Goal: Task Accomplishment & Management: Use online tool/utility

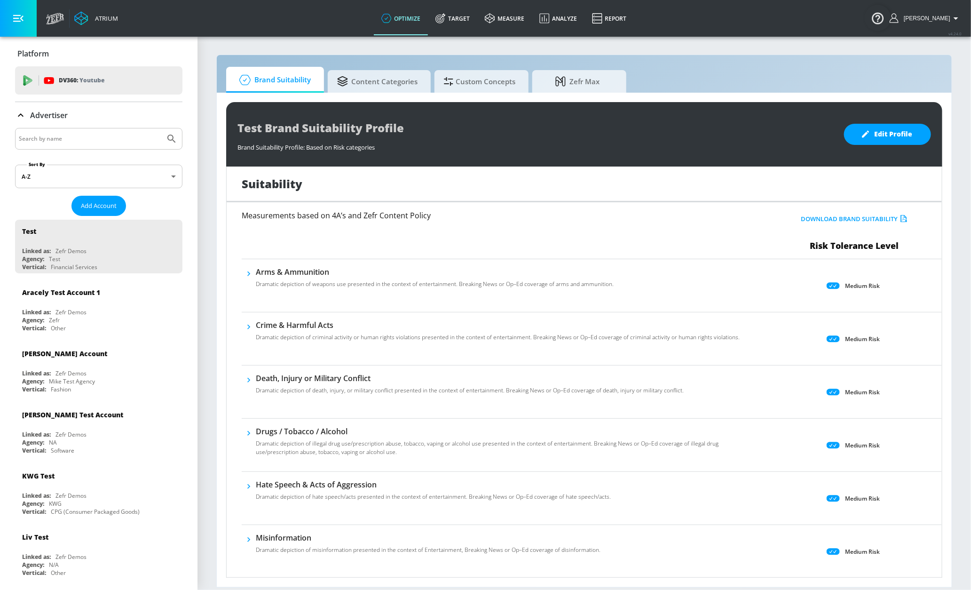
click at [63, 136] on input "Search by name" at bounding box center [90, 139] width 142 height 12
type input "a"
type input "sephora"
click at [60, 138] on input "sephora" at bounding box center [90, 139] width 142 height 12
click at [161, 128] on button "Submit Search" at bounding box center [171, 138] width 21 height 21
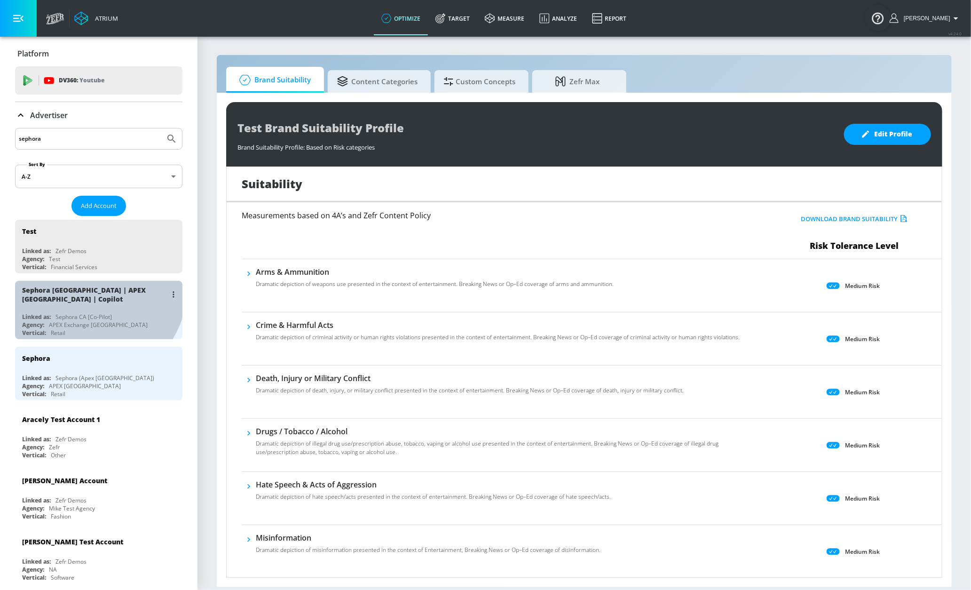
click at [89, 288] on div "Sephora [GEOGRAPHIC_DATA] | APEX [GEOGRAPHIC_DATA] | Copilot" at bounding box center [94, 294] width 145 height 18
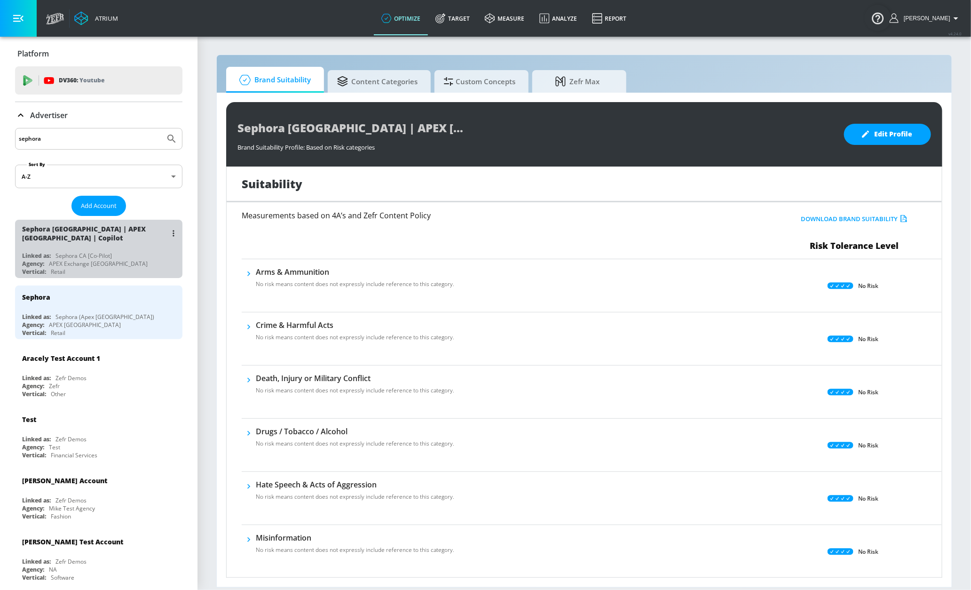
click at [116, 245] on div "Sephora [GEOGRAPHIC_DATA] | APEX [GEOGRAPHIC_DATA] | Copilot" at bounding box center [101, 233] width 158 height 27
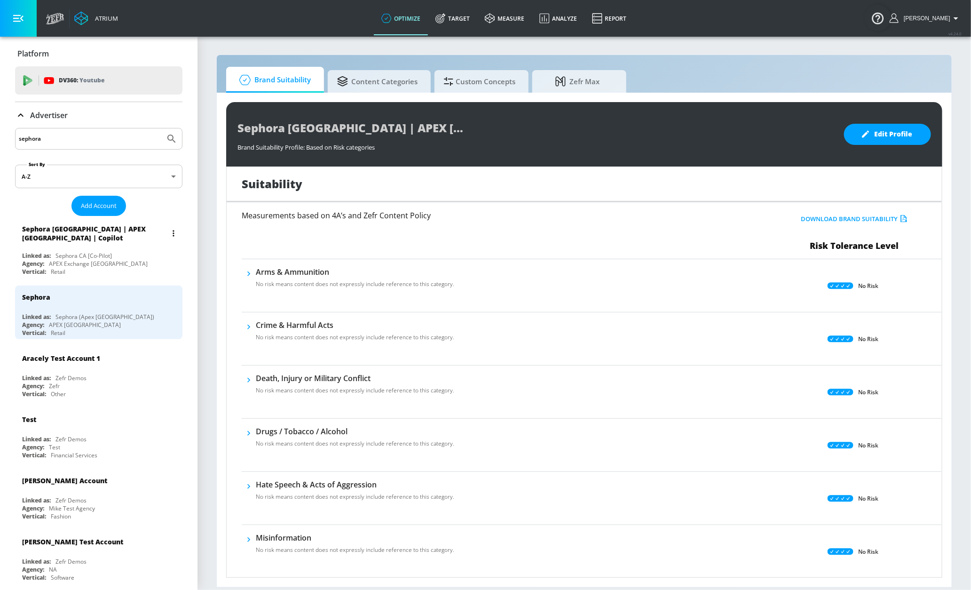
click at [116, 244] on div "Sephora [GEOGRAPHIC_DATA] | APEX [GEOGRAPHIC_DATA] | Copilot" at bounding box center [101, 233] width 158 height 27
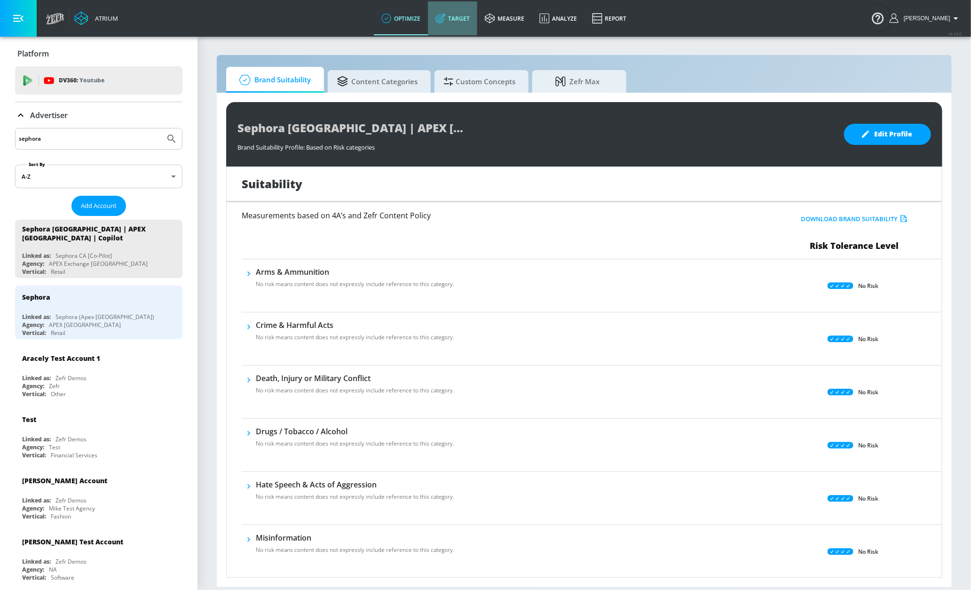
click at [458, 16] on link "Target" at bounding box center [452, 18] width 49 height 34
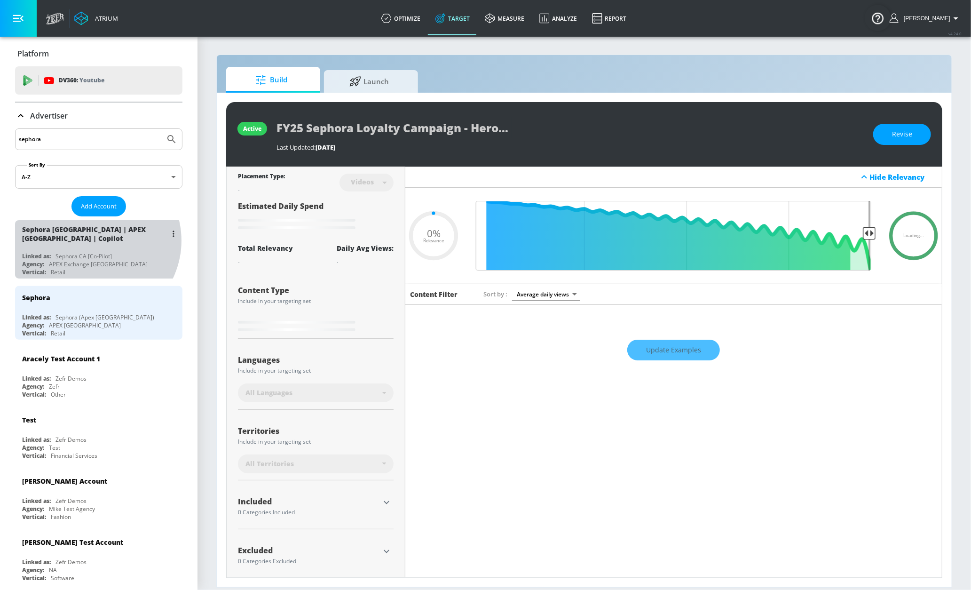
click at [94, 241] on div "Sephora [GEOGRAPHIC_DATA] | APEX [GEOGRAPHIC_DATA] | Copilot" at bounding box center [94, 234] width 145 height 18
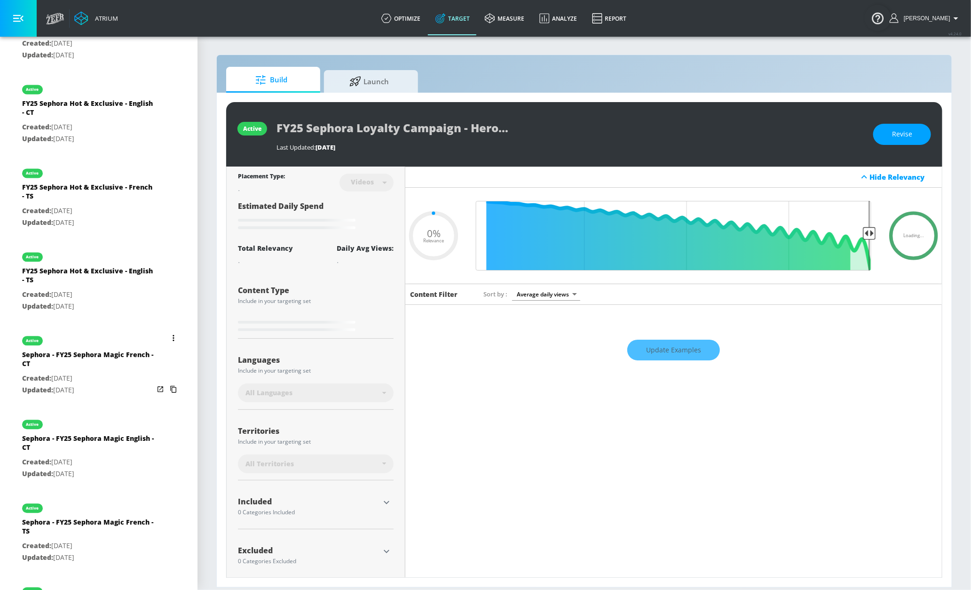
type input "0.07"
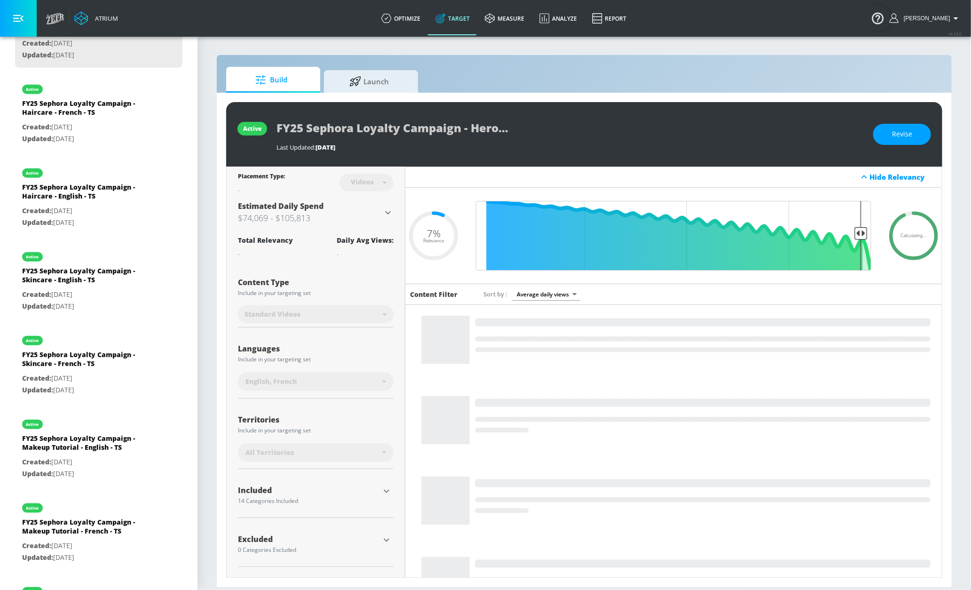
scroll to position [329, 0]
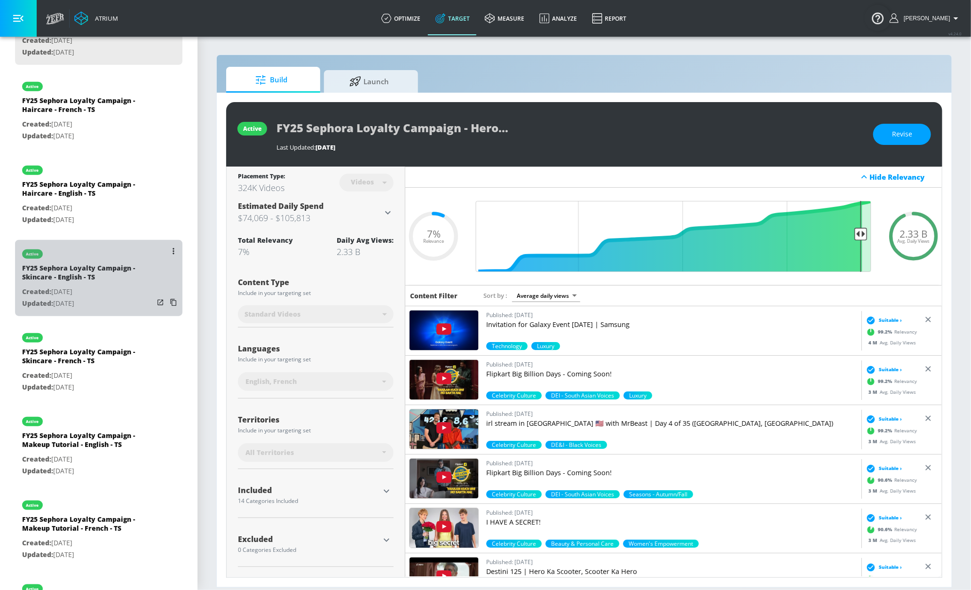
click at [141, 253] on div "active" at bounding box center [88, 252] width 132 height 24
type input "FY25 Sephora Loyalty Campaign - Skincare - English - TS"
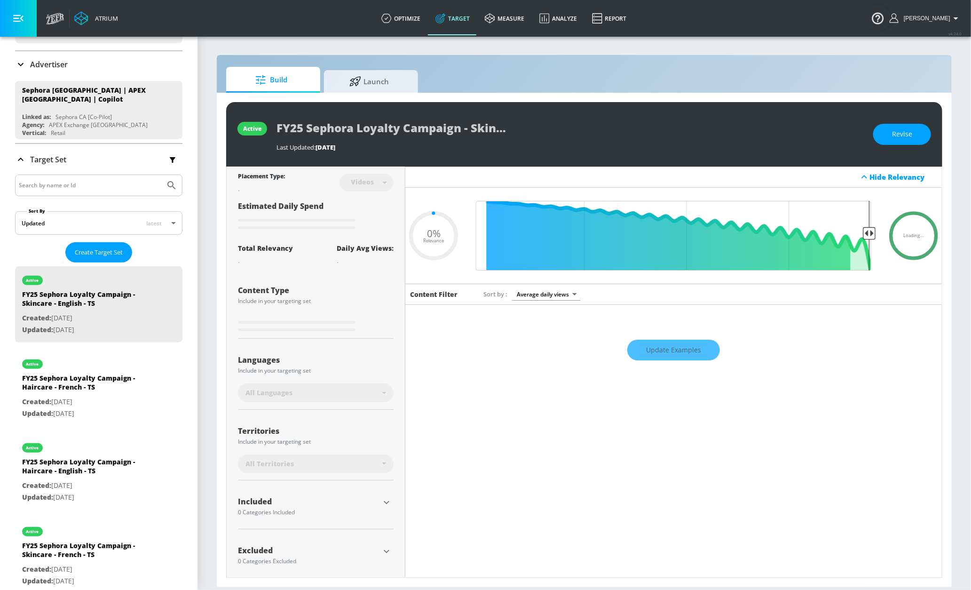
scroll to position [57, 0]
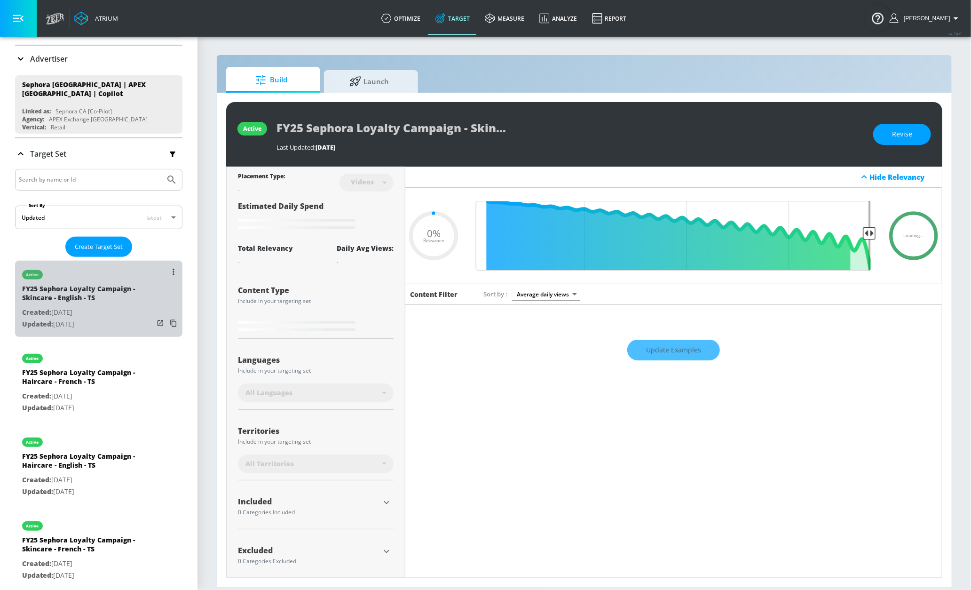
click at [119, 277] on div "active" at bounding box center [88, 273] width 132 height 24
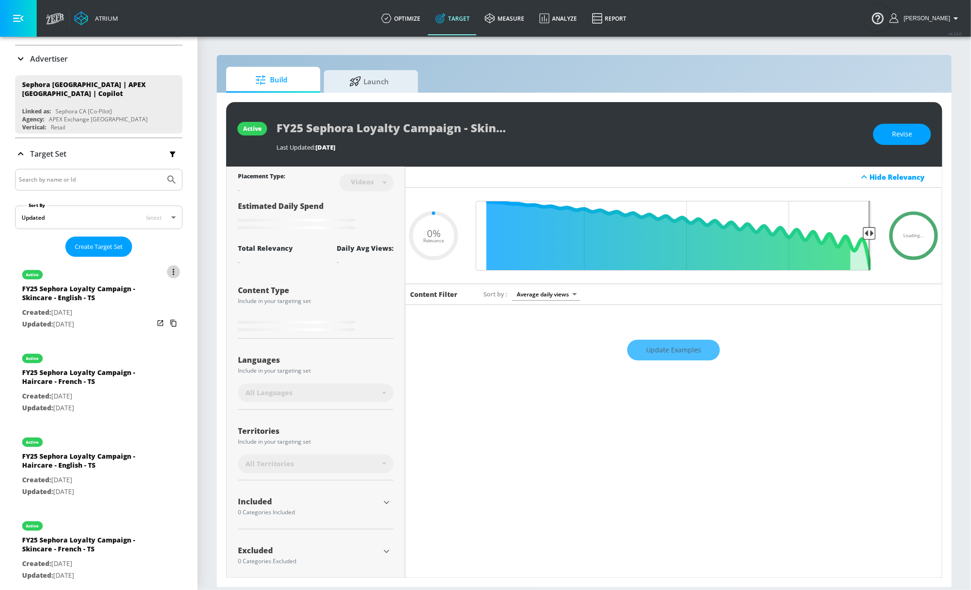
click at [167, 270] on button "list of Target Set" at bounding box center [173, 271] width 13 height 13
type input "0.05"
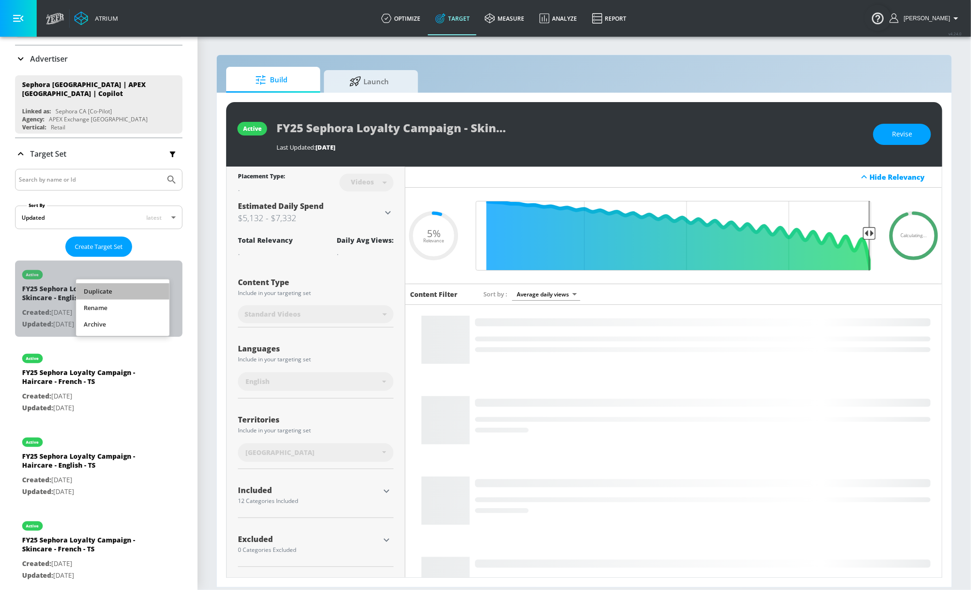
click at [138, 287] on li "Duplicate" at bounding box center [122, 291] width 93 height 16
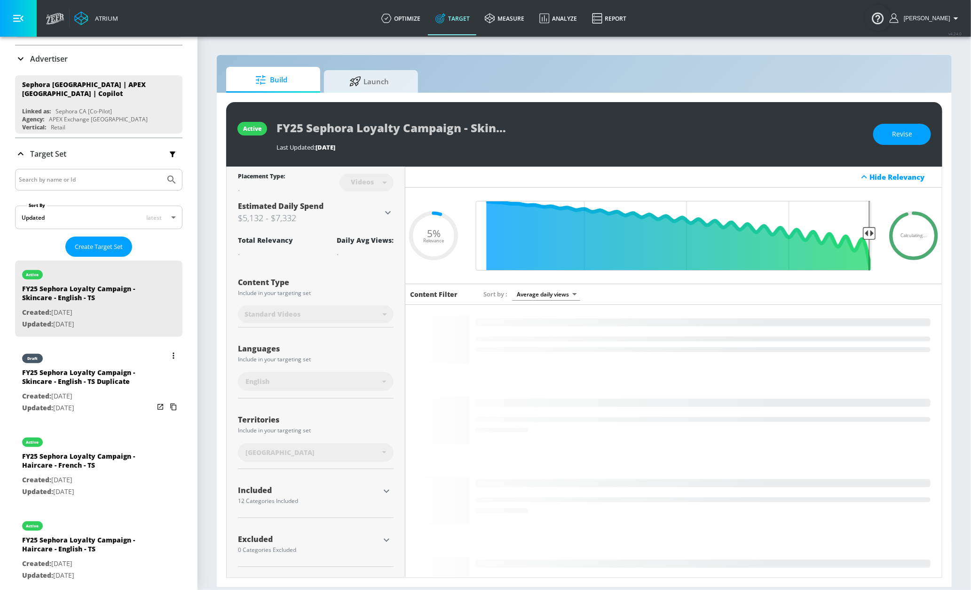
click at [111, 350] on div "draft" at bounding box center [88, 356] width 132 height 24
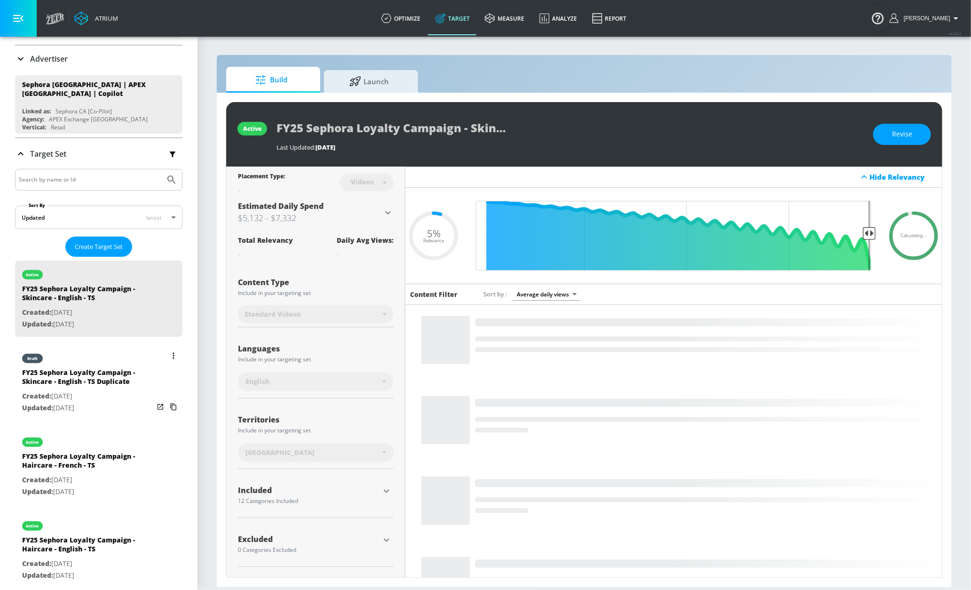
type input "FY25 Sephora Loyalty Campaign - Skincare - English - TS Duplicate"
type input "0.05"
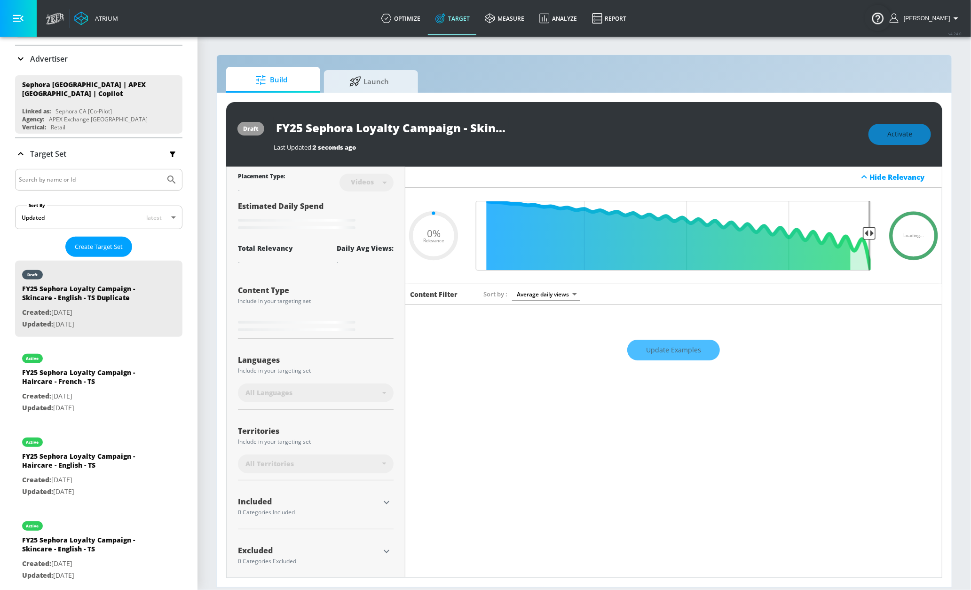
click at [461, 132] on input "FY25 Sephora Loyalty Campaign - Skincare - English - TS Duplicate" at bounding box center [391, 127] width 235 height 21
drag, startPoint x: 448, startPoint y: 129, endPoint x: 548, endPoint y: 130, distance: 100.6
click at [548, 130] on div "FY25 Sephora Loyalty Campaign - Skincare - English - TS Duplicate" at bounding box center [566, 127] width 585 height 21
click at [377, 130] on input "FY25 Sephora Loyalty Campaign - Skincare - English - TS Duplicate" at bounding box center [391, 127] width 235 height 21
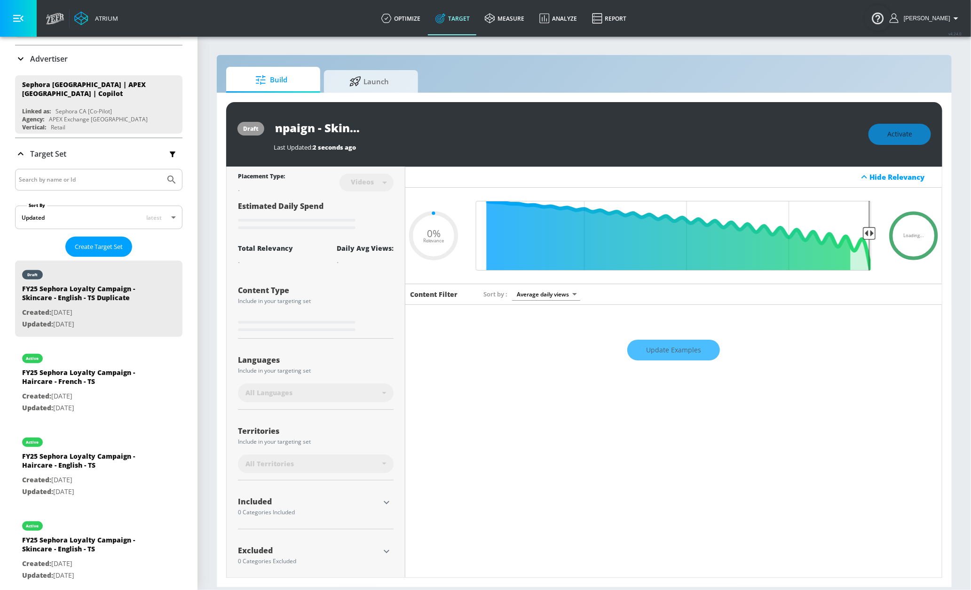
type input "FY25 Sephora Loyalty Campaign - Skincar - English - TS Duplicate"
type input "0.05"
type input "FY25 Sephora Loyalty Campaign - Skinca - English - TS Duplicate"
type input "0.05"
type input "FY25 Sephora Loyalty Campaign - Skinc - English - TS Duplicate"
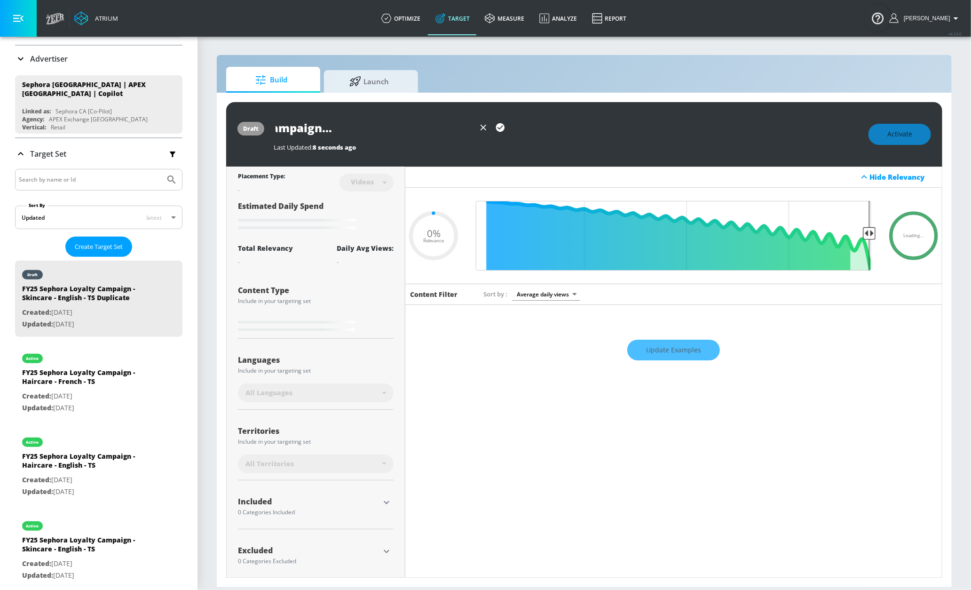
type input "0.05"
type input "FY25 Sephora Loyalty Campaign - Skin - English - TS Duplicate"
type input "0.05"
type input "FY25 Sephora Loyalty Campaign - Ski - English - TS Duplicate"
type input "0.05"
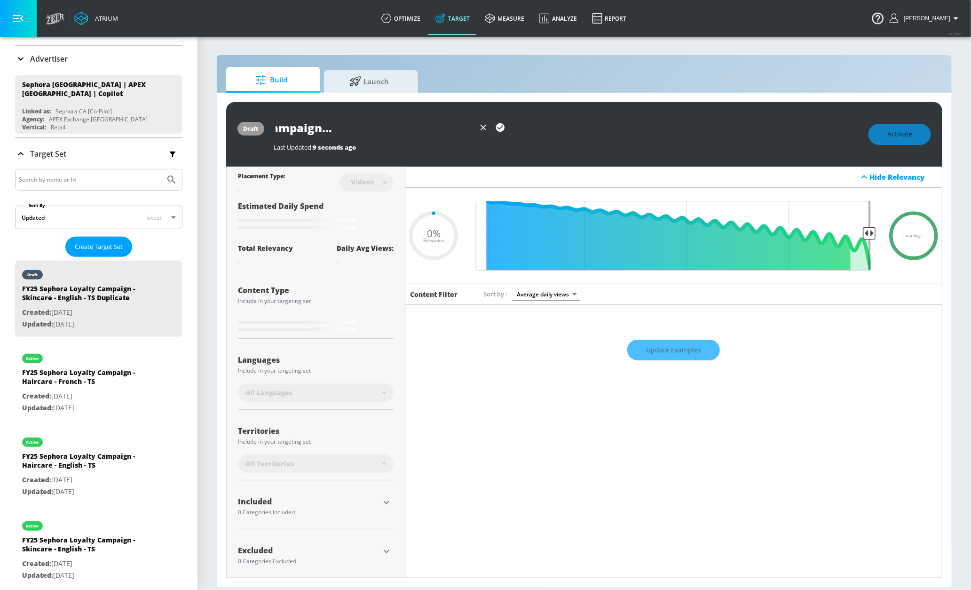
type input "FY25 Sephora Loyalty Campaign - Sk - English - TS Duplicate"
type input "0.05"
type input "FY25 Sephora Loyalty Campaign - S - English - TS Duplicate"
type input "0.05"
type input "FY25 Sephora Loyalty Campaign - - English - TS Duplicate"
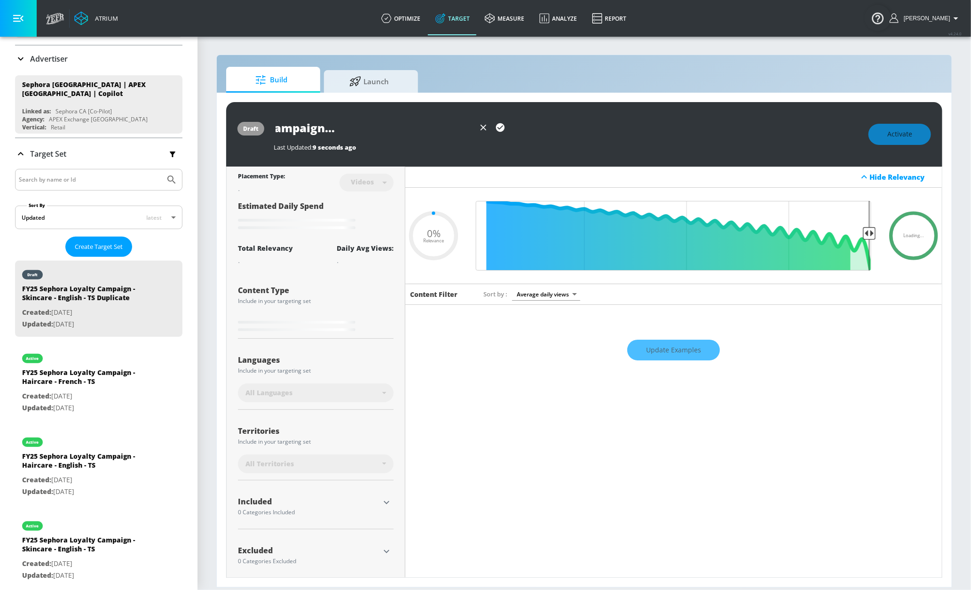
type input "0.05"
type input "FY25 Sephora Loyalty Campaign - F - English - TS Duplicate"
type input "0.05"
type input "FY25 Sephora Loyalty Campaign - Fr - English - TS Duplicate"
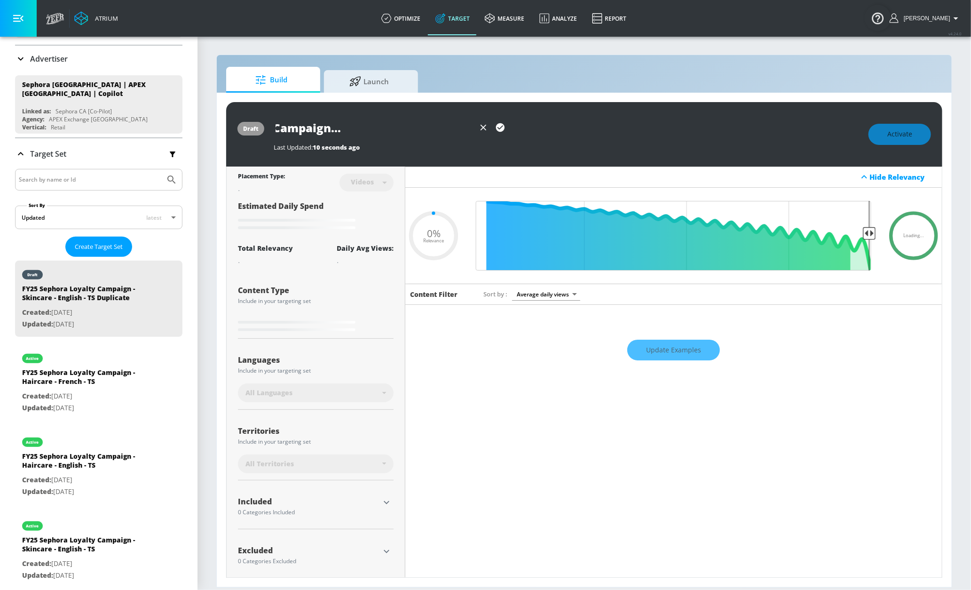
type input "0.05"
type input "FY25 Sephora Loyalty Campaign - Fra - English - TS Duplicate"
type input "0.05"
type input "FY25 Sephora Loyalty Campaign - Frag - English - TS Duplicate"
type input "0.05"
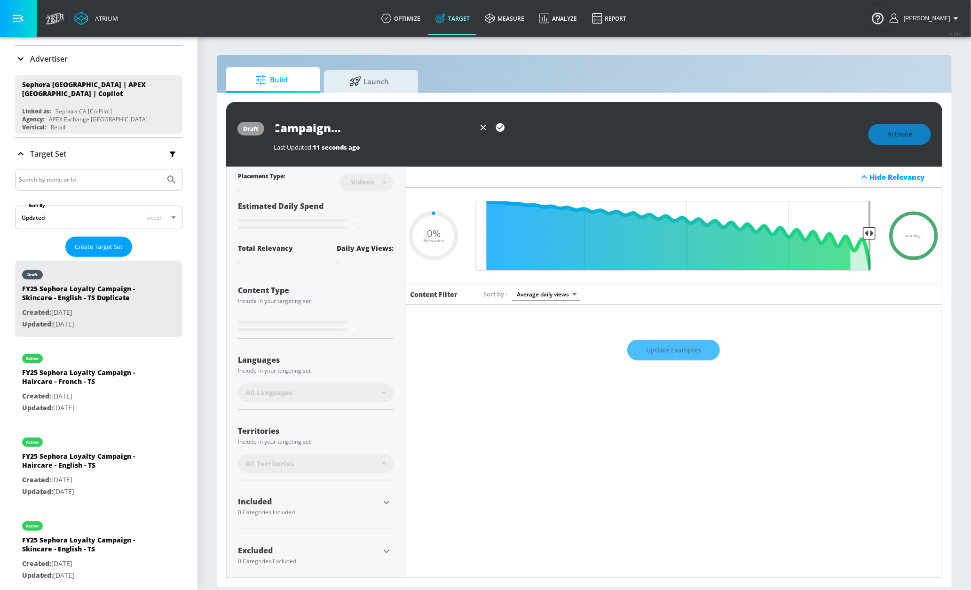
type input "FY25 Sephora Loyalty Campaign - Fragr - English - TS Duplicate"
type input "0.05"
type input "FY25 Sephora Loyalty Campaign - Fragra - English - TS Duplicate"
type input "0.05"
type input "FY25 Sephora Loyalty Campaign - Fragran - English - TS Duplicate"
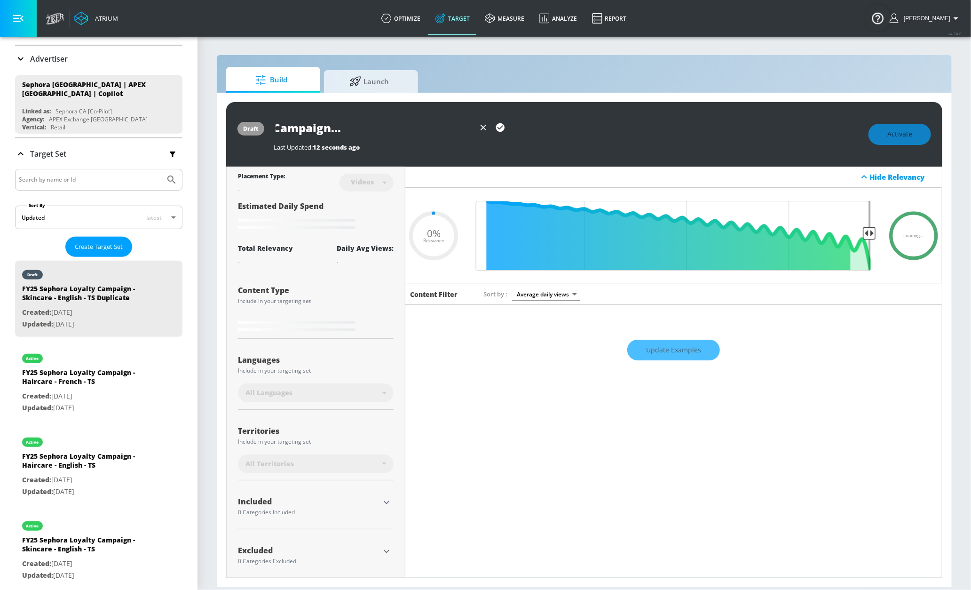
type input "0.05"
type input "FY25 Sephora Loyalty Campaign - Fragranc - English - TS Duplicate"
type input "0.05"
type input "FY25 Sephora Loyalty Campaign - Fragrance - English - TS Duplicate"
type input "0.05"
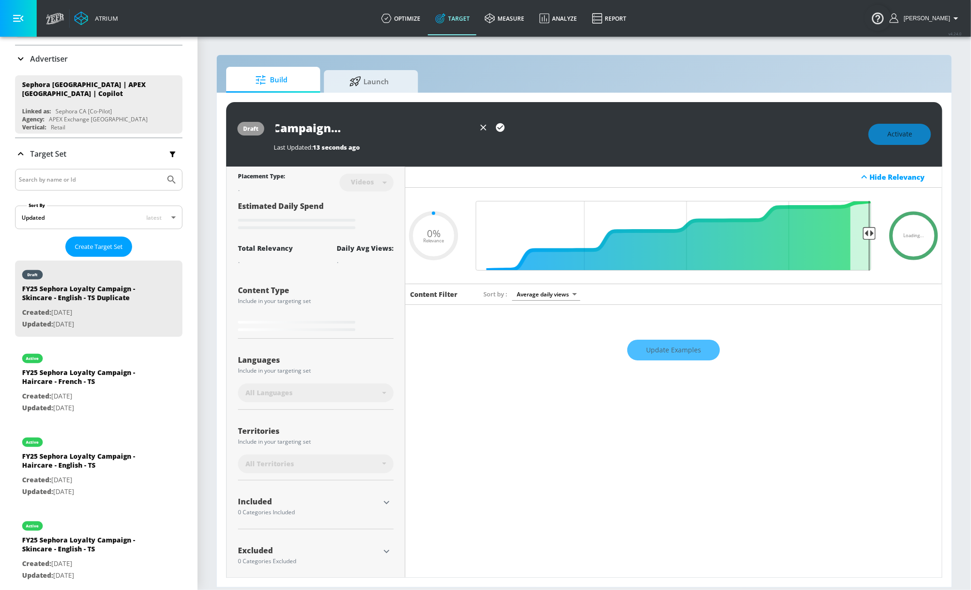
click at [457, 132] on input "FY25 Sephora Loyalty Campaign - Fragrance - English - TS Duplicate" at bounding box center [374, 127] width 201 height 21
click at [508, 129] on div "FY25 Sephora Loyalty Campaign - Fragrance - English - TS Duplicate" at bounding box center [391, 127] width 235 height 21
click at [413, 131] on input "FY25 Sephora Loyalty Campaign - Fragrance - English - TS Duplicate" at bounding box center [374, 127] width 201 height 21
type input "FY25 Sephora Loyalty Campaign - Fragrance - English - TSDuplicate"
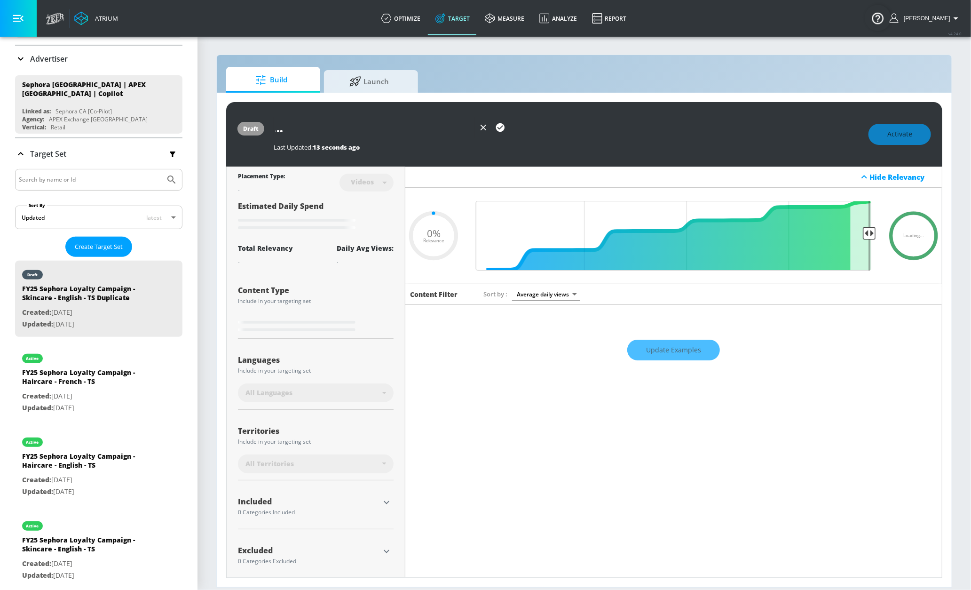
type input "0.05"
type input "FY25 Sephora Loyalty Campaign - Fragrance - English - TSuplicate"
type input "0.05"
type input "FY25 Sephora Loyalty Campaign - Fragrance - English - TSplicate"
type input "0.05"
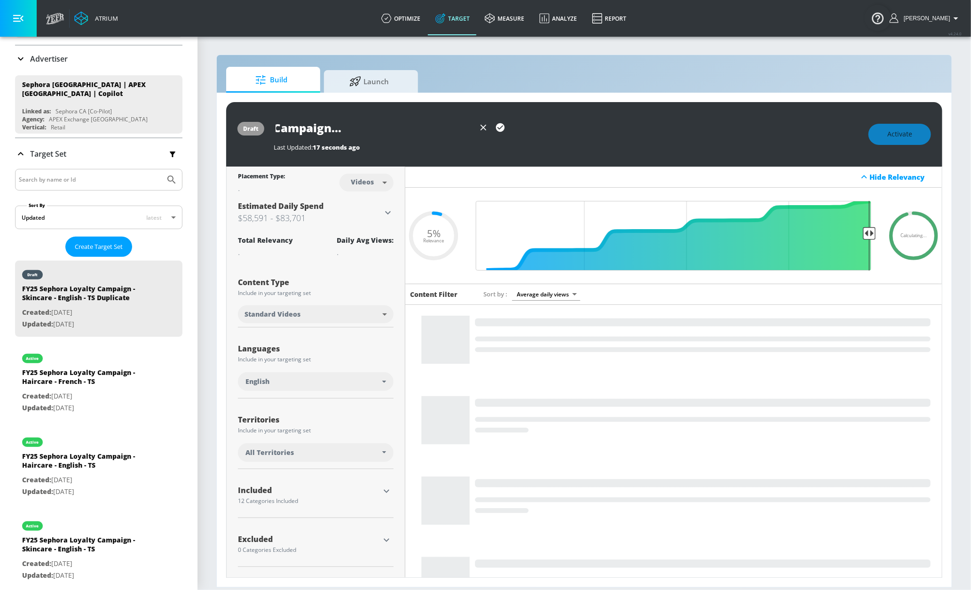
scroll to position [0, 129]
type input "FY25 Sephora Loyalty Campaign - Fragrance - English - TS"
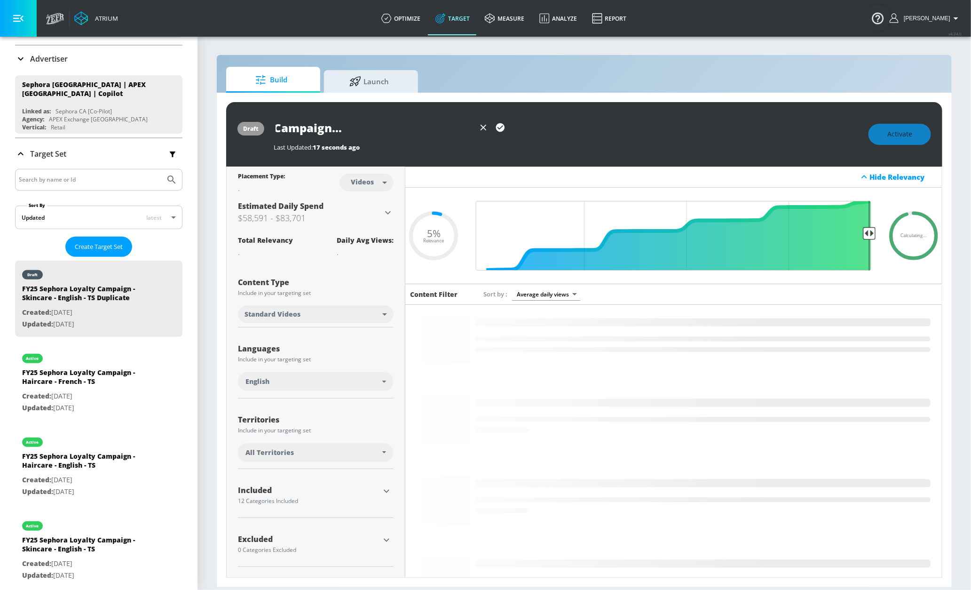
click at [500, 127] on icon "button" at bounding box center [500, 127] width 10 height 10
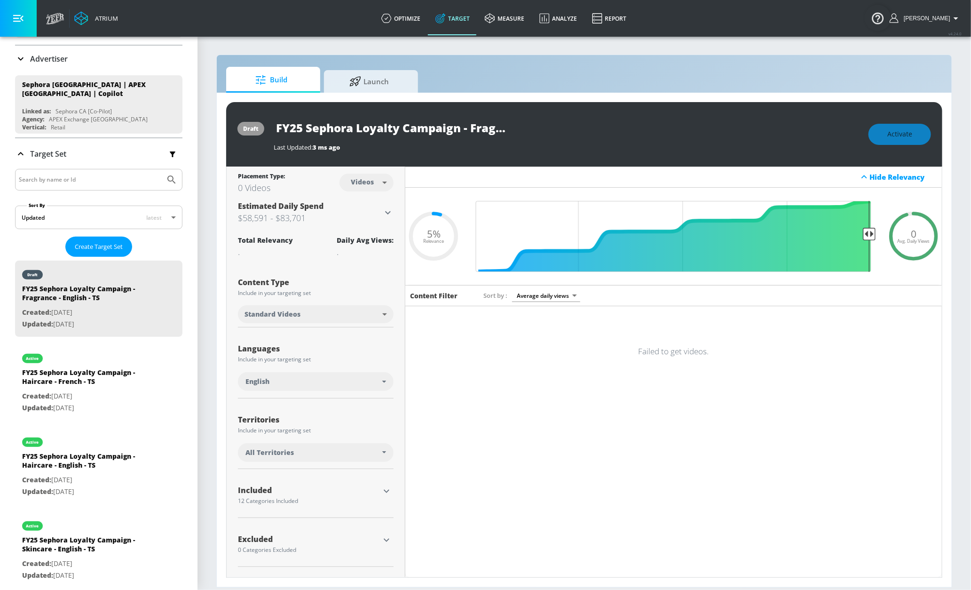
click at [474, 129] on input "FY25 Sephora Loyalty Campaign - Fragrance - English - TS" at bounding box center [391, 127] width 235 height 21
click at [515, 389] on div "Content Filter Sort by Average daily views avg_daily_views_last_7_days Failed t…" at bounding box center [673, 420] width 537 height 271
click at [489, 134] on input "FY25 Sephora Loyalty Campaign - Fragrance - English - TS" at bounding box center [391, 127] width 235 height 21
click at [542, 134] on div "FY25 Sephora Loyalty Campaign - Fragrance - English - TS" at bounding box center [566, 127] width 585 height 21
click at [304, 451] on div "All Territories" at bounding box center [313, 452] width 137 height 9
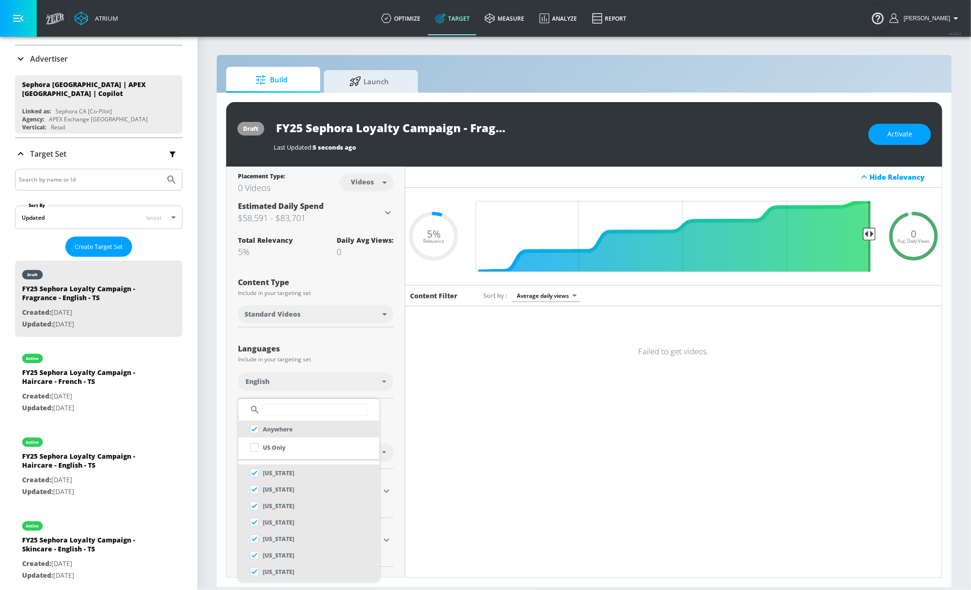
click at [351, 348] on div at bounding box center [485, 295] width 971 height 590
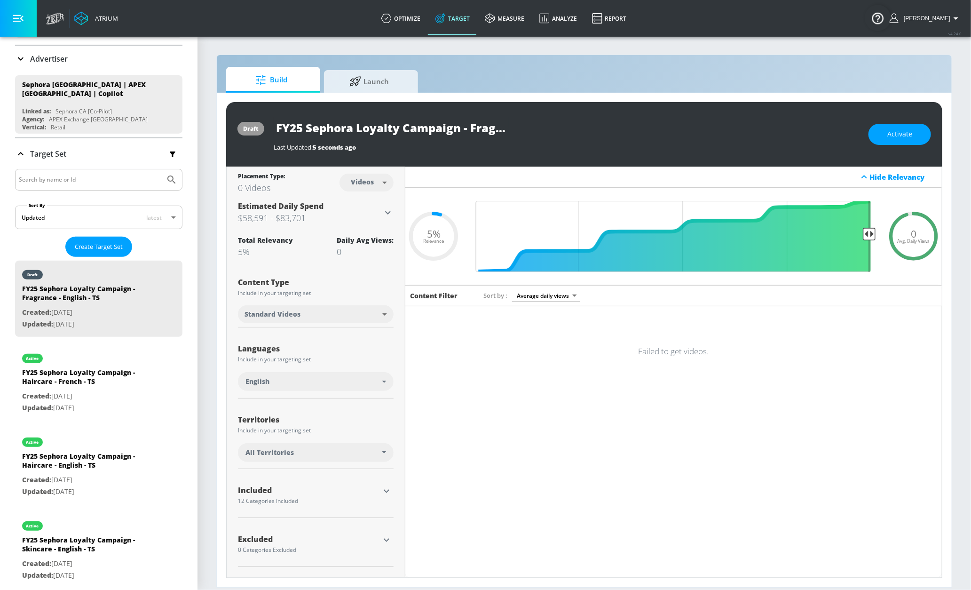
drag, startPoint x: 312, startPoint y: 484, endPoint x: 307, endPoint y: 496, distance: 13.3
click at [311, 484] on div "Included 12 Categories Included included Categories Clear All Beauty & Personal…" at bounding box center [316, 496] width 156 height 41
click at [292, 498] on div "12 Categories Included" at bounding box center [309, 501] width 142 height 6
click at [387, 495] on icon "button" at bounding box center [386, 490] width 11 height 11
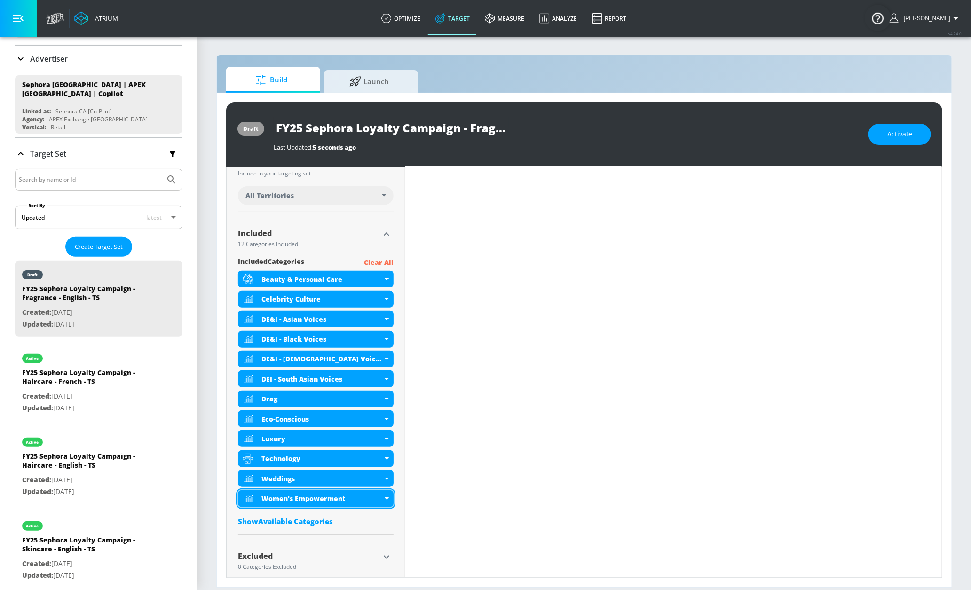
scroll to position [260, 0]
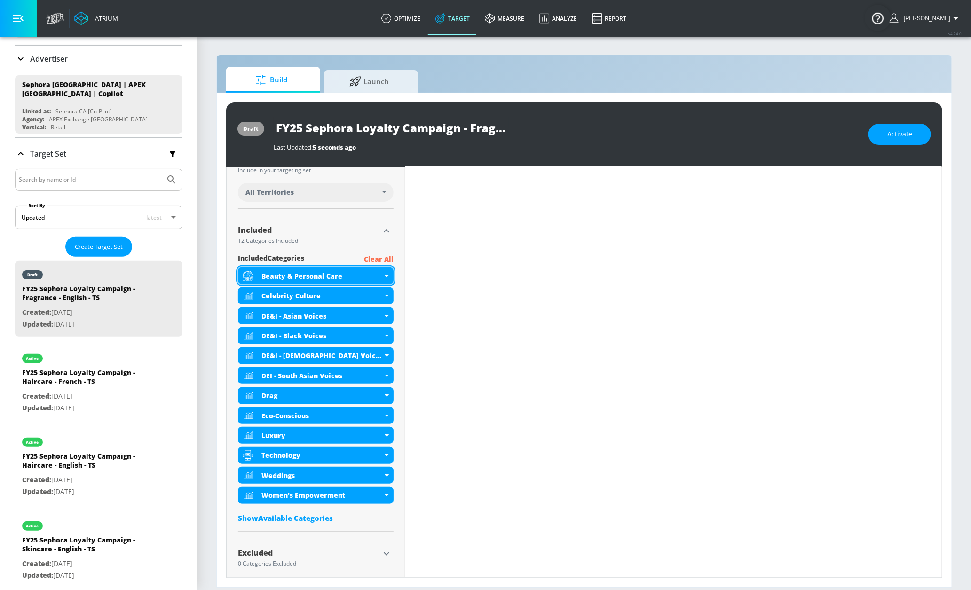
click at [372, 272] on div "Beauty & Personal Care" at bounding box center [321, 275] width 121 height 9
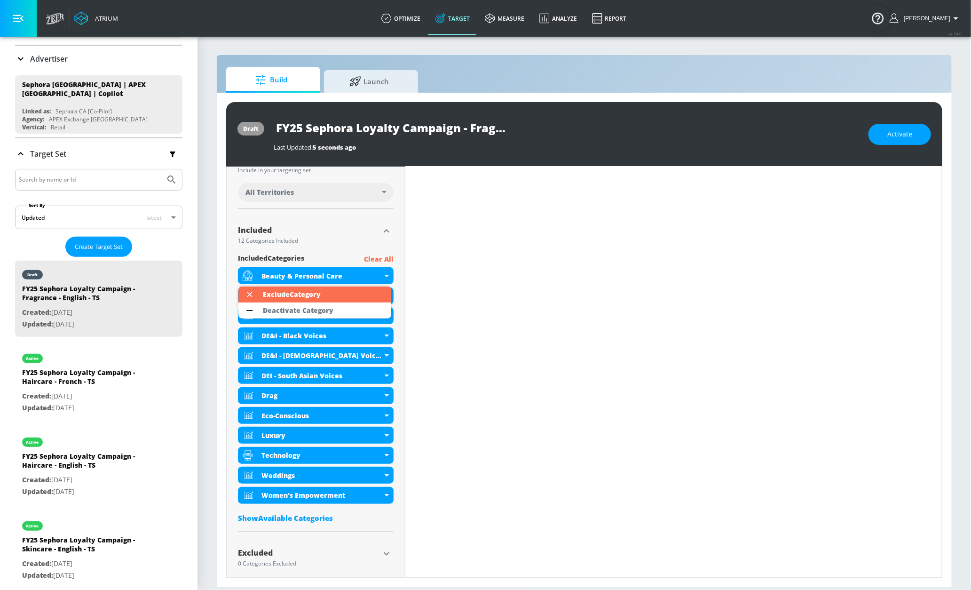
click at [452, 289] on div at bounding box center [485, 295] width 971 height 590
click at [370, 295] on div "Celebrity Culture" at bounding box center [321, 295] width 121 height 9
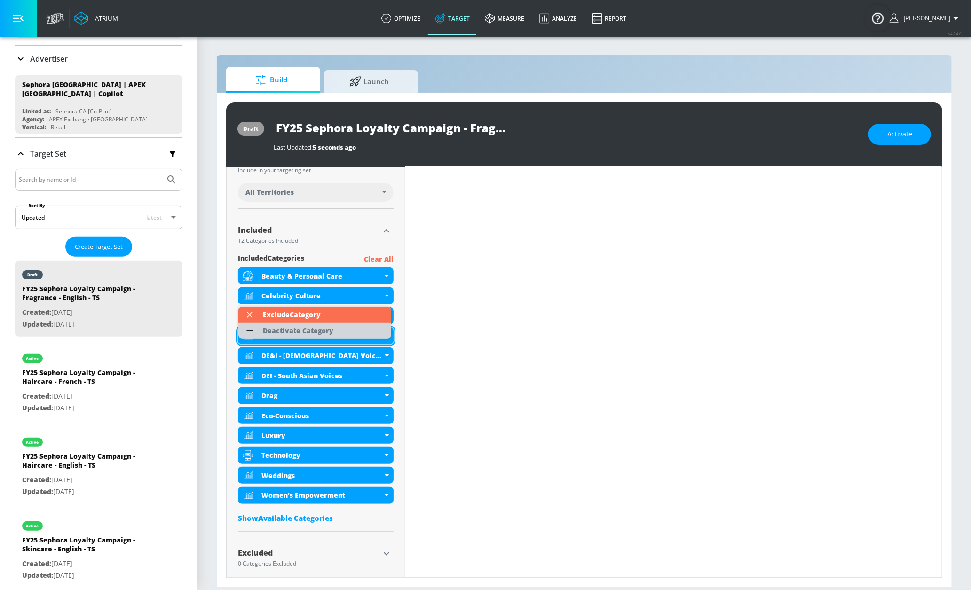
click at [345, 332] on li "Deactivate Category" at bounding box center [314, 331] width 153 height 16
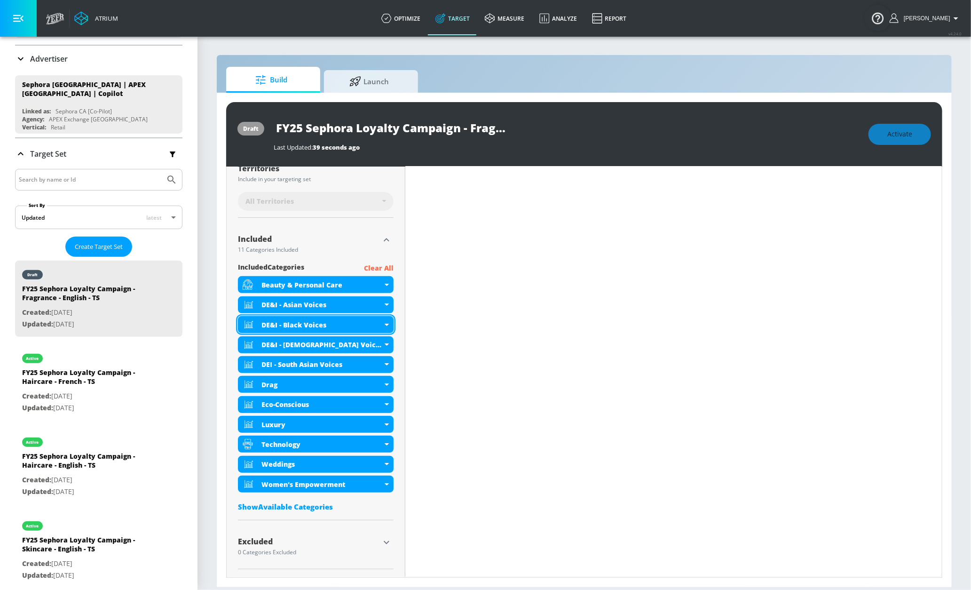
scroll to position [261, 0]
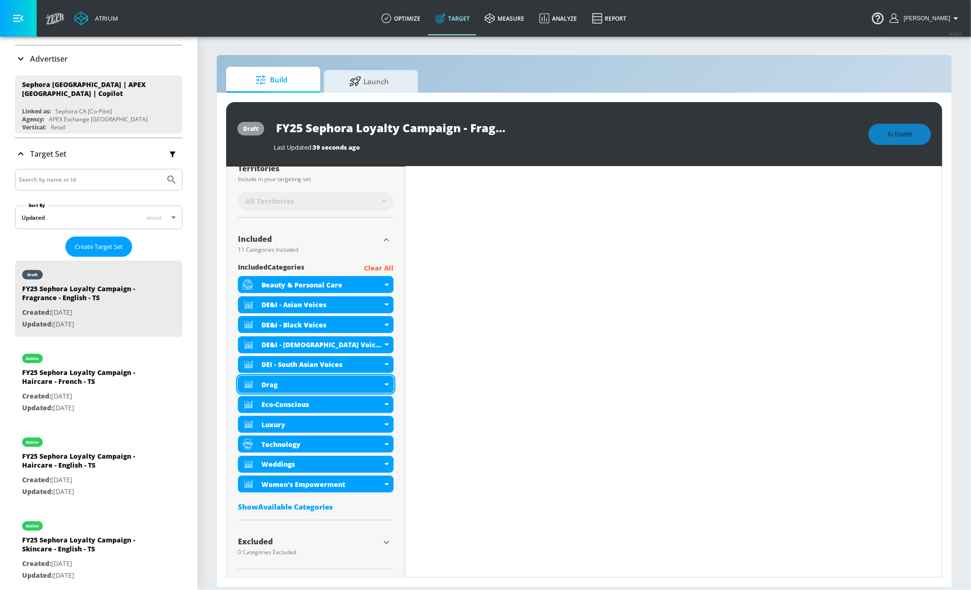
click at [379, 384] on div "Drag" at bounding box center [321, 384] width 121 height 9
click at [385, 383] on icon at bounding box center [387, 384] width 4 height 2
click at [374, 383] on div "Drag" at bounding box center [321, 384] width 121 height 9
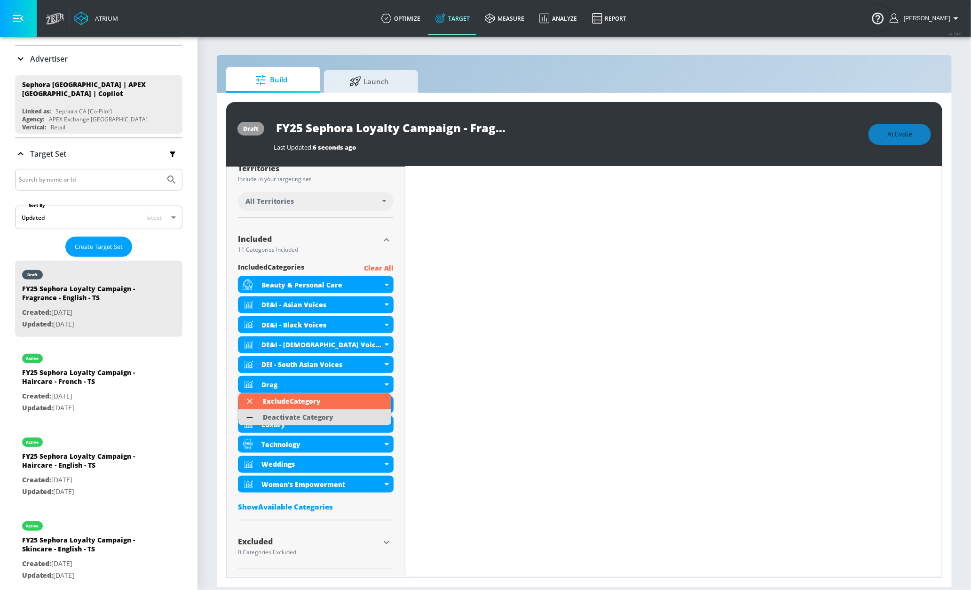
click at [352, 414] on li "Deactivate Category" at bounding box center [314, 417] width 153 height 16
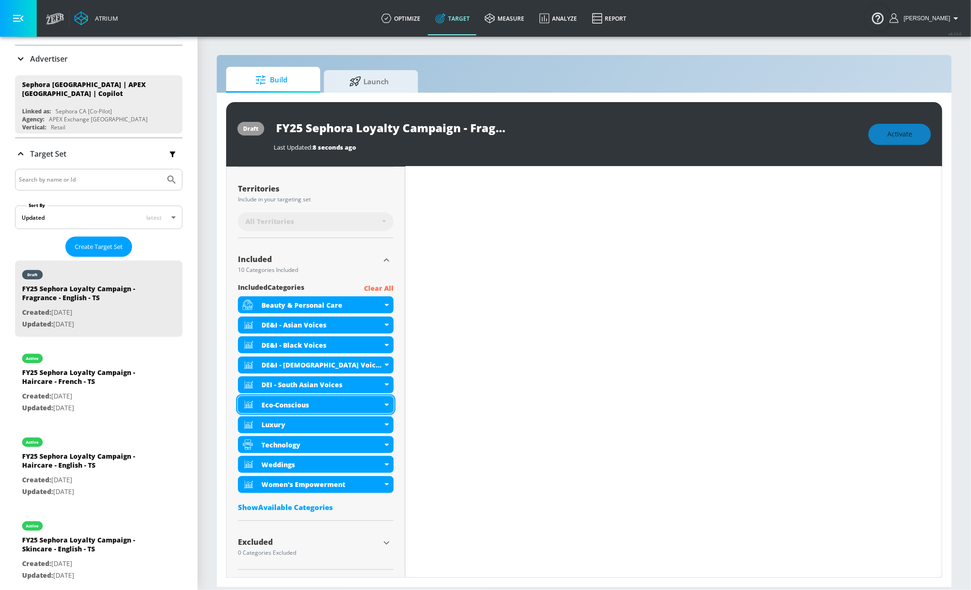
click at [385, 404] on icon at bounding box center [387, 404] width 4 height 2
click at [389, 427] on div "Luxury" at bounding box center [316, 424] width 156 height 17
click at [380, 426] on div "Luxury" at bounding box center [316, 424] width 156 height 17
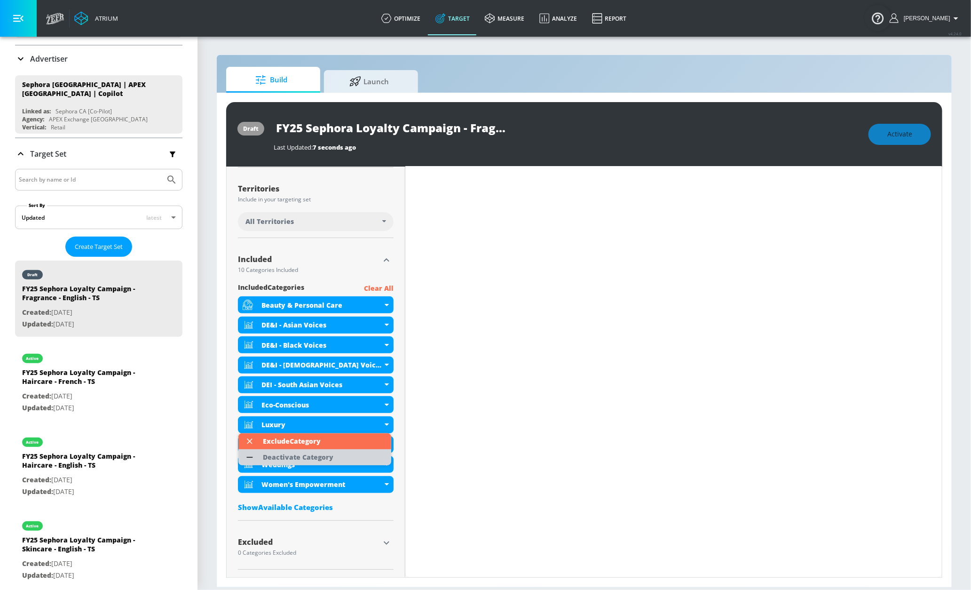
click at [366, 455] on li "Deactivate Category" at bounding box center [314, 457] width 153 height 16
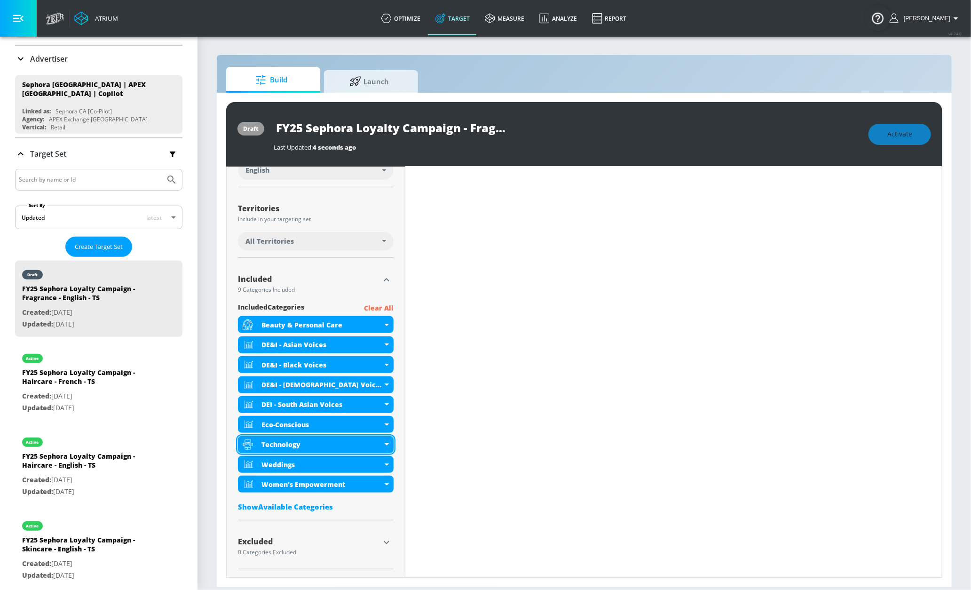
scroll to position [213, 0]
click at [385, 443] on icon at bounding box center [387, 444] width 4 height 2
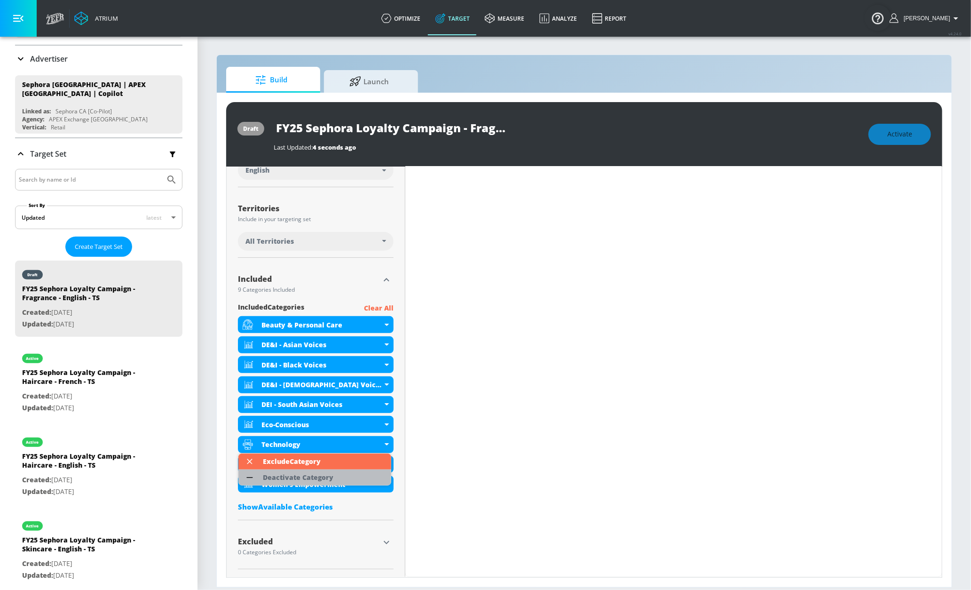
click at [352, 469] on li "Deactivate Category" at bounding box center [314, 477] width 153 height 16
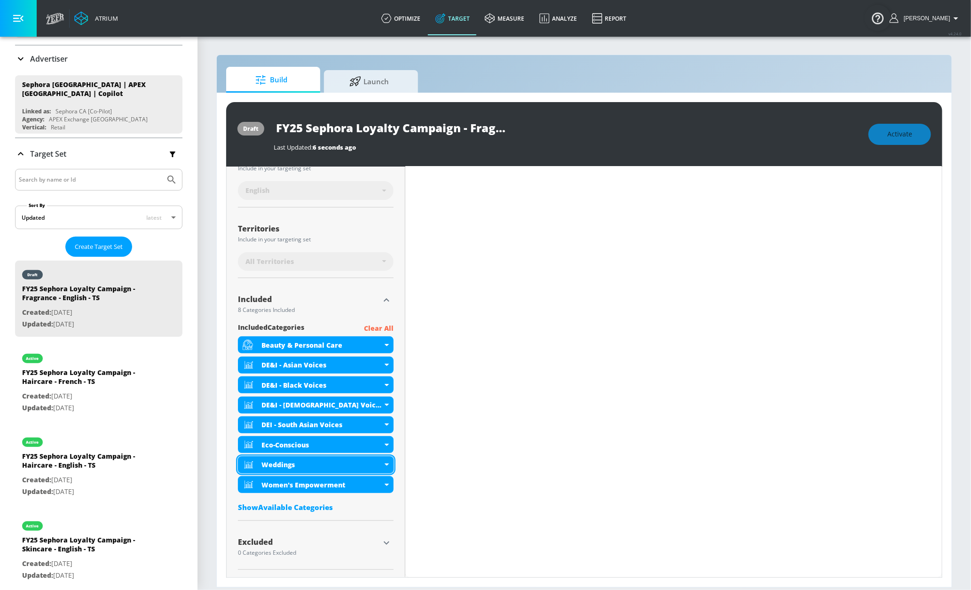
scroll to position [200, 0]
click at [385, 467] on div "Weddings" at bounding box center [316, 464] width 156 height 17
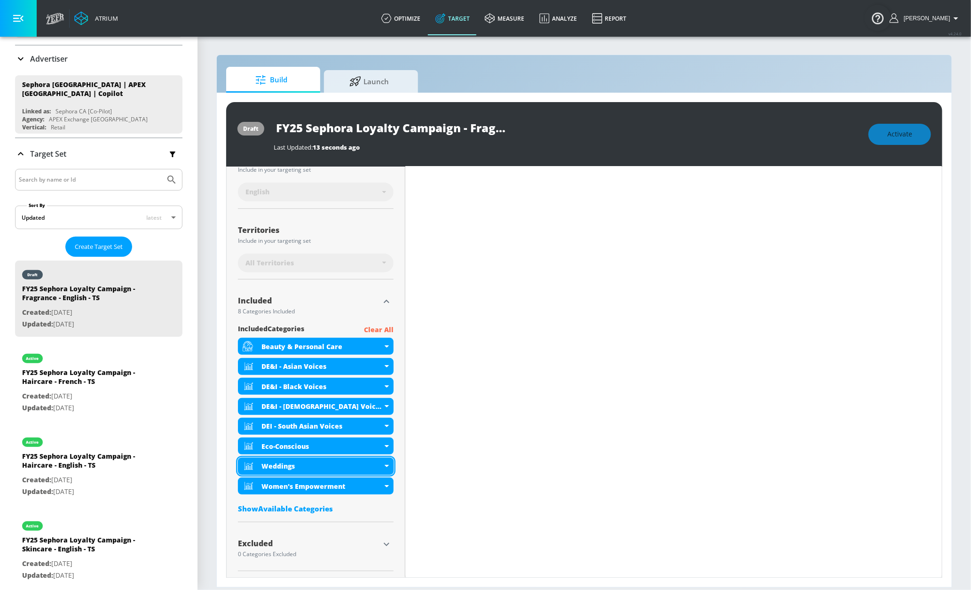
scroll to position [198, 0]
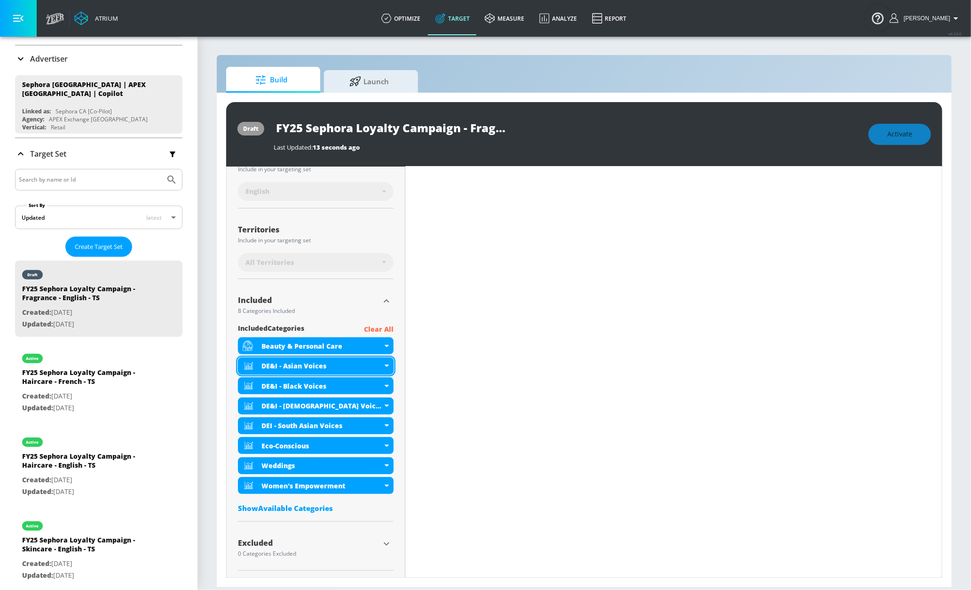
click at [379, 366] on div "DE&I - Asian Voices" at bounding box center [321, 365] width 121 height 9
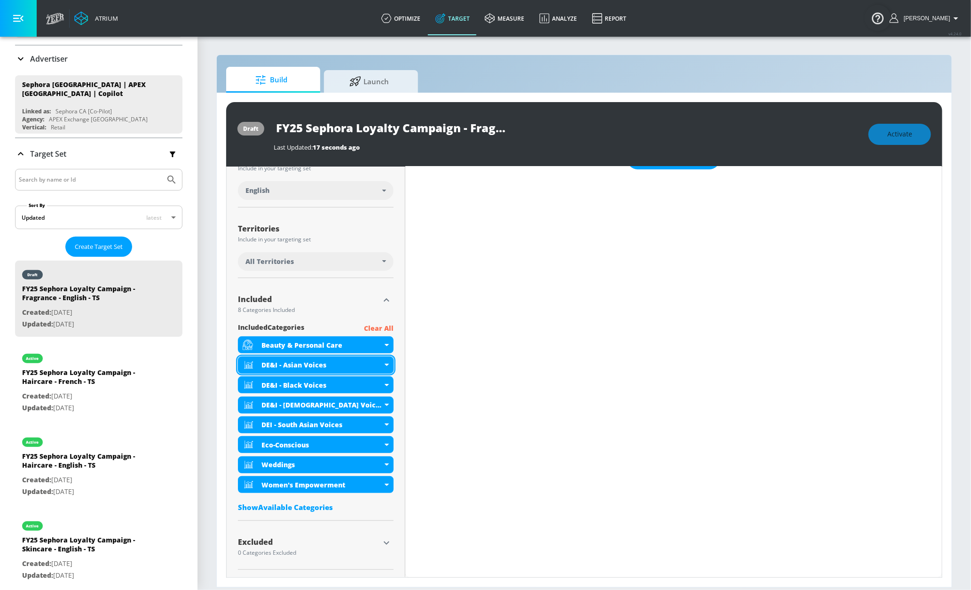
scroll to position [190, 0]
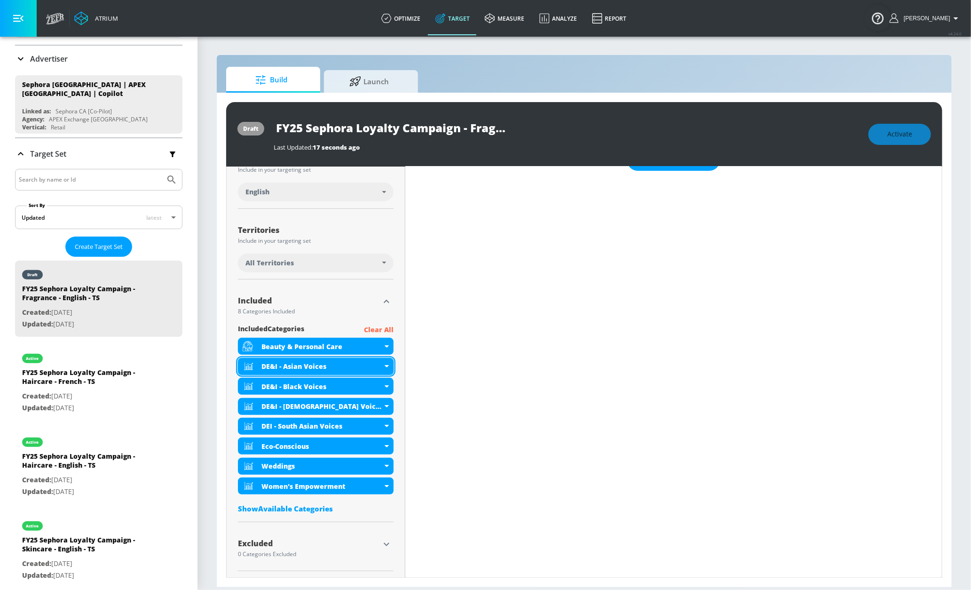
click at [386, 366] on div "DE&I - Asian Voices" at bounding box center [316, 366] width 156 height 17
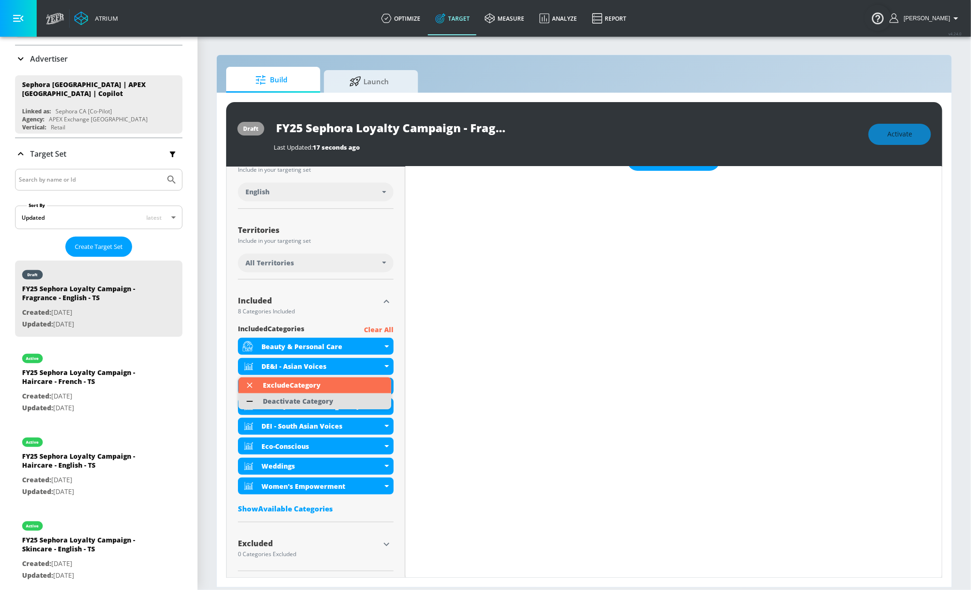
click at [356, 401] on li "Deactivate Category" at bounding box center [314, 401] width 153 height 16
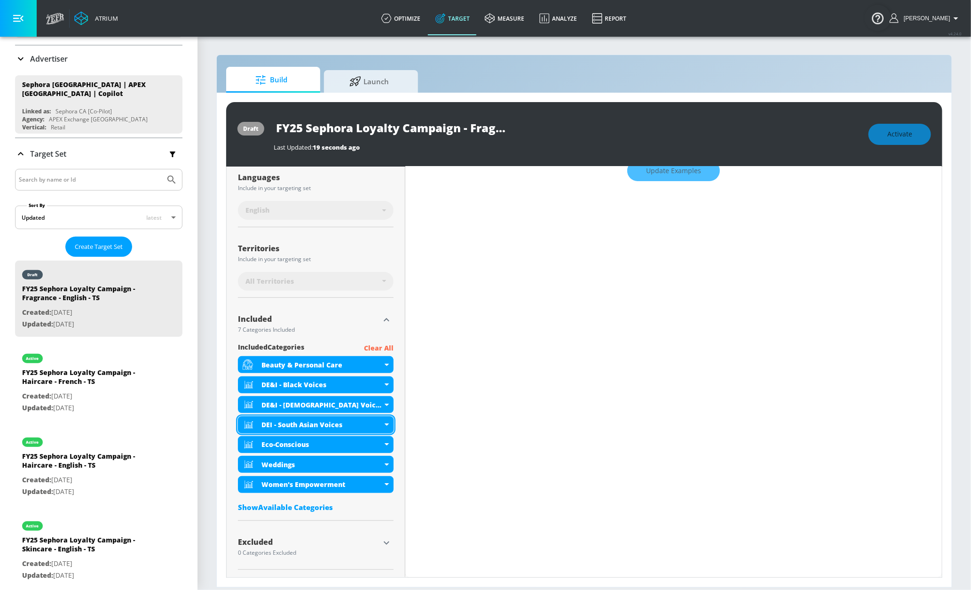
scroll to position [181, 0]
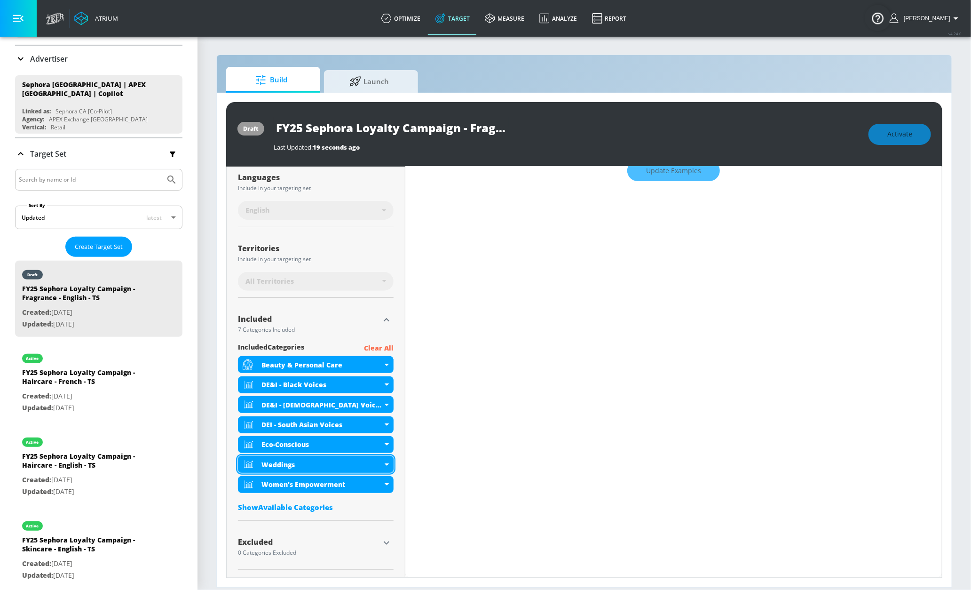
click at [386, 464] on icon at bounding box center [387, 464] width 4 height 2
click at [371, 384] on div "DE&I - Black Voices" at bounding box center [321, 384] width 121 height 9
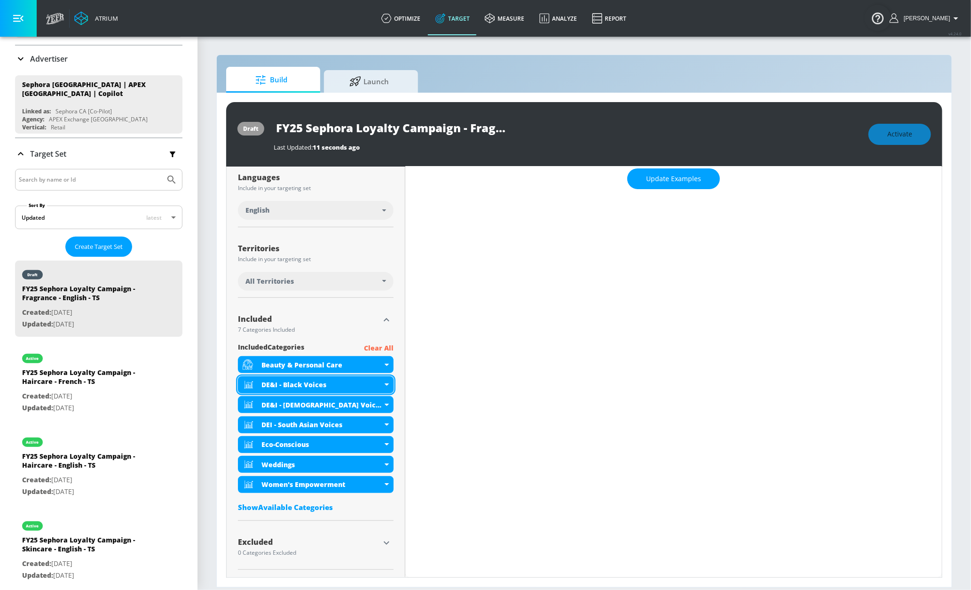
click at [387, 384] on div "DE&I - Black Voices" at bounding box center [316, 384] width 156 height 17
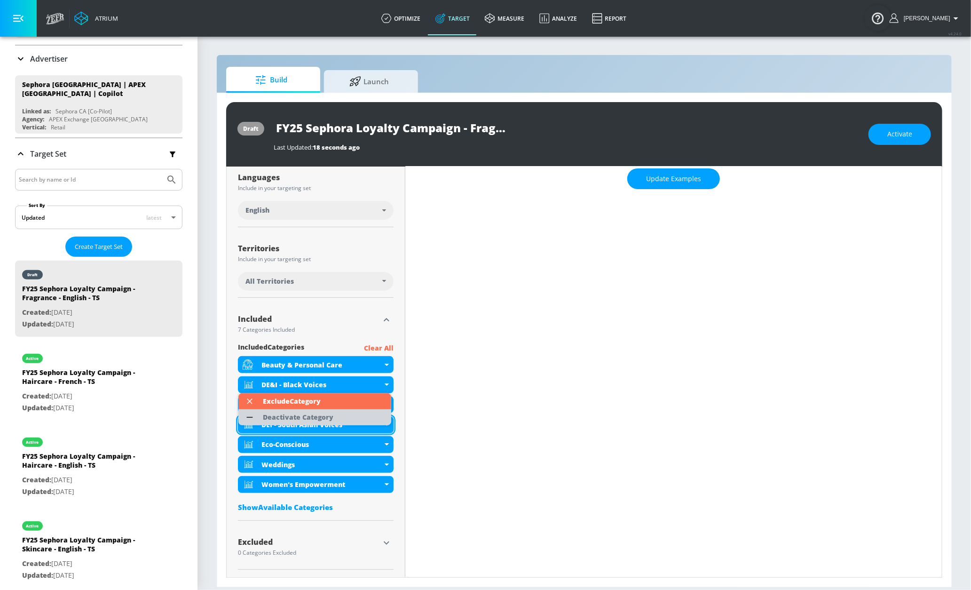
click at [298, 416] on div "Deactivate Category" at bounding box center [298, 417] width 71 height 7
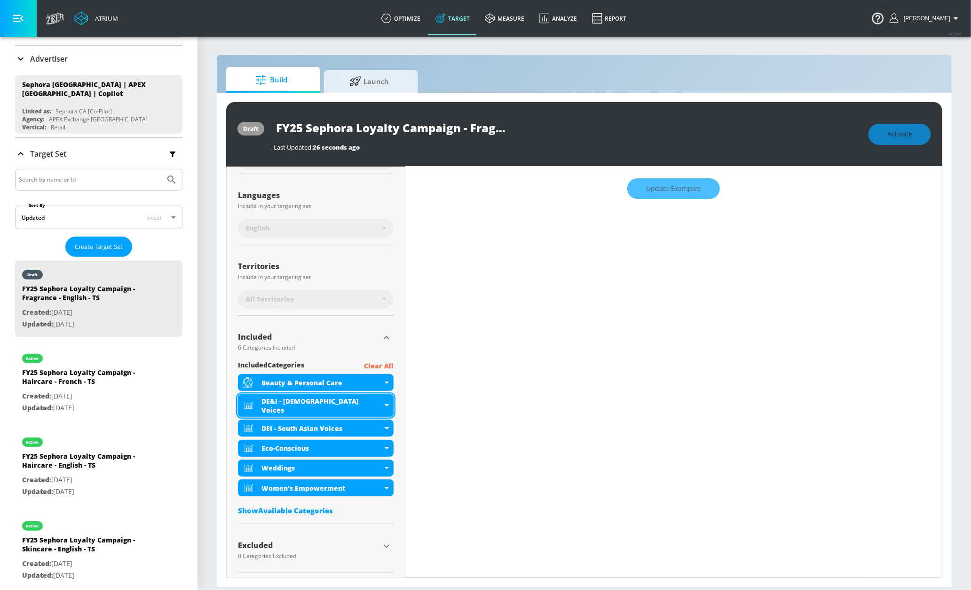
click at [358, 404] on div "DE&I - [DEMOGRAPHIC_DATA] Voices" at bounding box center [321, 405] width 121 height 18
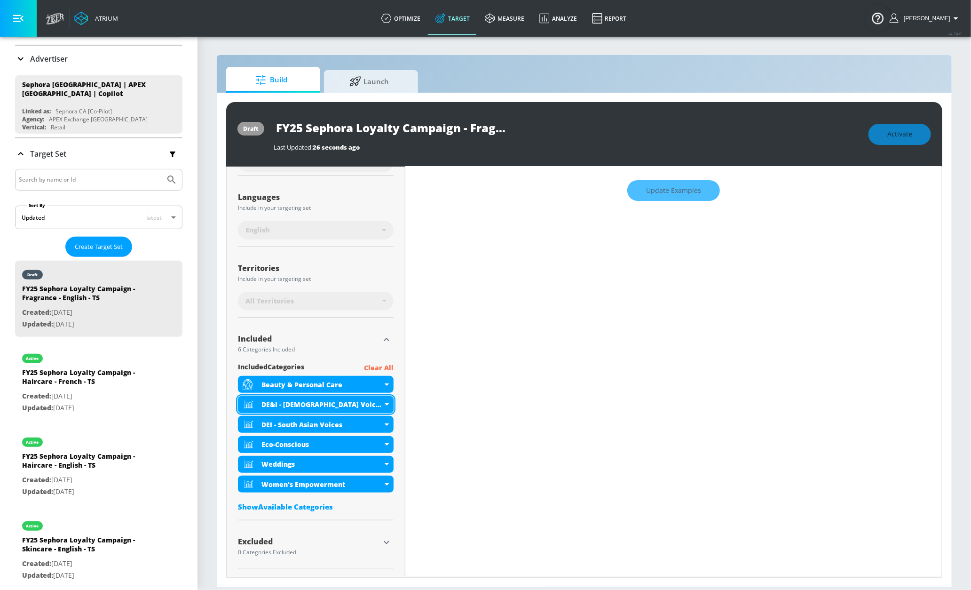
scroll to position [154, 0]
click at [382, 405] on div "DE&I - [DEMOGRAPHIC_DATA] Voices" at bounding box center [316, 404] width 156 height 17
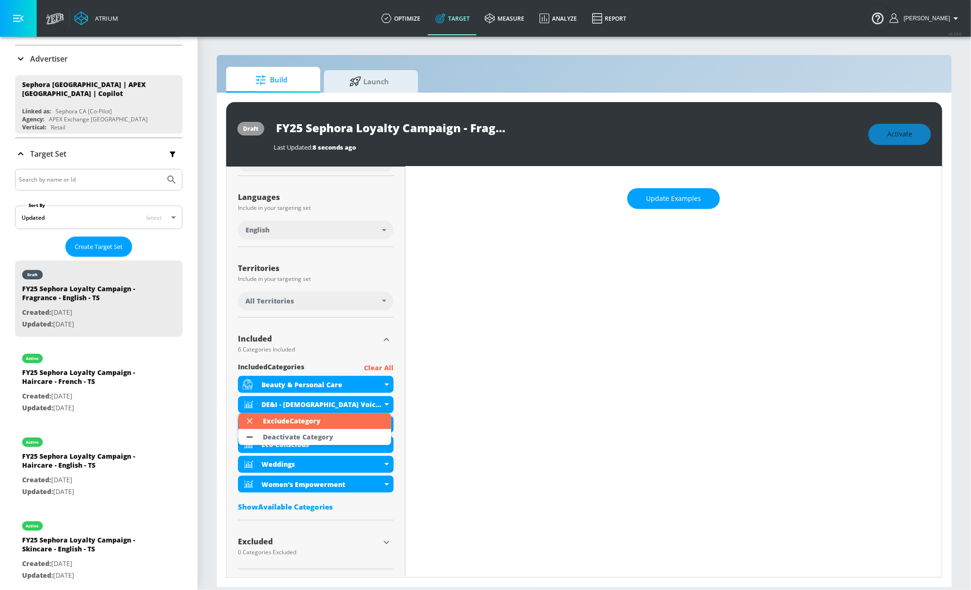
click at [355, 434] on li "Deactivate Category" at bounding box center [314, 437] width 153 height 16
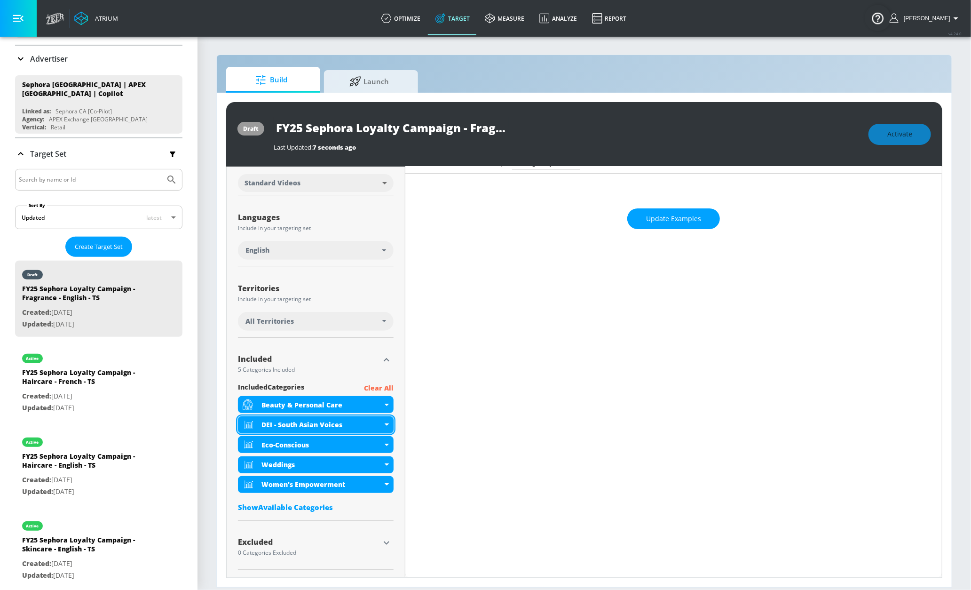
scroll to position [133, 0]
click at [379, 423] on div "DEI - South Asian Voices" at bounding box center [321, 424] width 121 height 9
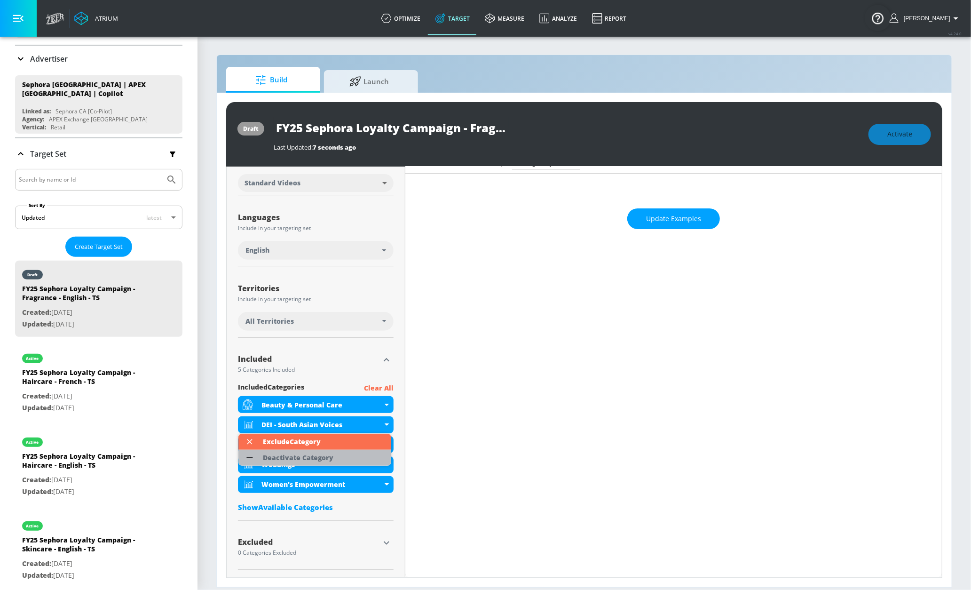
click at [356, 460] on li "Deactivate Category" at bounding box center [314, 458] width 153 height 16
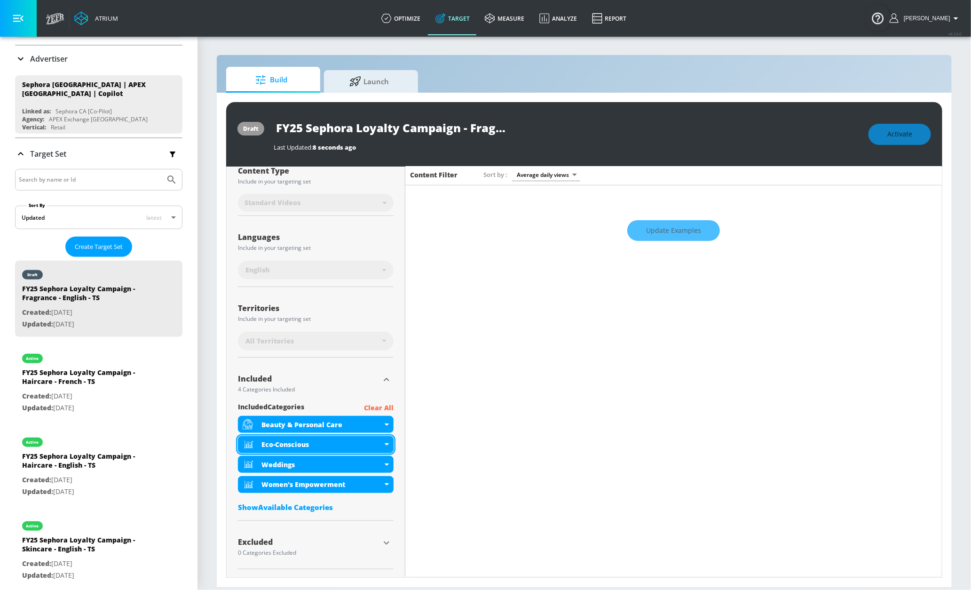
click at [374, 441] on div "Eco-Conscious" at bounding box center [321, 444] width 121 height 9
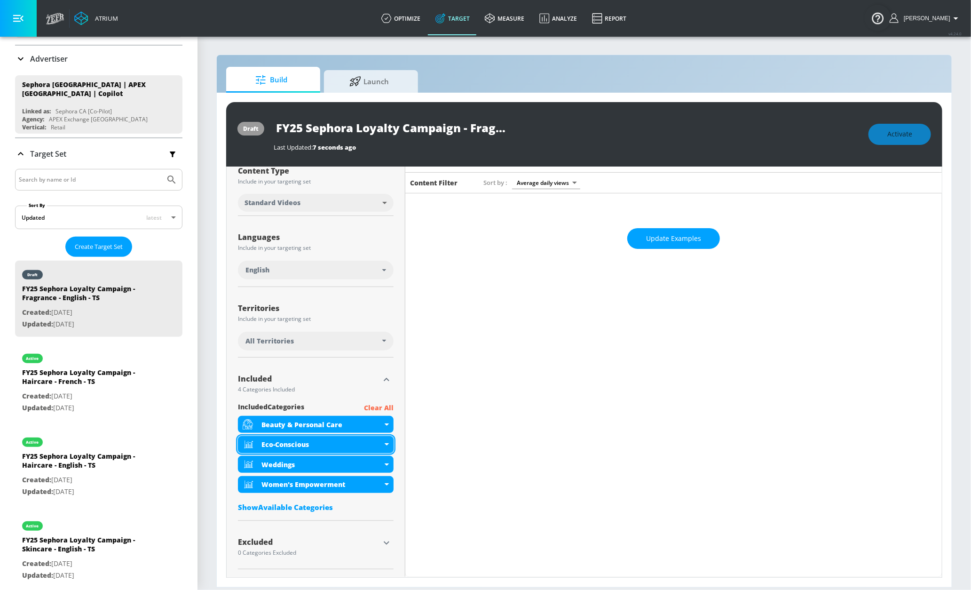
click at [380, 446] on div "Eco-Conscious" at bounding box center [316, 444] width 156 height 17
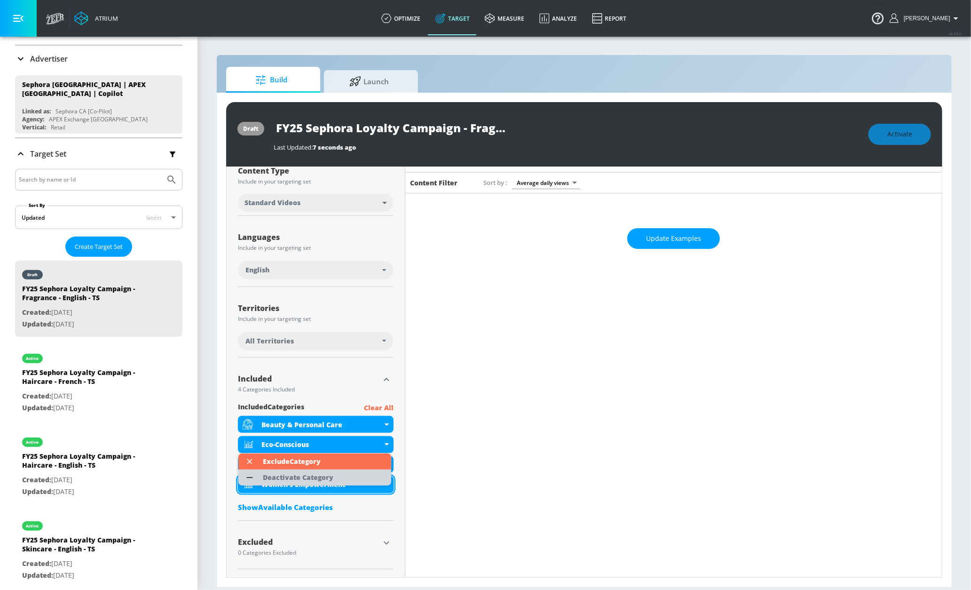
click at [364, 477] on li "Deactivate Category" at bounding box center [314, 477] width 153 height 16
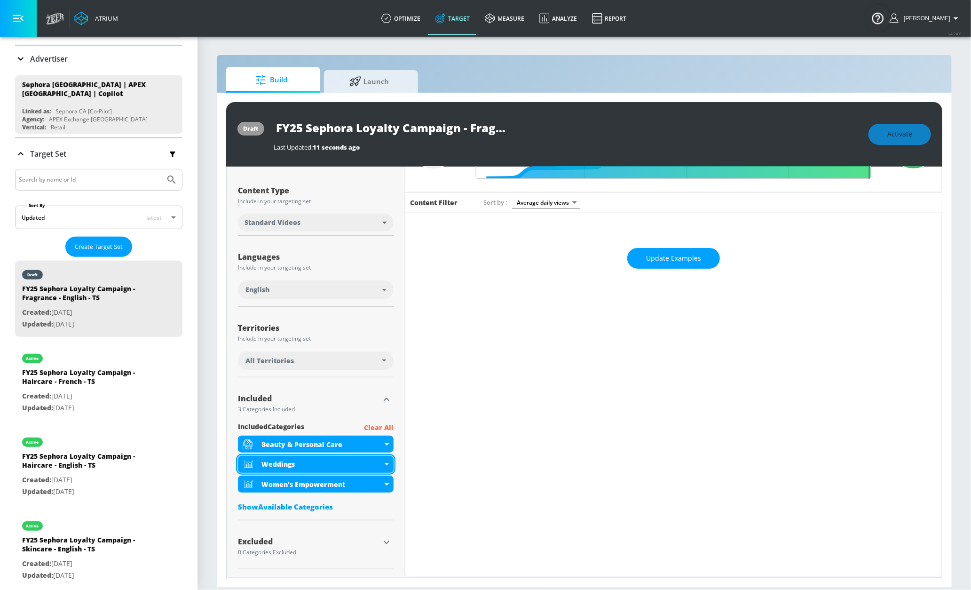
scroll to position [94, 0]
click at [385, 464] on icon at bounding box center [387, 464] width 4 height 2
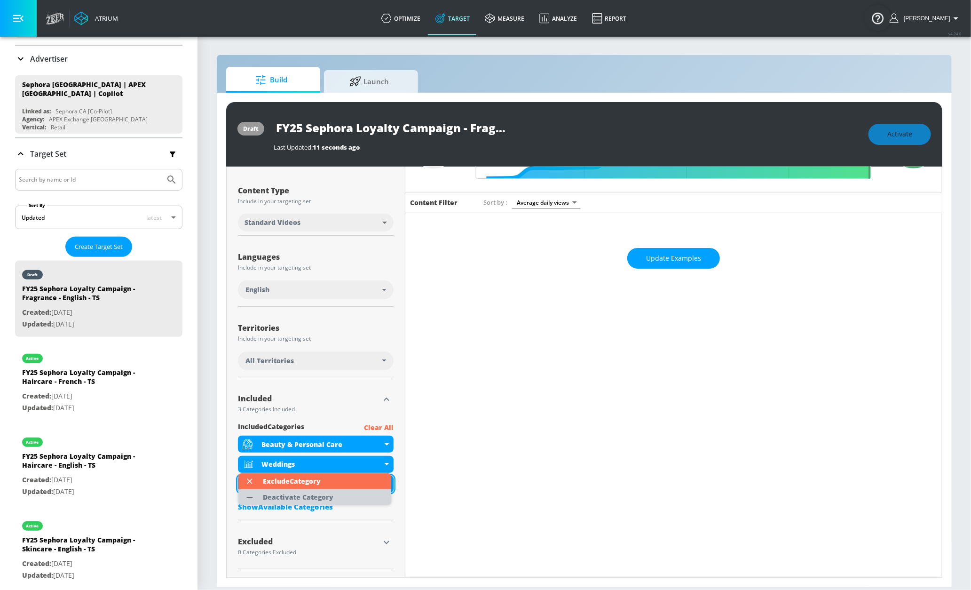
click at [370, 491] on li "Deactivate Category" at bounding box center [314, 497] width 153 height 16
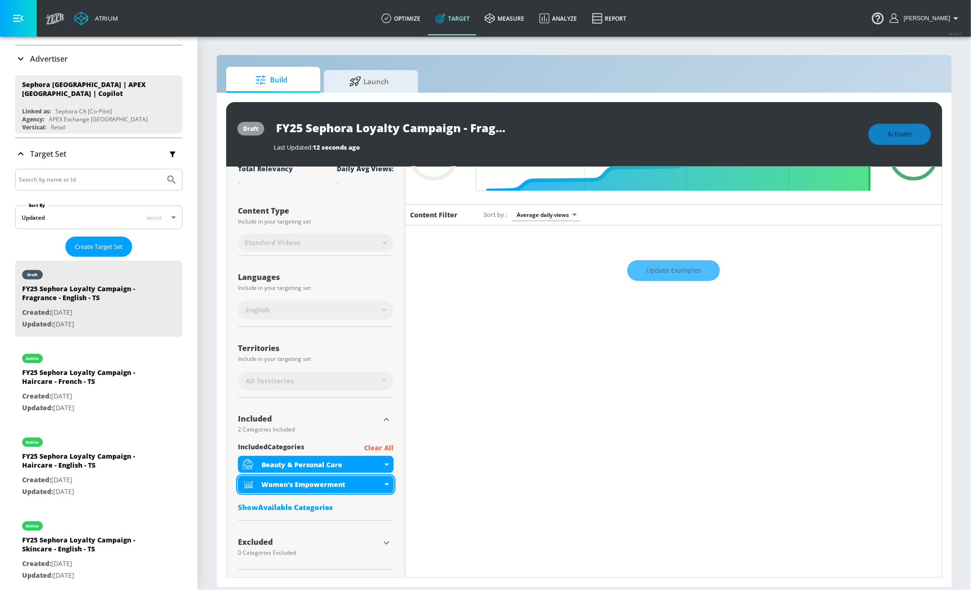
click at [370, 483] on div "Women's Empowerment" at bounding box center [321, 484] width 121 height 9
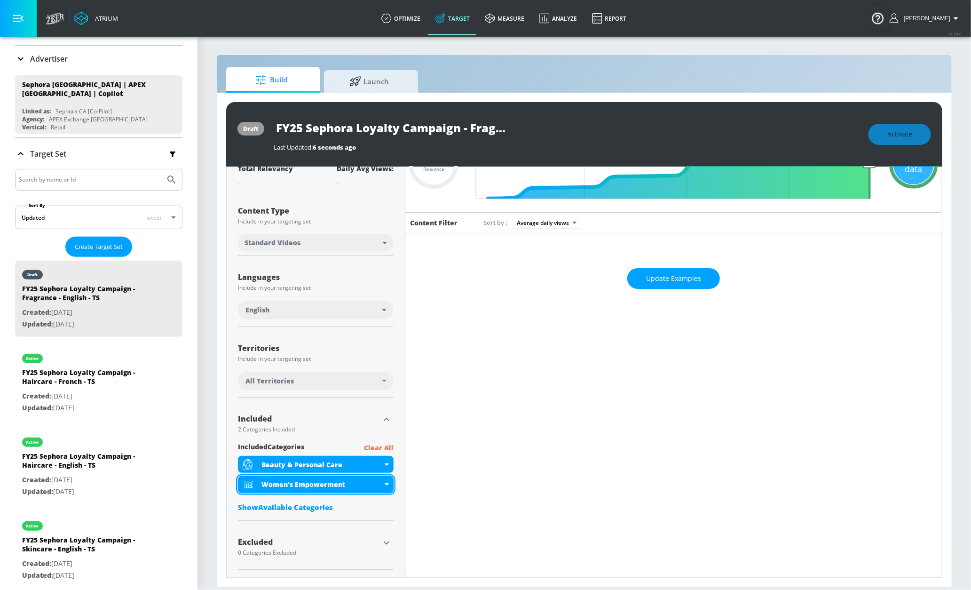
scroll to position [74, 0]
click at [370, 486] on div "Women's Empowerment" at bounding box center [321, 484] width 121 height 9
click at [363, 509] on li "Deactivate Category" at bounding box center [314, 517] width 153 height 16
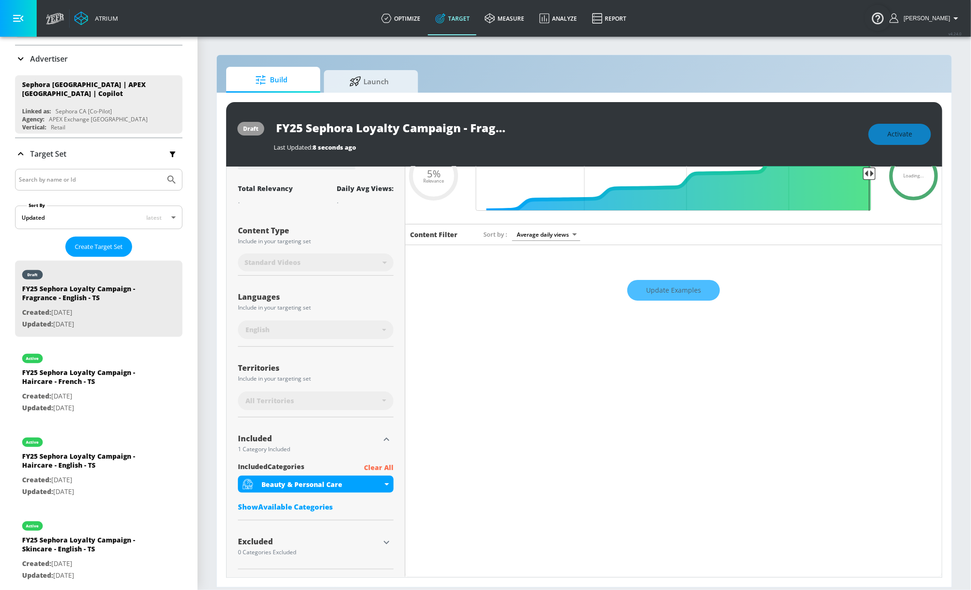
scroll to position [61, 0]
click at [411, 19] on link "optimize" at bounding box center [401, 18] width 54 height 34
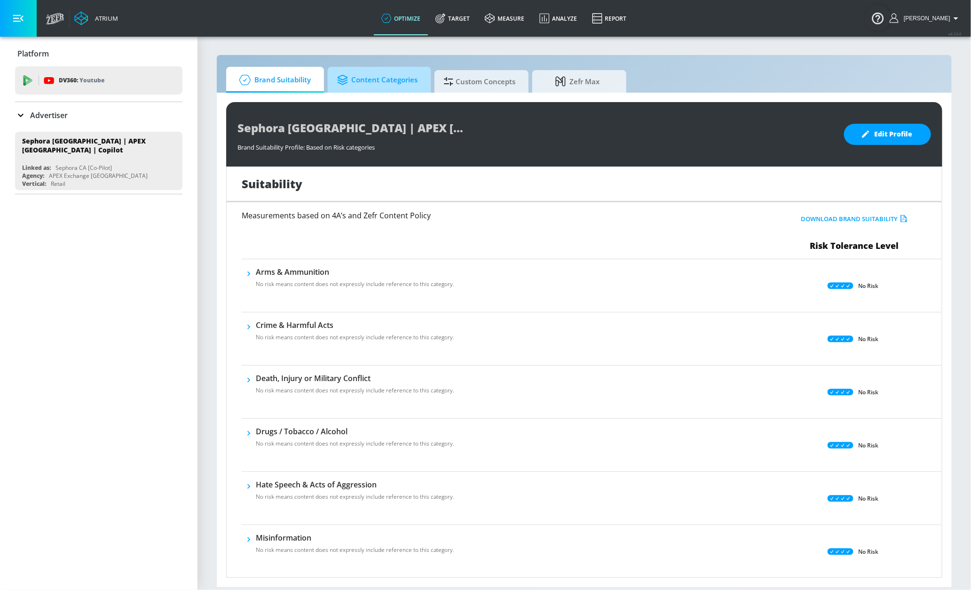
click at [398, 73] on span "Content Categories" at bounding box center [377, 80] width 80 height 23
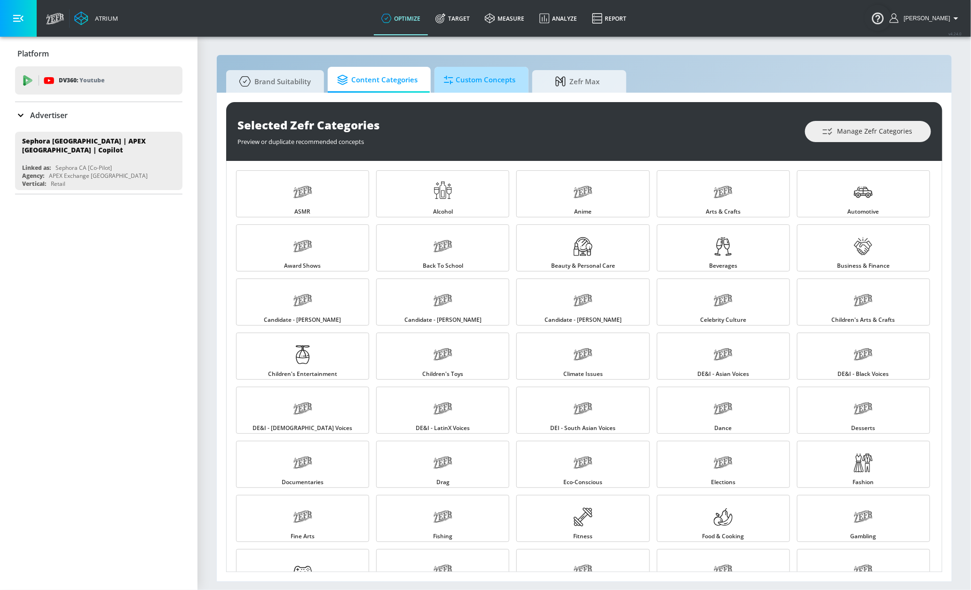
click at [475, 82] on span "Custom Concepts" at bounding box center [479, 80] width 71 height 23
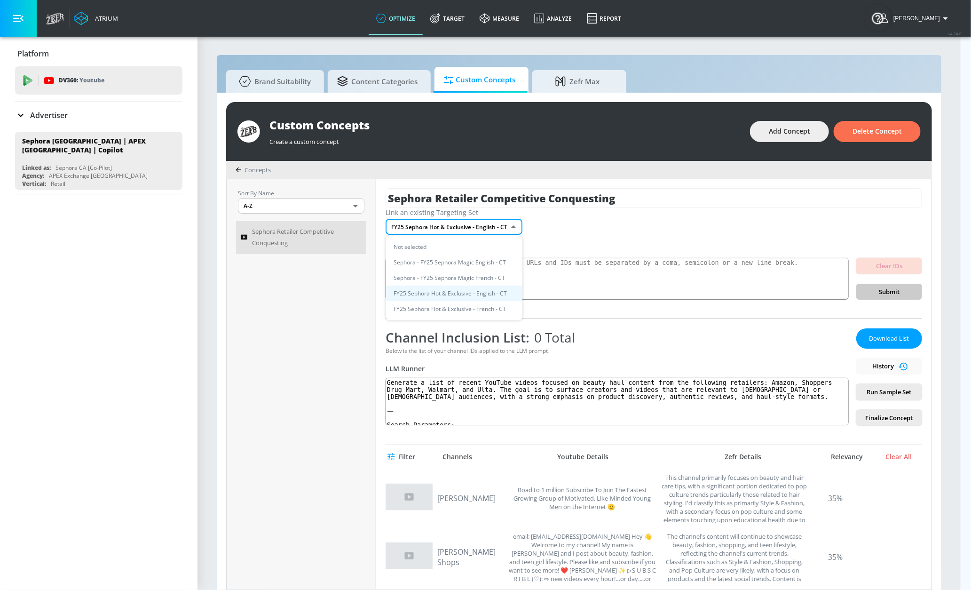
click at [431, 229] on body "Atrium optimize Target measure Analyze Report optimize Target measure Analyze R…" at bounding box center [485, 300] width 971 height 600
click at [335, 123] on div at bounding box center [485, 295] width 971 height 590
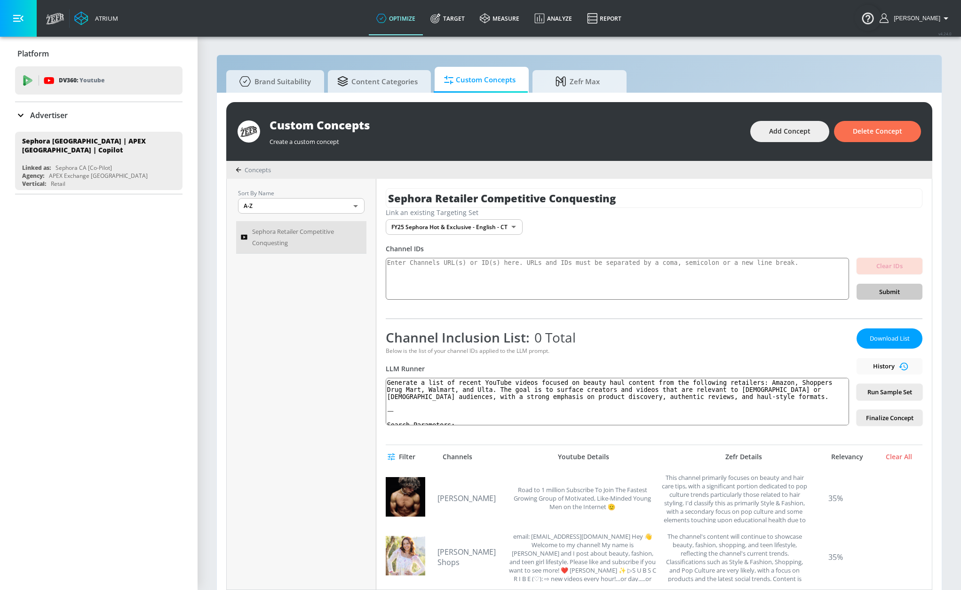
click at [328, 124] on div "Custom Concepts" at bounding box center [504, 125] width 471 height 16
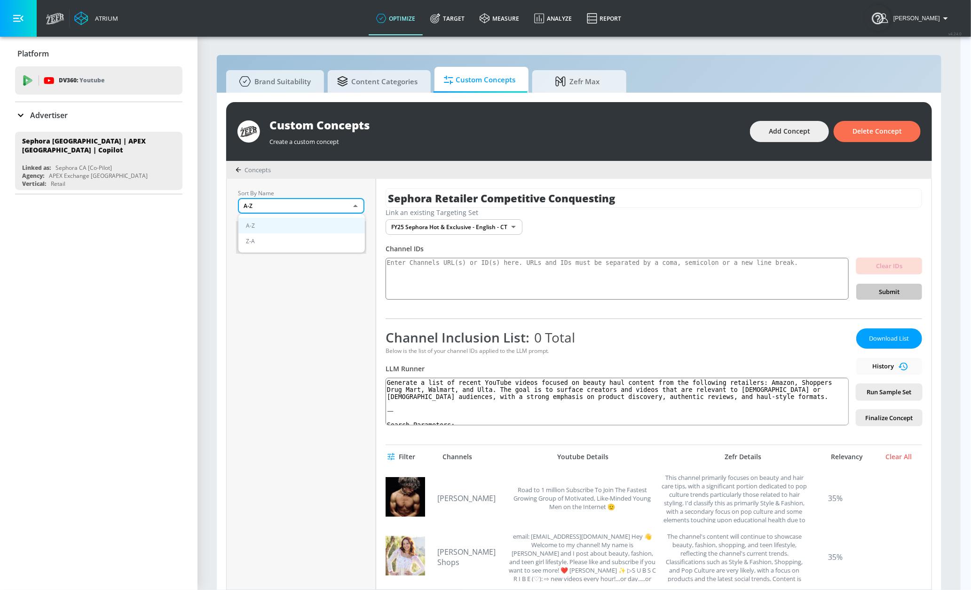
click at [292, 204] on body "Atrium optimize Target measure Analyze Report optimize Target measure Analyze R…" at bounding box center [485, 300] width 971 height 600
click at [292, 204] on div at bounding box center [485, 295] width 971 height 590
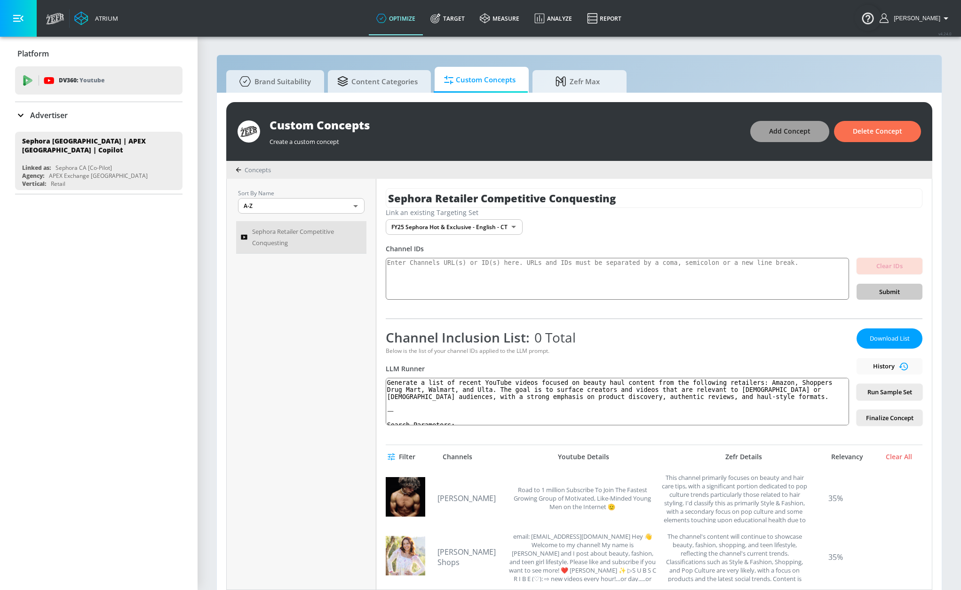
click at [768, 131] on button "Add Concept" at bounding box center [789, 131] width 79 height 21
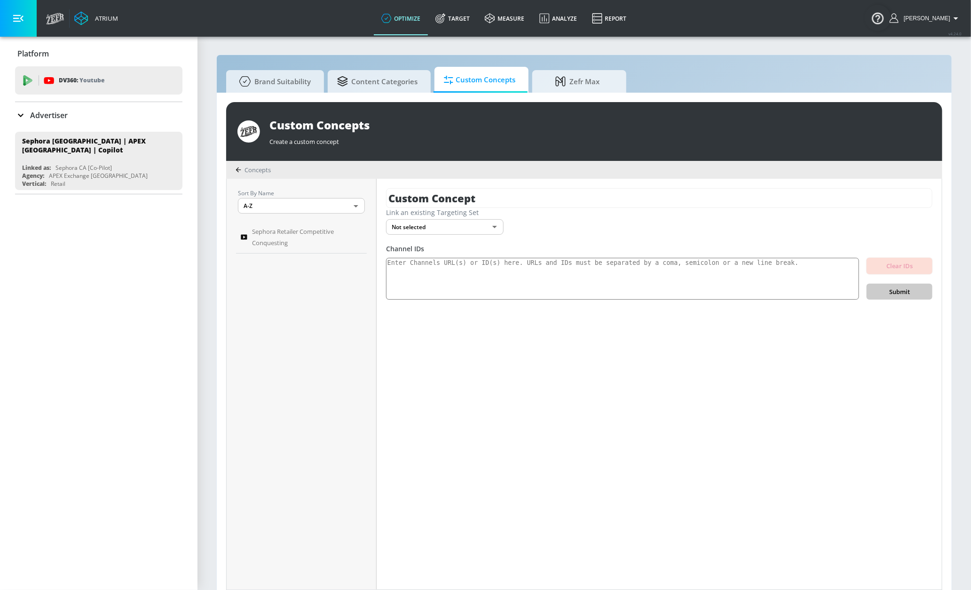
click at [446, 229] on body "Atrium optimize Target measure Analyze Report optimize Target measure Analyze R…" at bounding box center [485, 300] width 971 height 600
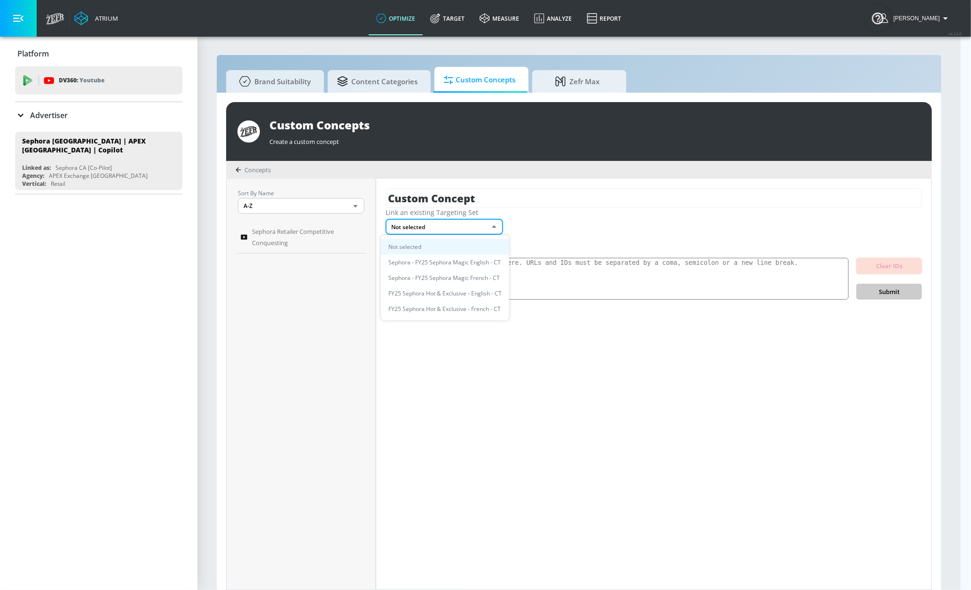
click at [272, 295] on div at bounding box center [485, 295] width 971 height 590
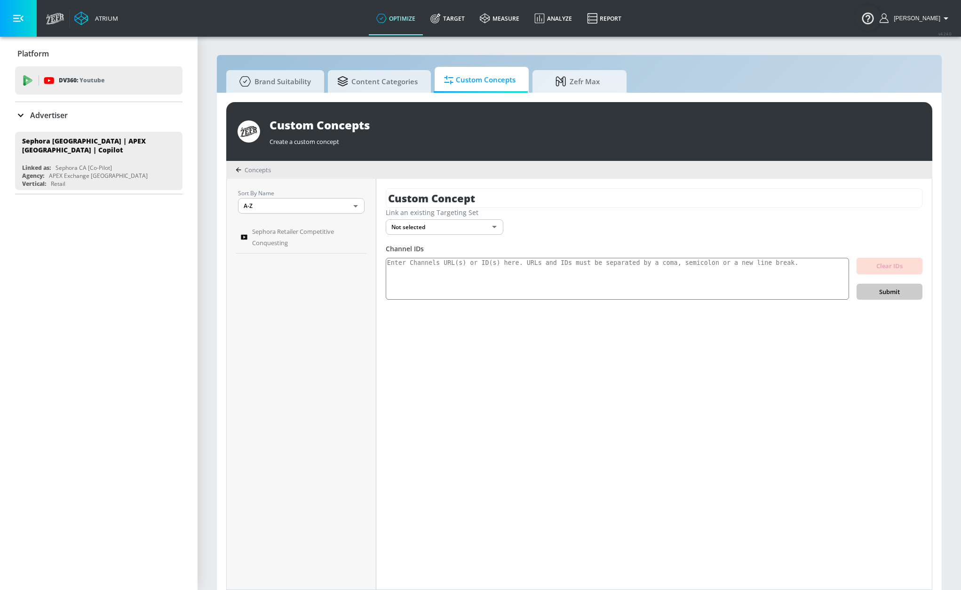
click at [264, 267] on div "Sort By Name A-Z ASC ​ Sephora Retailer Competitive Conquesting" at bounding box center [302, 384] width 150 height 411
click at [614, 271] on textarea at bounding box center [617, 279] width 463 height 42
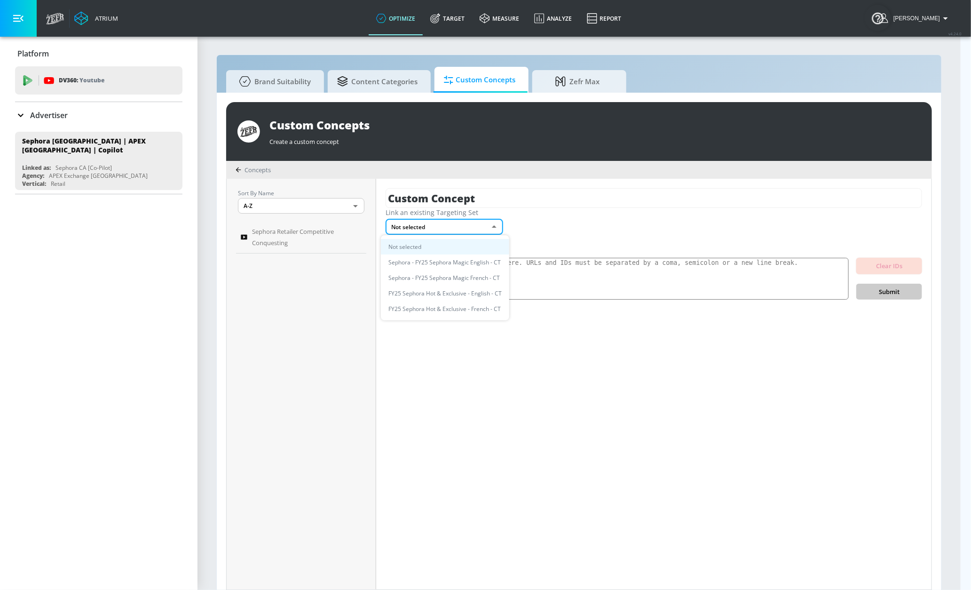
click at [439, 226] on body "Atrium optimize Target measure Analyze Report optimize Target measure Analyze R…" at bounding box center [485, 300] width 971 height 600
click at [432, 244] on li "Not selected" at bounding box center [445, 247] width 128 height 16
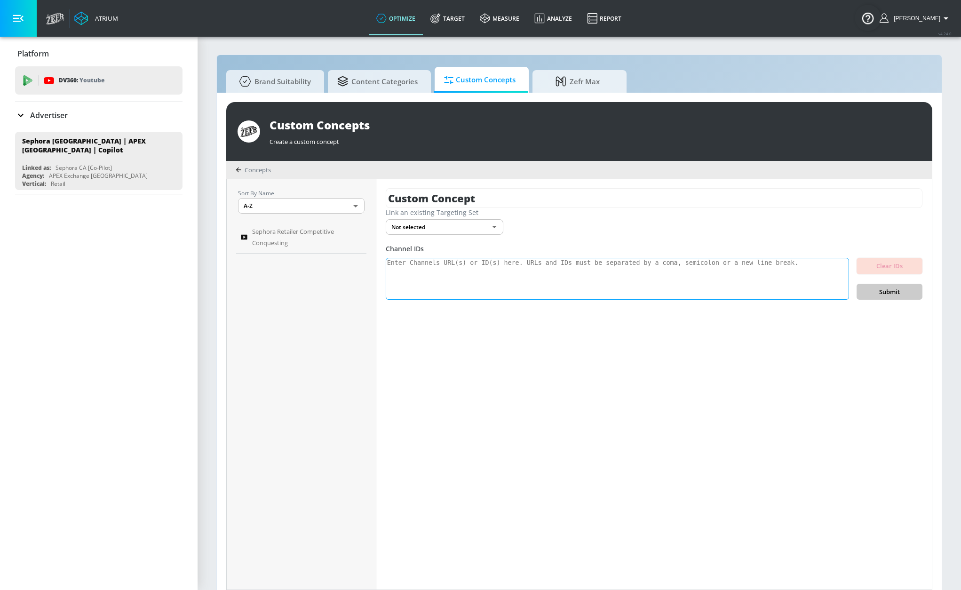
click at [405, 285] on textarea at bounding box center [617, 279] width 463 height 42
paste textarea "https://www.youtube.com/watch?v=CEvjiv_pZsE https://www.youtube.com/watch?v=yld…"
type textarea "https://www.youtube.com/watch?v=CEvjiv_pZsE https://www.youtube.com/watch?v=yld…"
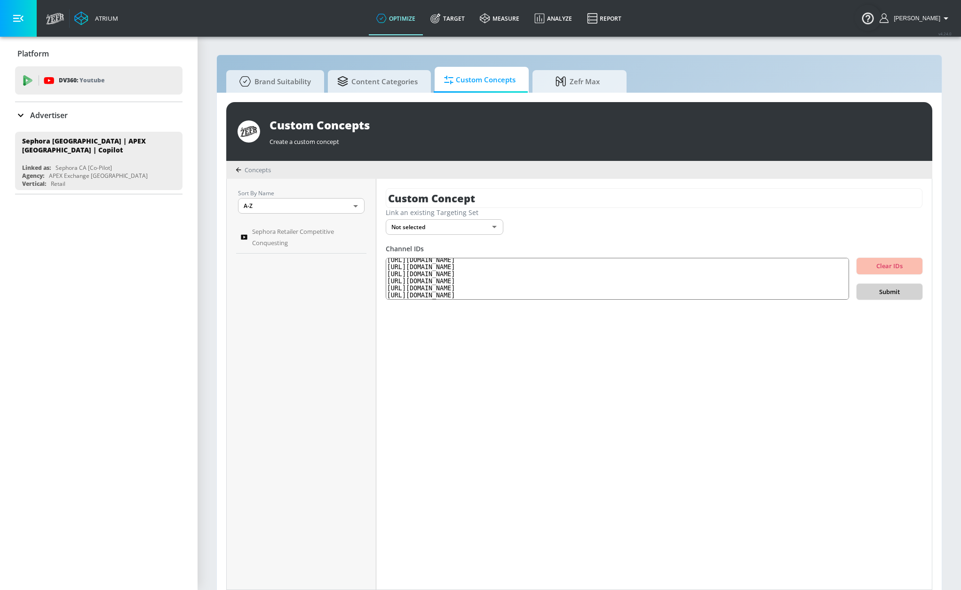
click at [892, 287] on span "Submit" at bounding box center [889, 291] width 51 height 11
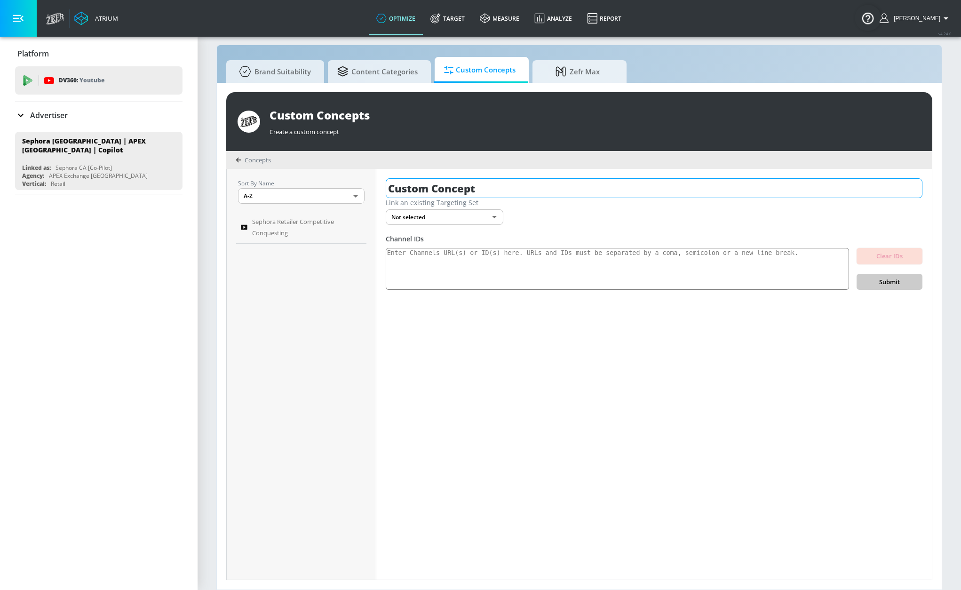
click at [499, 193] on input "Custom Concept" at bounding box center [654, 188] width 537 height 20
drag, startPoint x: 466, startPoint y: 188, endPoint x: 345, endPoint y: 175, distance: 121.0
click at [345, 175] on div "Sort By Name A-Z ASC ​ Sephora Retailer Competitive Conquesting Custom Concept …" at bounding box center [579, 374] width 705 height 411
type input "S"
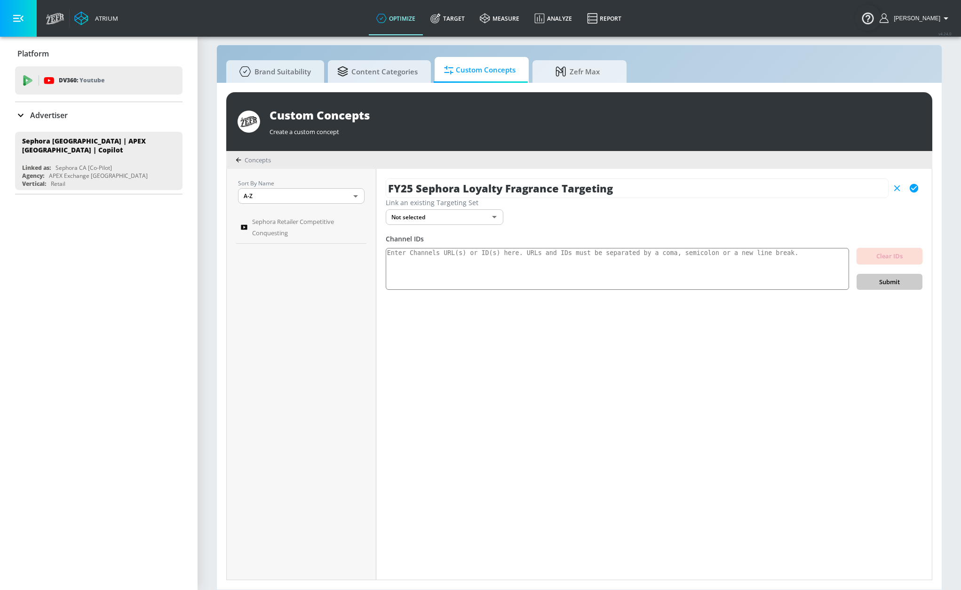
type input "FY25 Sephora Loyalty Fragrance Targeting"
click at [909, 185] on icon "button" at bounding box center [913, 188] width 10 height 10
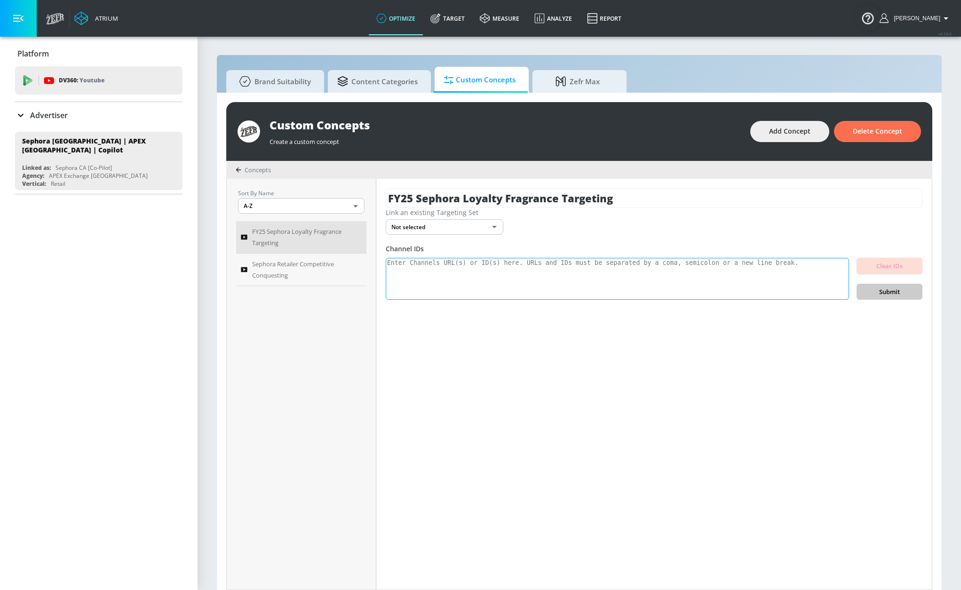
click at [573, 265] on textarea at bounding box center [617, 279] width 463 height 42
paste textarea "https://www.youtube.com/watch?v=CEvjiv_pZsE https://www.youtube.com/watch?v=yld…"
type textarea "https://www.youtube.com/watch?v=CEvjiv_pZsE https://www.youtube.com/watch?v=yld…"
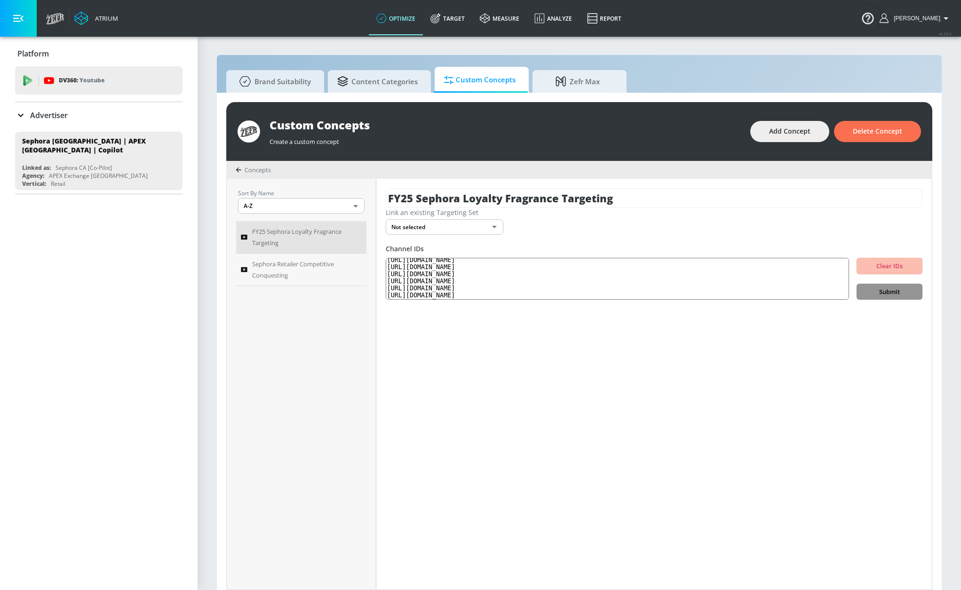
click at [876, 291] on span "Submit" at bounding box center [889, 291] width 51 height 11
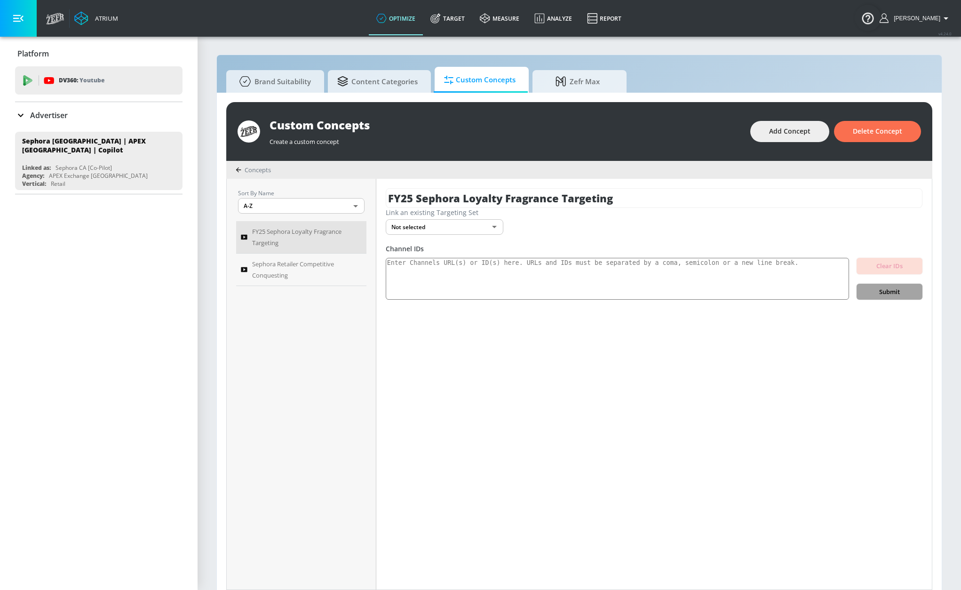
scroll to position [0, 0]
click at [618, 282] on textarea at bounding box center [617, 279] width 463 height 42
paste textarea "https://www.youtube.com/watch?v=CEvjiv_pZsE https://www.youtube.com/watch?v=yld…"
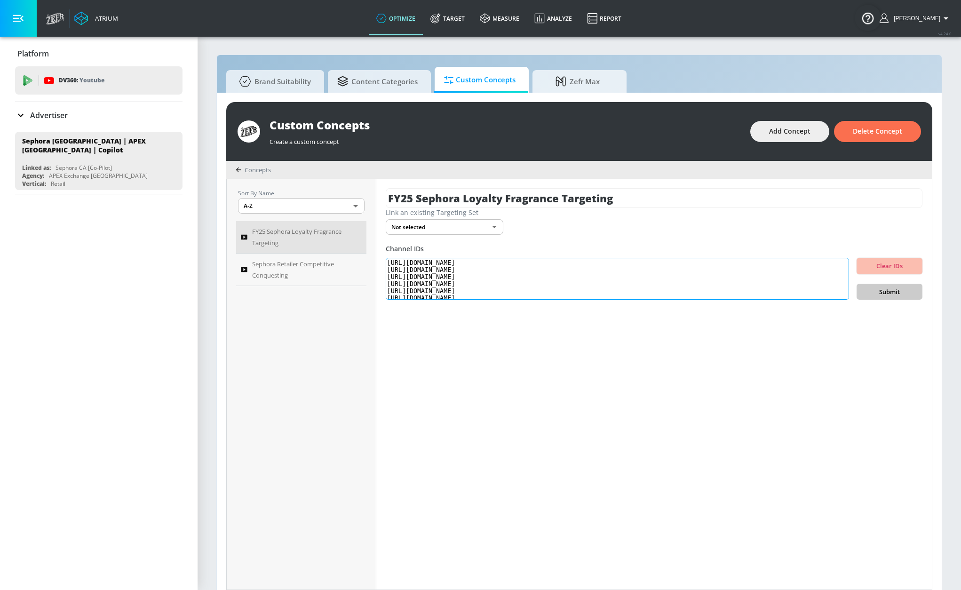
scroll to position [45, 0]
click at [655, 271] on textarea "https://www.youtube.com/watch?v=CEvjiv_pZsE https://www.youtube.com/watch?v=yld…" at bounding box center [617, 279] width 463 height 42
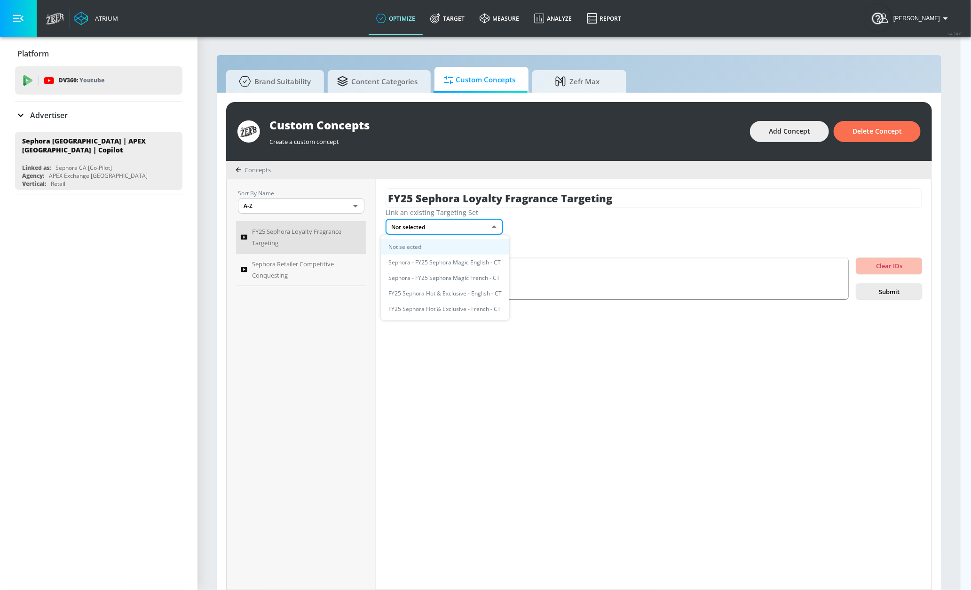
click at [469, 226] on body "Atrium optimize Target measure Analyze Report optimize Target measure Analyze R…" at bounding box center [485, 300] width 971 height 600
drag, startPoint x: 585, startPoint y: 279, endPoint x: 562, endPoint y: 276, distance: 23.2
click at [584, 279] on div at bounding box center [485, 295] width 971 height 590
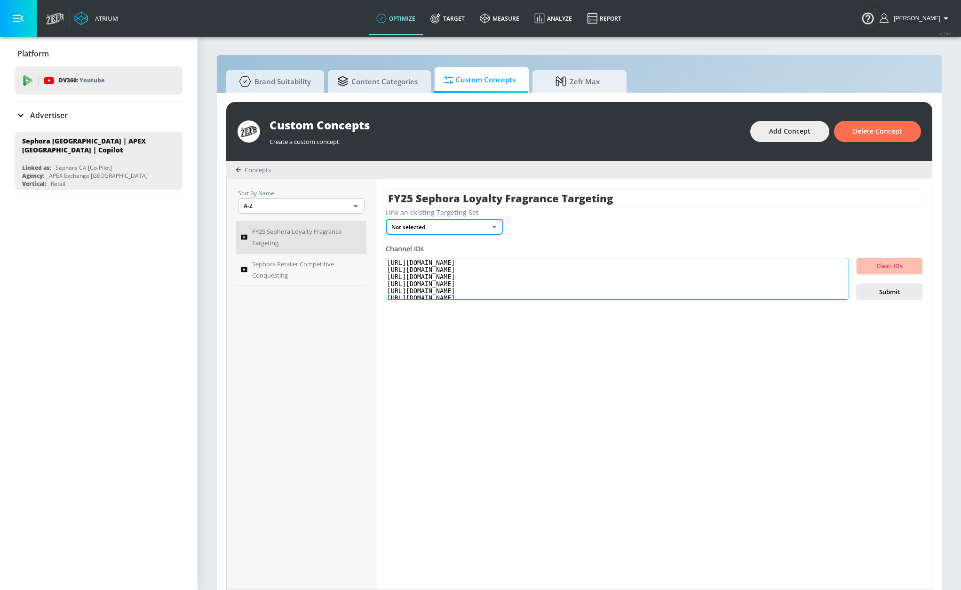
click at [702, 269] on textarea "https://www.youtube.com/watch?v=CEvjiv_pZsE https://www.youtube.com/watch?v=yld…" at bounding box center [617, 279] width 463 height 42
drag, startPoint x: 569, startPoint y: 297, endPoint x: 372, endPoint y: 276, distance: 197.6
click at [369, 275] on div "Sort By Name A-Z ASC ​ FY25 Sephora Loyalty Fragrance Targeting Sephora Retaile…" at bounding box center [579, 384] width 705 height 411
drag, startPoint x: 403, startPoint y: 279, endPoint x: 603, endPoint y: 318, distance: 204.5
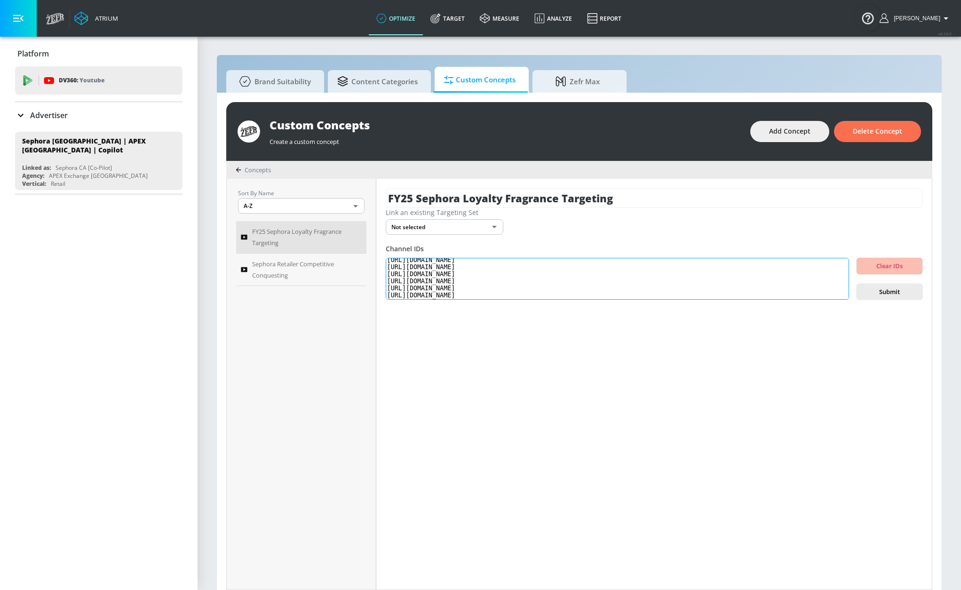
click at [603, 318] on div "FY25 Sephora Loyalty Fragrance Targeting Link an existing Targeting Set Not sel…" at bounding box center [653, 384] width 555 height 411
drag, startPoint x: 417, startPoint y: 263, endPoint x: 338, endPoint y: 263, distance: 79.0
click at [339, 263] on div "Sort By Name A-Z ASC ​ FY25 Sephora Loyalty Fragrance Targeting Sephora Retaile…" at bounding box center [579, 384] width 705 height 411
drag, startPoint x: 416, startPoint y: 270, endPoint x: 294, endPoint y: 266, distance: 122.3
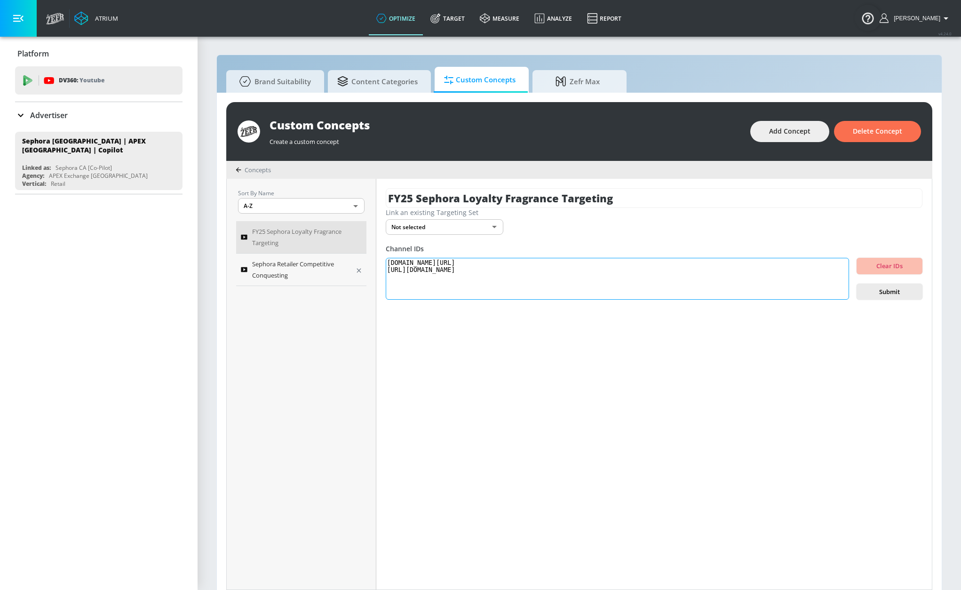
click at [294, 266] on div "Sort By Name A-Z ASC ​ FY25 Sephora Loyalty Fragrance Targeting Sephora Retaile…" at bounding box center [579, 384] width 705 height 411
drag, startPoint x: 445, startPoint y: 285, endPoint x: 424, endPoint y: 276, distance: 22.8
click at [442, 283] on textarea "www.youtube.com/watch?v=CEvjiv_pZsE https://www.youtube.com/watch?v=yldQnGXeARU" at bounding box center [617, 279] width 463 height 42
drag, startPoint x: 417, startPoint y: 269, endPoint x: 359, endPoint y: 270, distance: 57.8
click at [359, 270] on div "Sort By Name A-Z ASC ​ FY25 Sephora Loyalty Fragrance Targeting Sephora Retaile…" at bounding box center [579, 384] width 705 height 411
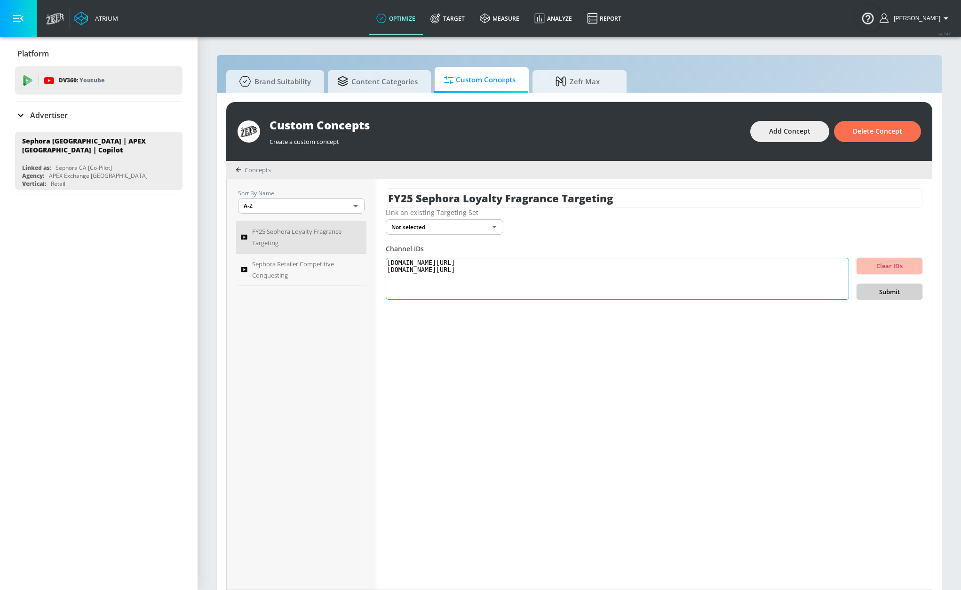
type textarea "www.youtube.com/watch?v=CEvjiv_pZsE www.youtube.com/watch?v=yldQnGXeARU"
click at [890, 287] on span "Submit" at bounding box center [889, 291] width 51 height 11
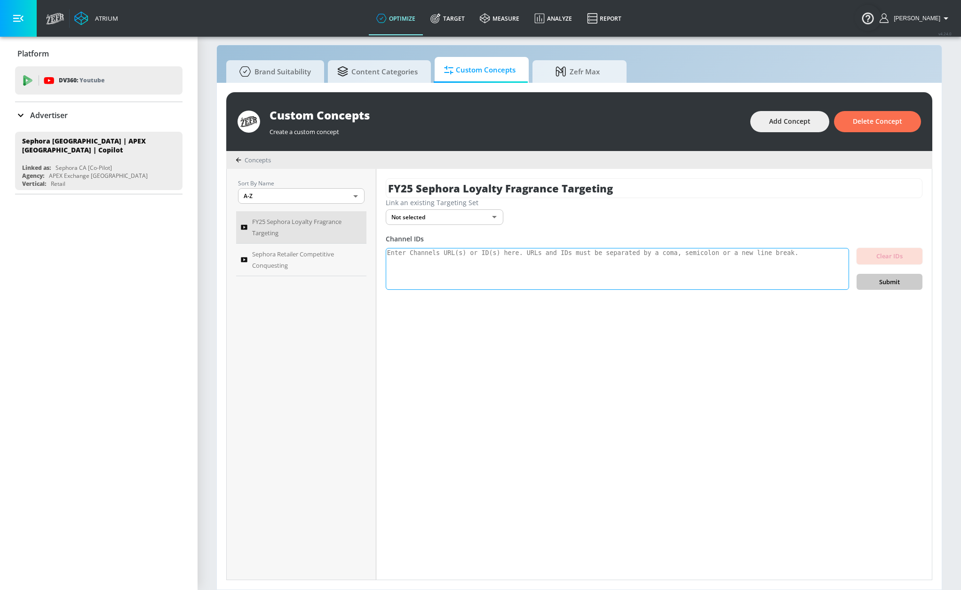
click at [456, 261] on textarea at bounding box center [617, 269] width 463 height 42
click at [493, 274] on textarea at bounding box center [617, 269] width 463 height 42
paste textarea "https://www.youtube.com/watch?v=CEvjiv_pZsE https://www.youtube.com/watch?v=yld…"
type textarea "https://www.youtube.com/watch?v=CEvjiv_pZsE https://www.youtube.com/watch?v=yld…"
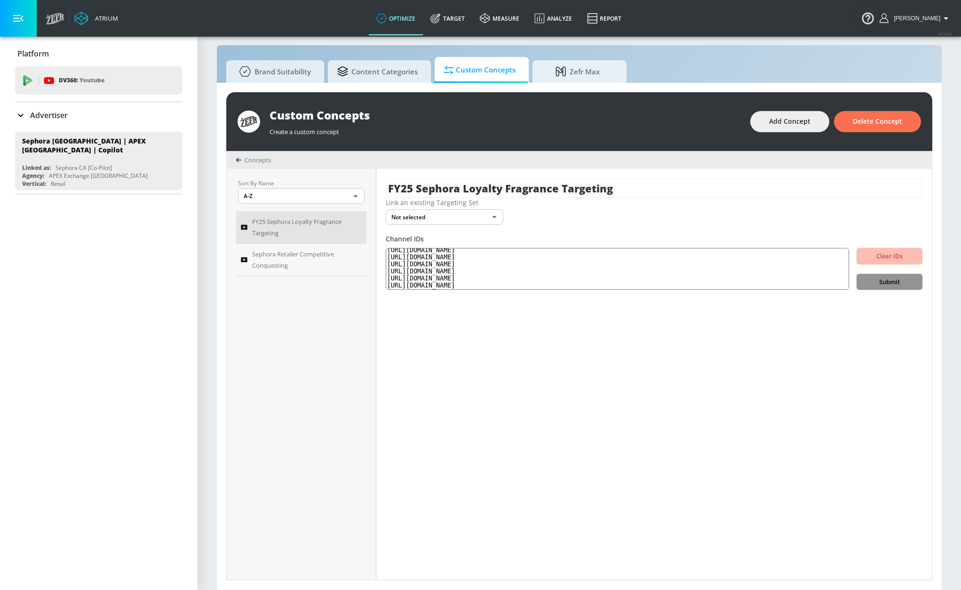
click at [892, 281] on span "Submit" at bounding box center [889, 281] width 51 height 11
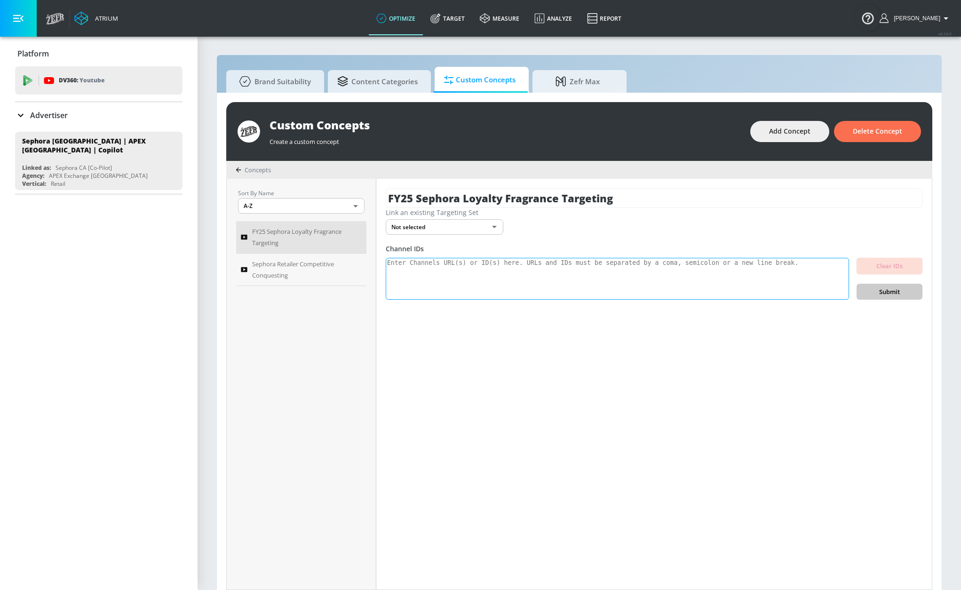
click at [542, 278] on textarea at bounding box center [617, 279] width 463 height 42
paste textarea "[URL][DOMAIN_NAME] [URL][DOMAIN_NAME] [URL][DOMAIN_NAME] [URL][DOMAIN_NAME] [UR…"
type textarea "[URL][DOMAIN_NAME] [URL][DOMAIN_NAME] [URL][DOMAIN_NAME] [URL][DOMAIN_NAME] [UR…"
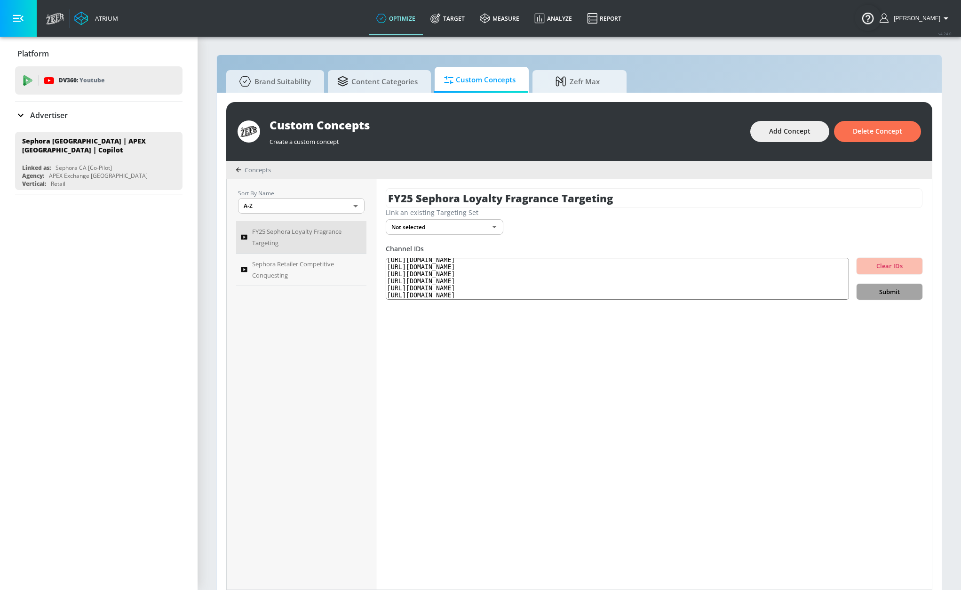
click at [906, 291] on span "Submit" at bounding box center [889, 291] width 51 height 11
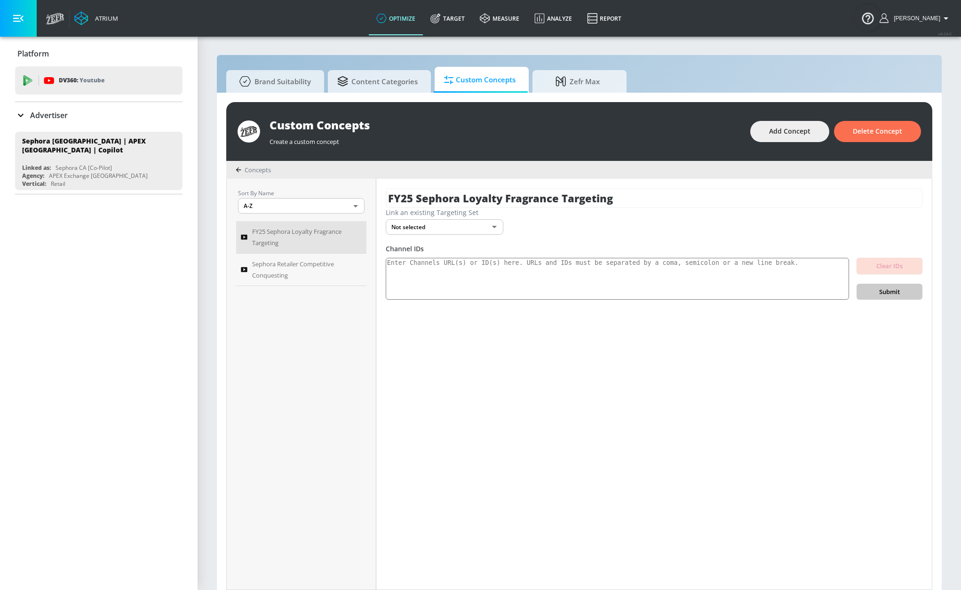
scroll to position [0, 0]
click at [423, 224] on body "Atrium optimize Target measure Analyze Report optimize Target measure Analyze R…" at bounding box center [480, 300] width 961 height 600
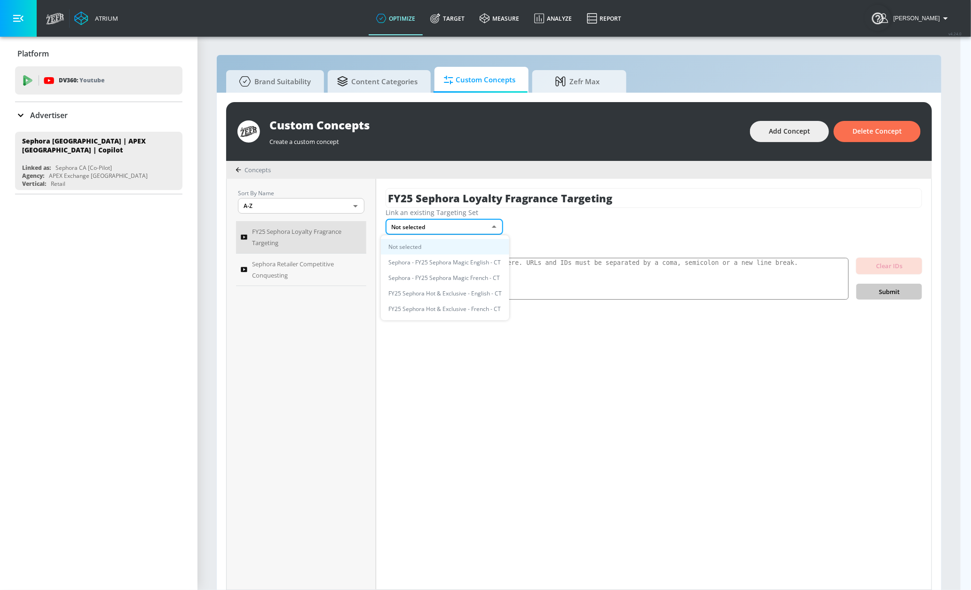
click at [551, 223] on div at bounding box center [485, 295] width 971 height 590
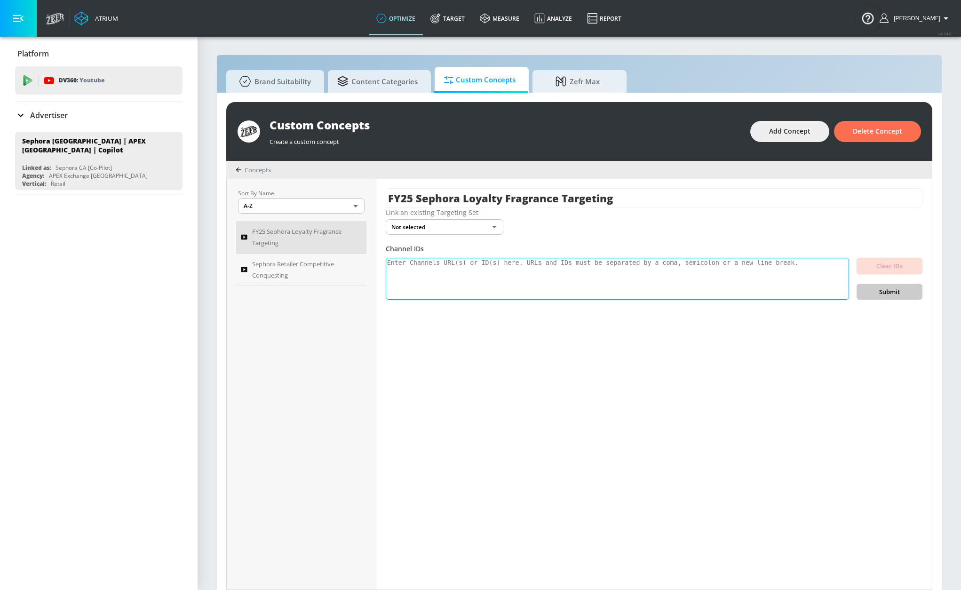
click at [496, 281] on textarea at bounding box center [617, 279] width 463 height 42
click at [522, 334] on div "FY25 Sephora Loyalty Fragrance Targeting Link an existing Targeting Set Not sel…" at bounding box center [653, 384] width 555 height 411
click at [663, 209] on div "Link an existing Targeting Set" at bounding box center [654, 212] width 537 height 9
click at [651, 203] on input "FY25 Sephora Loyalty Fragrance Targeting" at bounding box center [654, 198] width 537 height 20
click at [269, 241] on span "FY25 Sephora Loyalty Fragrance Targeting" at bounding box center [300, 237] width 97 height 23
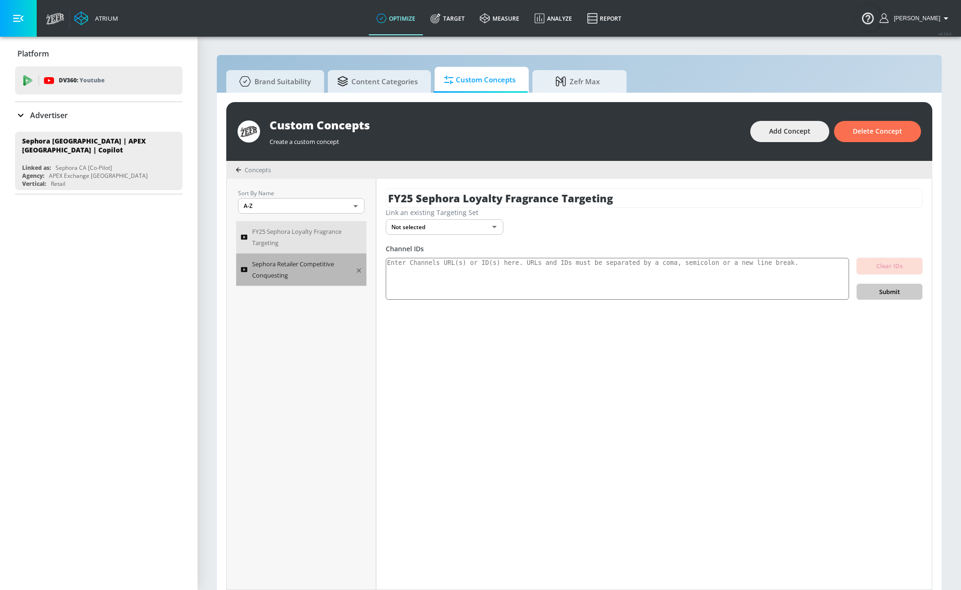
scroll to position [0, 0]
click at [281, 271] on span "Sephora Retailer Competitive Conquesting" at bounding box center [300, 269] width 97 height 23
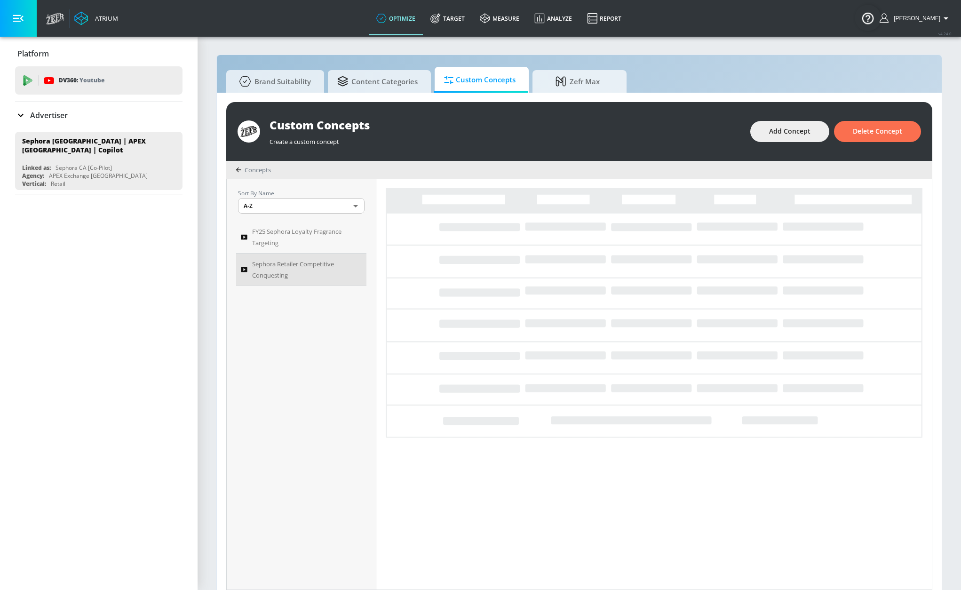
scroll to position [3, 0]
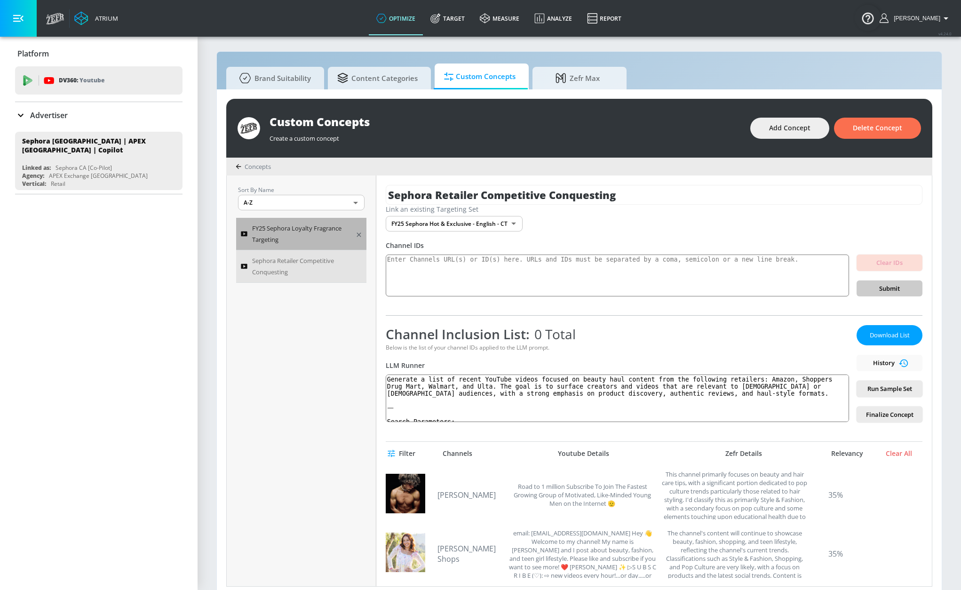
click at [308, 238] on span "FY25 Sephora Loyalty Fragrance Targeting" at bounding box center [300, 233] width 97 height 23
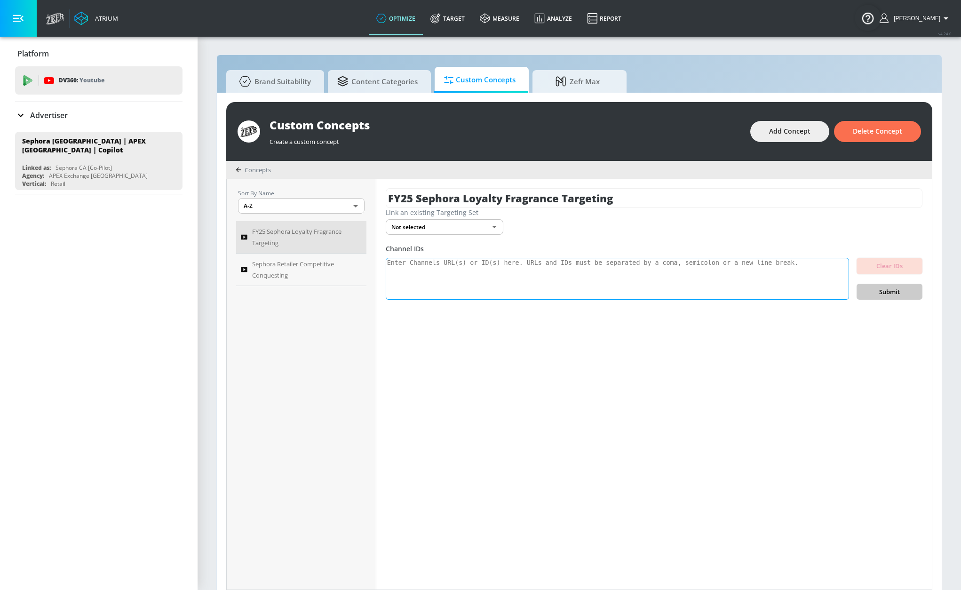
click at [505, 276] on textarea at bounding box center [617, 279] width 463 height 42
click at [490, 277] on textarea at bounding box center [617, 279] width 463 height 42
click at [663, 321] on div "FY25 Sephora Loyalty Fragrance Targeting Link an existing Targeting Set Not sel…" at bounding box center [653, 384] width 555 height 411
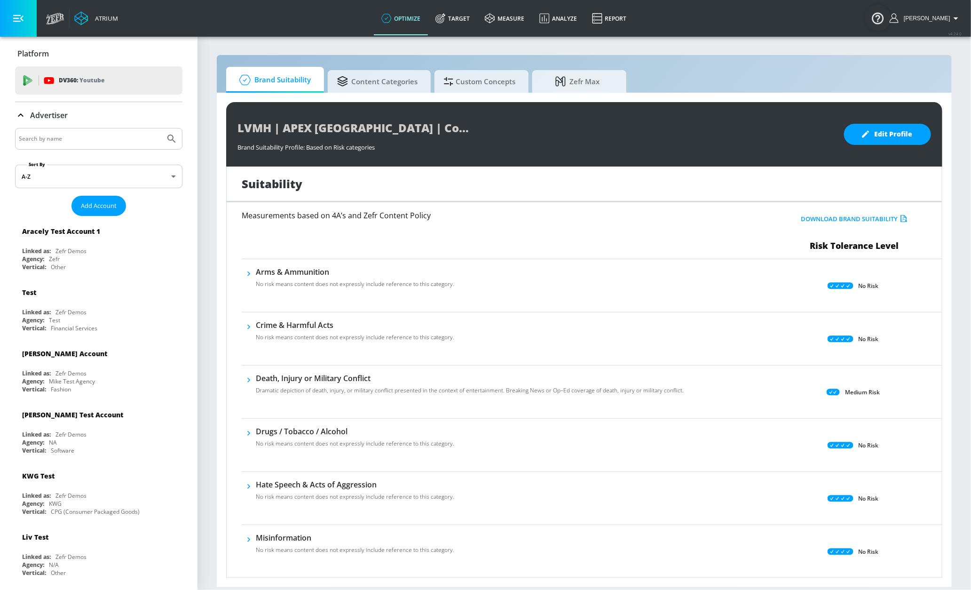
click at [100, 137] on input "Search by name" at bounding box center [90, 139] width 142 height 12
type input "sephora"
click at [161, 128] on button "Submit Search" at bounding box center [171, 138] width 21 height 21
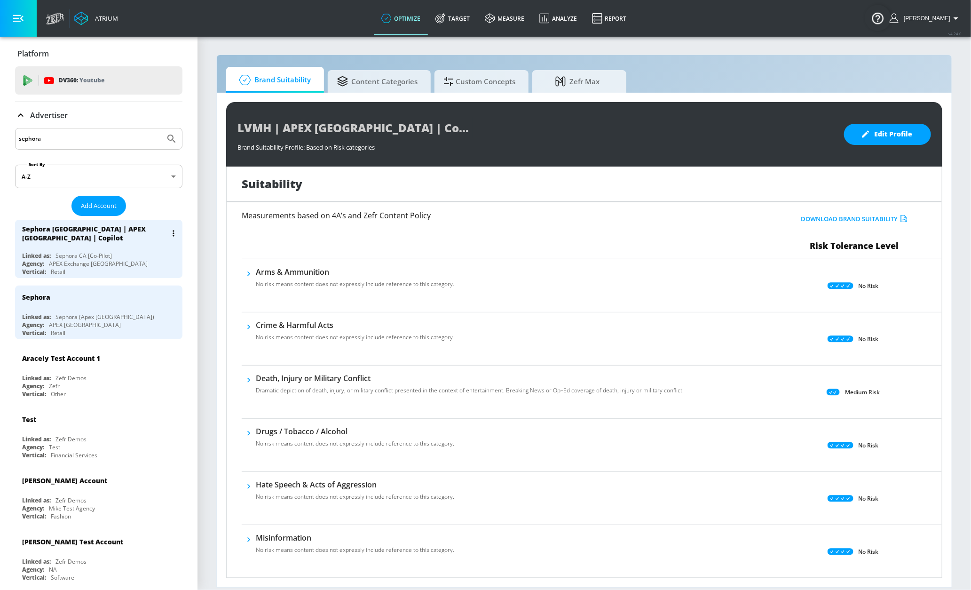
click at [72, 247] on div "Sephora [GEOGRAPHIC_DATA] | APEX [GEOGRAPHIC_DATA] | Copilot" at bounding box center [101, 233] width 158 height 27
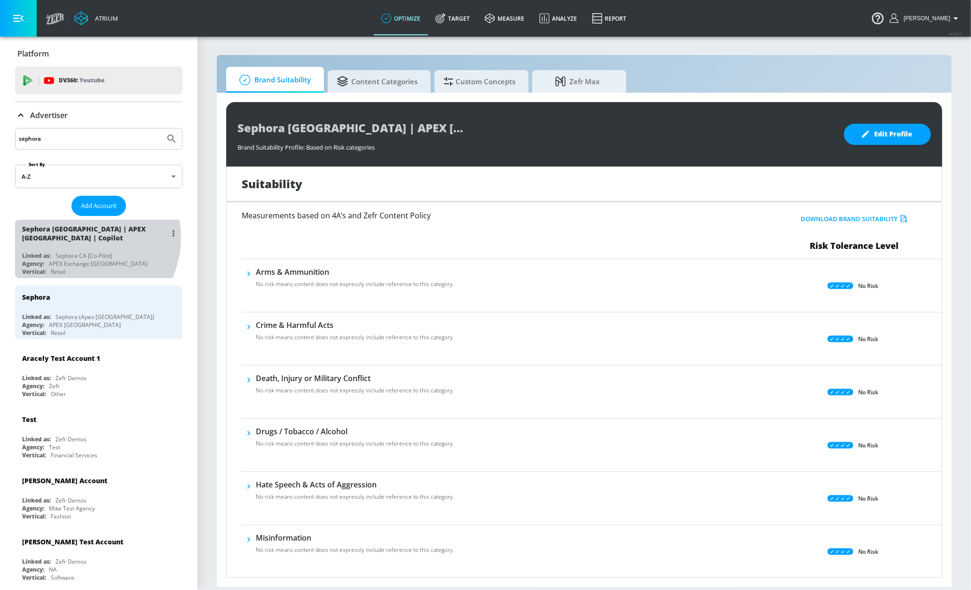
click at [80, 238] on div "Sephora [GEOGRAPHIC_DATA] | APEX [GEOGRAPHIC_DATA] | Copilot" at bounding box center [94, 233] width 145 height 18
click at [134, 235] on div "Sephora [GEOGRAPHIC_DATA] | APEX [GEOGRAPHIC_DATA] | Copilot" at bounding box center [94, 233] width 145 height 18
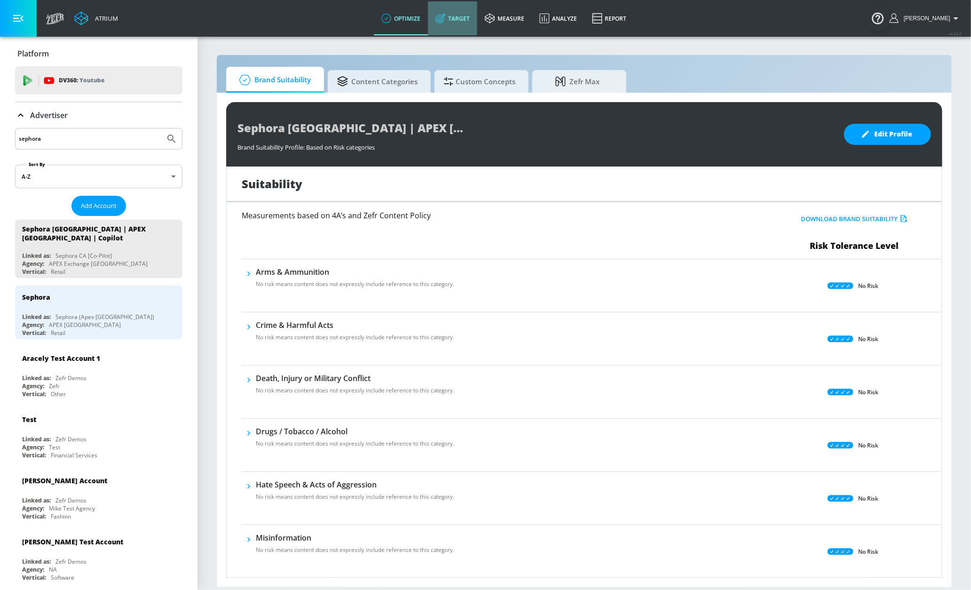
click at [465, 21] on link "Target" at bounding box center [452, 18] width 49 height 34
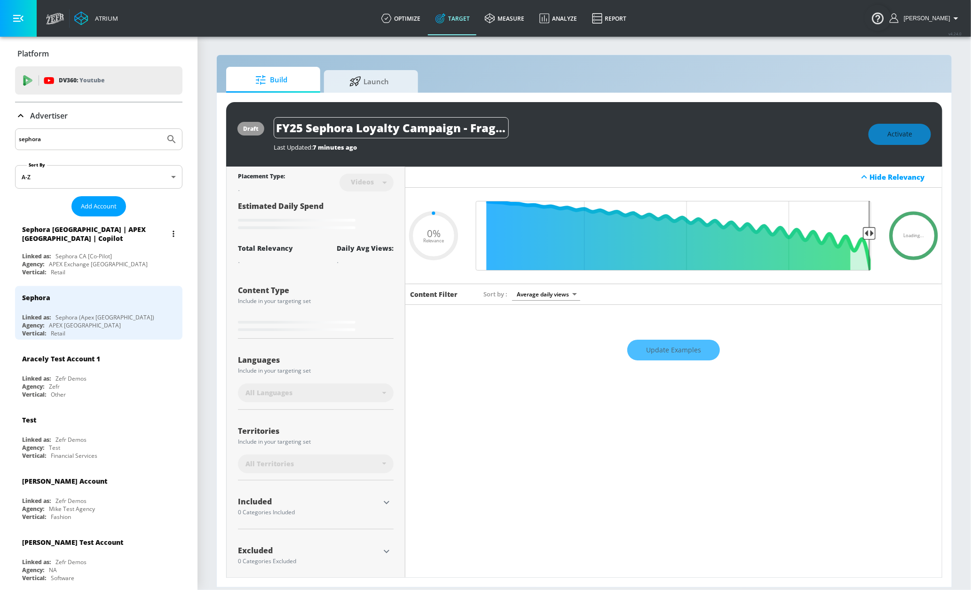
click at [82, 238] on div "Sephora [GEOGRAPHIC_DATA] | APEX [GEOGRAPHIC_DATA] | Copilot" at bounding box center [94, 234] width 145 height 18
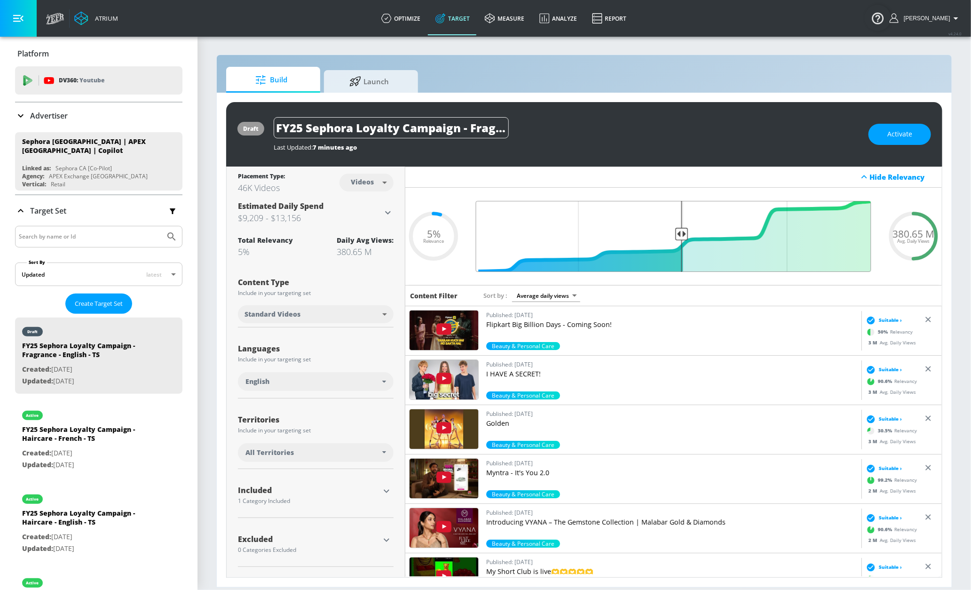
drag, startPoint x: 869, startPoint y: 234, endPoint x: 681, endPoint y: 237, distance: 188.1
click at [681, 237] on input "Final Threshold" at bounding box center [673, 236] width 405 height 71
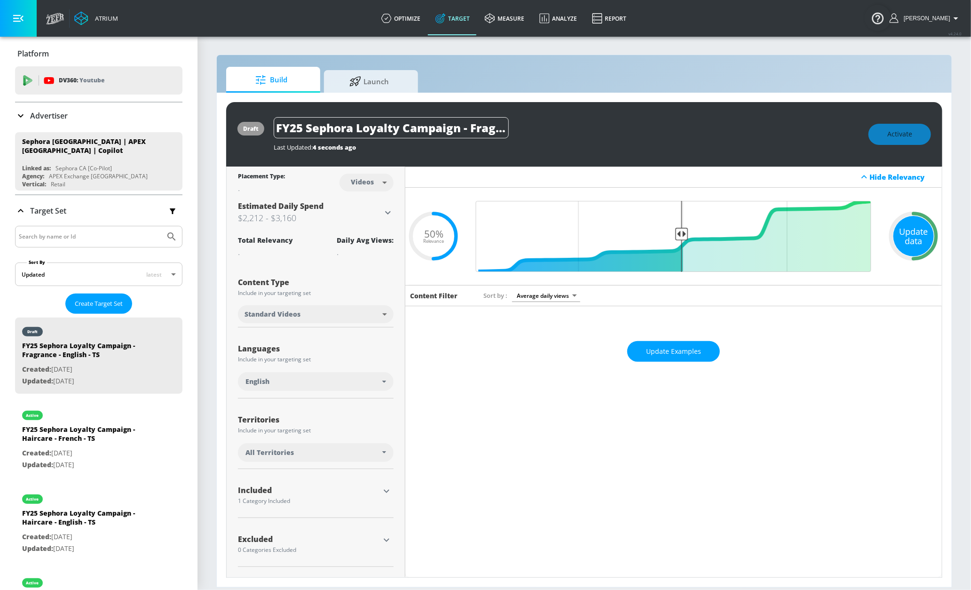
click at [920, 234] on div "Update data" at bounding box center [913, 236] width 40 height 40
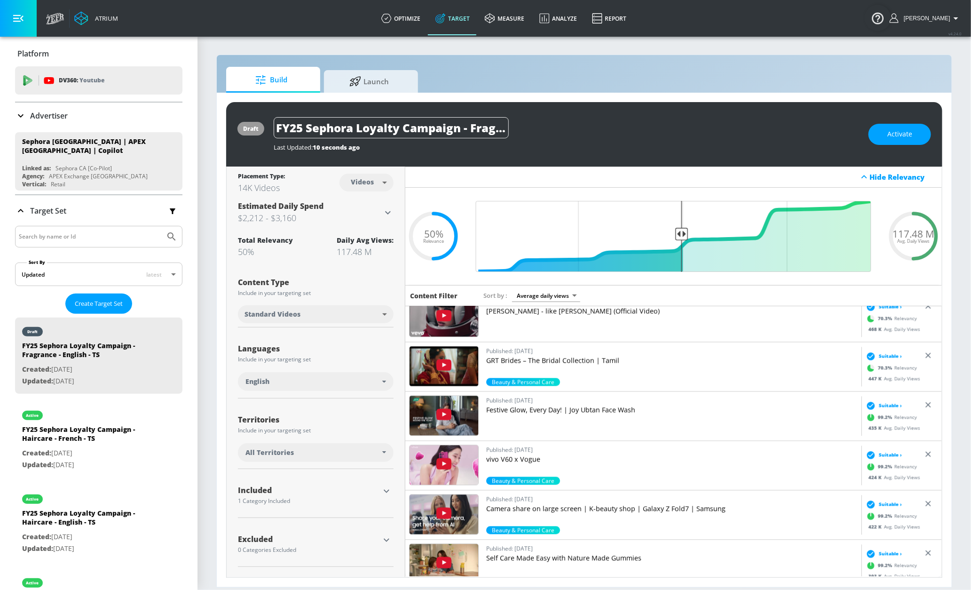
scroll to position [1099, 0]
drag, startPoint x: 679, startPoint y: 234, endPoint x: 580, endPoint y: 230, distance: 99.8
click at [580, 230] on input "Final Threshold" at bounding box center [673, 236] width 405 height 71
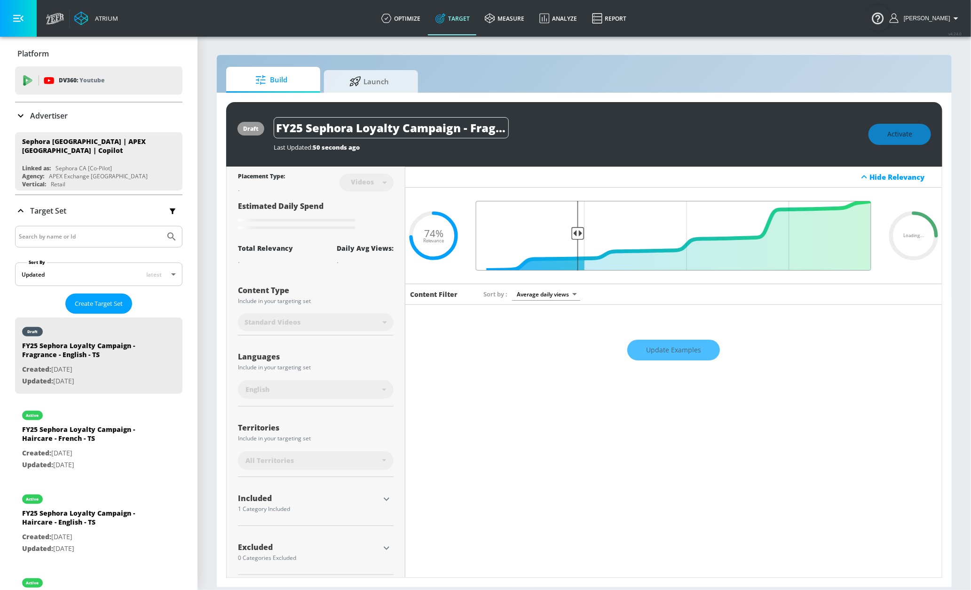
type input "0.76"
click at [574, 228] on input "Final Threshold" at bounding box center [673, 236] width 405 height 70
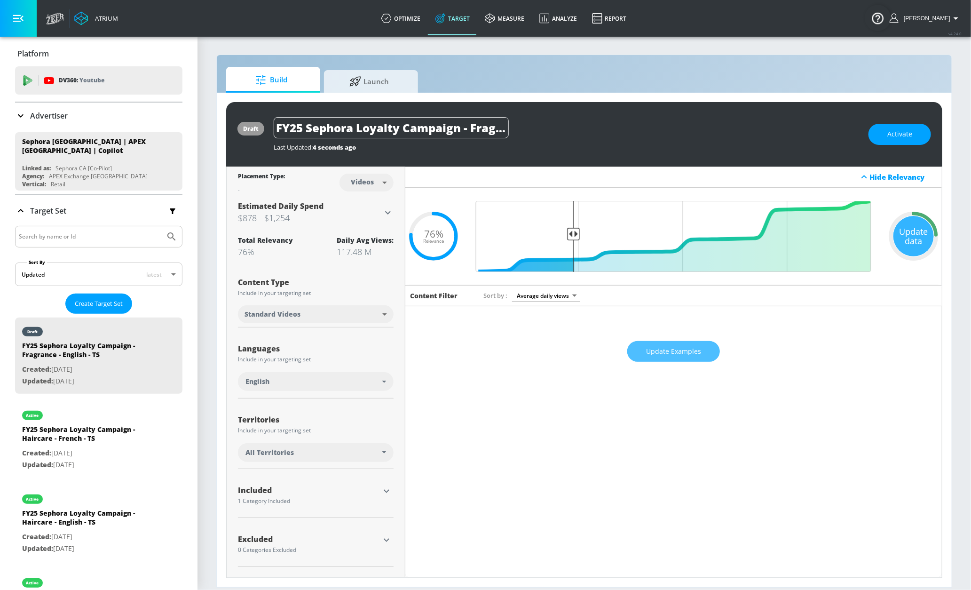
click at [665, 352] on span "Update Examples" at bounding box center [673, 352] width 55 height 12
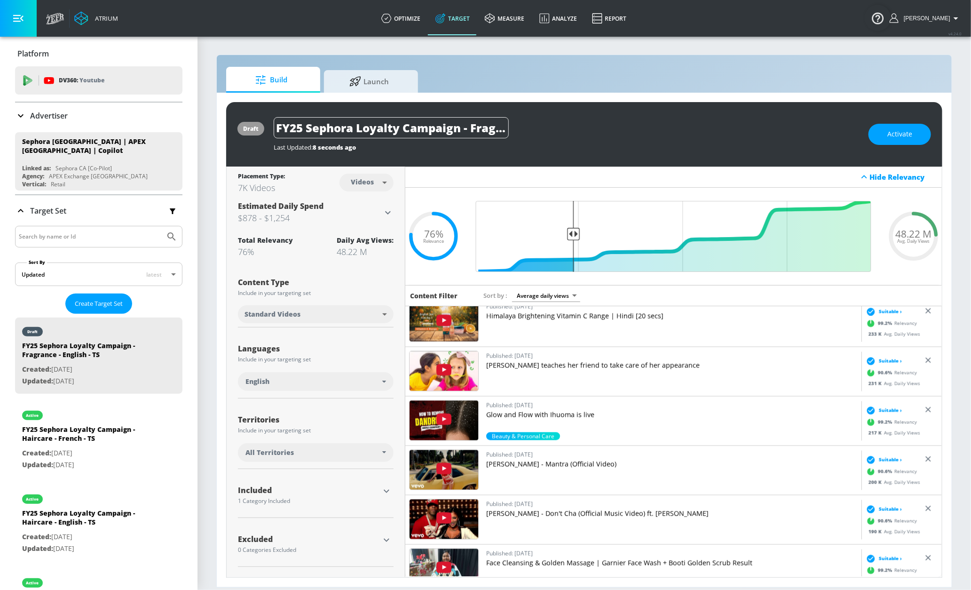
scroll to position [968, 0]
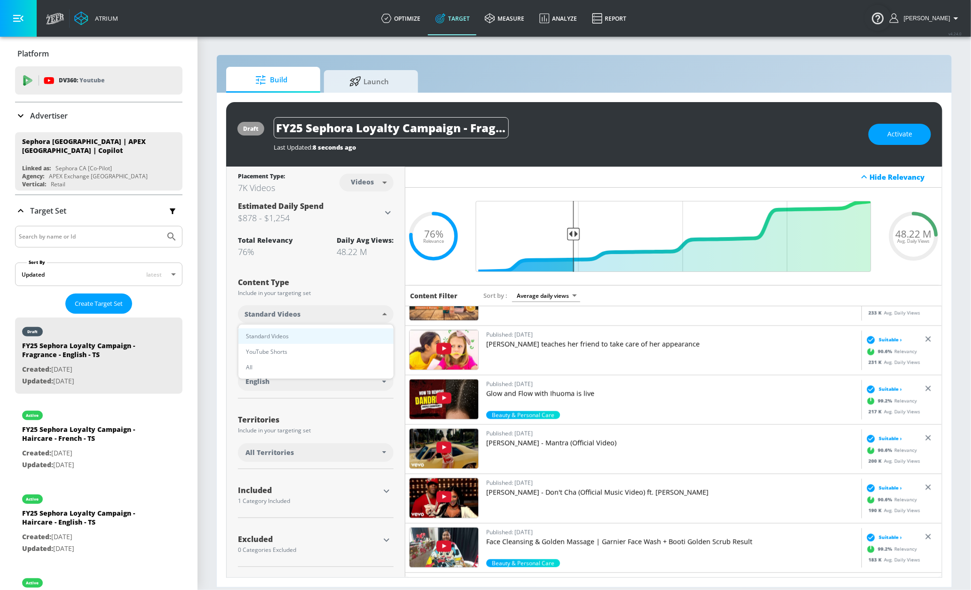
click at [308, 317] on body "Atrium optimize Target measure Analyze Report optimize Target measure Analyze R…" at bounding box center [485, 295] width 971 height 590
click at [315, 300] on div at bounding box center [485, 295] width 971 height 590
click at [308, 452] on div "All Territories" at bounding box center [313, 452] width 137 height 9
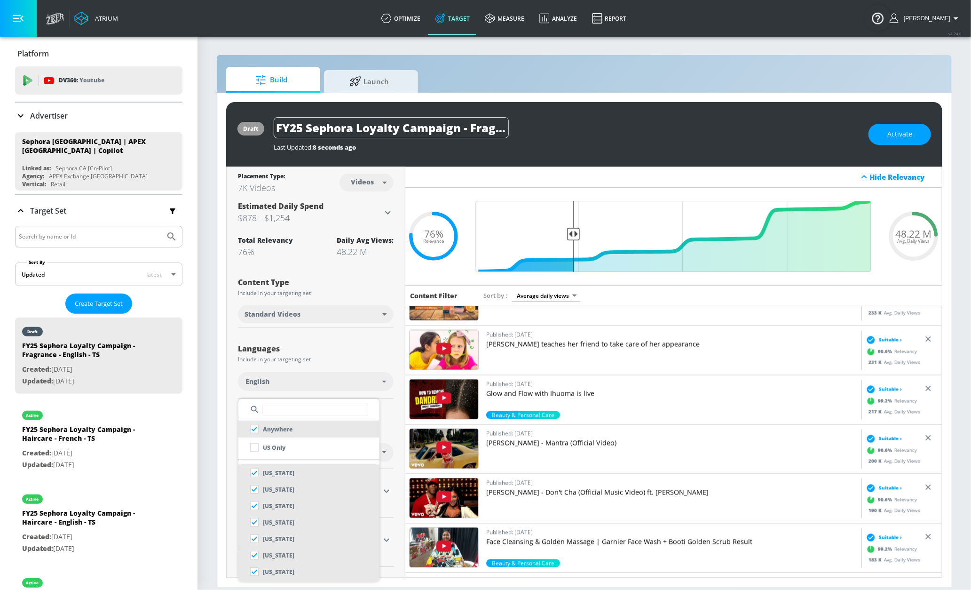
click at [316, 404] on input "text" at bounding box center [315, 409] width 106 height 12
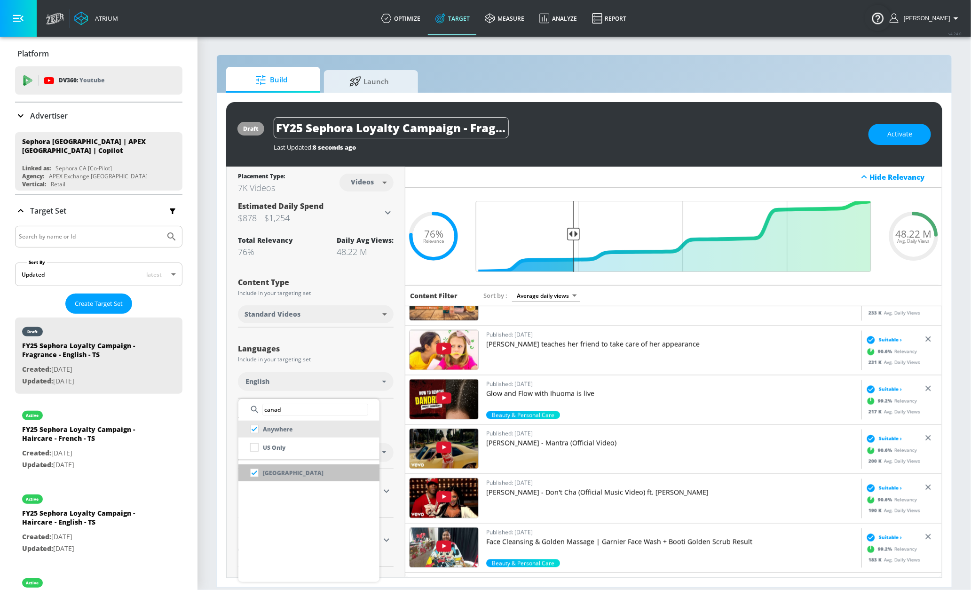
type input "canad"
click at [332, 469] on li "Canada" at bounding box center [308, 472] width 141 height 17
checkbox input "false"
click at [354, 356] on div at bounding box center [485, 295] width 971 height 590
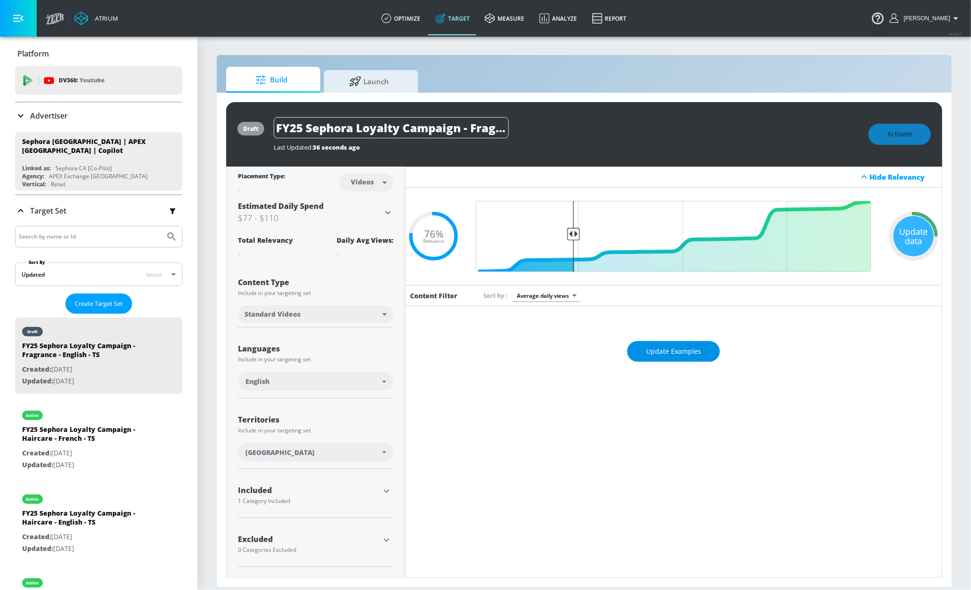
click at [683, 353] on span "Update Examples" at bounding box center [673, 352] width 55 height 12
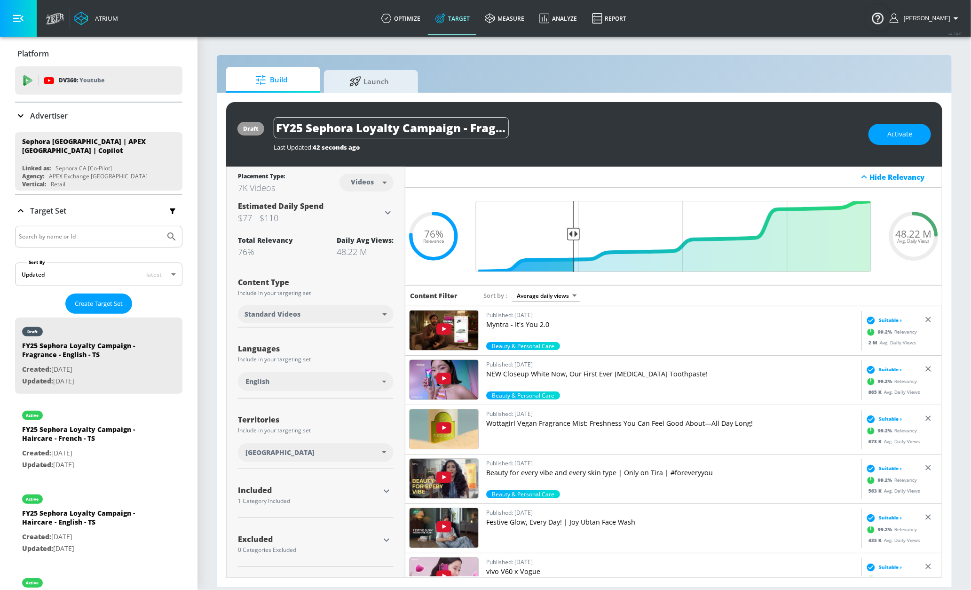
click at [924, 318] on icon at bounding box center [928, 319] width 9 height 9
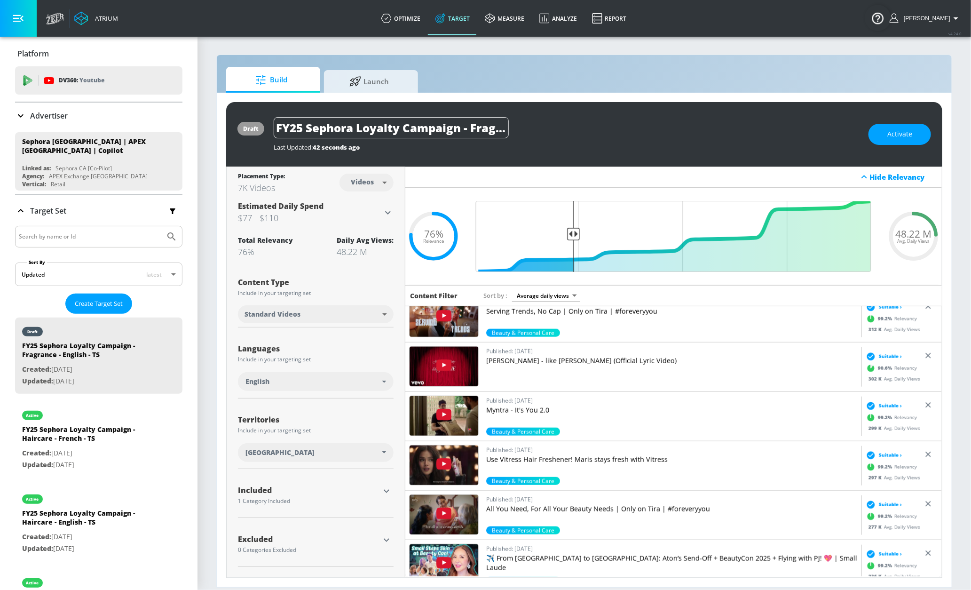
scroll to position [608, 0]
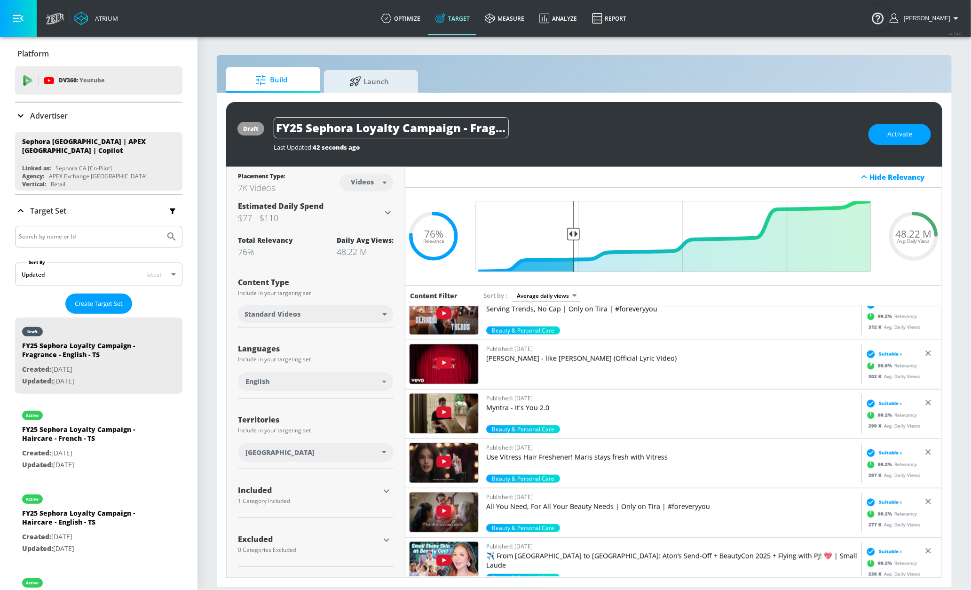
click at [924, 354] on icon at bounding box center [928, 352] width 9 height 9
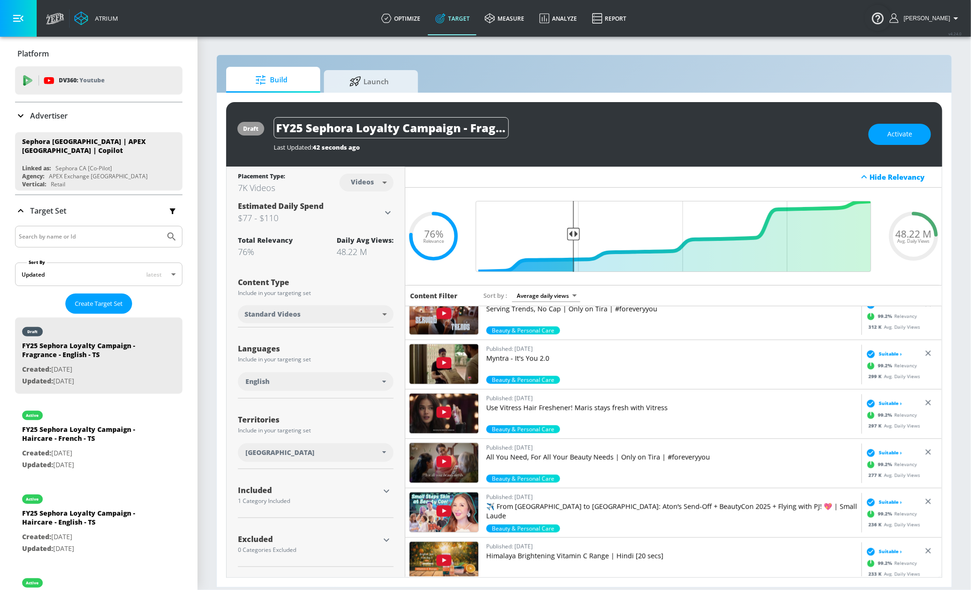
click at [924, 358] on div at bounding box center [928, 353] width 9 height 11
click at [924, 355] on icon at bounding box center [928, 352] width 9 height 9
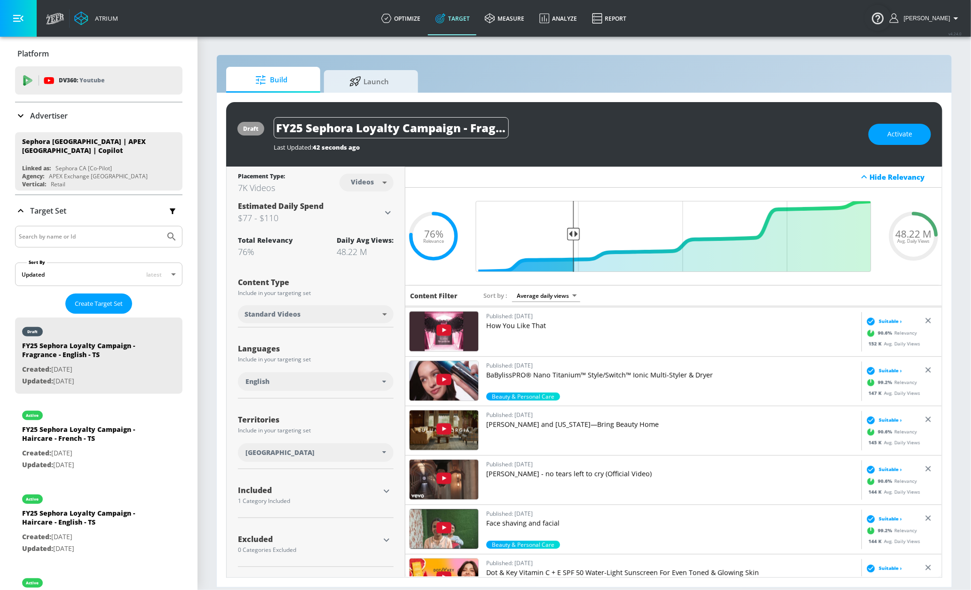
scroll to position [1438, 0]
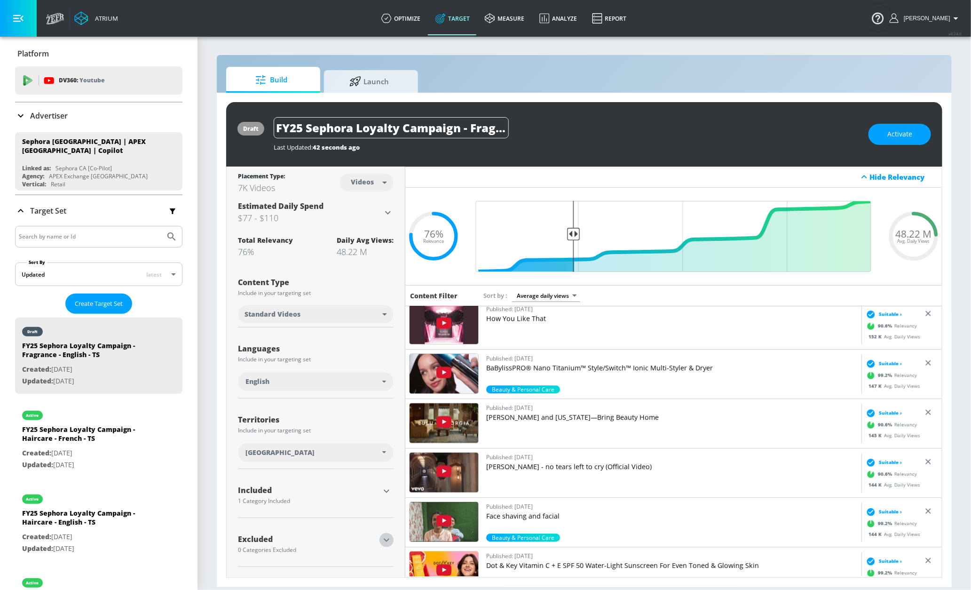
click at [388, 544] on icon "button" at bounding box center [386, 539] width 11 height 11
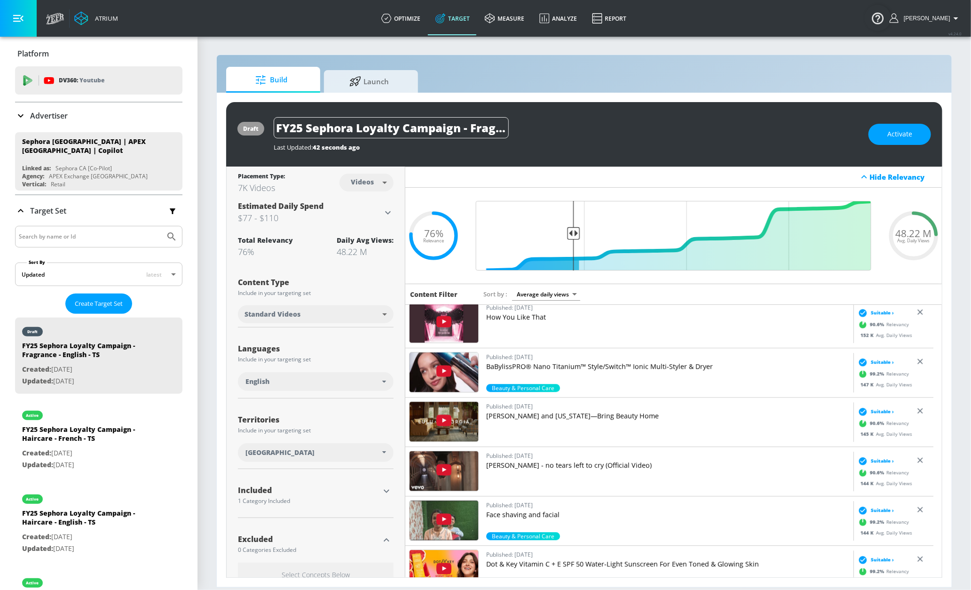
scroll to position [87, 0]
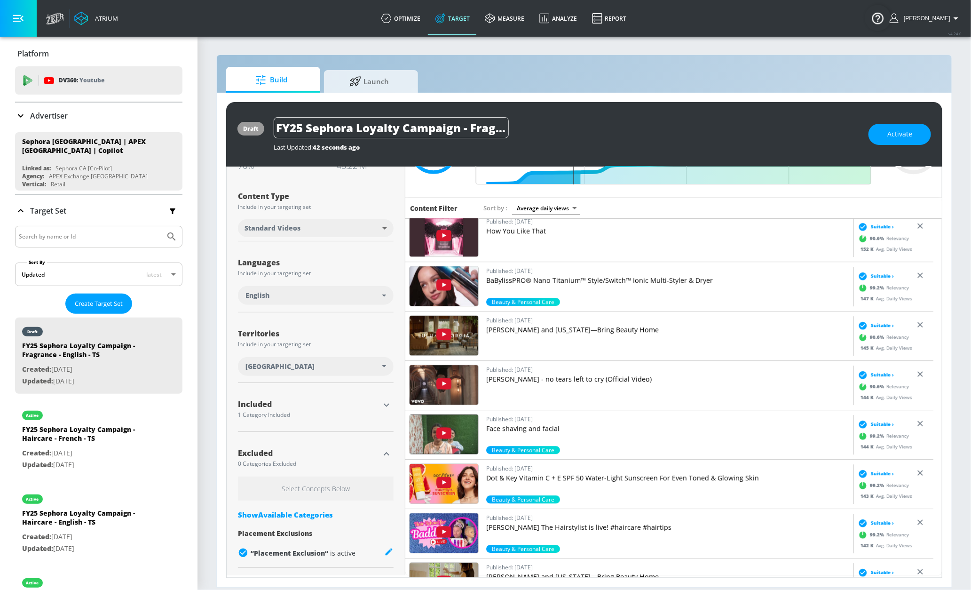
click at [312, 516] on div "Show Available Categories" at bounding box center [316, 514] width 156 height 9
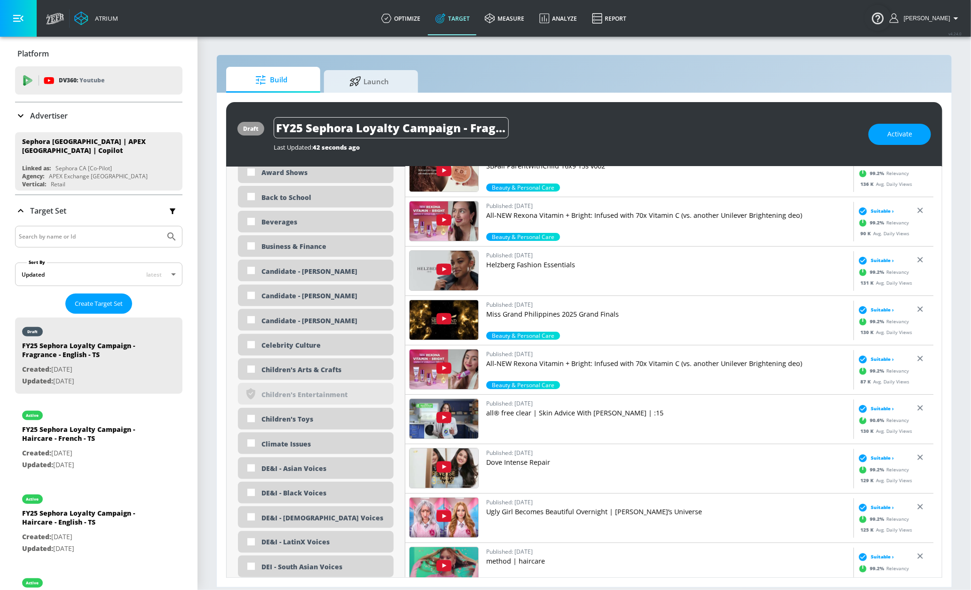
scroll to position [594, 0]
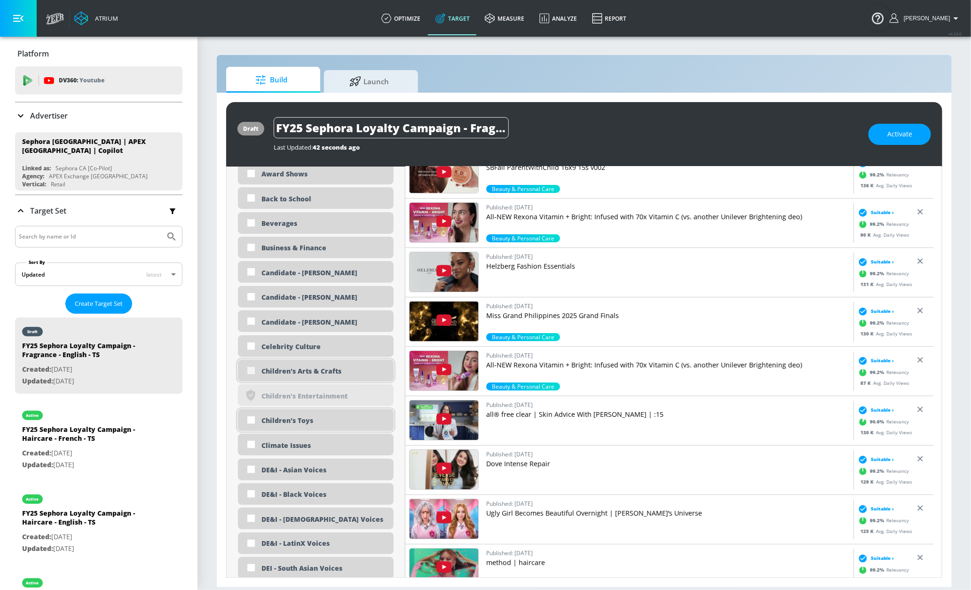
drag, startPoint x: 249, startPoint y: 374, endPoint x: 249, endPoint y: 411, distance: 37.6
click at [249, 374] on input "checkbox" at bounding box center [251, 370] width 17 height 17
checkbox input "true"
click at [251, 426] on input "checkbox" at bounding box center [251, 419] width 17 height 17
checkbox input "true"
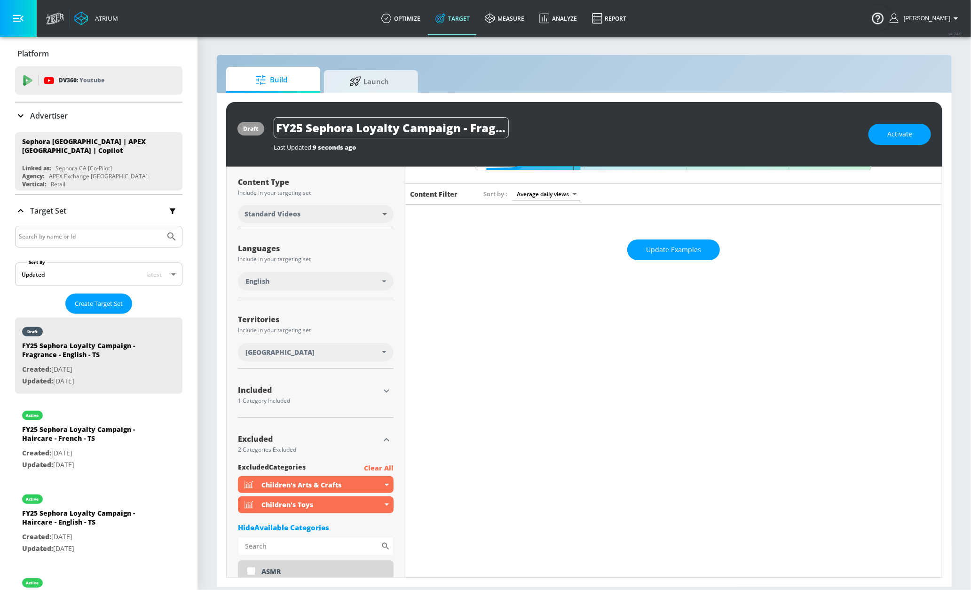
scroll to position [101, 0]
click at [672, 250] on span "Update Examples" at bounding box center [673, 250] width 55 height 12
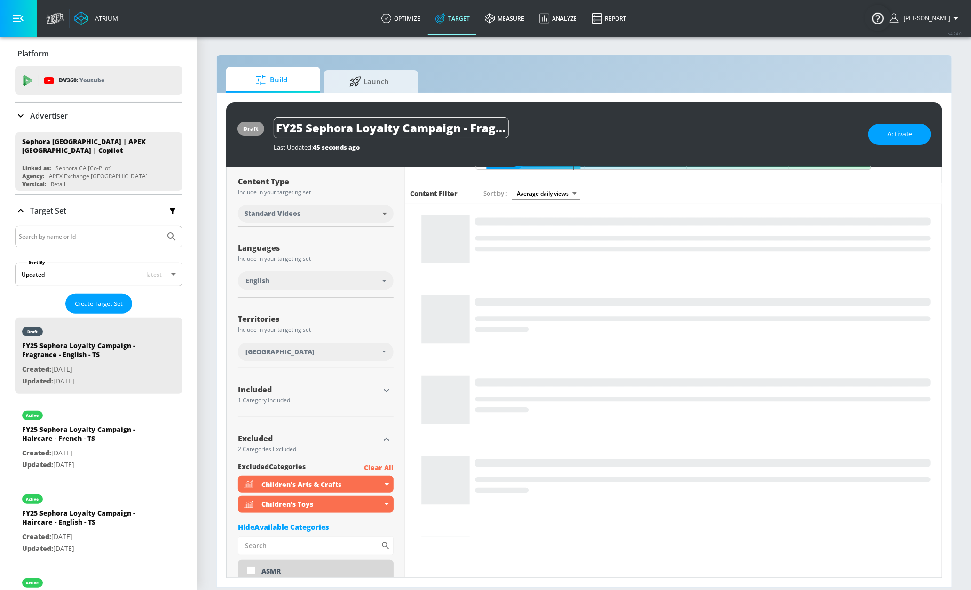
click at [385, 440] on icon "button" at bounding box center [387, 438] width 6 height 3
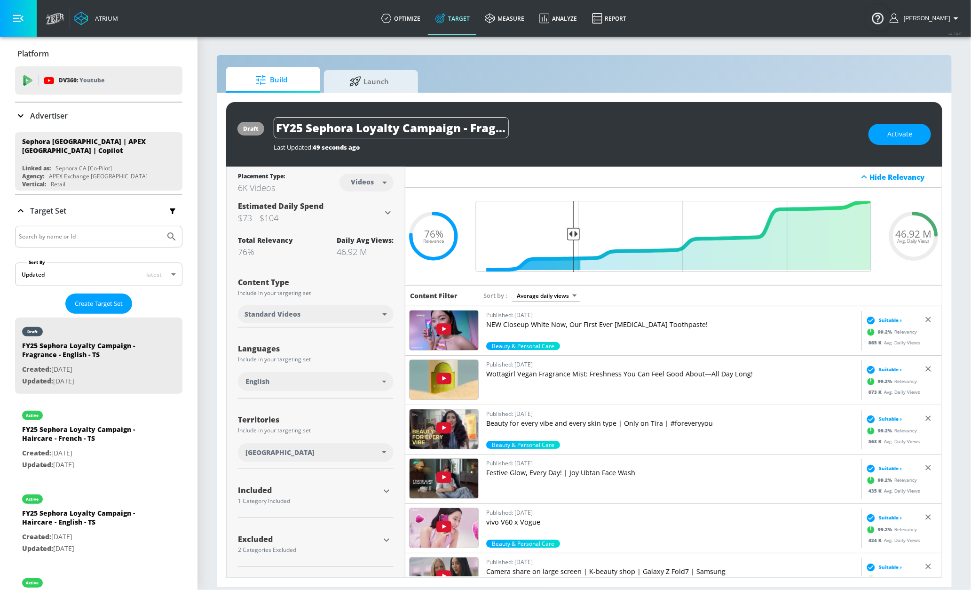
scroll to position [0, 0]
click at [907, 133] on span "Activate" at bounding box center [899, 134] width 25 height 12
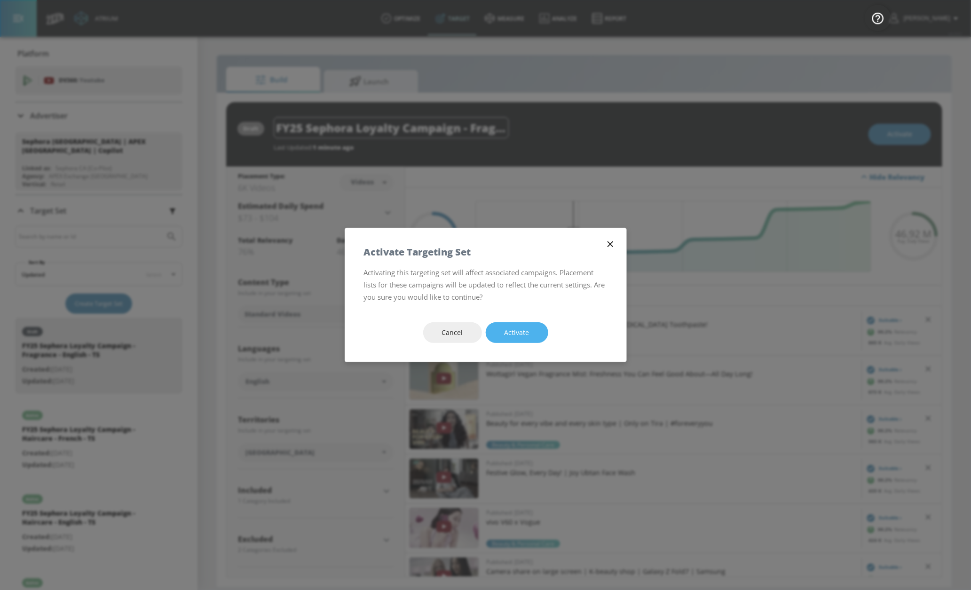
click at [510, 336] on span "Activate" at bounding box center [517, 333] width 25 height 12
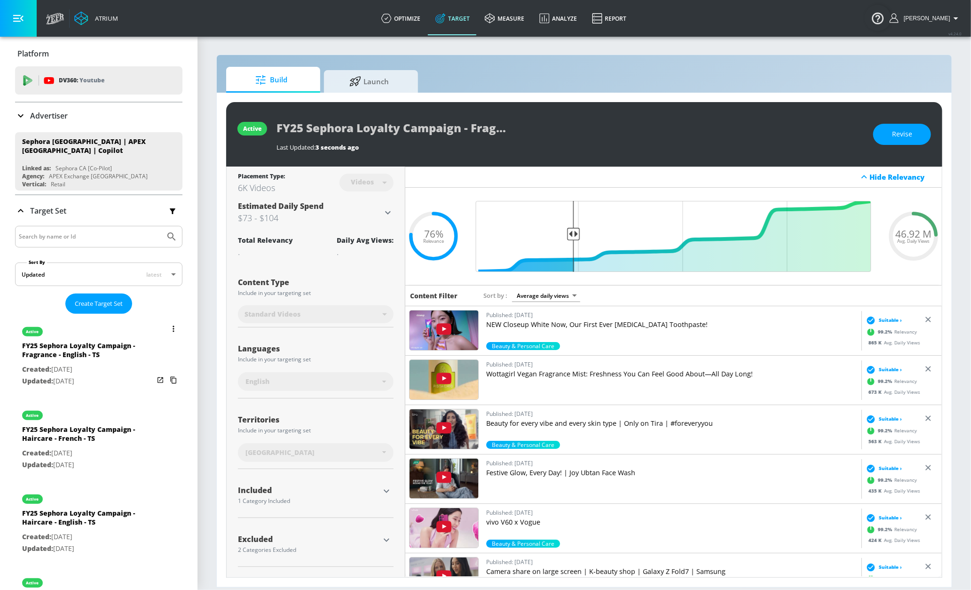
click at [167, 330] on button "list of Target Set" at bounding box center [173, 328] width 13 height 13
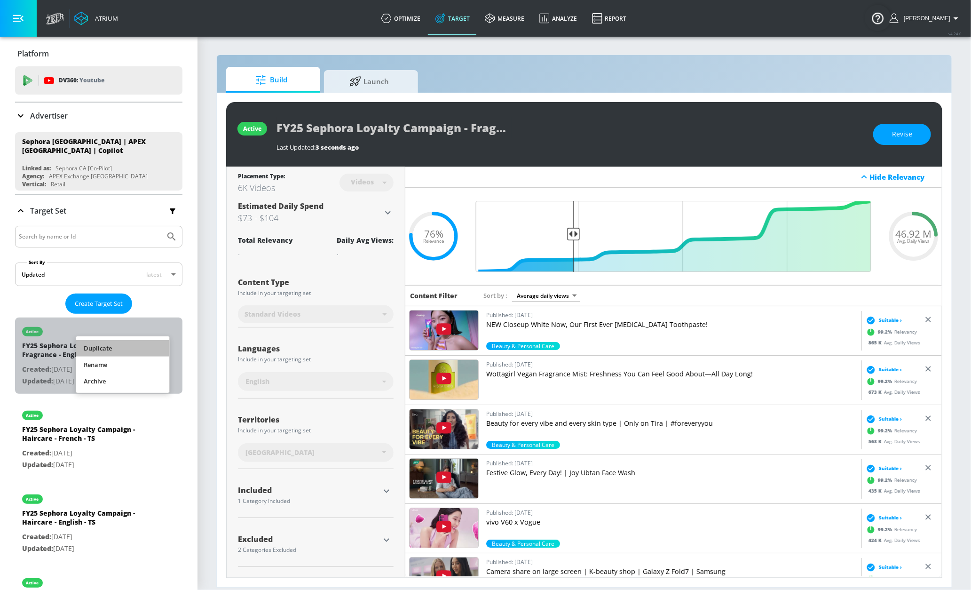
click at [133, 348] on li "Duplicate" at bounding box center [122, 348] width 93 height 16
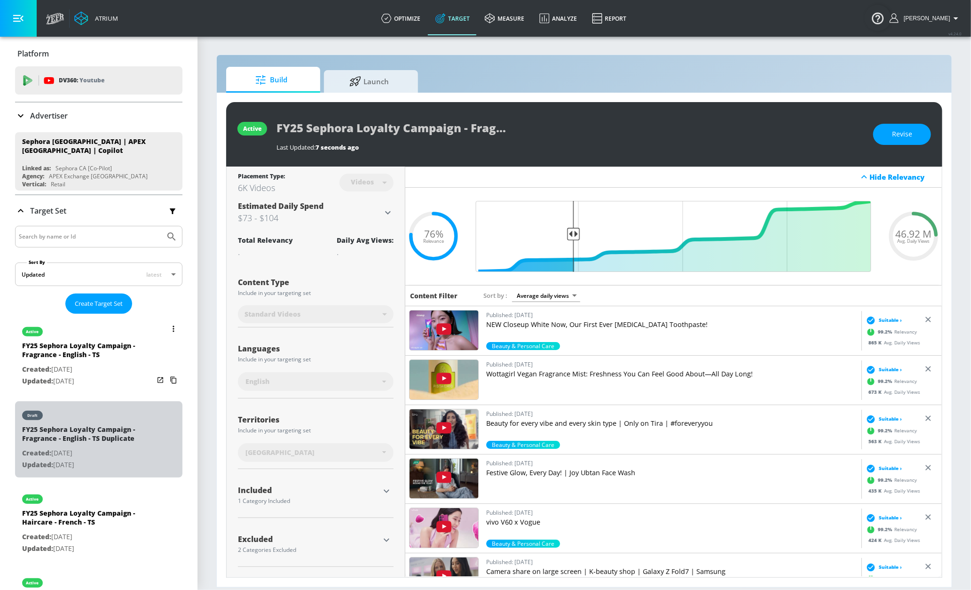
click at [113, 417] on div "draft" at bounding box center [88, 413] width 132 height 24
type input "FY25 Sephora Loyalty Campaign - Fragrance - English - TS Duplicate"
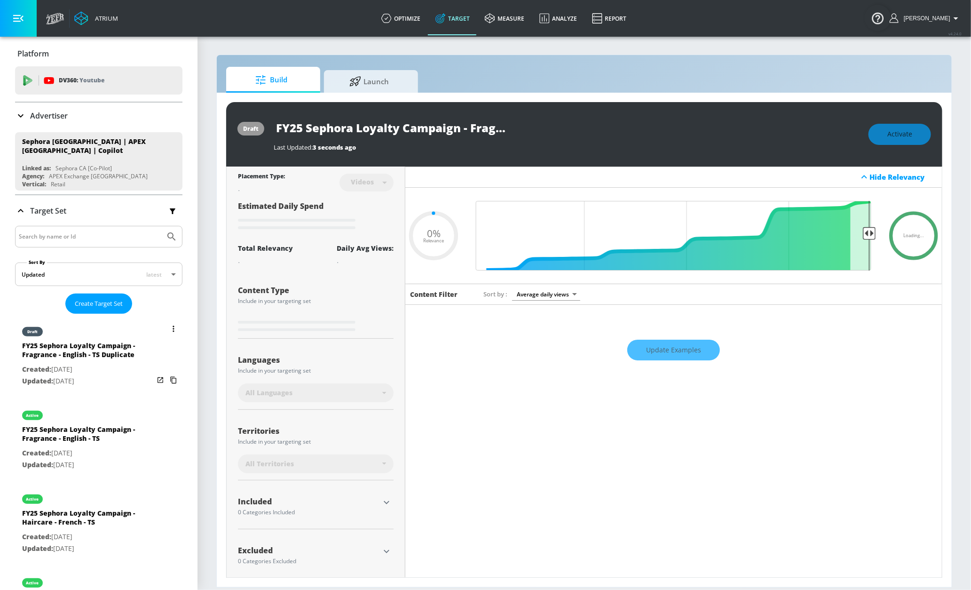
type input "0.76"
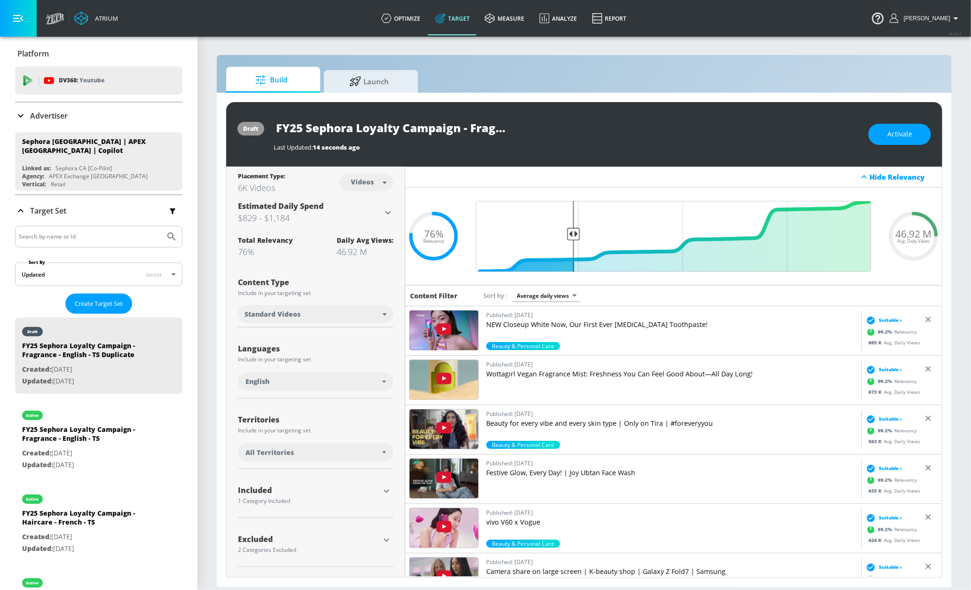
click at [333, 384] on div "English" at bounding box center [313, 381] width 137 height 9
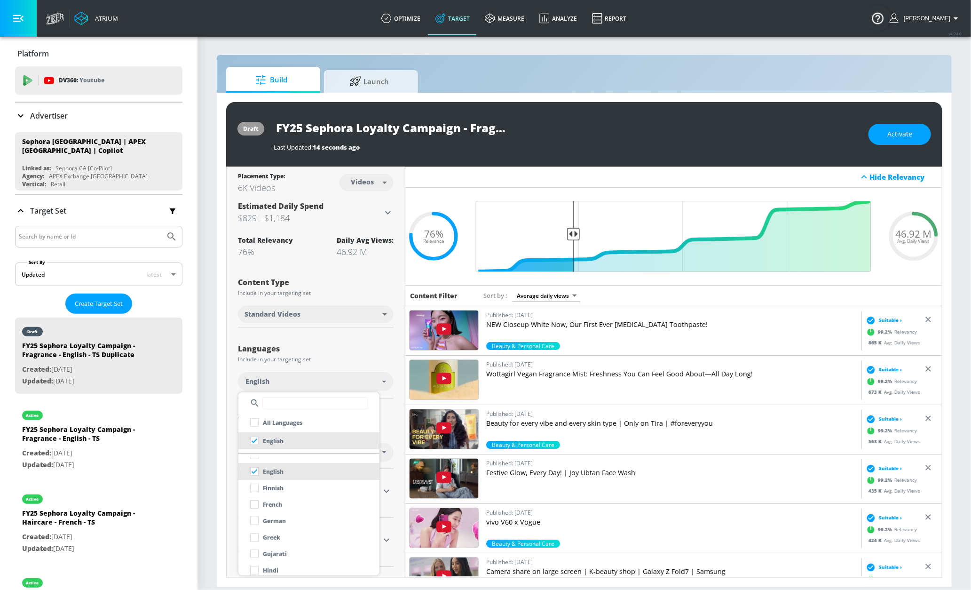
scroll to position [193, 0]
click at [305, 507] on li "French" at bounding box center [308, 503] width 141 height 17
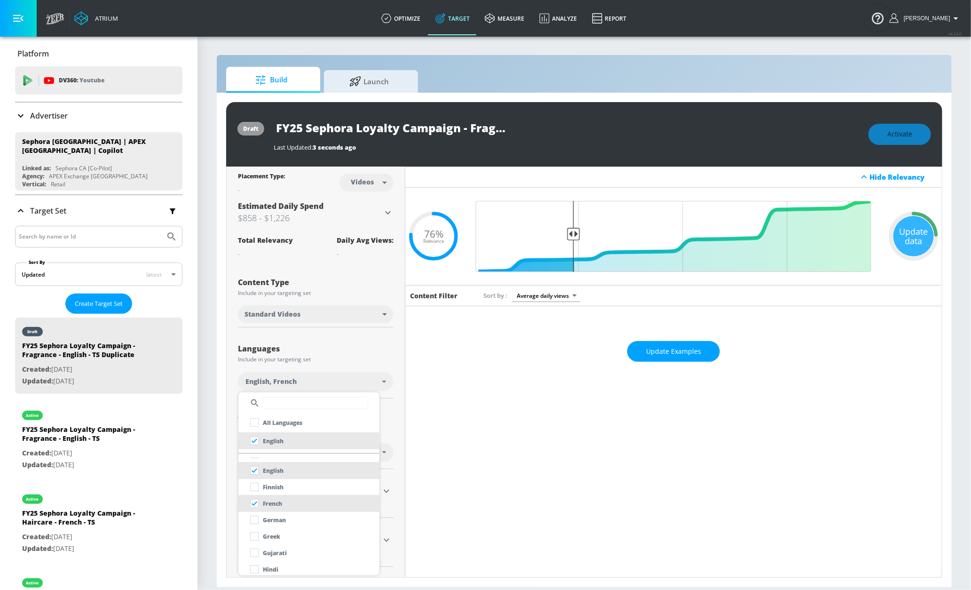
click at [323, 278] on div at bounding box center [485, 295] width 971 height 590
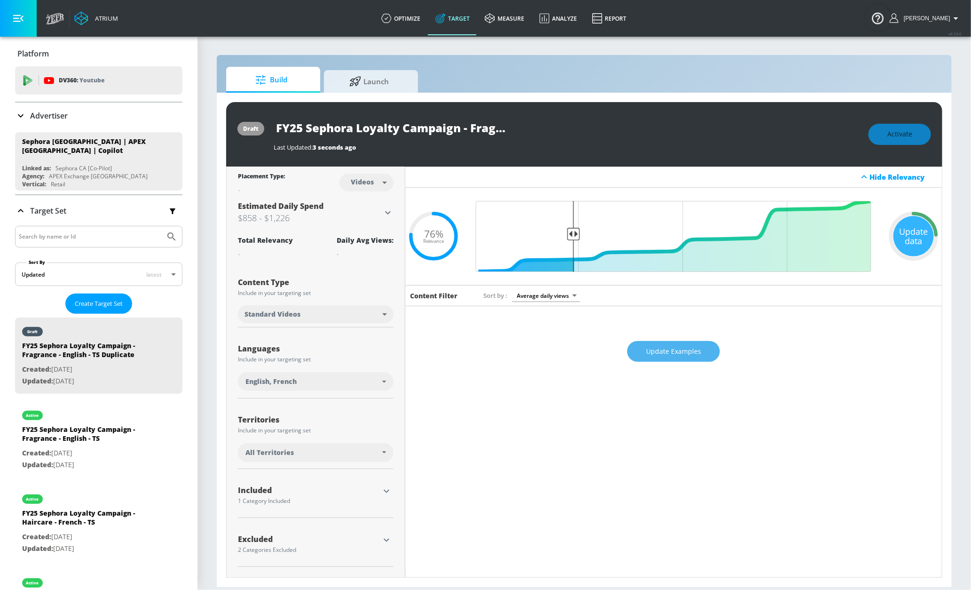
click at [662, 357] on button "Update Examples" at bounding box center [673, 351] width 93 height 21
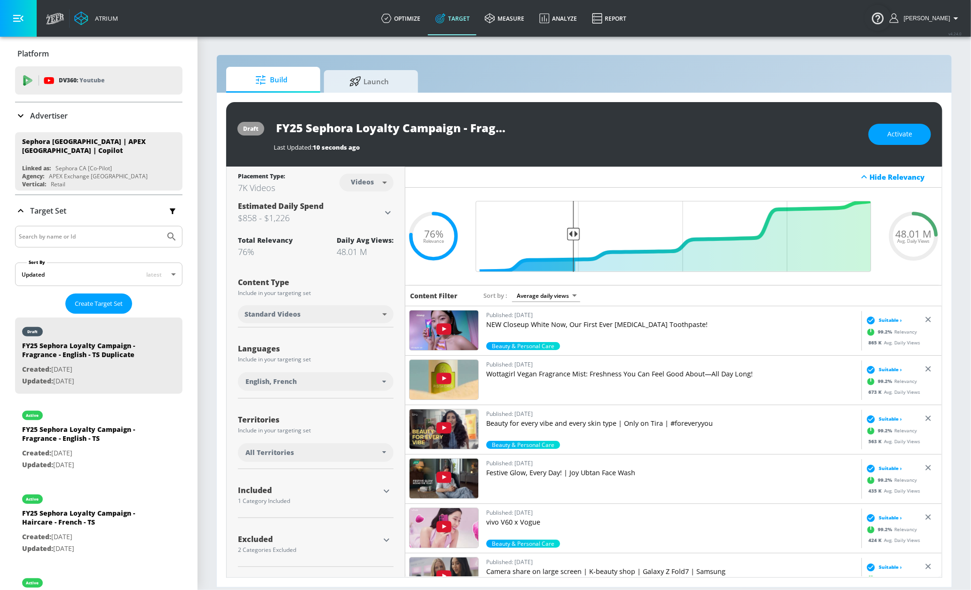
drag, startPoint x: 441, startPoint y: 127, endPoint x: 447, endPoint y: 129, distance: 5.8
click at [442, 129] on input "FY25 Sephora Loyalty Campaign - Fragrance - English - TS Duplicate" at bounding box center [391, 127] width 235 height 21
drag, startPoint x: 492, startPoint y: 129, endPoint x: 499, endPoint y: 132, distance: 7.9
click at [560, 133] on div "FY25 Sephora Loyalty Campaign - Fragrance - English - TS Duplicate" at bounding box center [566, 127] width 585 height 21
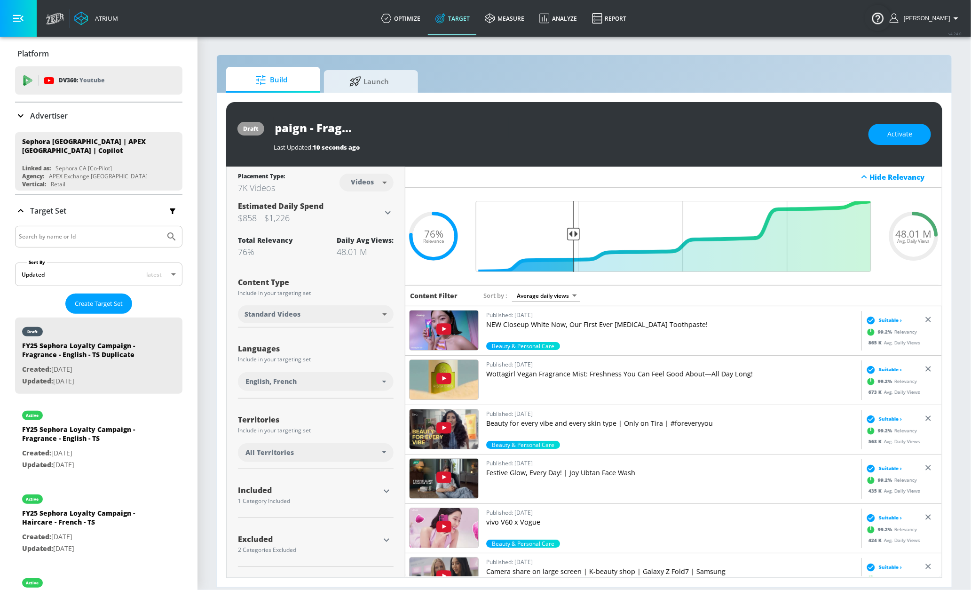
click at [424, 129] on input "FY25 Sephora Loyalty Campaign - Fragrance - English - TS Duplicate" at bounding box center [391, 127] width 235 height 21
click at [454, 126] on input "FY25 Sephora Loyalty Campaign - Fragrance - French - TS Duplicate" at bounding box center [374, 127] width 201 height 21
click at [496, 124] on icon "button" at bounding box center [500, 127] width 10 height 10
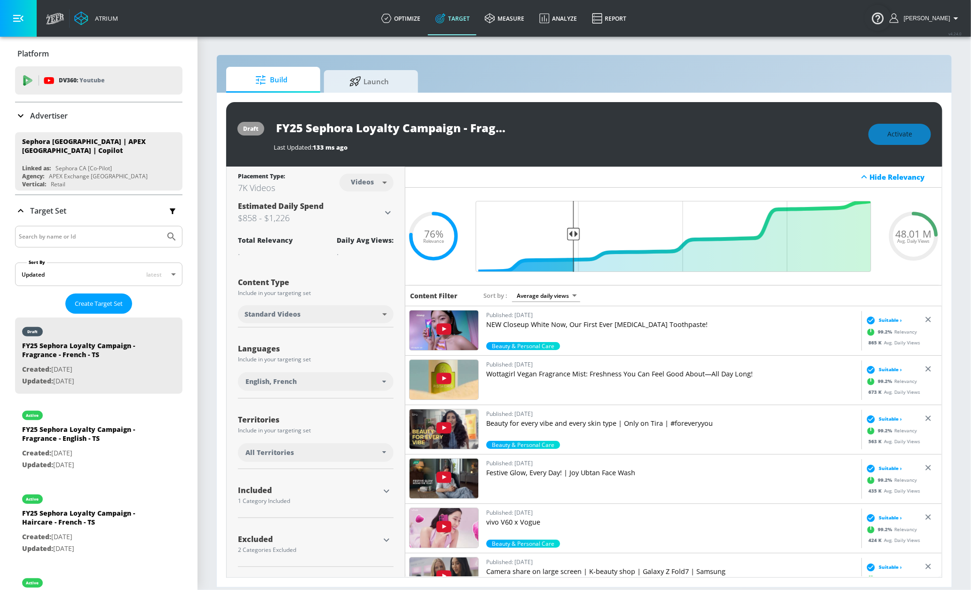
click at [605, 130] on div "FY25 Sephora Loyalty Campaign - Fragrance - French - TS" at bounding box center [566, 127] width 585 height 21
click at [892, 136] on span "Activate" at bounding box center [899, 134] width 25 height 12
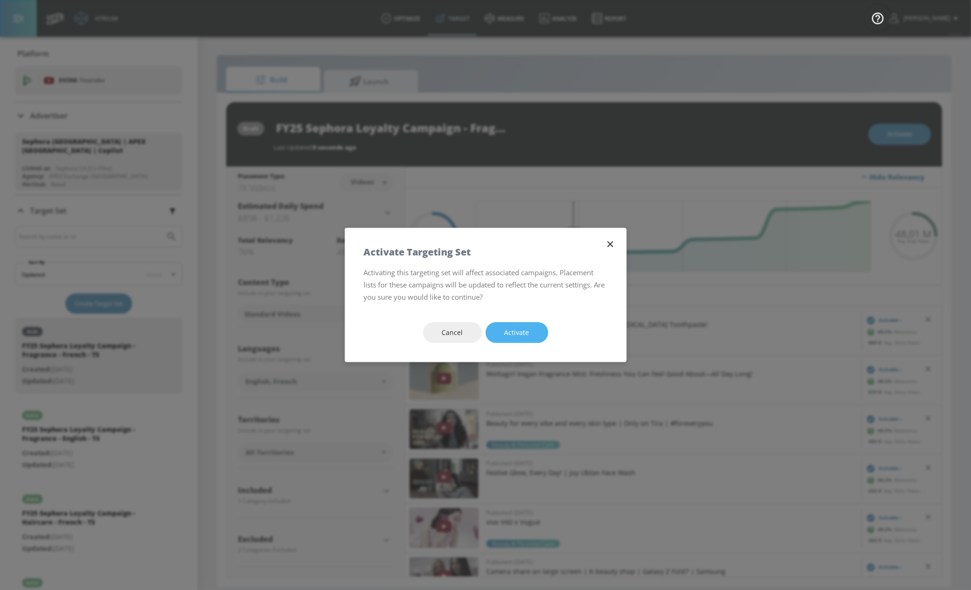
click at [521, 325] on button "Activate" at bounding box center [517, 332] width 63 height 21
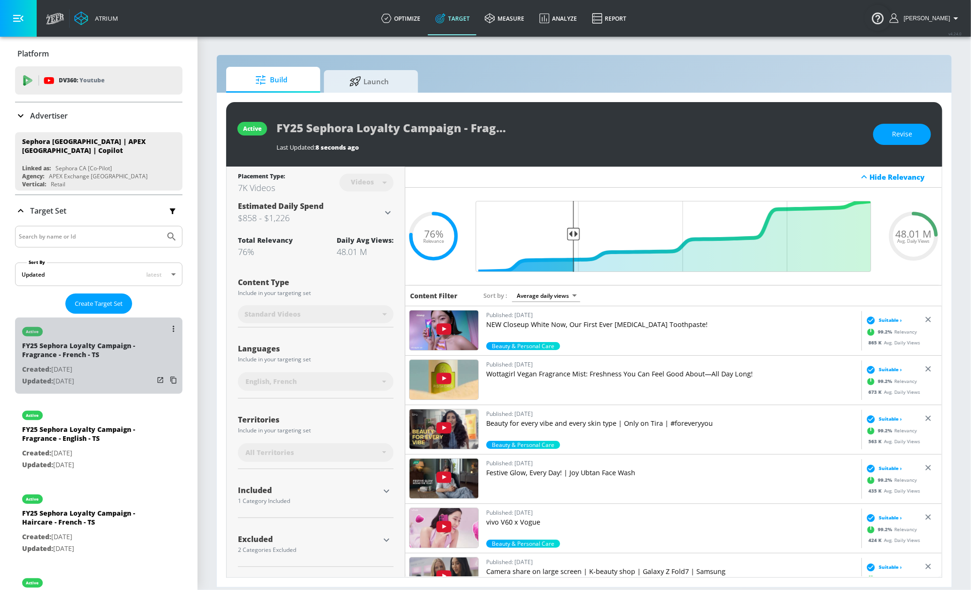
click at [47, 355] on div "FY25 Sephora Loyalty Campaign - Fragrance - French - TS" at bounding box center [88, 352] width 132 height 23
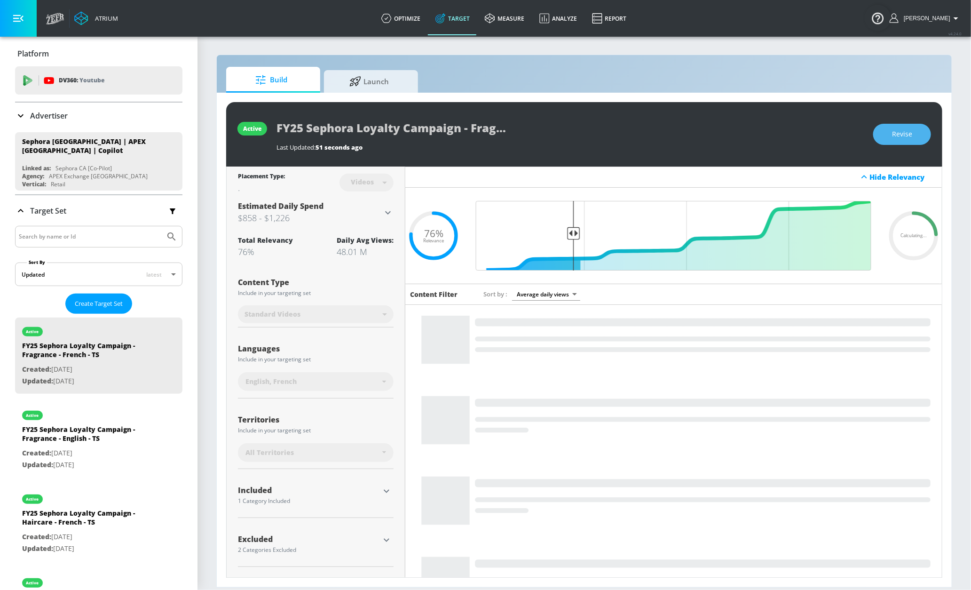
click at [914, 140] on button "Revise" at bounding box center [902, 134] width 58 height 21
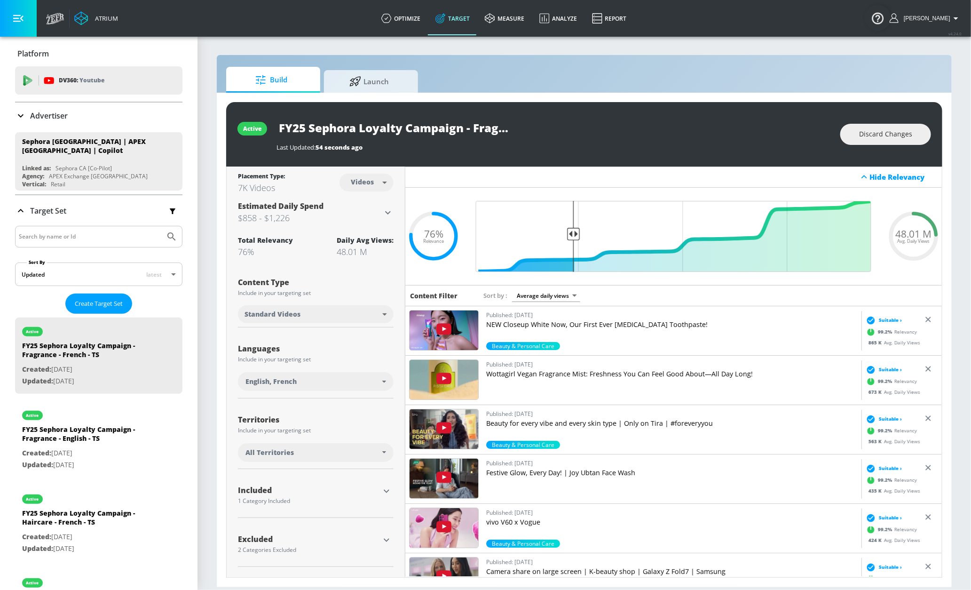
click at [302, 128] on input "FY25 Sephora Loyalty Campaign - Fragrance - French - TS" at bounding box center [393, 127] width 235 height 21
click at [855, 131] on button "Discard Changes" at bounding box center [885, 134] width 91 height 21
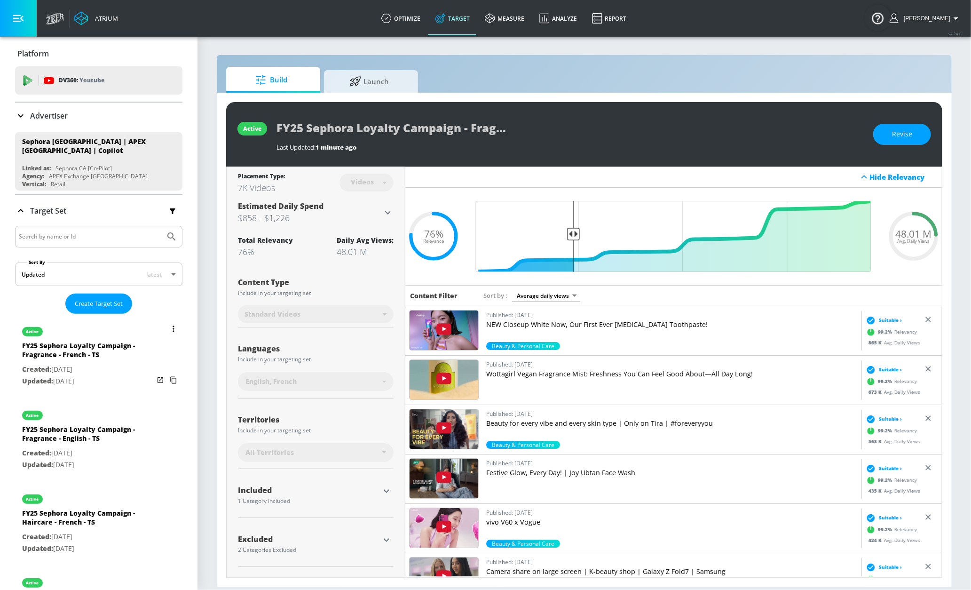
click at [101, 423] on div "active" at bounding box center [88, 413] width 132 height 24
type input "FY25 Sephora Loyalty Campaign - Fragrance - English - TS"
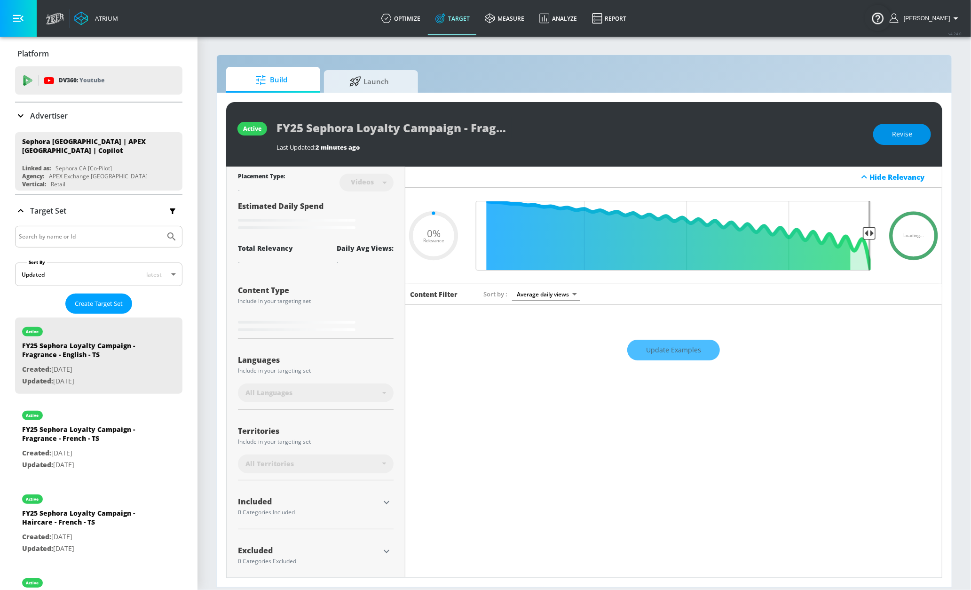
click at [902, 139] on span "Revise" at bounding box center [902, 134] width 20 height 12
click at [489, 124] on input "FY25 Sephora Loyalty Campaign - Fragrance - English - TS" at bounding box center [393, 127] width 235 height 21
type input "0.76"
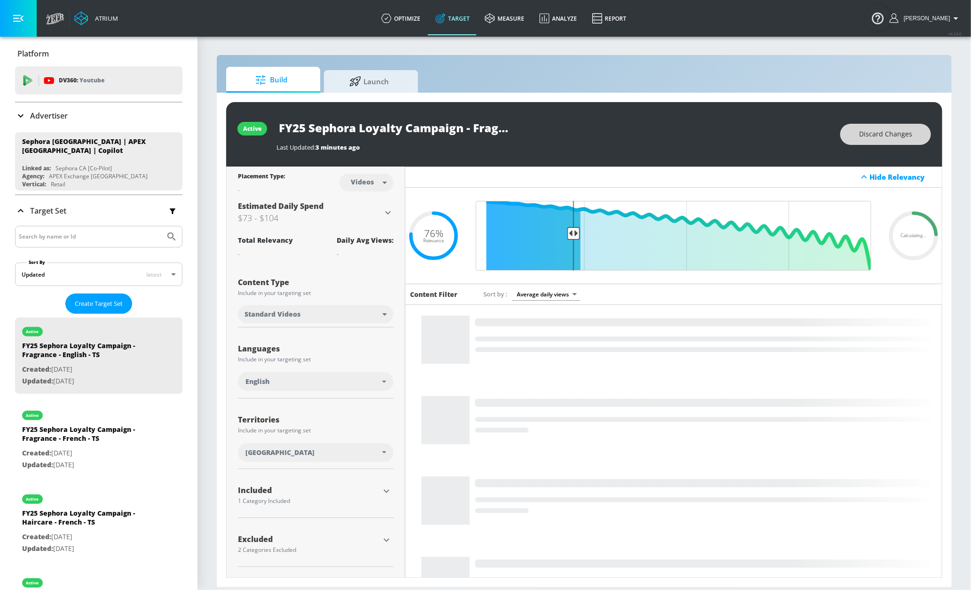
click at [904, 138] on span "Discard Changes" at bounding box center [885, 134] width 53 height 12
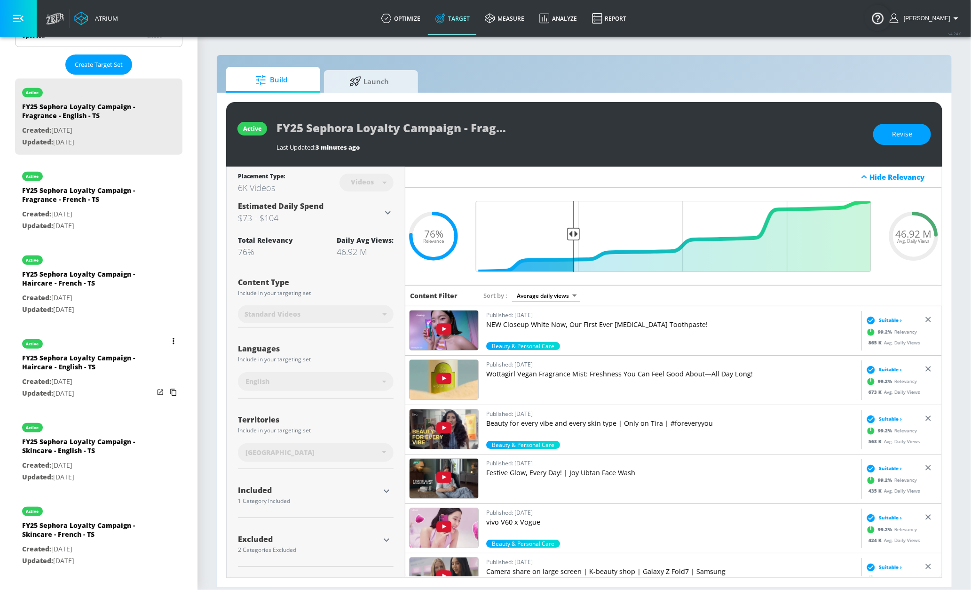
scroll to position [248, 0]
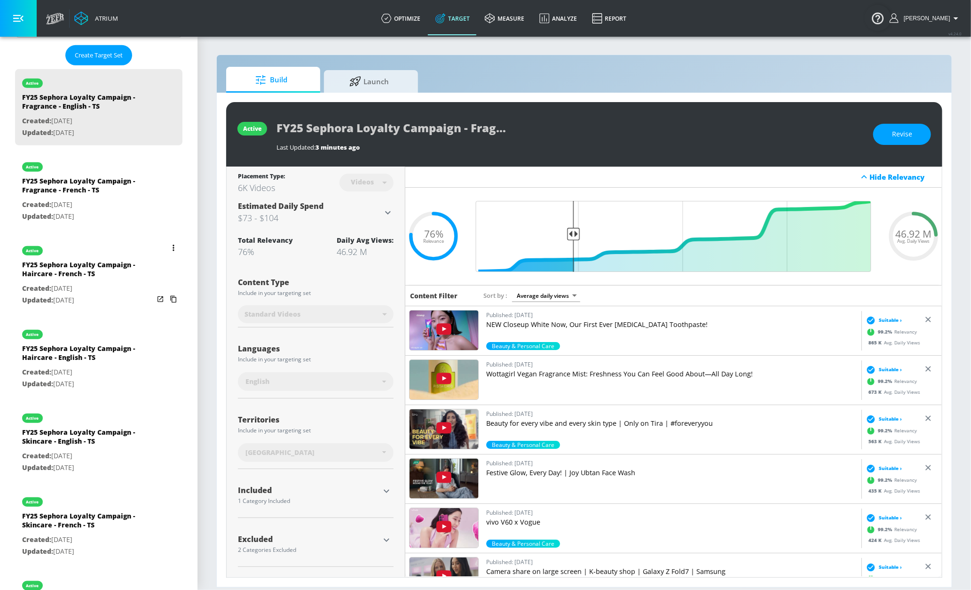
click at [111, 252] on div "active" at bounding box center [88, 249] width 132 height 24
type input "FY25 Sephora Loyalty Campaign - Haircare - French - TS"
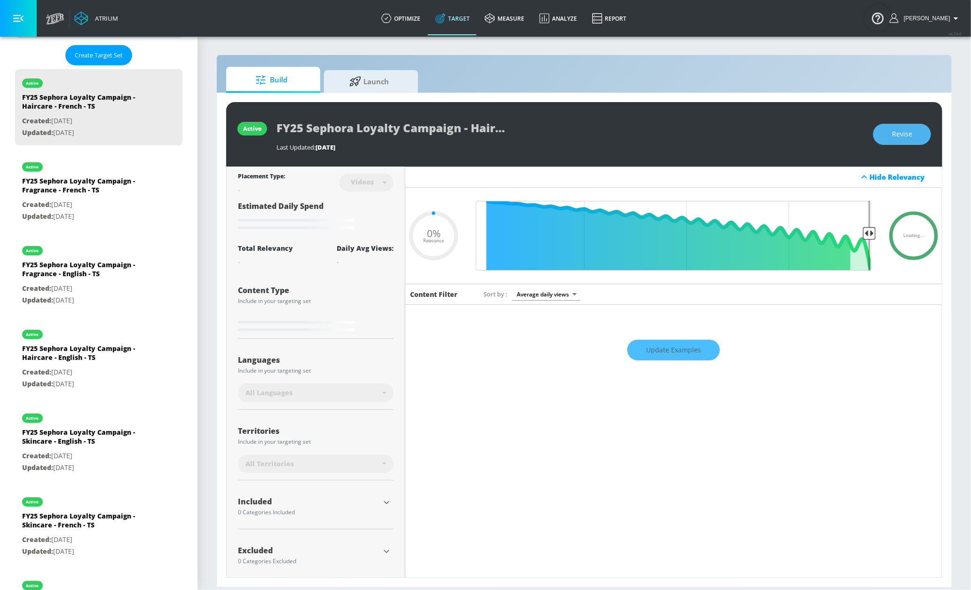
click at [900, 135] on span "Revise" at bounding box center [902, 134] width 20 height 12
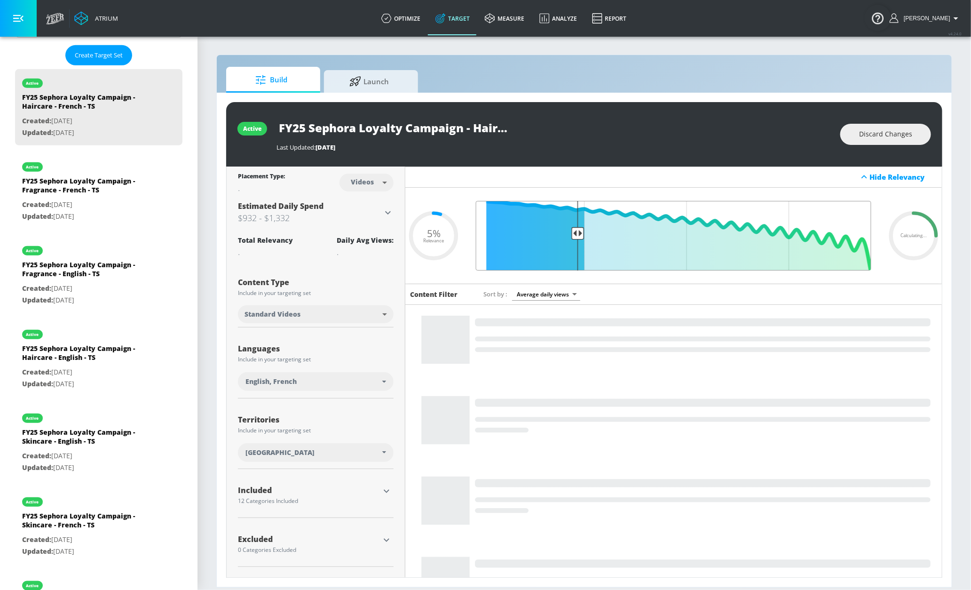
drag, startPoint x: 857, startPoint y: 233, endPoint x: 572, endPoint y: 235, distance: 285.0
type input "0.75"
click at [572, 235] on input "Final Threshold" at bounding box center [673, 236] width 405 height 70
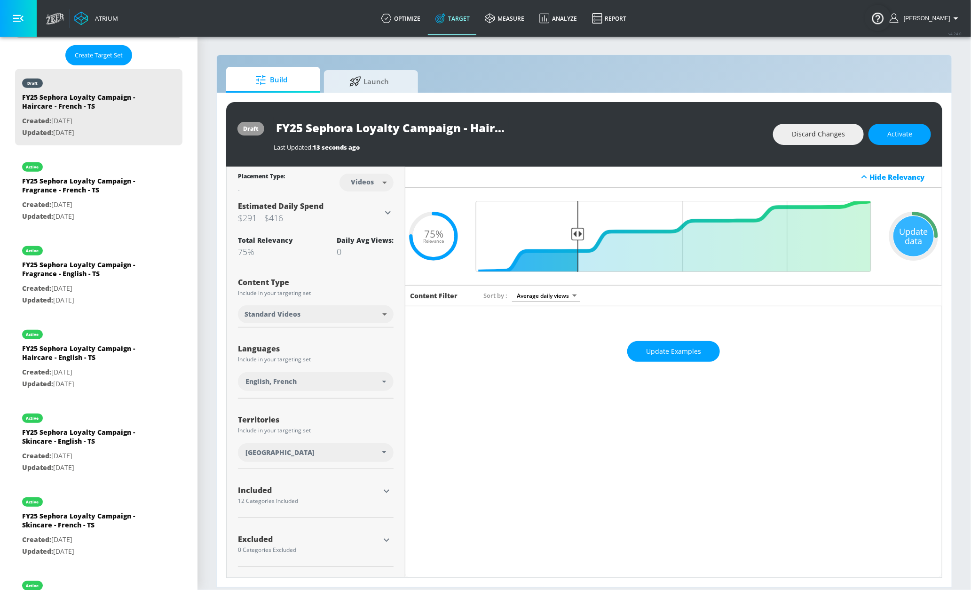
click at [293, 498] on div "12 Categories Included" at bounding box center [309, 501] width 142 height 6
click at [387, 493] on icon "button" at bounding box center [387, 491] width 6 height 3
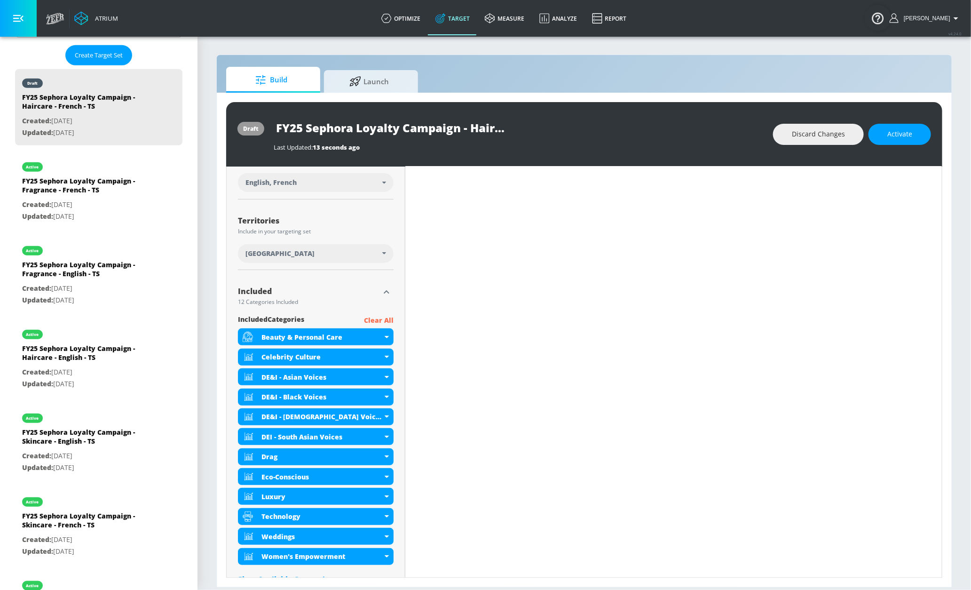
scroll to position [273, 0]
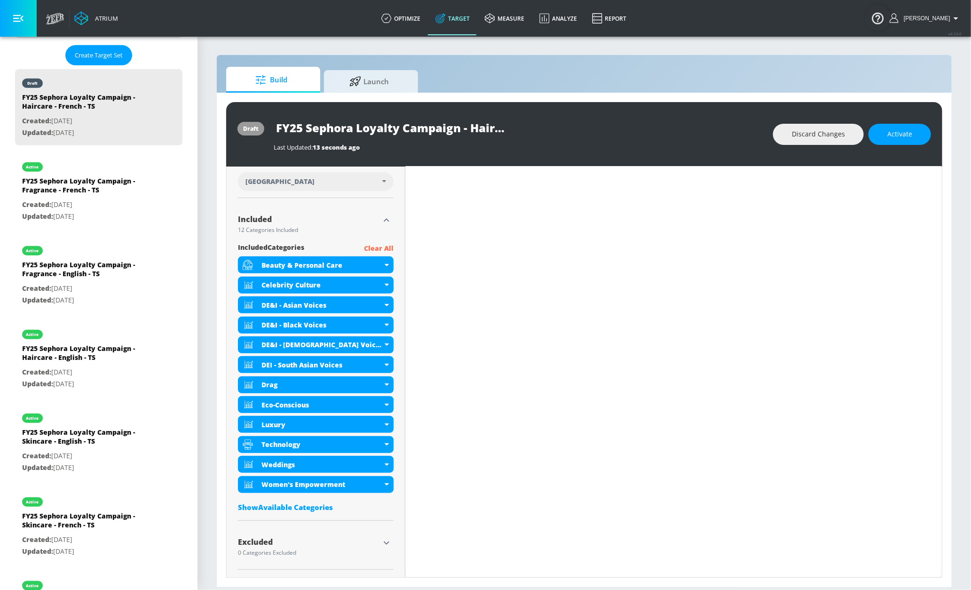
click at [374, 245] on p "Clear All" at bounding box center [379, 249] width 30 height 12
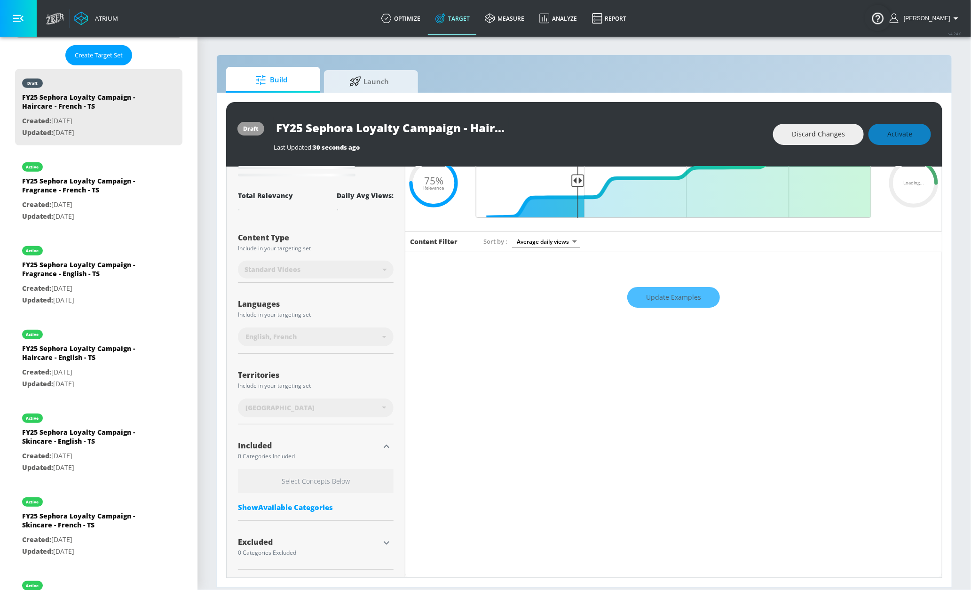
click at [286, 508] on div "Show Available Categories" at bounding box center [316, 506] width 156 height 9
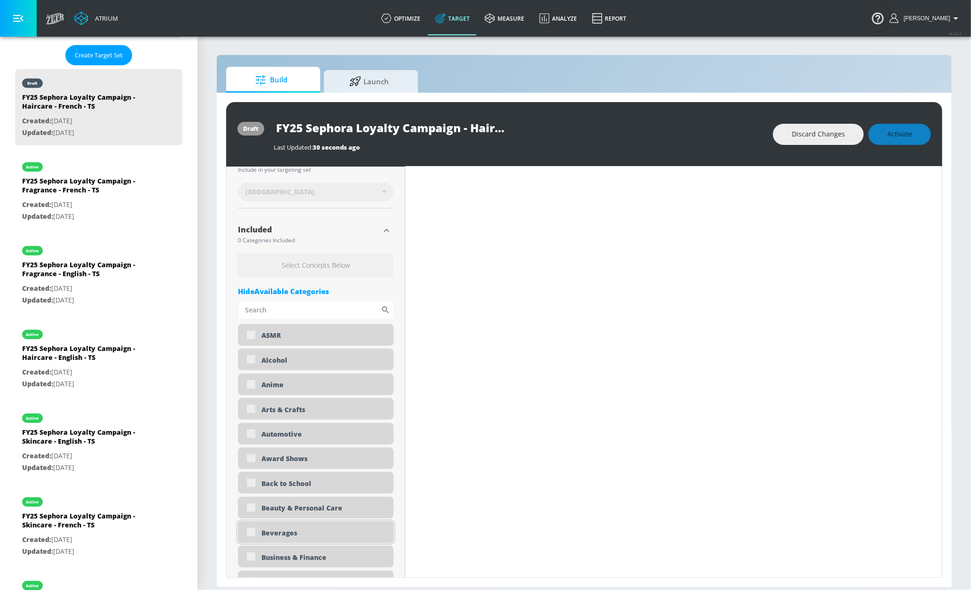
scroll to position [271, 0]
click at [302, 503] on div "Beauty & Personal Care" at bounding box center [316, 505] width 156 height 22
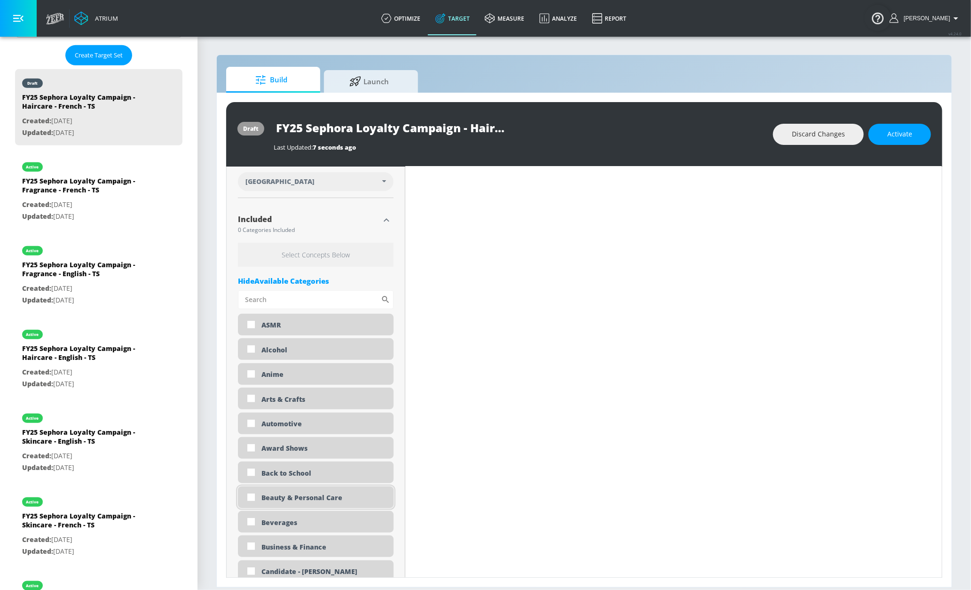
scroll to position [263, 0]
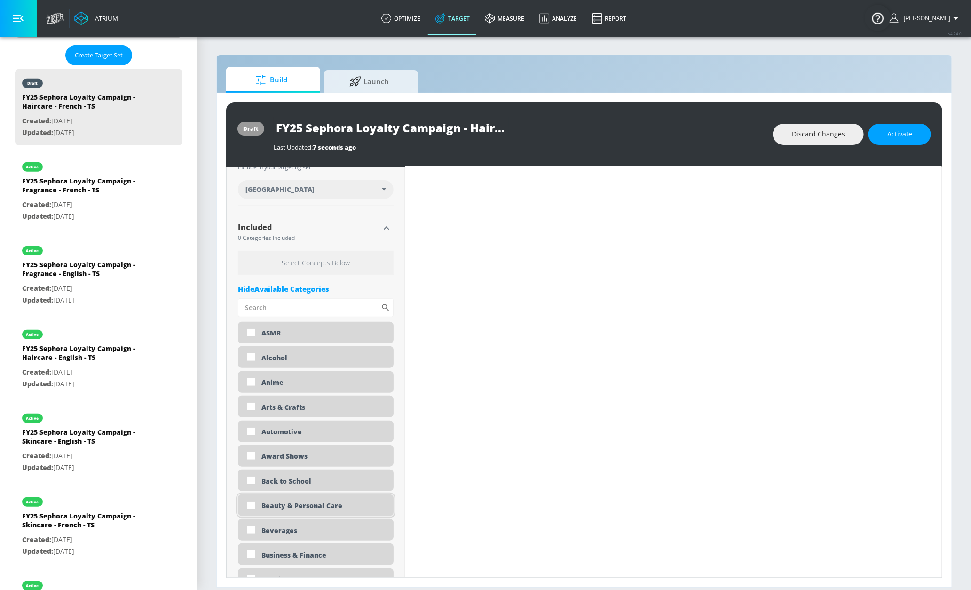
click at [251, 508] on input "checkbox" at bounding box center [251, 505] width 17 height 17
checkbox input "true"
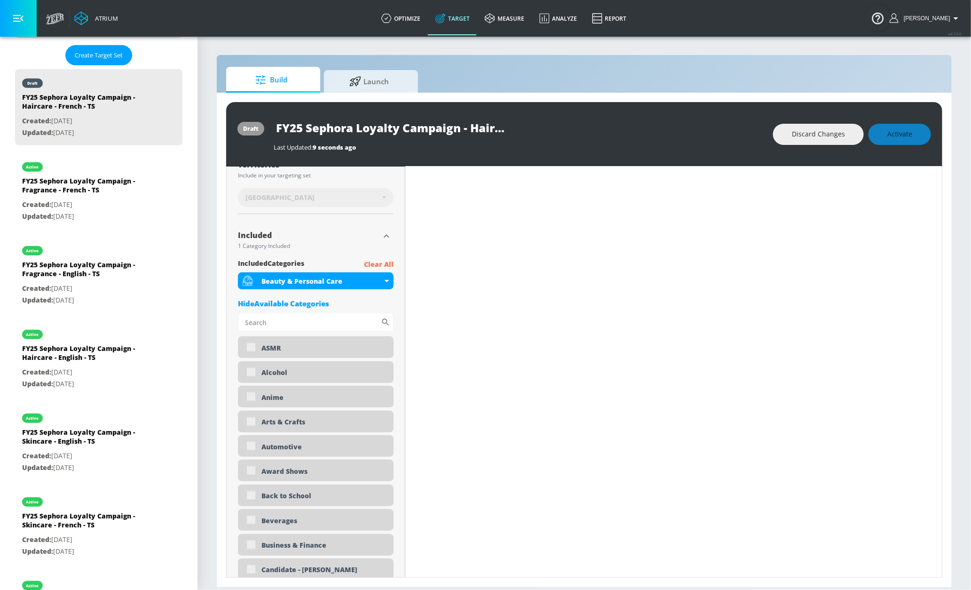
scroll to position [271, 0]
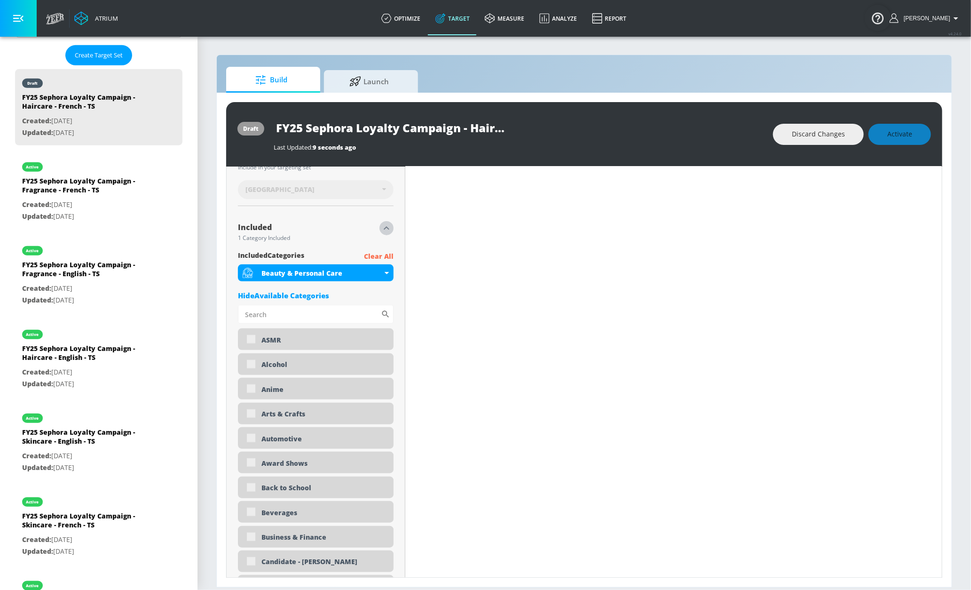
click at [381, 228] on icon "button" at bounding box center [386, 227] width 11 height 11
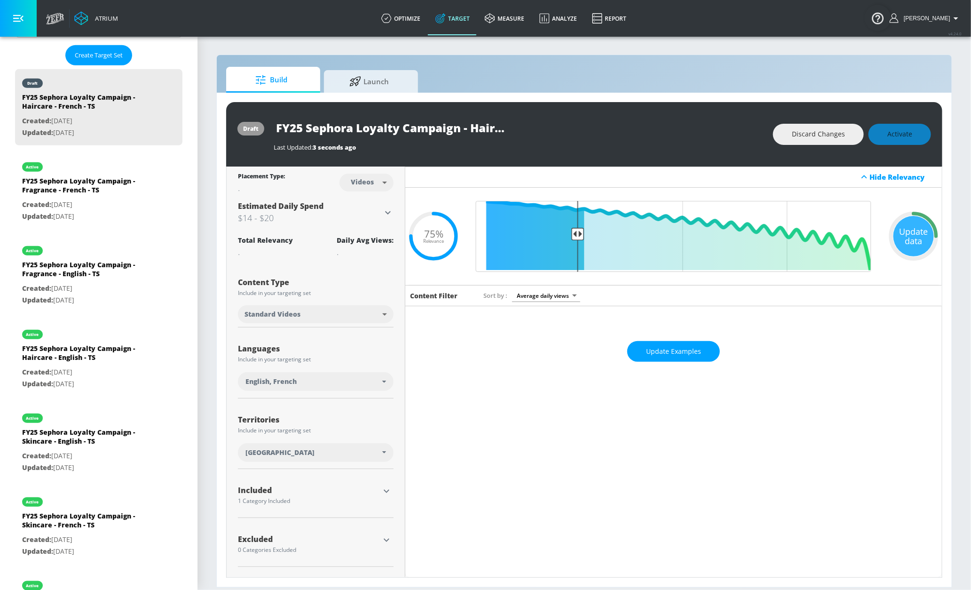
scroll to position [0, 0]
drag, startPoint x: 384, startPoint y: 540, endPoint x: 377, endPoint y: 531, distance: 11.0
click at [384, 540] on icon "button" at bounding box center [386, 539] width 11 height 11
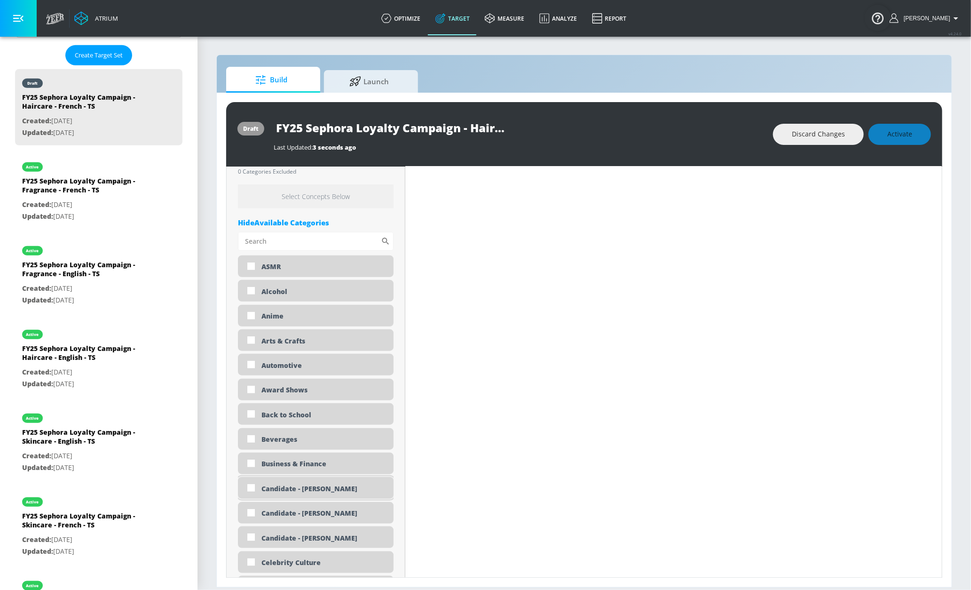
scroll to position [551, 0]
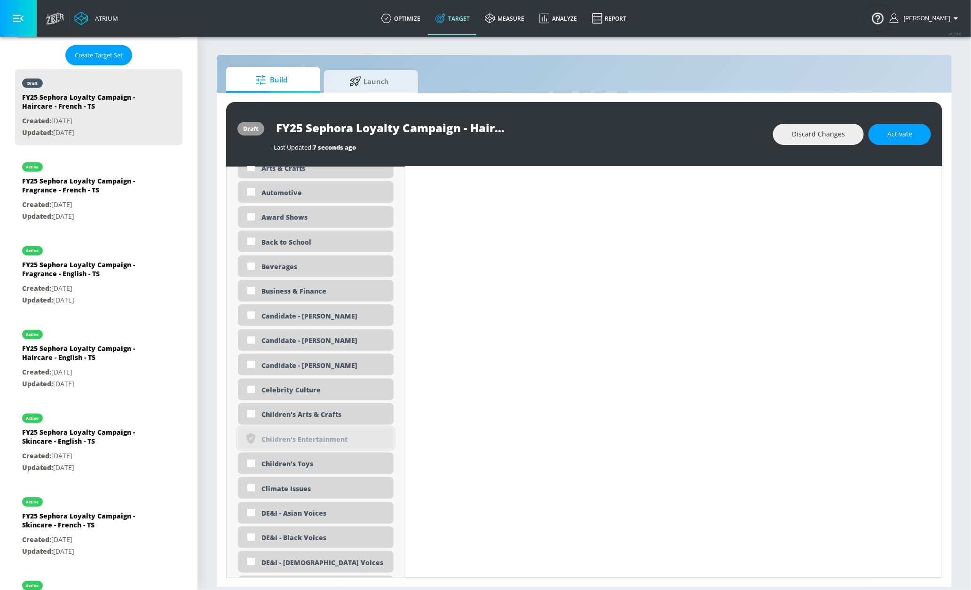
drag, startPoint x: 305, startPoint y: 411, endPoint x: 303, endPoint y: 451, distance: 39.5
click at [305, 412] on div "Children's Arts & Crafts" at bounding box center [323, 414] width 125 height 9
checkbox input "true"
click at [299, 466] on div "Children's Toys" at bounding box center [323, 463] width 125 height 9
checkbox input "true"
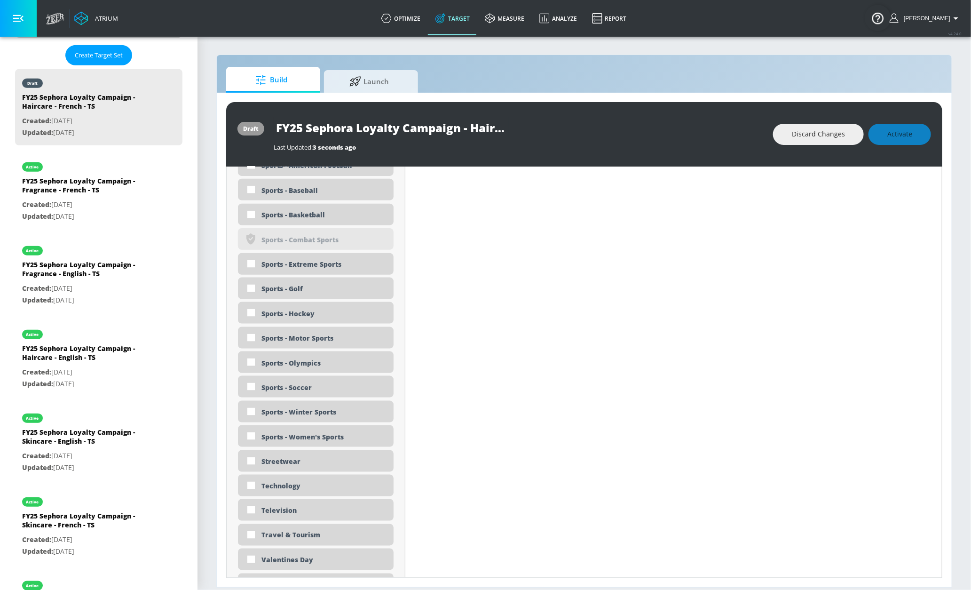
scroll to position [2752, 0]
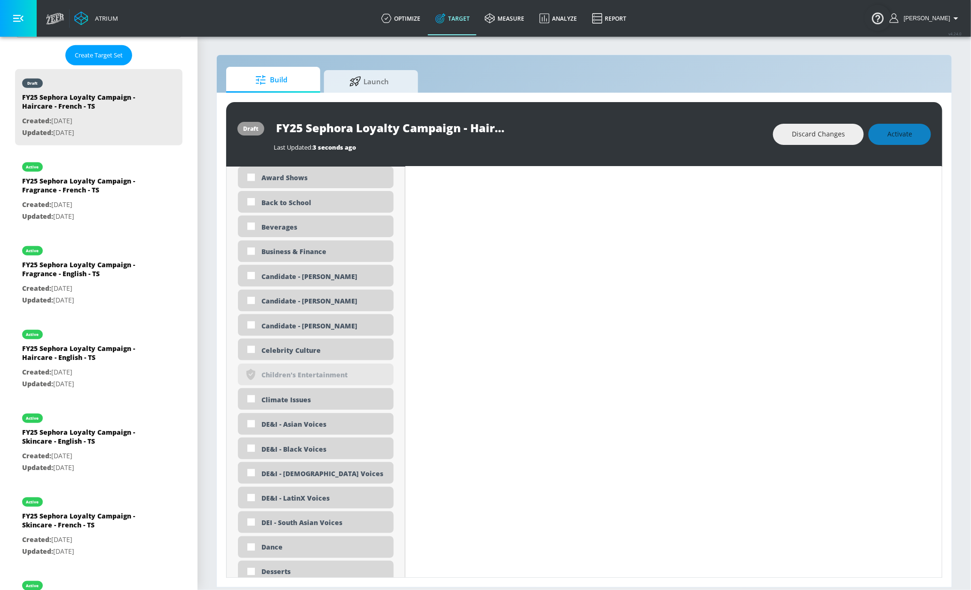
scroll to position [0, 0]
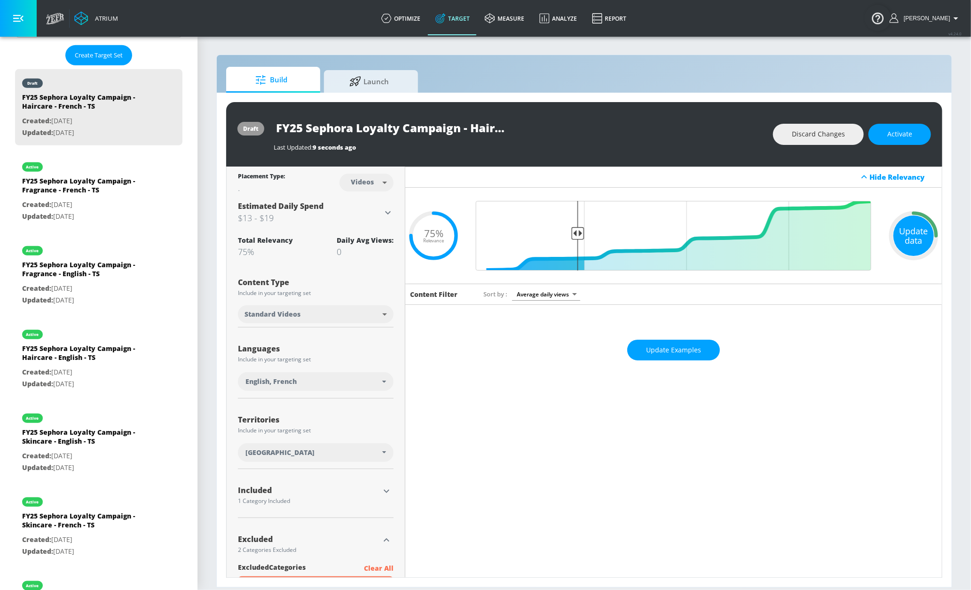
click at [911, 234] on div "Update data" at bounding box center [913, 235] width 40 height 40
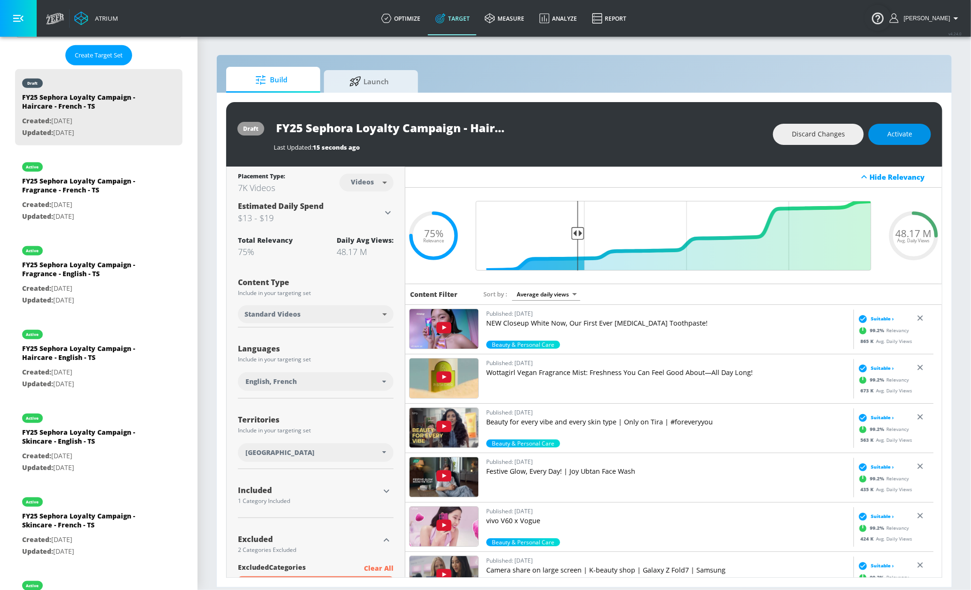
click at [890, 133] on span "Activate" at bounding box center [899, 134] width 25 height 12
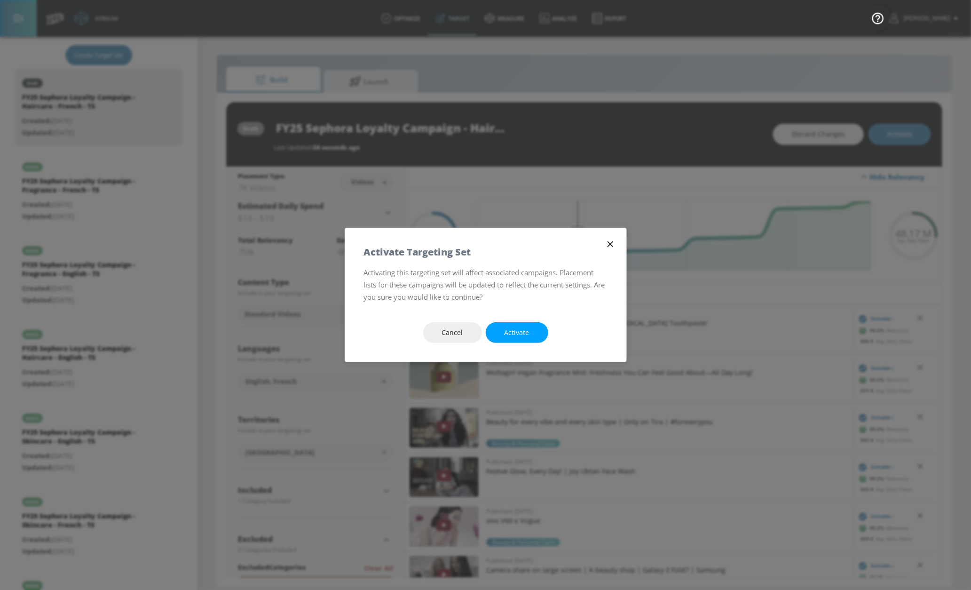
click at [507, 330] on span "Activate" at bounding box center [517, 333] width 25 height 12
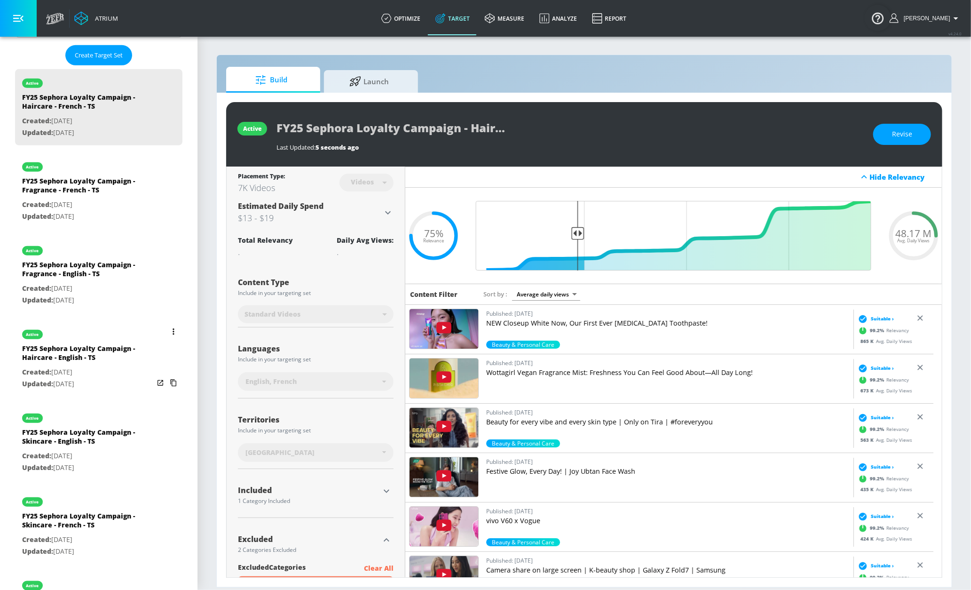
click at [86, 341] on div "active" at bounding box center [88, 332] width 132 height 24
type input "FY25 Sephora Loyalty Campaign - Haircare - English - TS"
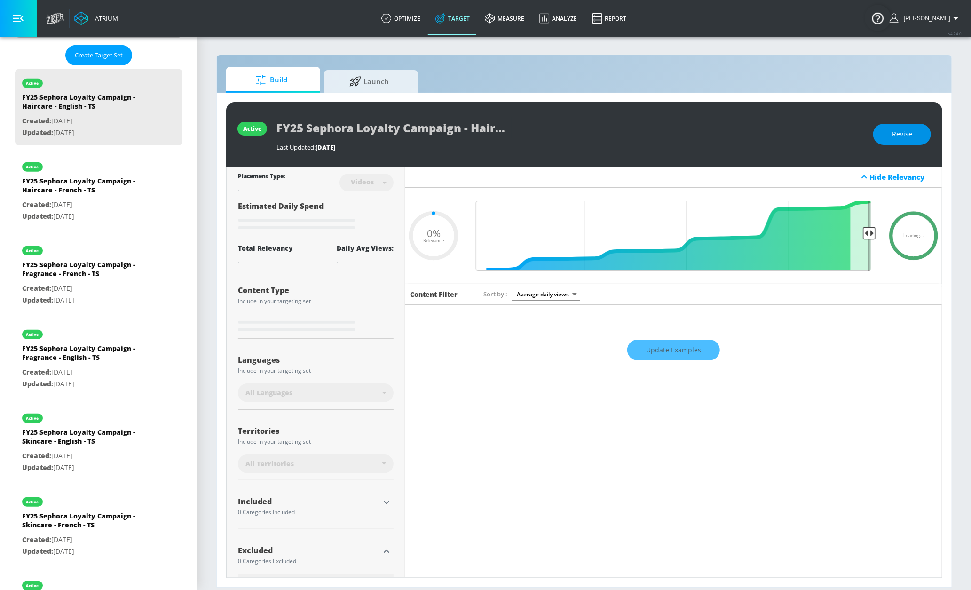
click at [908, 131] on span "Revise" at bounding box center [902, 134] width 20 height 12
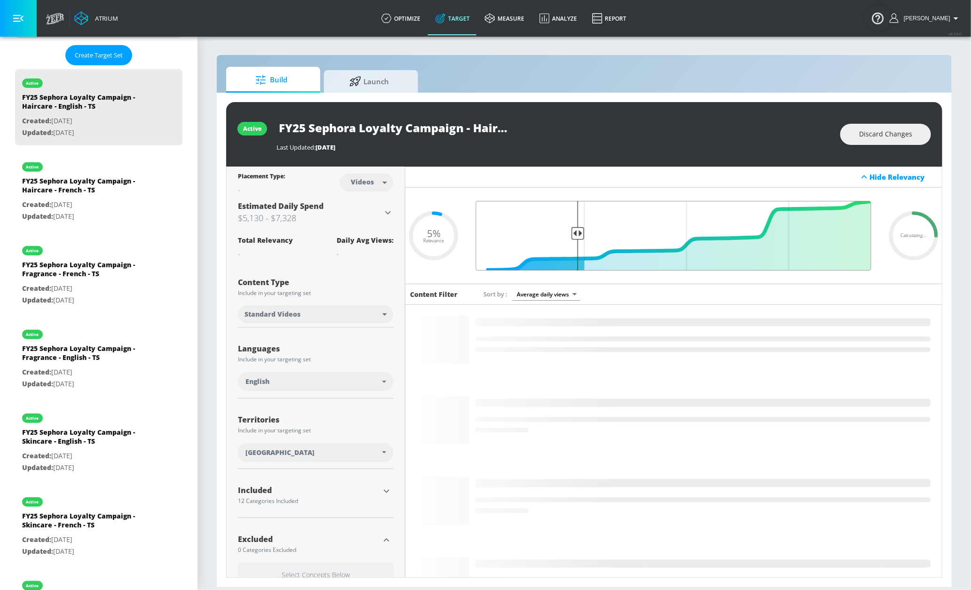
type input "0.75"
drag, startPoint x: 856, startPoint y: 233, endPoint x: 574, endPoint y: 237, distance: 282.6
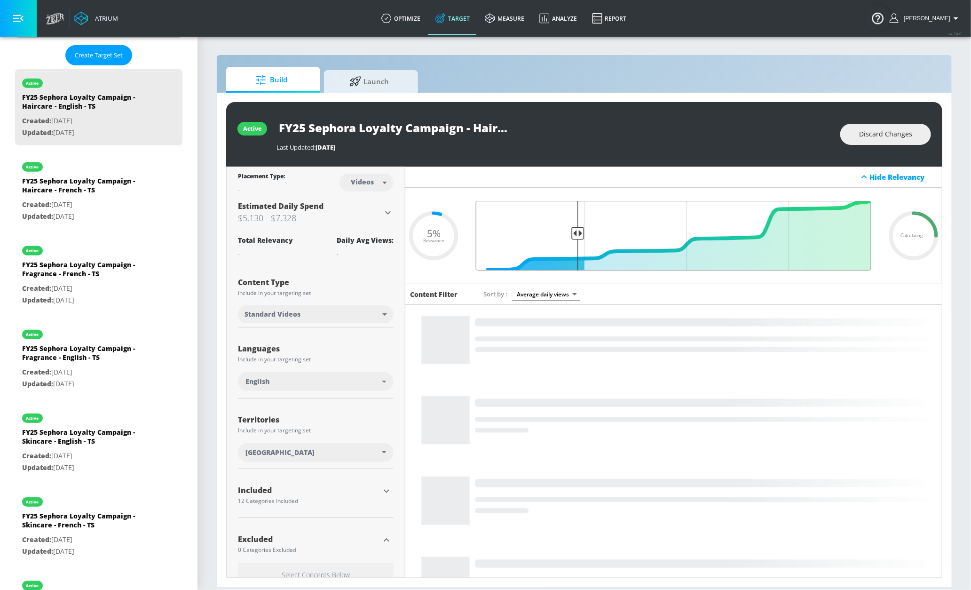
click at [574, 237] on input "Final Threshold" at bounding box center [673, 236] width 405 height 70
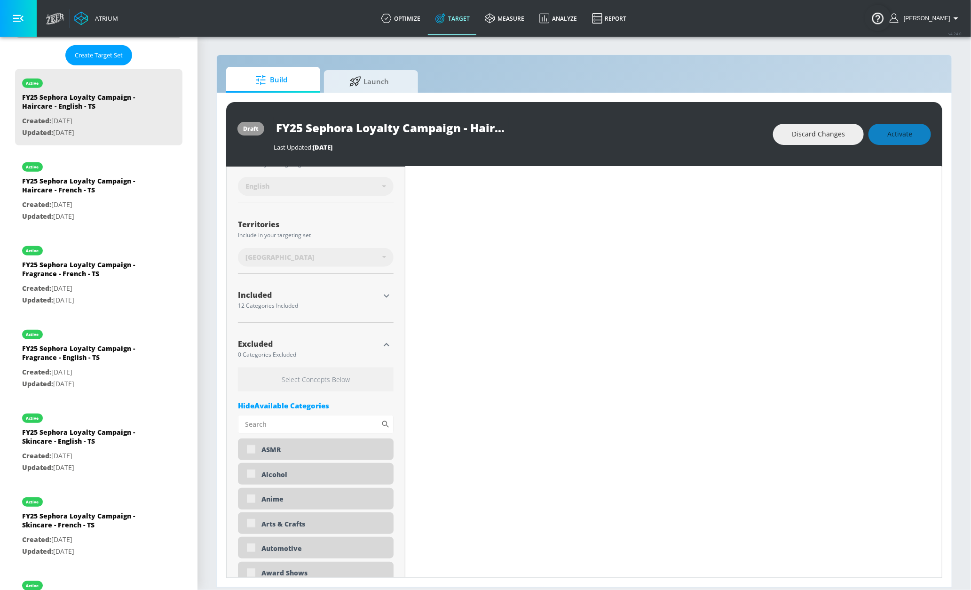
scroll to position [202, 0]
click at [381, 347] on icon "button" at bounding box center [386, 345] width 11 height 11
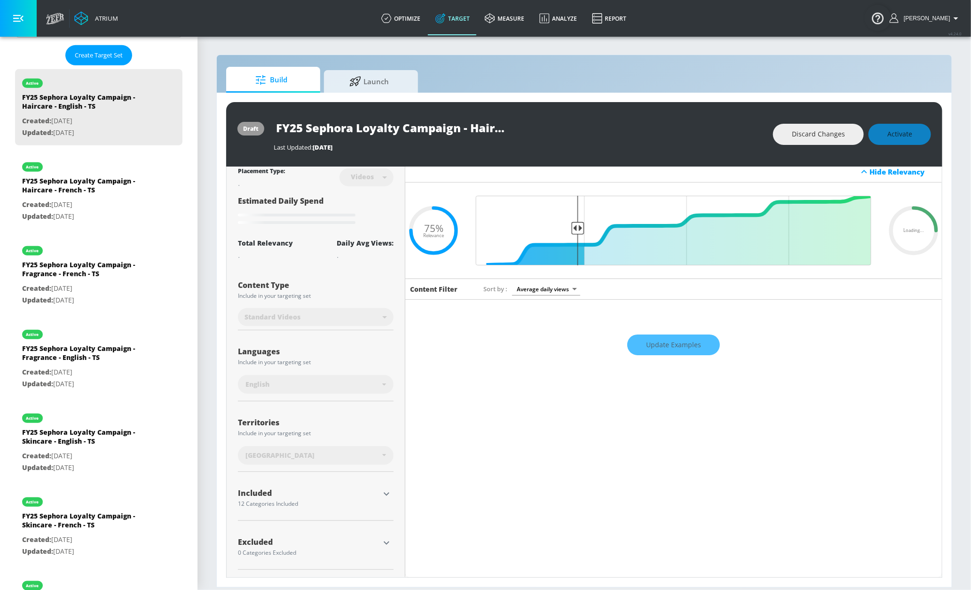
scroll to position [7, 0]
click at [383, 541] on icon "button" at bounding box center [386, 542] width 11 height 11
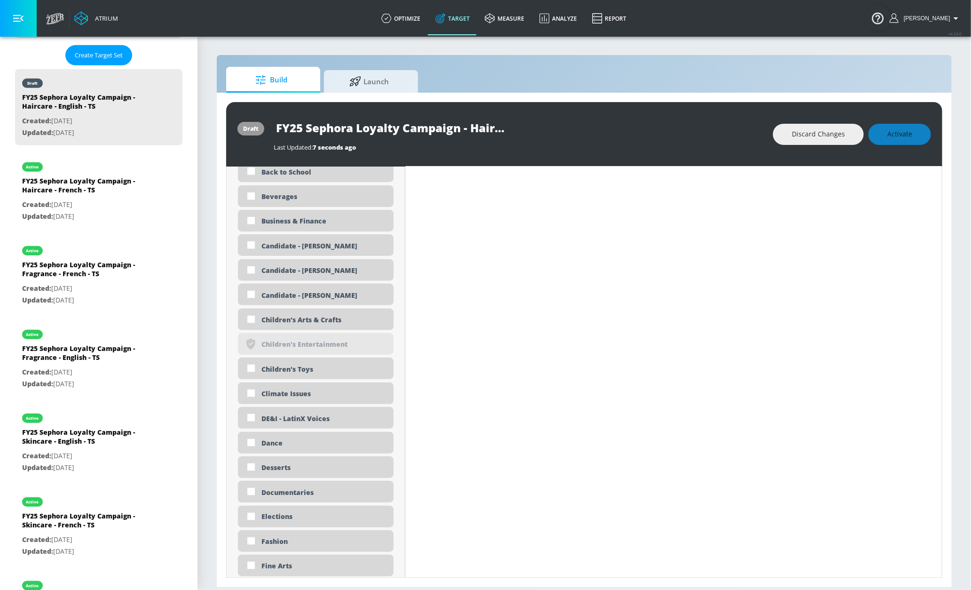
scroll to position [548, 0]
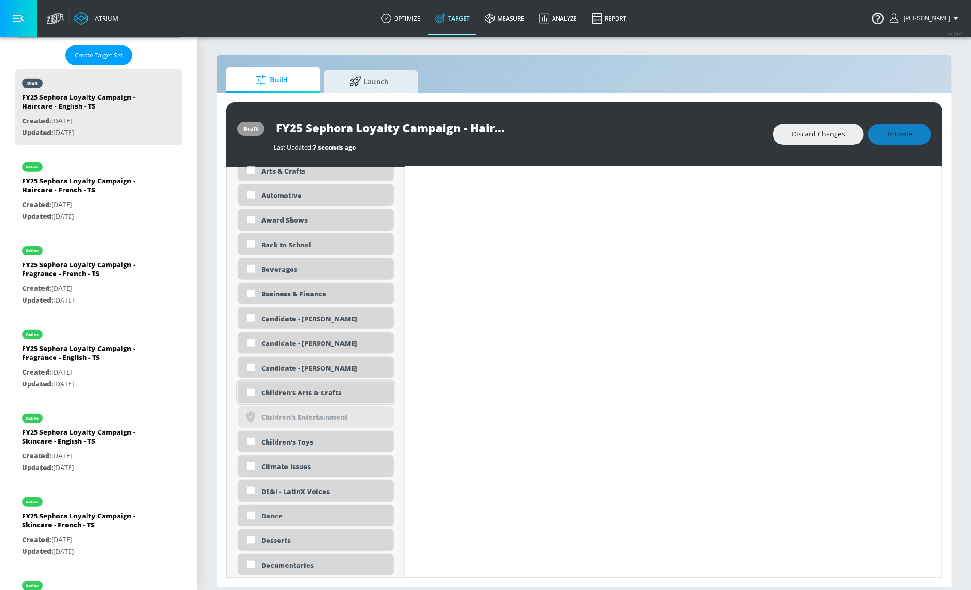
drag, startPoint x: 346, startPoint y: 397, endPoint x: 332, endPoint y: 411, distance: 19.3
click at [346, 397] on div "Children's Arts & Crafts" at bounding box center [323, 392] width 125 height 9
checkbox input "true"
click at [310, 441] on div "Children's Toys" at bounding box center [323, 441] width 125 height 9
checkbox input "true"
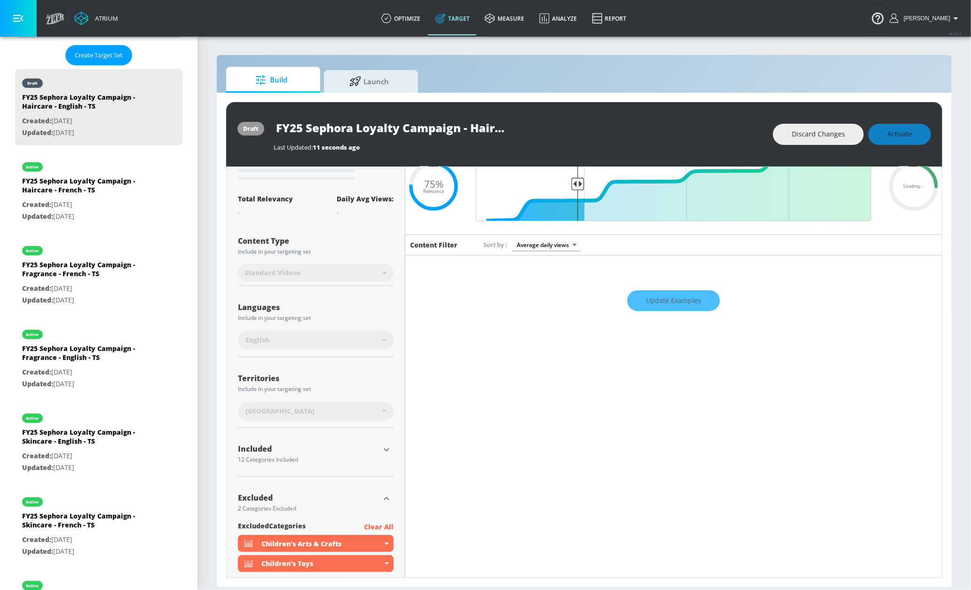
scroll to position [50, 0]
click at [385, 452] on icon "button" at bounding box center [386, 448] width 11 height 11
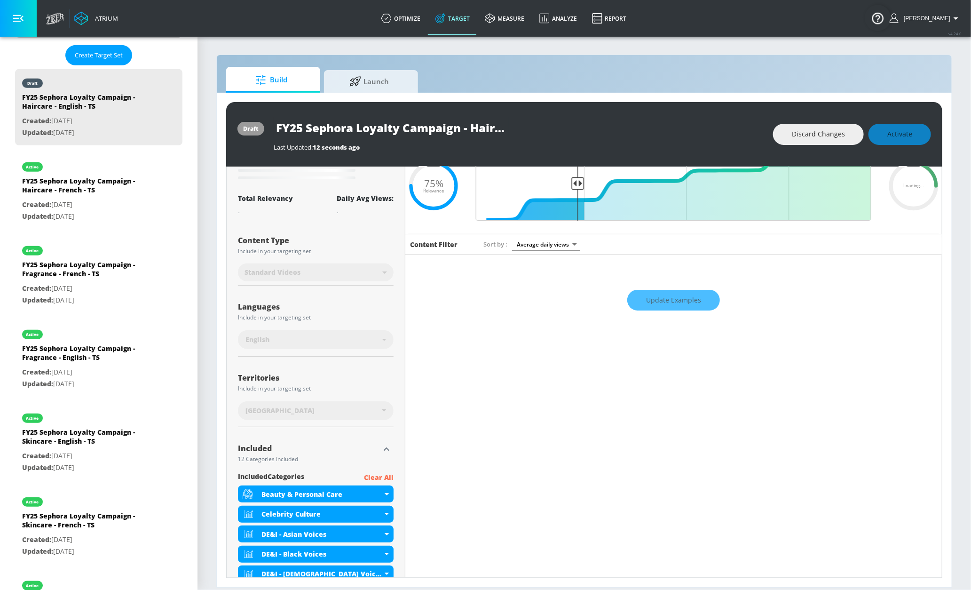
drag, startPoint x: 382, startPoint y: 476, endPoint x: 376, endPoint y: 472, distance: 7.2
click at [382, 476] on p "Clear All" at bounding box center [379, 478] width 30 height 12
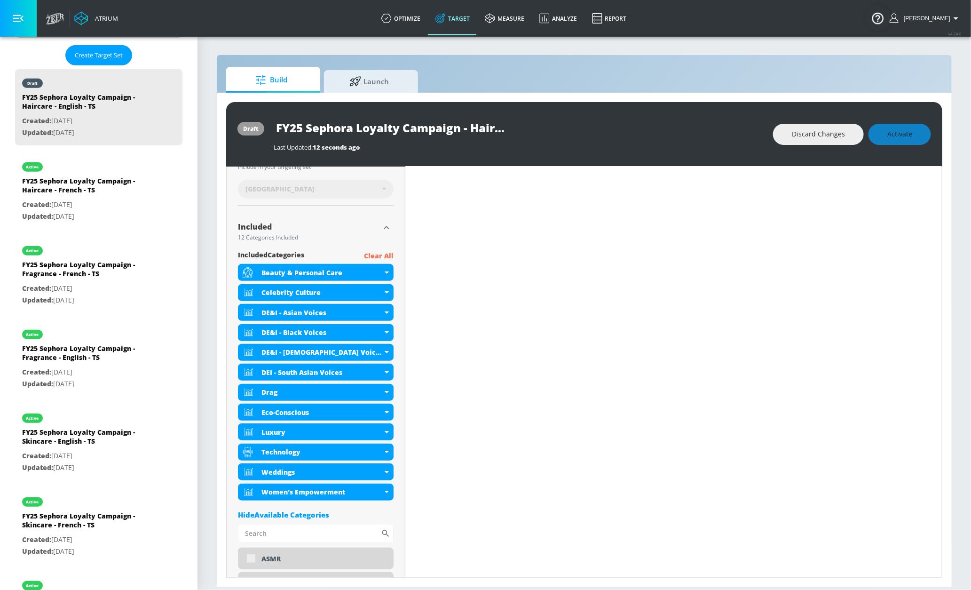
scroll to position [275, 0]
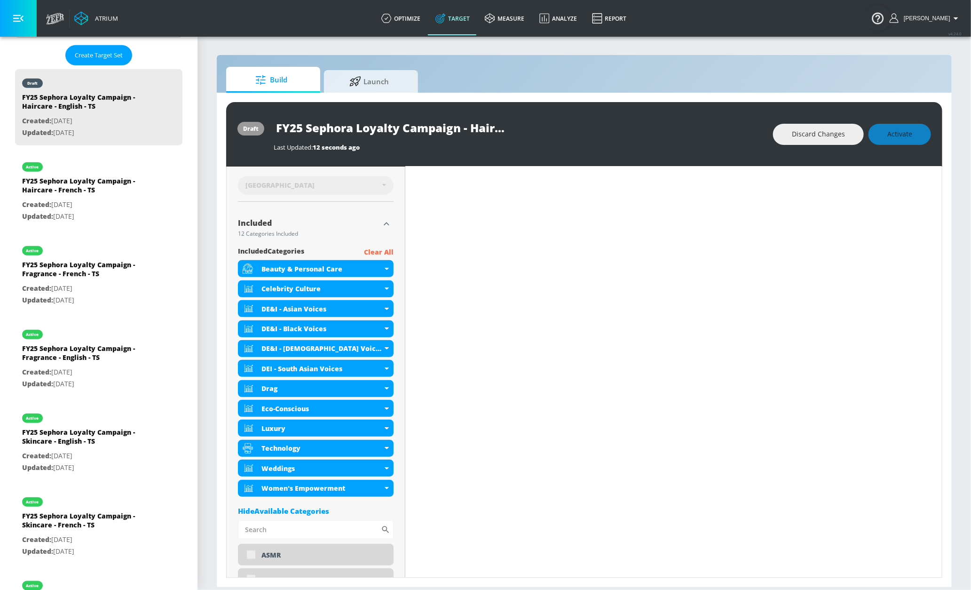
click at [372, 250] on p "Clear All" at bounding box center [379, 252] width 30 height 12
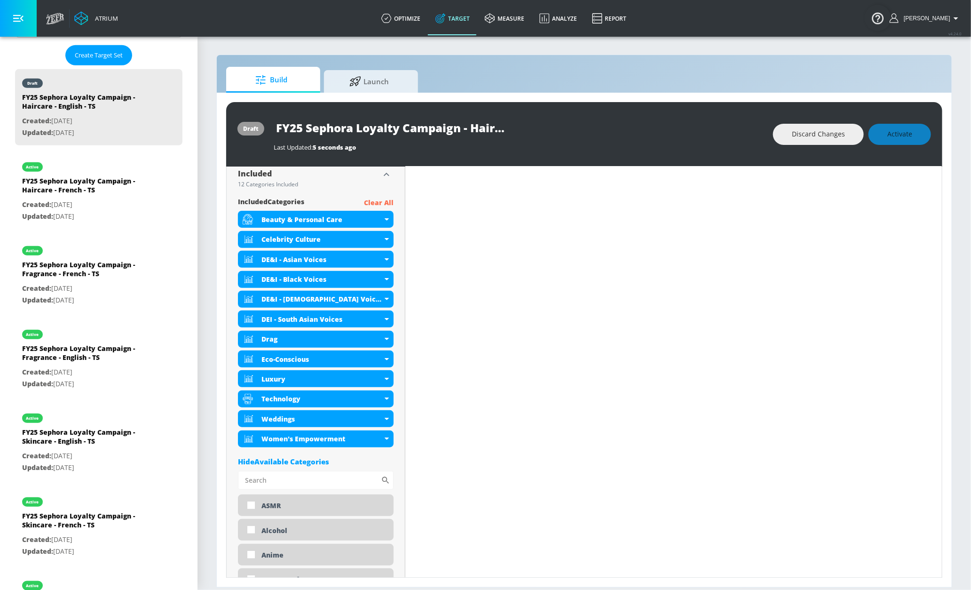
click at [386, 204] on p "Clear All" at bounding box center [379, 203] width 30 height 12
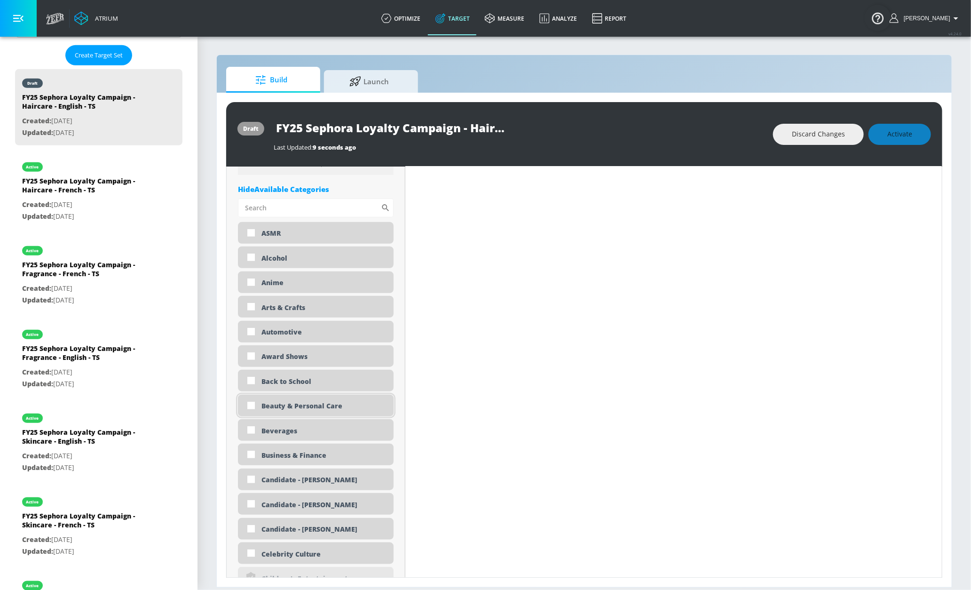
scroll to position [355, 0]
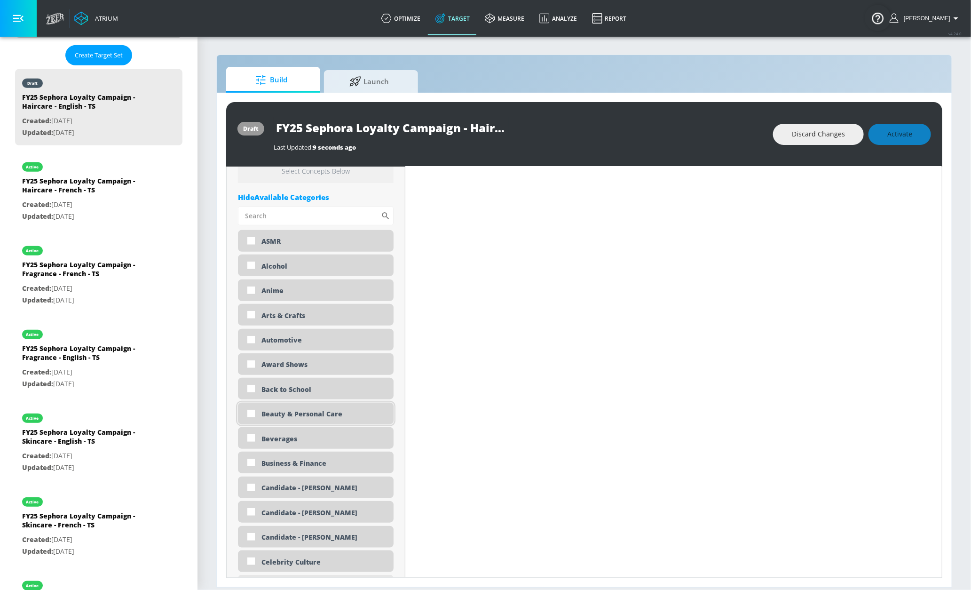
click at [308, 414] on div "Beauty & Personal Care" at bounding box center [323, 413] width 125 height 9
checkbox input "true"
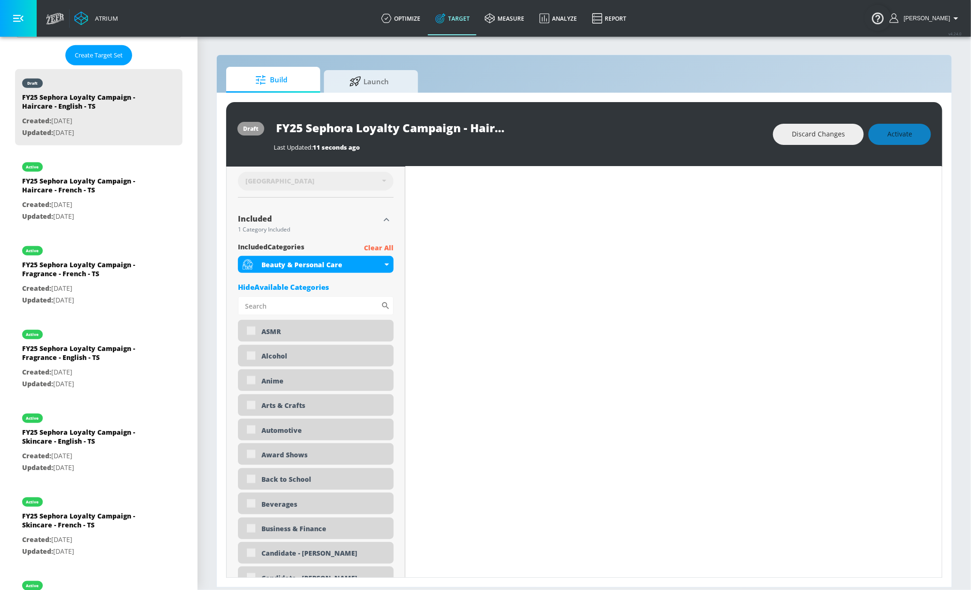
scroll to position [268, 0]
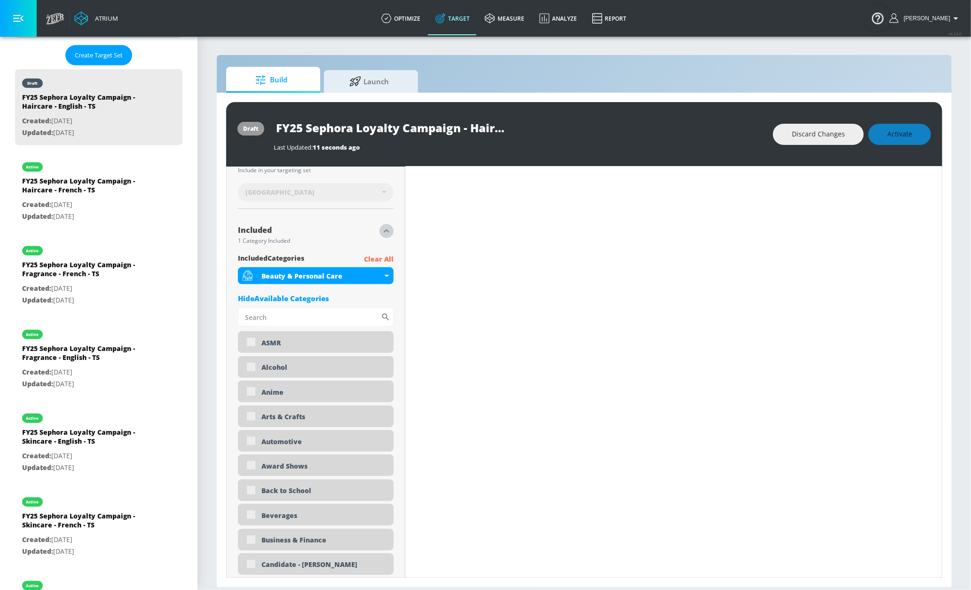
click at [385, 230] on icon "button" at bounding box center [386, 230] width 11 height 11
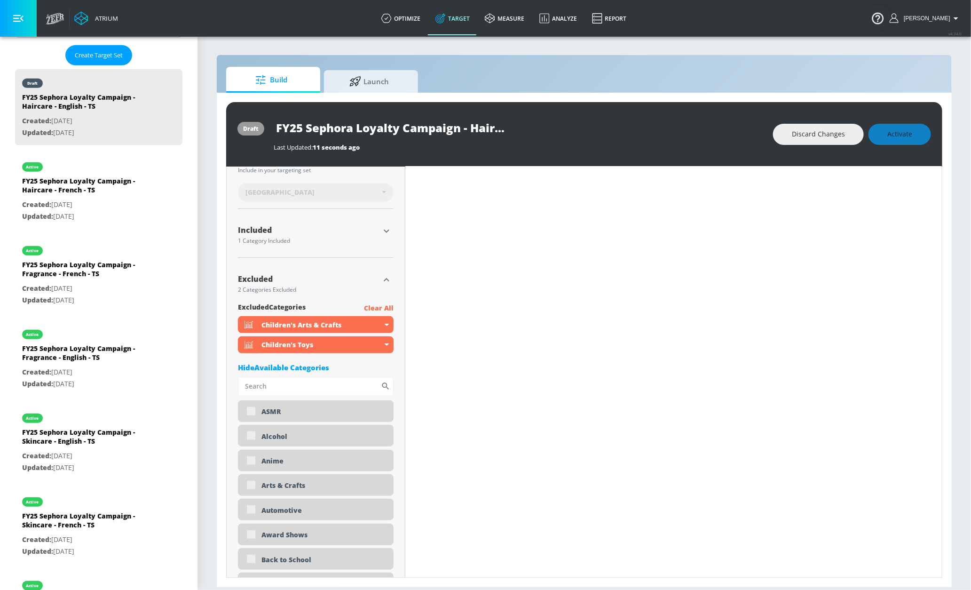
scroll to position [260, 0]
click at [385, 285] on icon "button" at bounding box center [386, 279] width 11 height 11
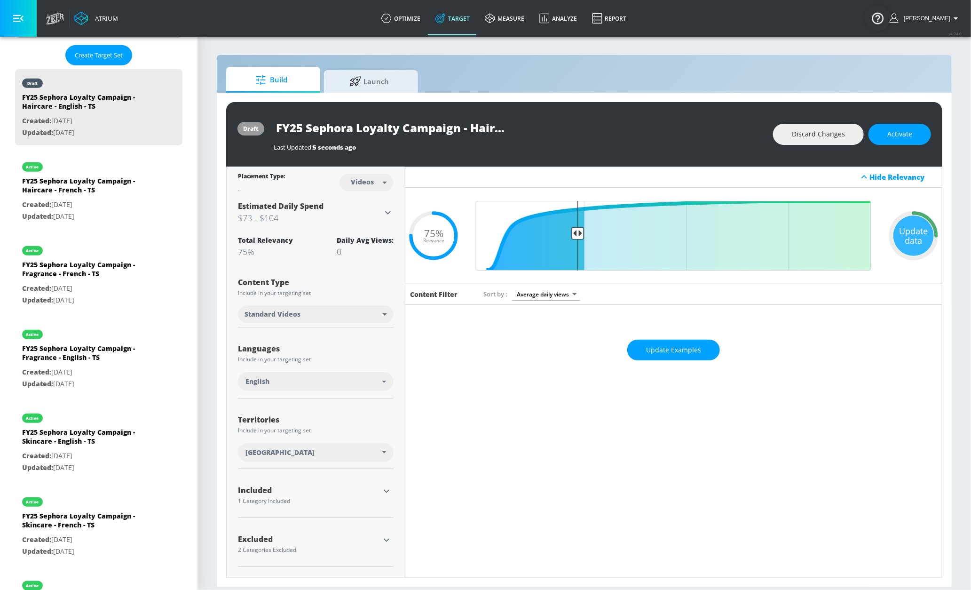
scroll to position [0, 0]
click at [648, 355] on span "Update Examples" at bounding box center [673, 352] width 55 height 12
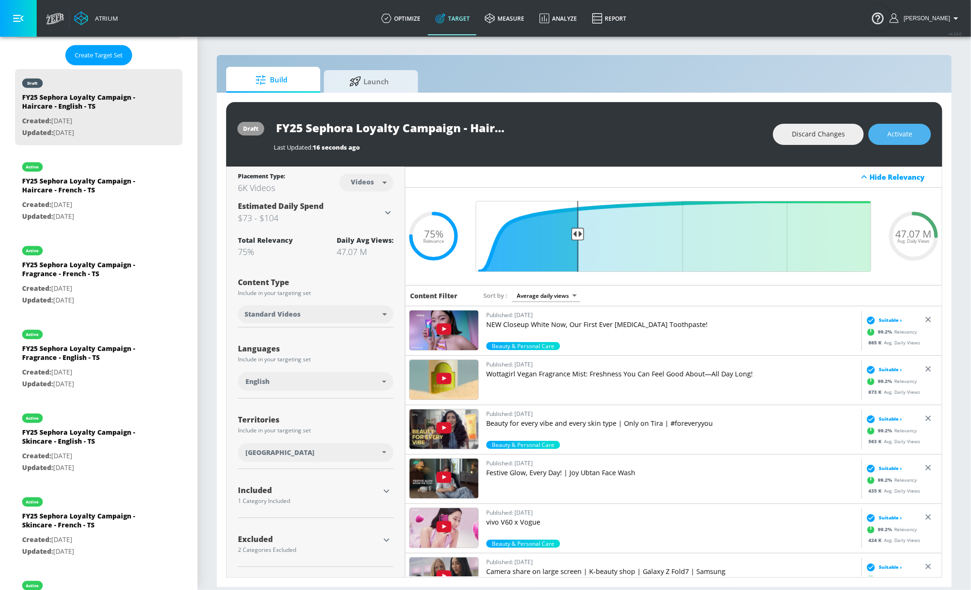
click at [889, 133] on span "Activate" at bounding box center [899, 134] width 25 height 12
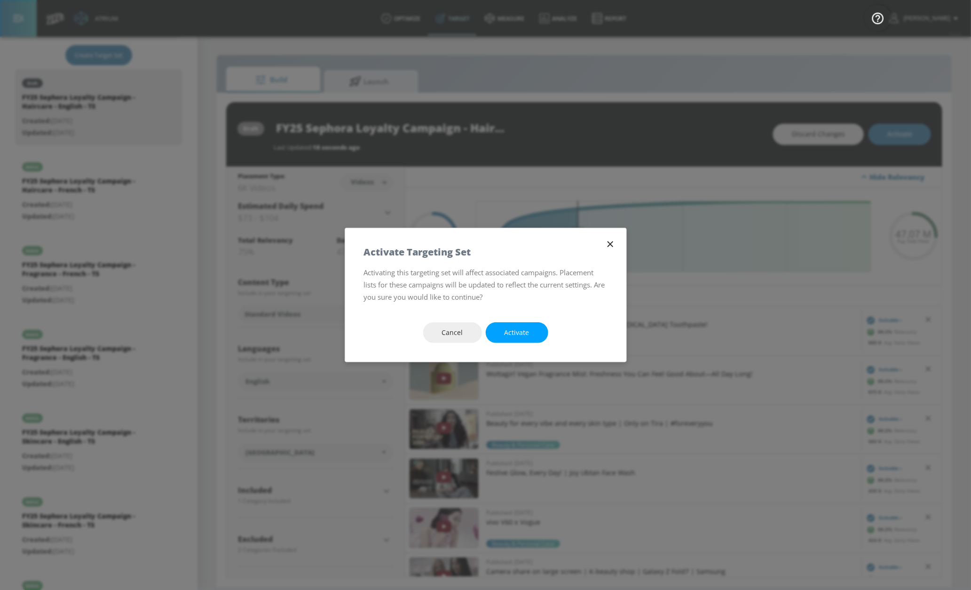
click at [500, 327] on button "Activate" at bounding box center [517, 332] width 63 height 21
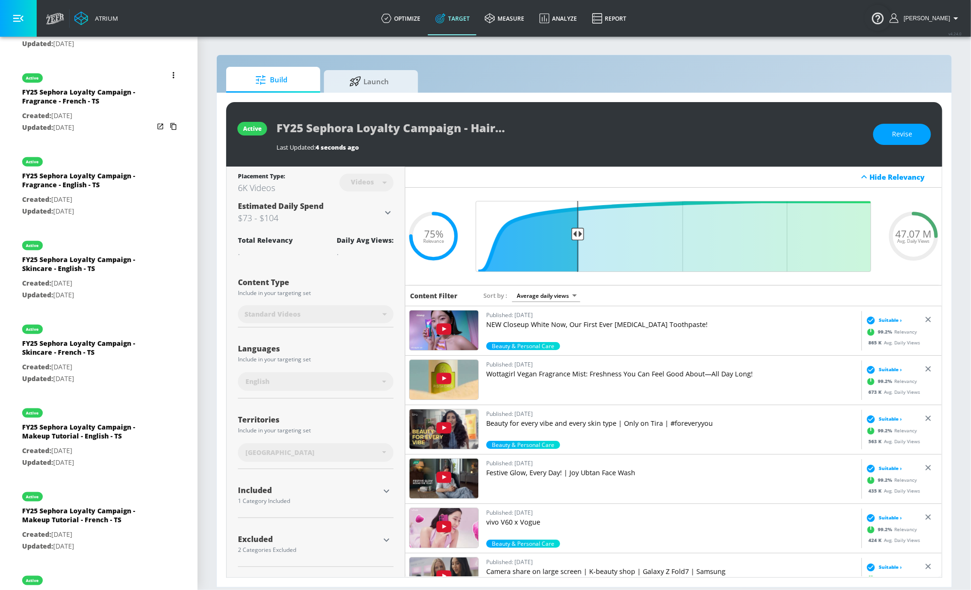
scroll to position [428, 0]
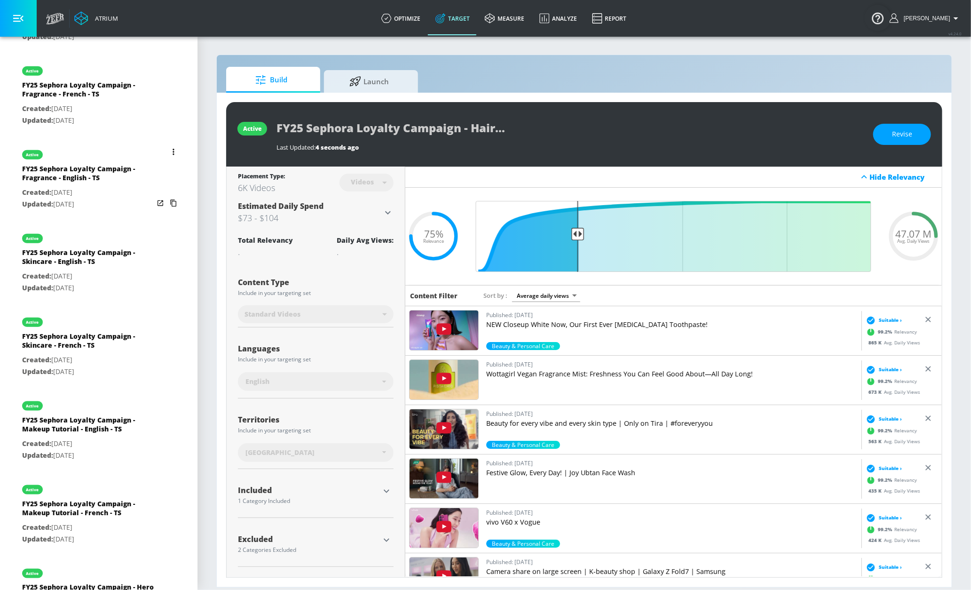
click at [85, 270] on div "FY25 Sephora Loyalty Campaign - Skincare - English - TS" at bounding box center [88, 259] width 132 height 23
type input "FY25 Sephora Loyalty Campaign - Skincare - English - TS"
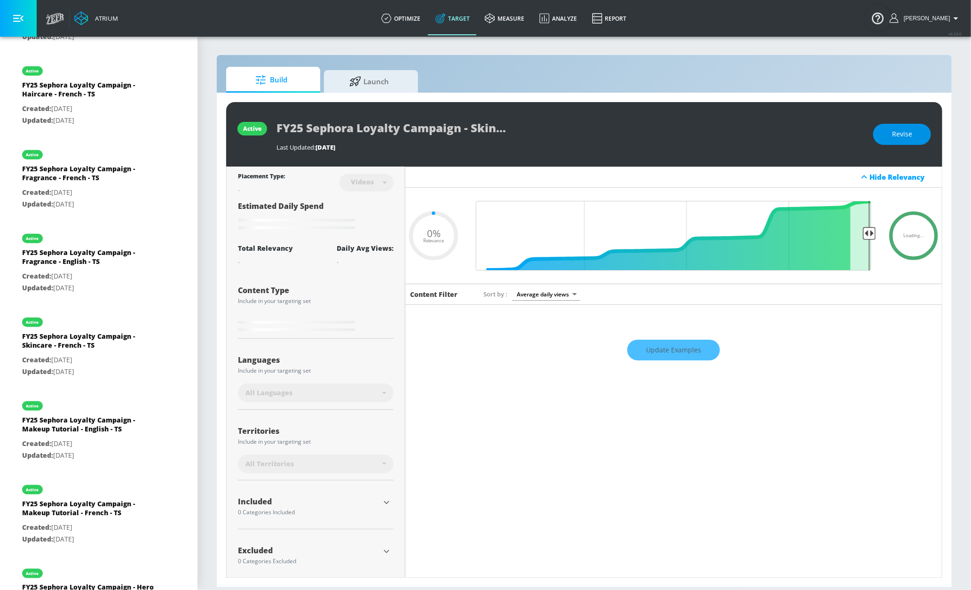
click at [899, 133] on span "Revise" at bounding box center [902, 134] width 20 height 12
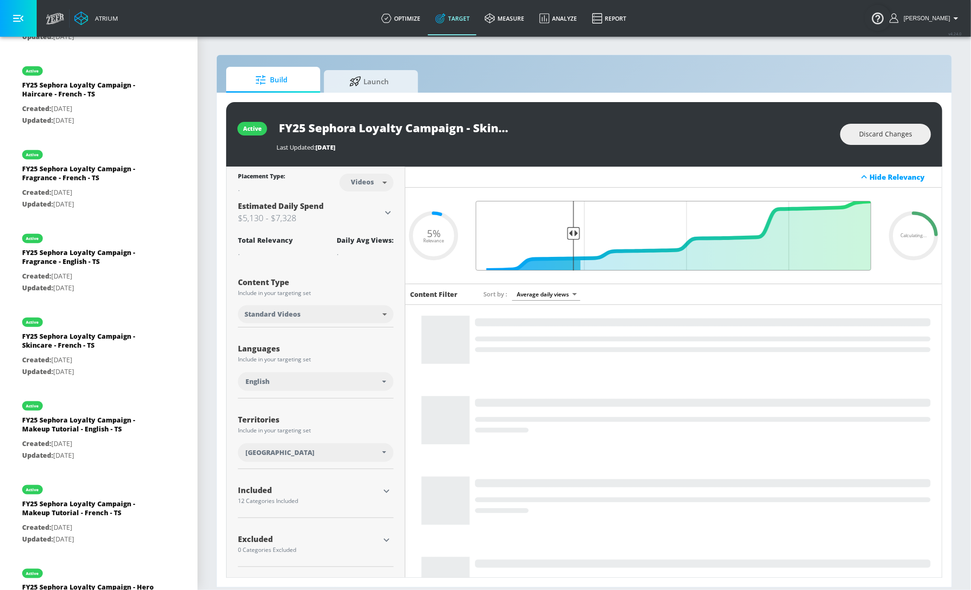
drag, startPoint x: 858, startPoint y: 232, endPoint x: 568, endPoint y: 238, distance: 290.2
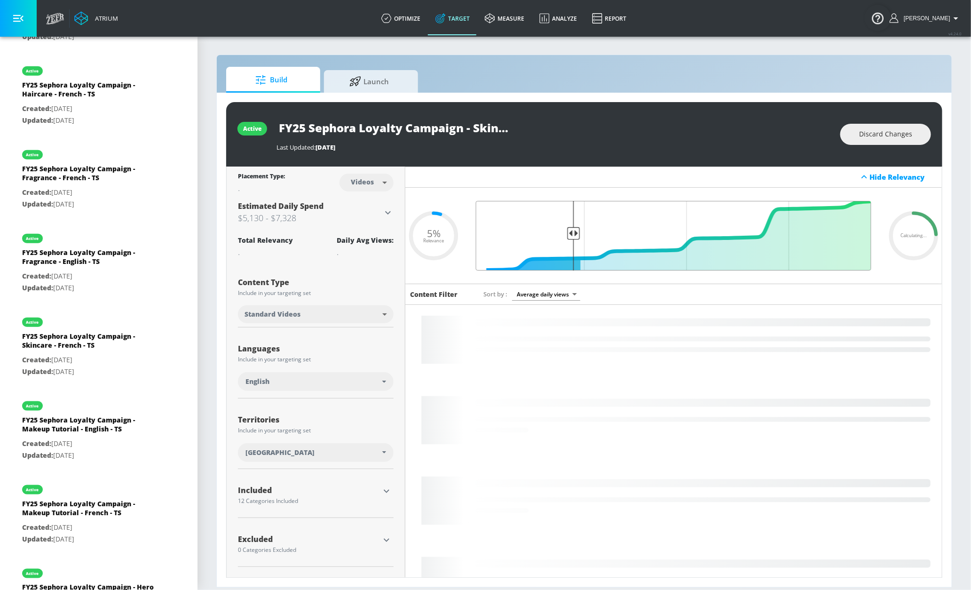
click at [568, 238] on input "Final Threshold" at bounding box center [673, 236] width 405 height 70
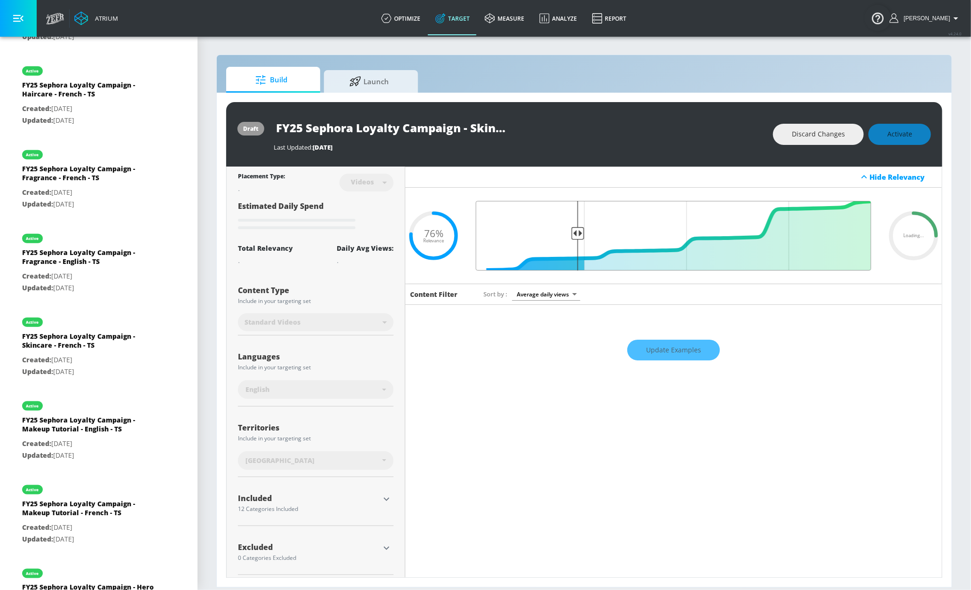
click at [574, 233] on input "Final Threshold" at bounding box center [673, 236] width 405 height 70
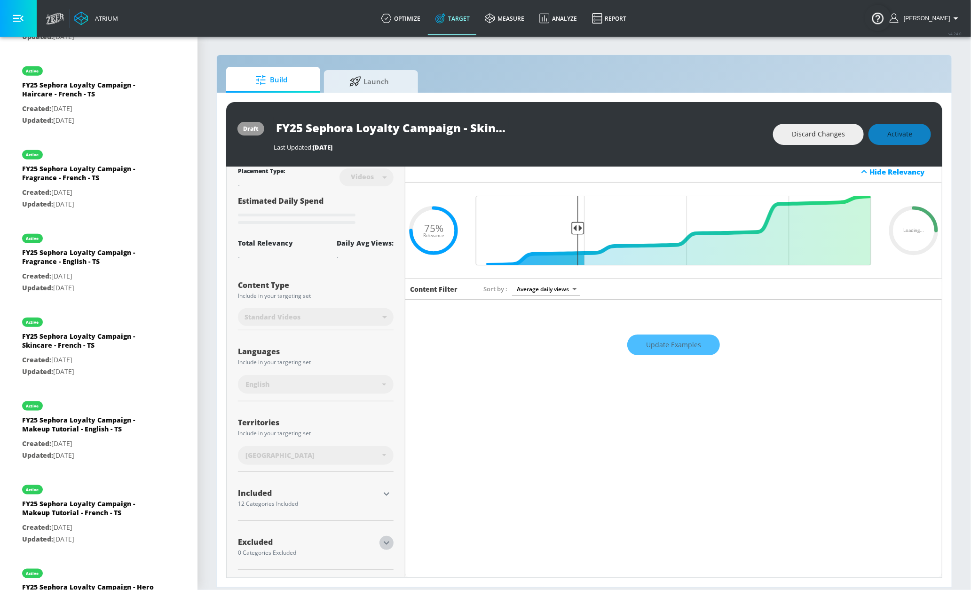
click at [383, 543] on icon "button" at bounding box center [386, 542] width 11 height 11
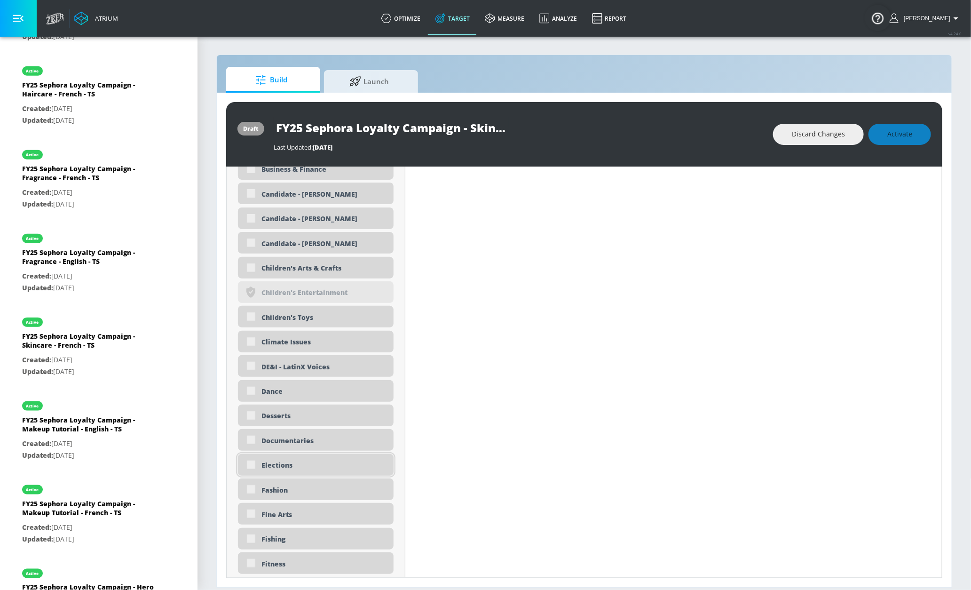
scroll to position [618, 0]
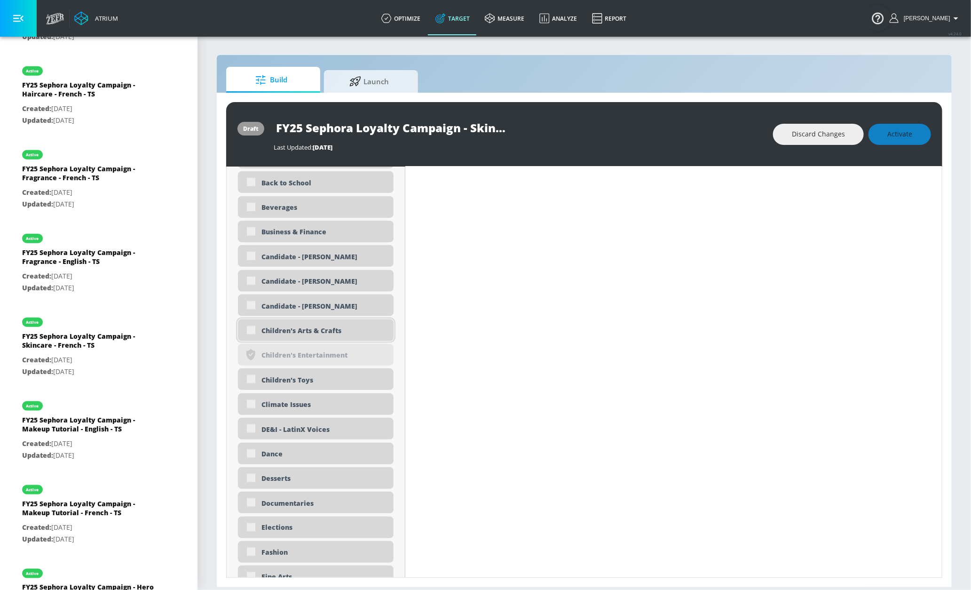
click at [317, 333] on div "Children's Arts & Crafts" at bounding box center [323, 330] width 125 height 9
type input "0.76"
checkbox input "true"
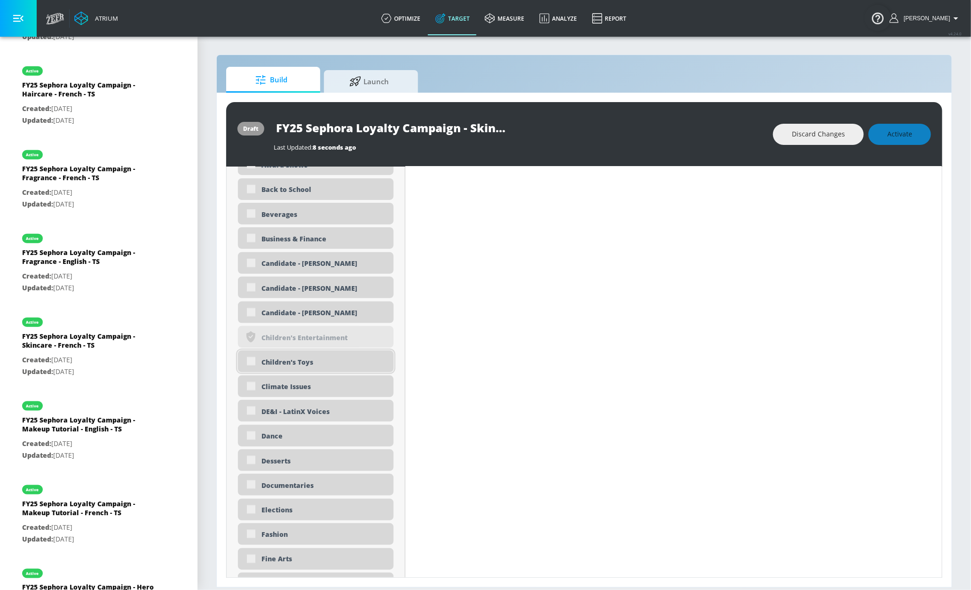
click at [368, 363] on div "Children's Toys" at bounding box center [323, 361] width 125 height 9
click at [250, 363] on div "Children's Toys" at bounding box center [316, 361] width 156 height 22
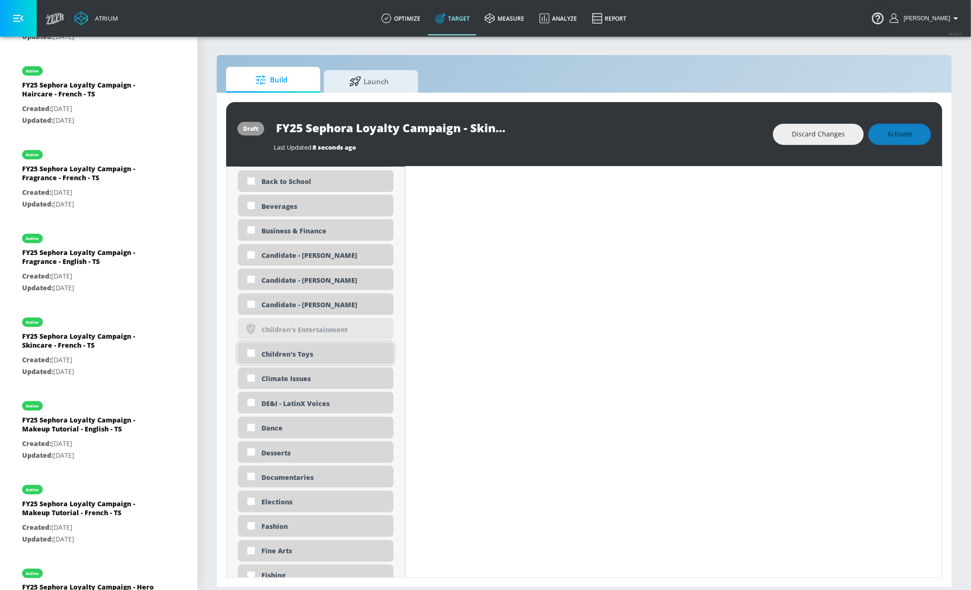
scroll to position [610, 0]
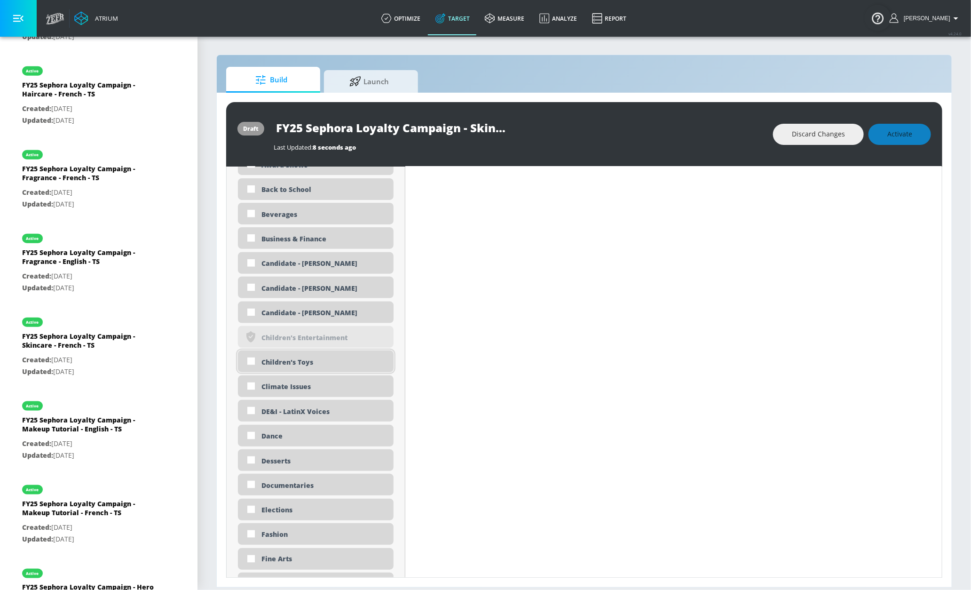
click at [315, 365] on div "Children's Toys" at bounding box center [323, 361] width 125 height 9
checkbox input "true"
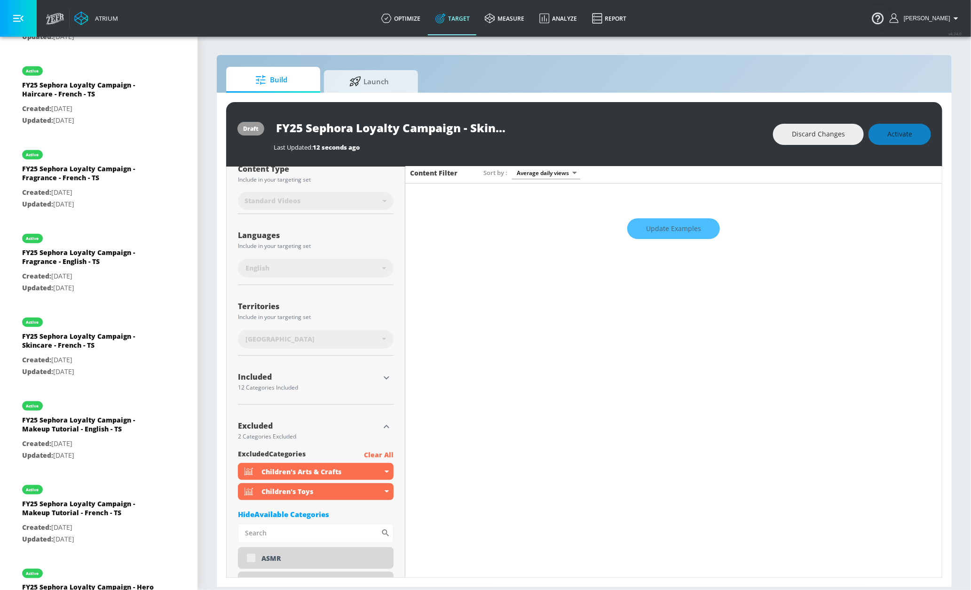
scroll to position [94, 0]
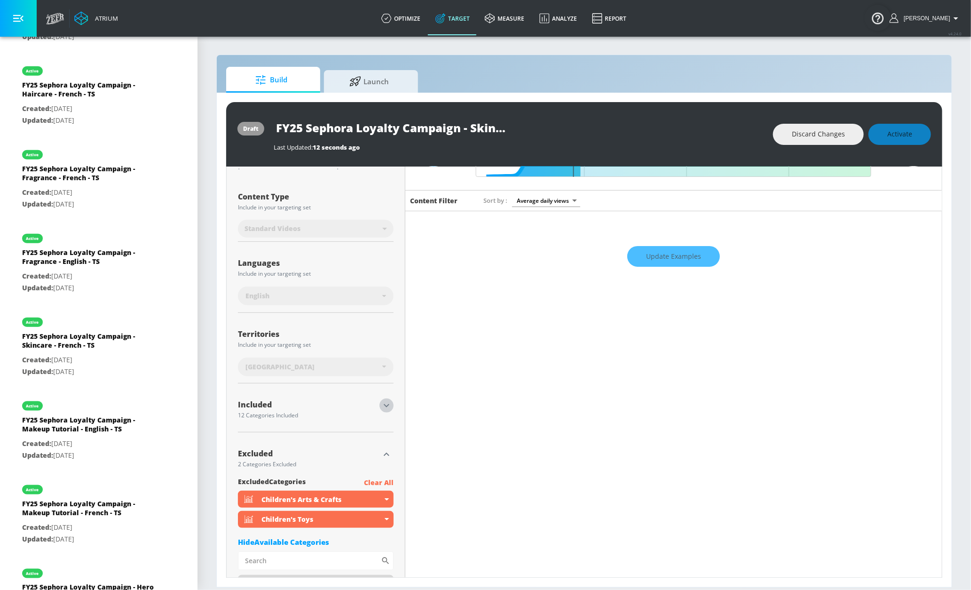
click at [386, 404] on icon "button" at bounding box center [386, 405] width 11 height 11
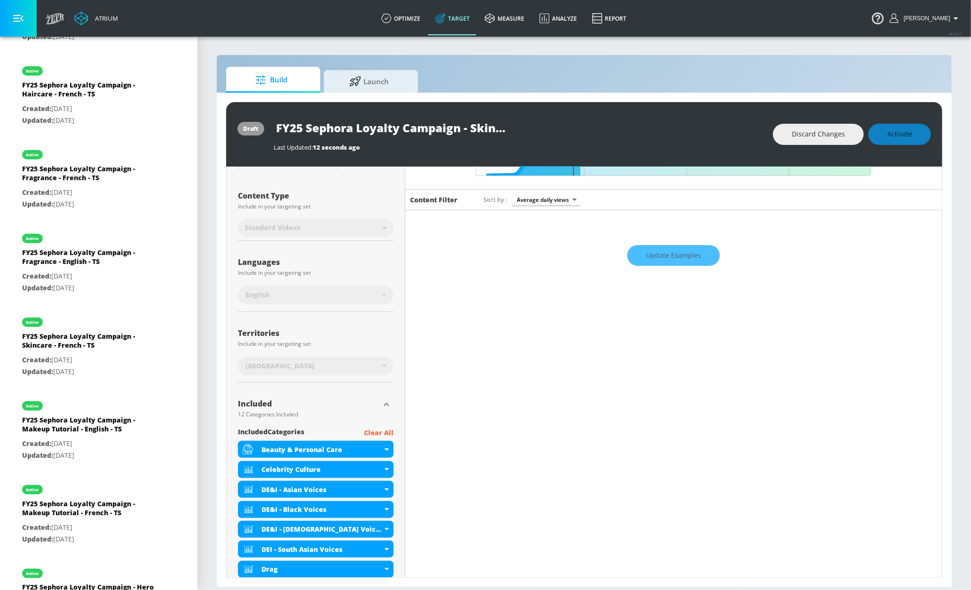
click at [386, 433] on p "Clear All" at bounding box center [379, 433] width 30 height 12
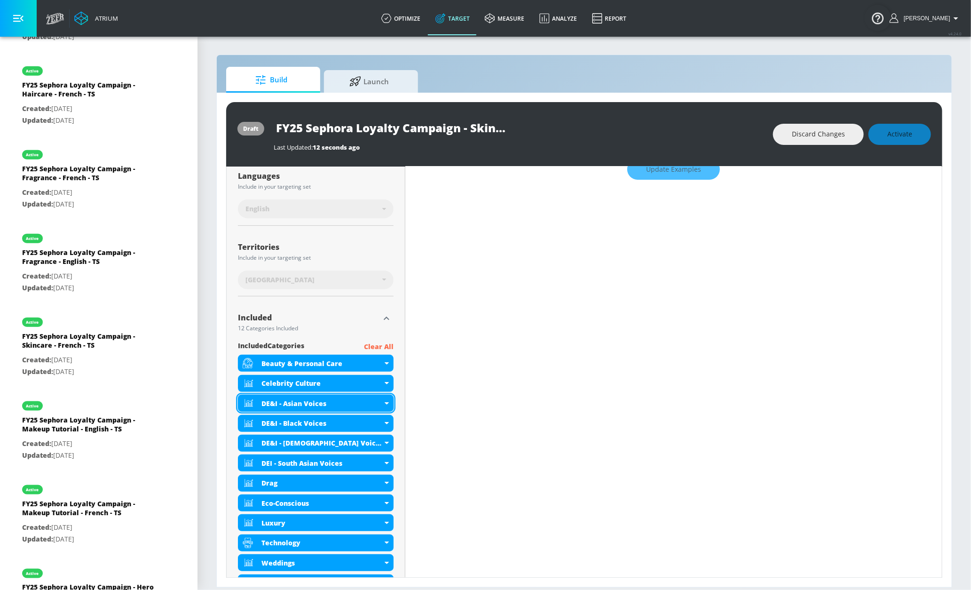
scroll to position [182, 0]
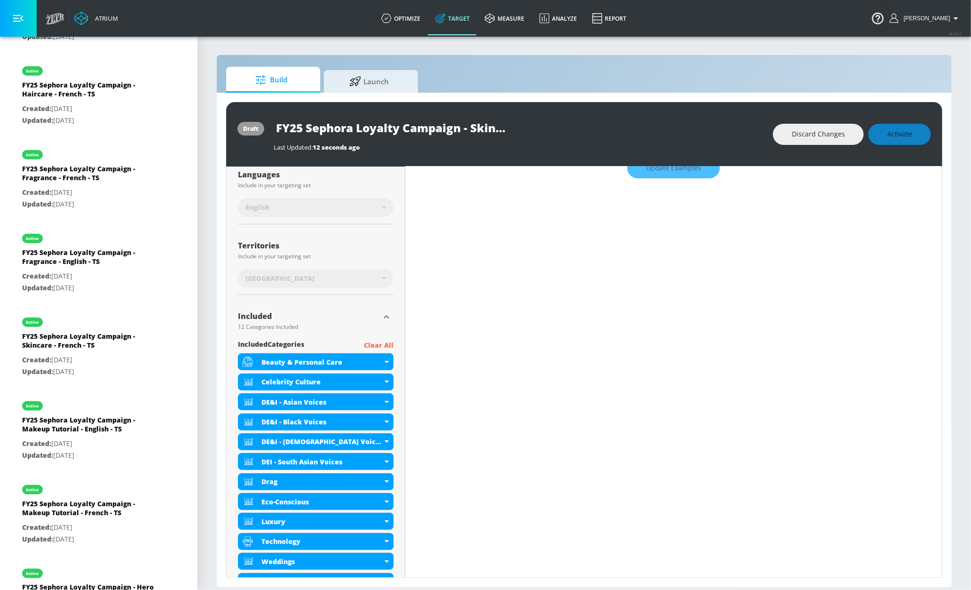
click at [382, 345] on p "Clear All" at bounding box center [379, 346] width 30 height 12
click at [378, 347] on p "Clear All" at bounding box center [379, 346] width 30 height 12
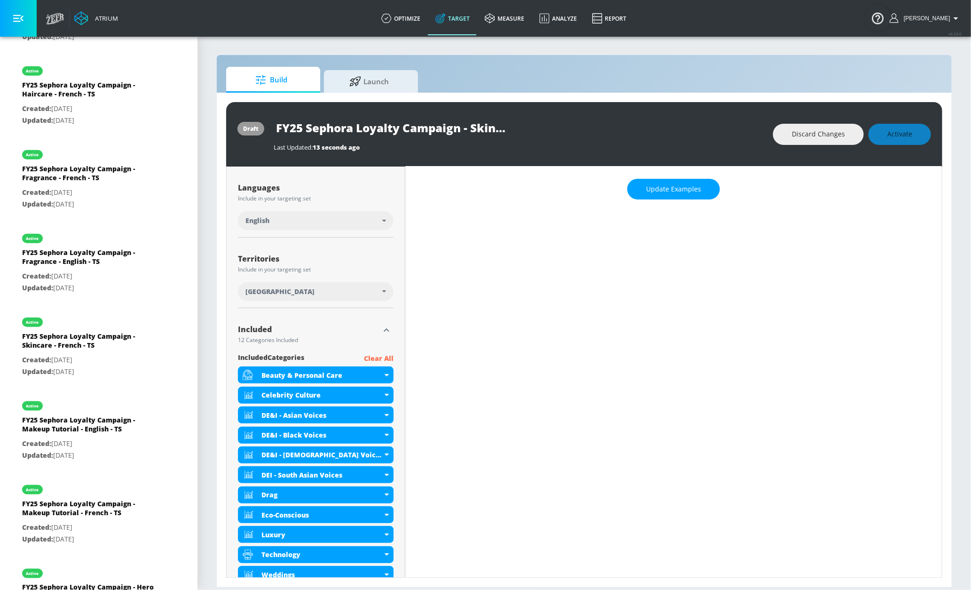
scroll to position [155, 0]
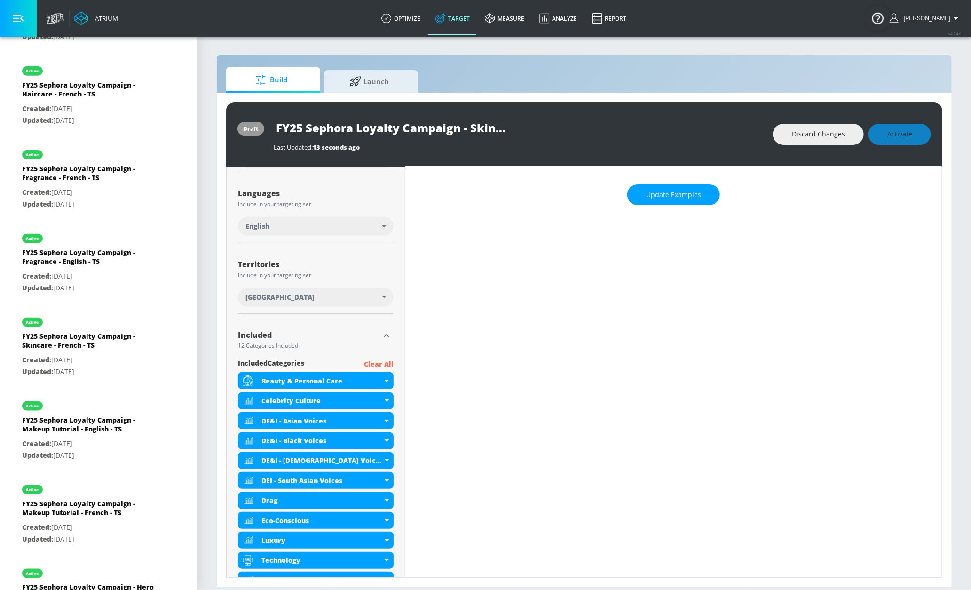
click at [376, 365] on p "Clear All" at bounding box center [379, 364] width 30 height 12
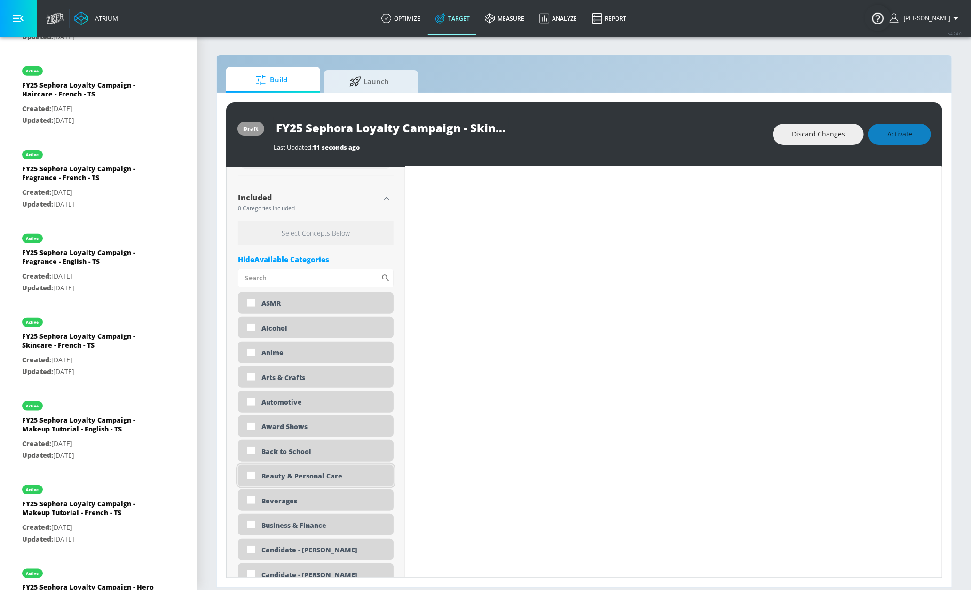
scroll to position [285, 0]
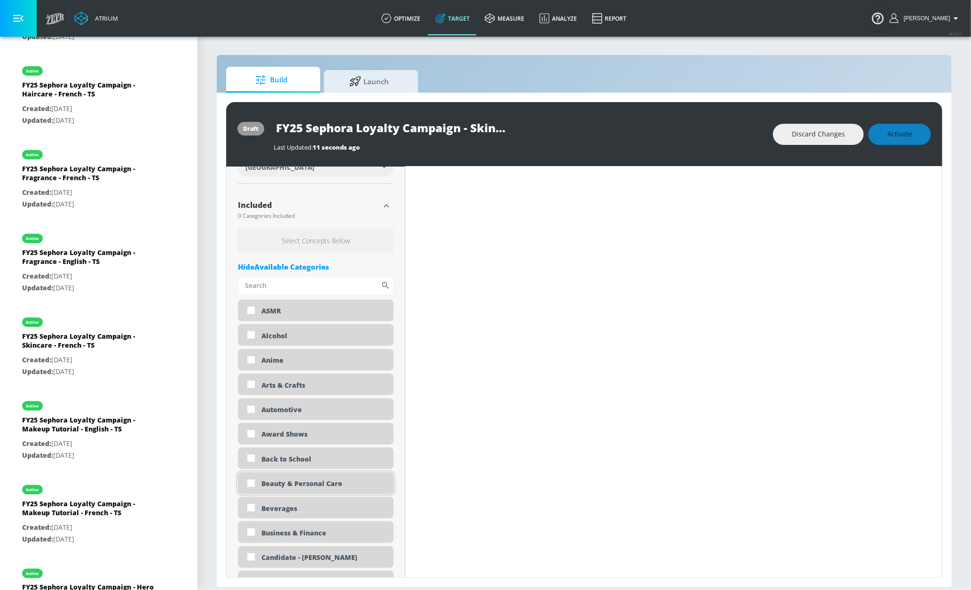
click at [308, 485] on div "Beauty & Personal Care" at bounding box center [323, 483] width 125 height 9
checkbox input "true"
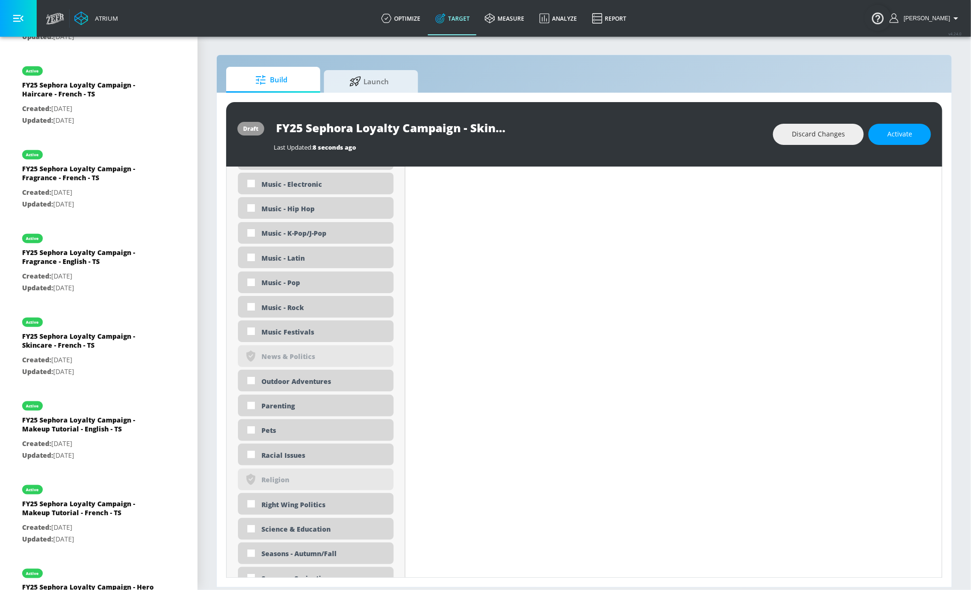
scroll to position [0, 0]
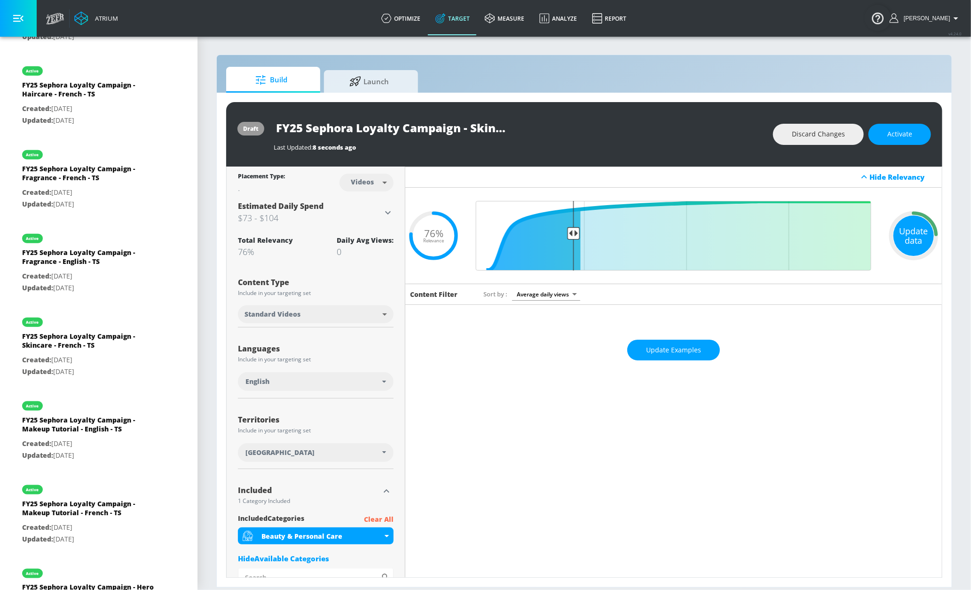
click at [904, 235] on div "Update data" at bounding box center [913, 235] width 40 height 40
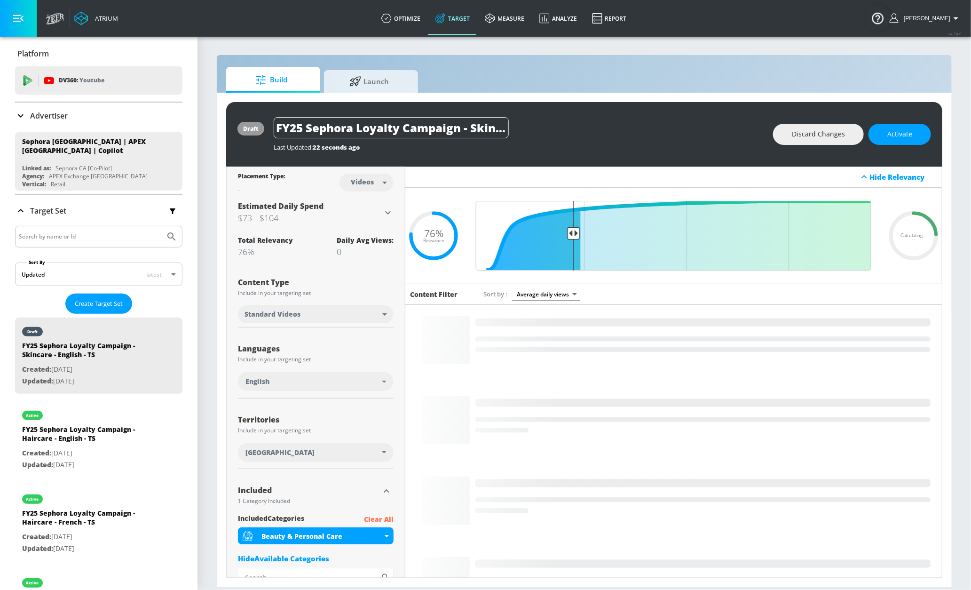
scroll to position [428, 0]
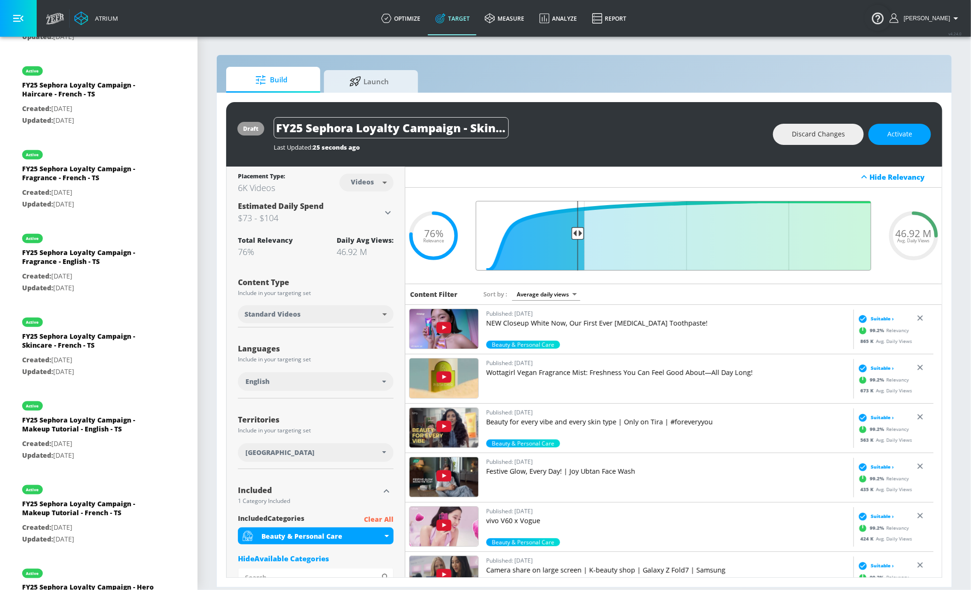
type input "0.75"
click at [574, 232] on input "Final Threshold" at bounding box center [673, 236] width 405 height 70
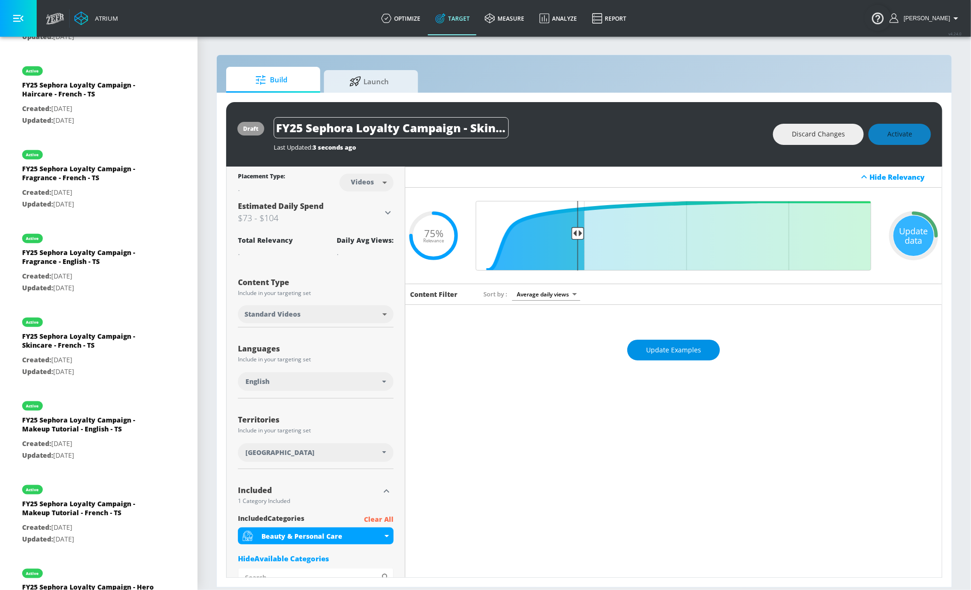
click at [664, 355] on span "Update Examples" at bounding box center [673, 350] width 55 height 12
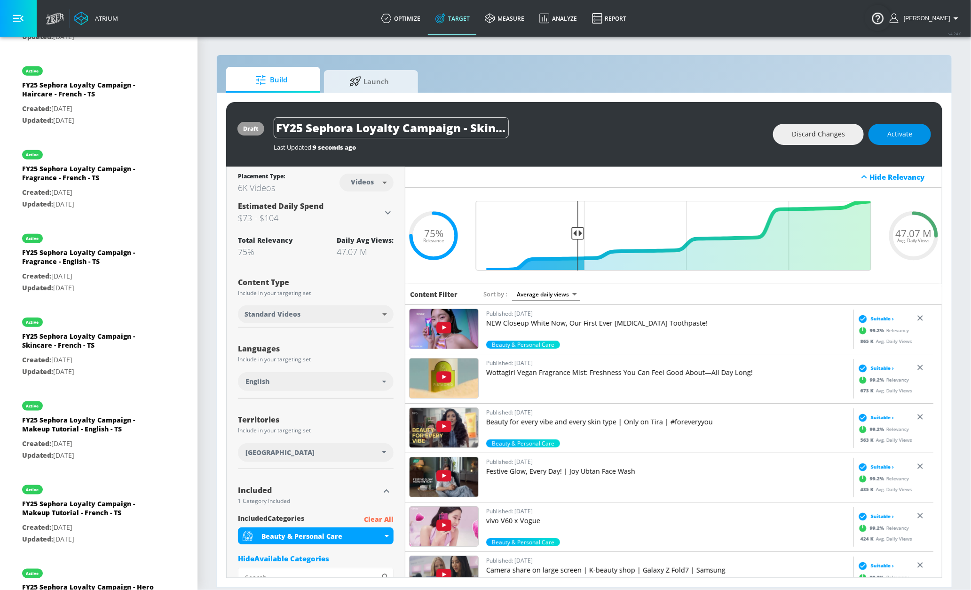
click at [907, 139] on span "Activate" at bounding box center [899, 134] width 25 height 12
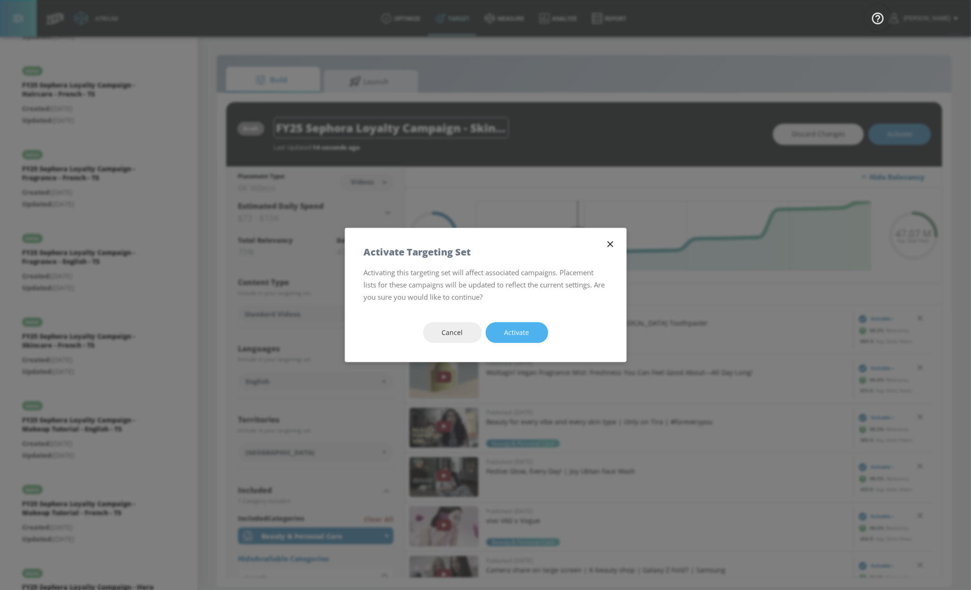
click at [506, 332] on span "Activate" at bounding box center [517, 333] width 25 height 12
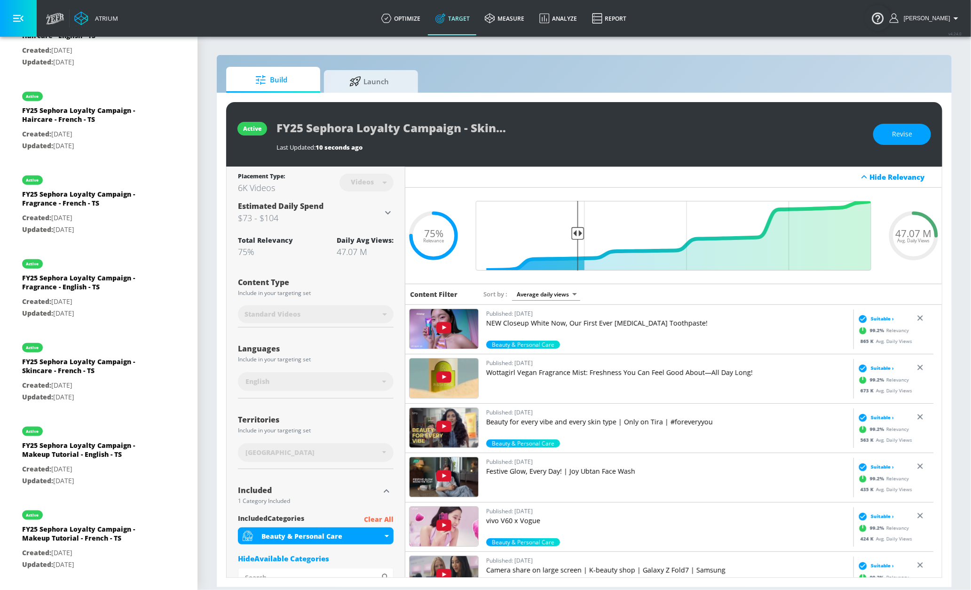
scroll to position [423, 0]
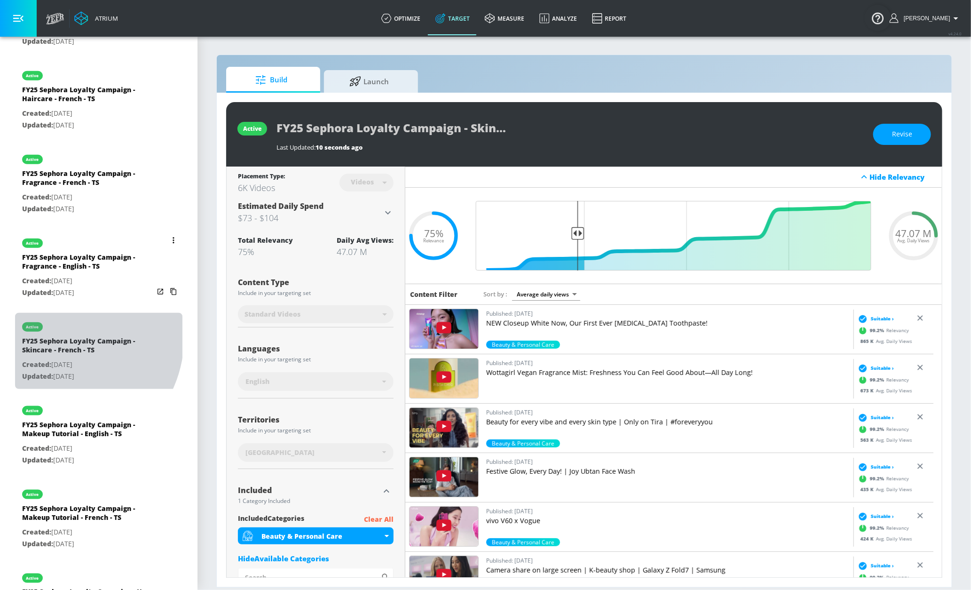
click at [56, 339] on div "FY25 Sephora Loyalty Campaign - Skincare - French - TS" at bounding box center [88, 347] width 132 height 23
type input "FY25 Sephora Loyalty Campaign - Skincare - French - TS"
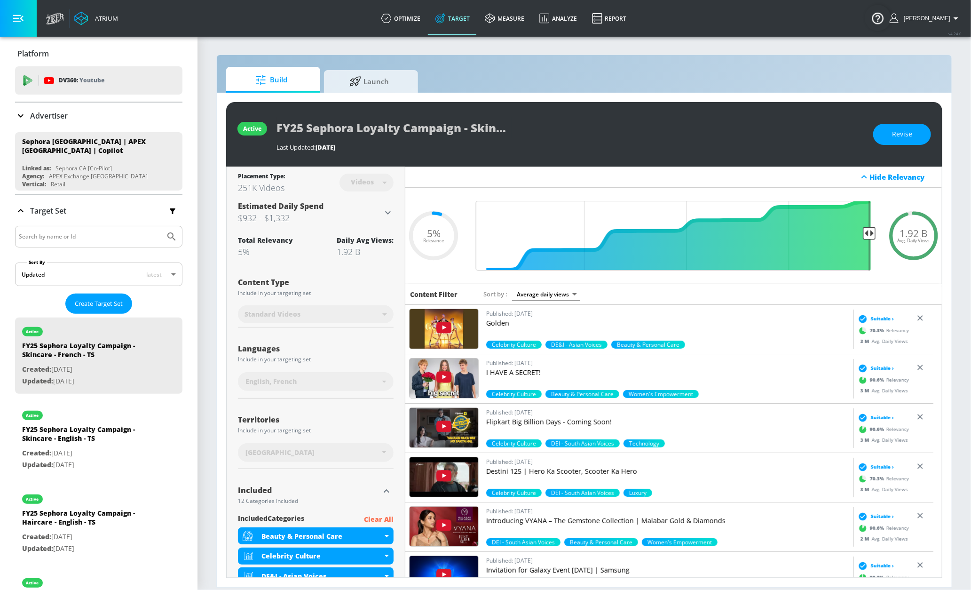
drag, startPoint x: 885, startPoint y: 134, endPoint x: 911, endPoint y: 152, distance: 31.0
click at [885, 134] on button "Revise" at bounding box center [902, 134] width 58 height 21
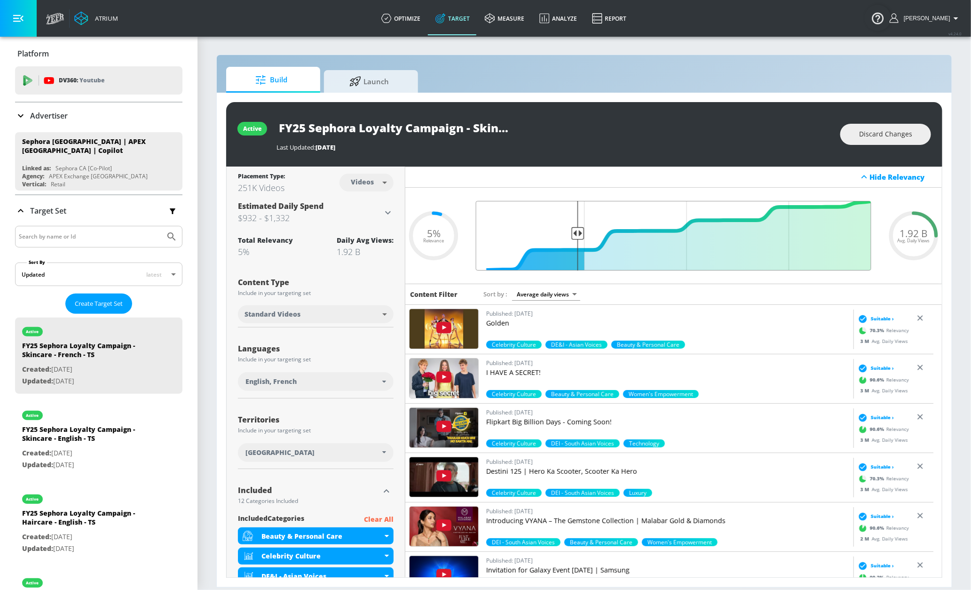
drag, startPoint x: 860, startPoint y: 232, endPoint x: 572, endPoint y: 259, distance: 288.6
type input "0.75"
click at [572, 259] on input "Final Threshold" at bounding box center [673, 236] width 405 height 70
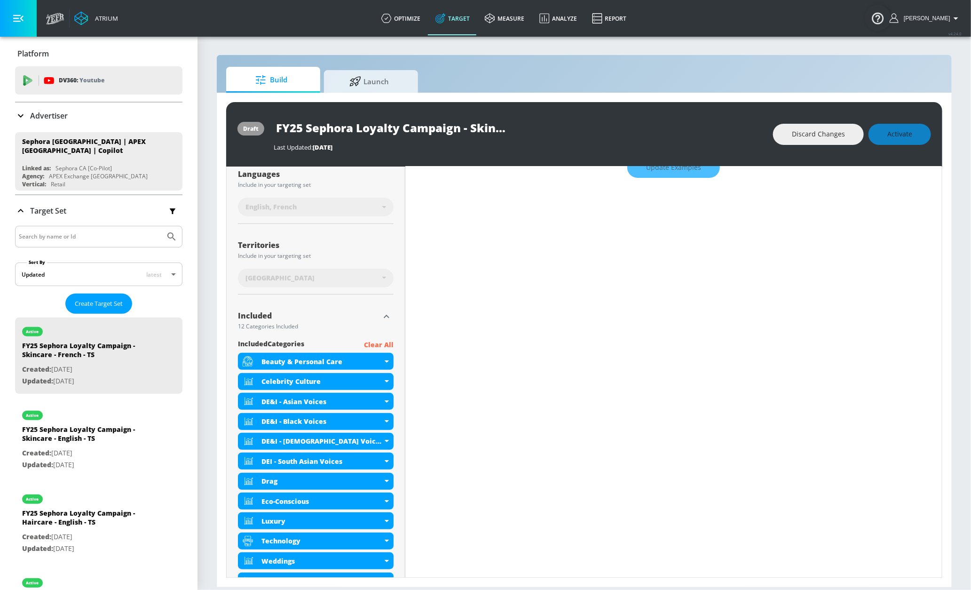
scroll to position [184, 0]
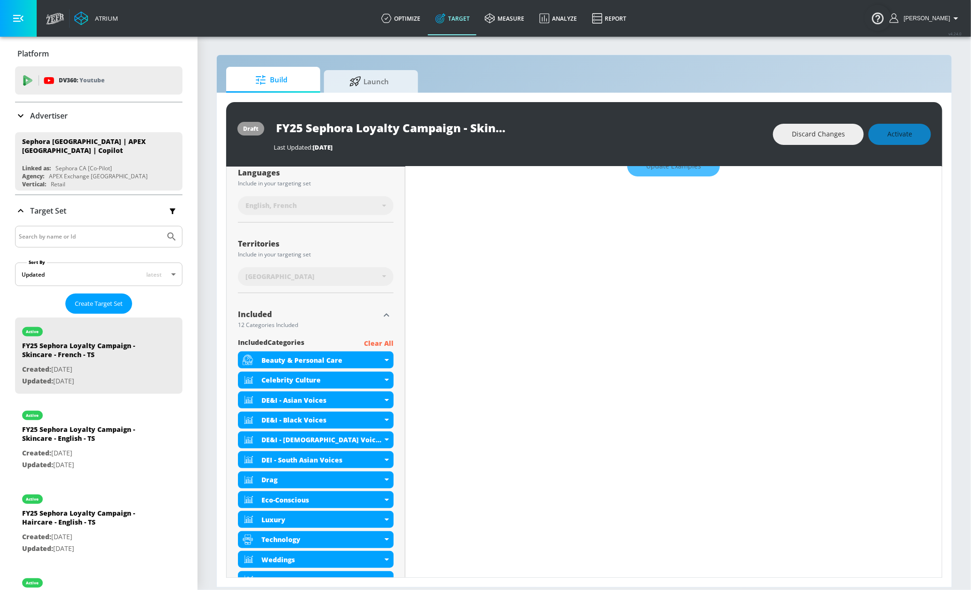
click at [372, 343] on p "Clear All" at bounding box center [379, 344] width 30 height 12
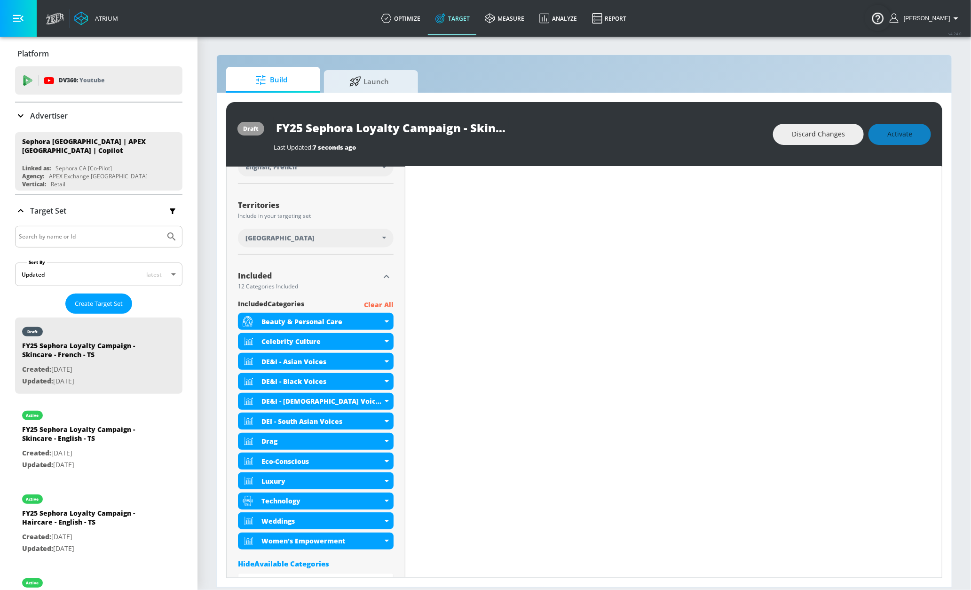
scroll to position [217, 0]
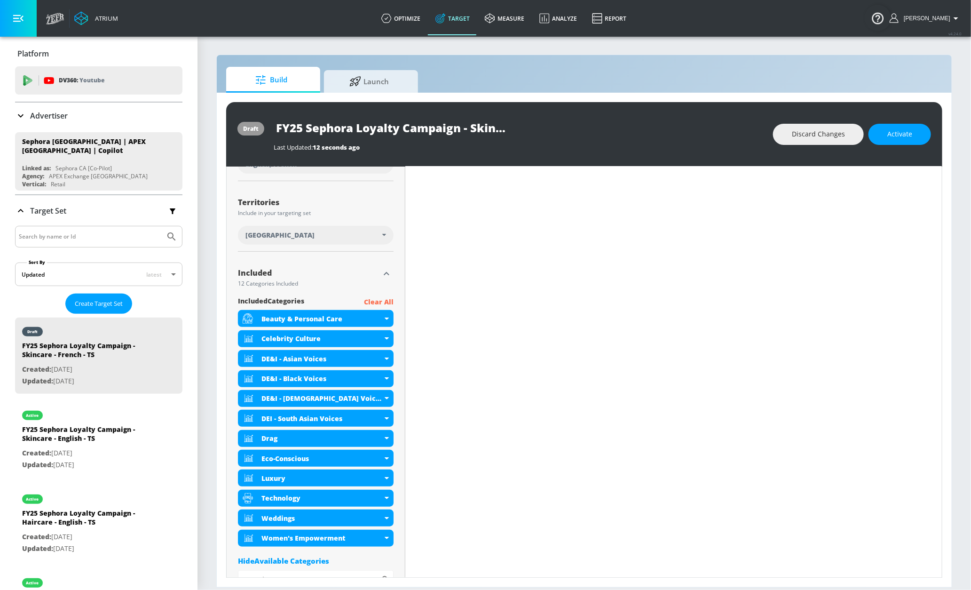
click at [371, 300] on p "Clear All" at bounding box center [379, 302] width 30 height 12
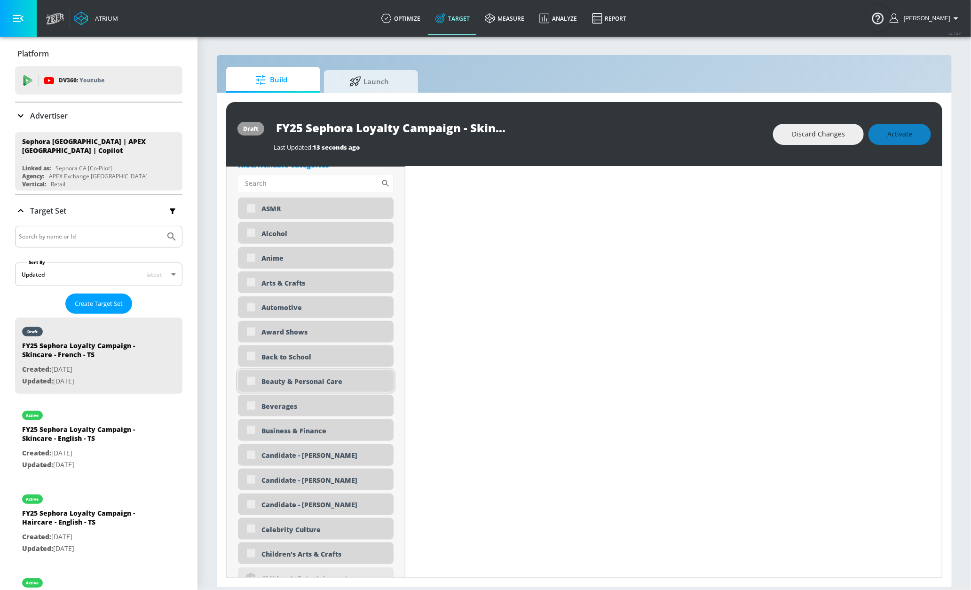
scroll to position [387, 0]
click at [291, 381] on div "Beauty & Personal Care" at bounding box center [323, 381] width 125 height 9
checkbox input "true"
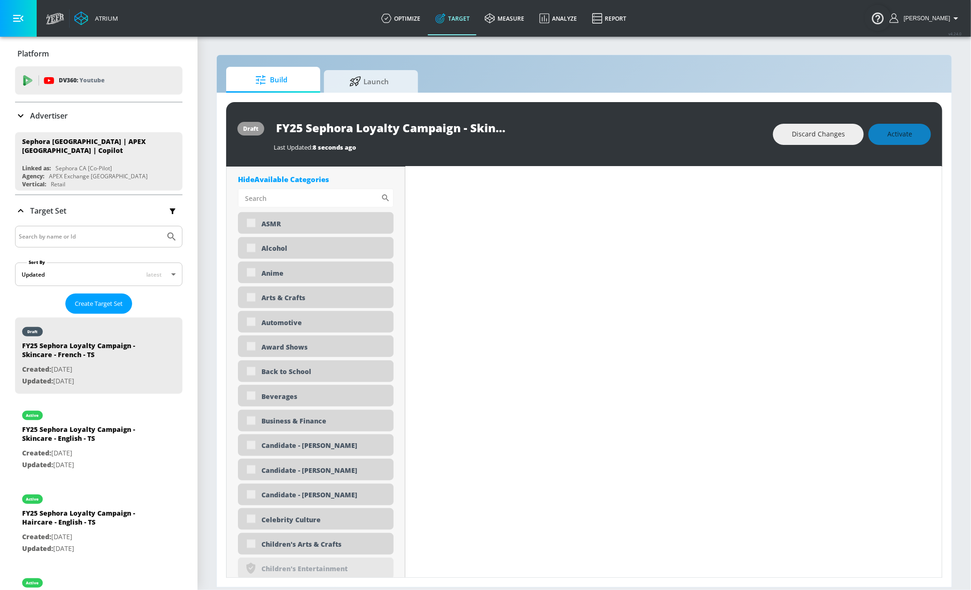
scroll to position [395, 0]
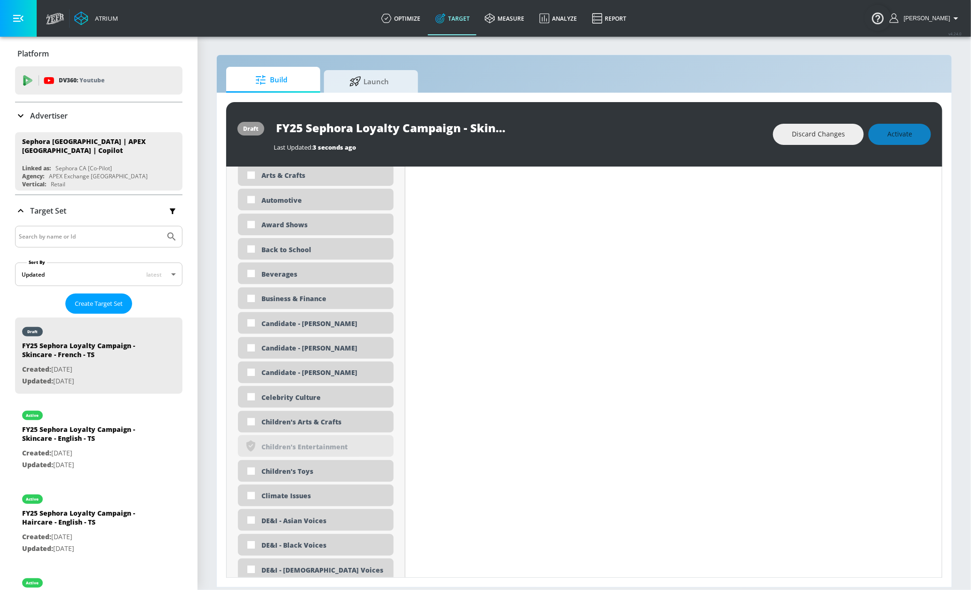
scroll to position [3278, 0]
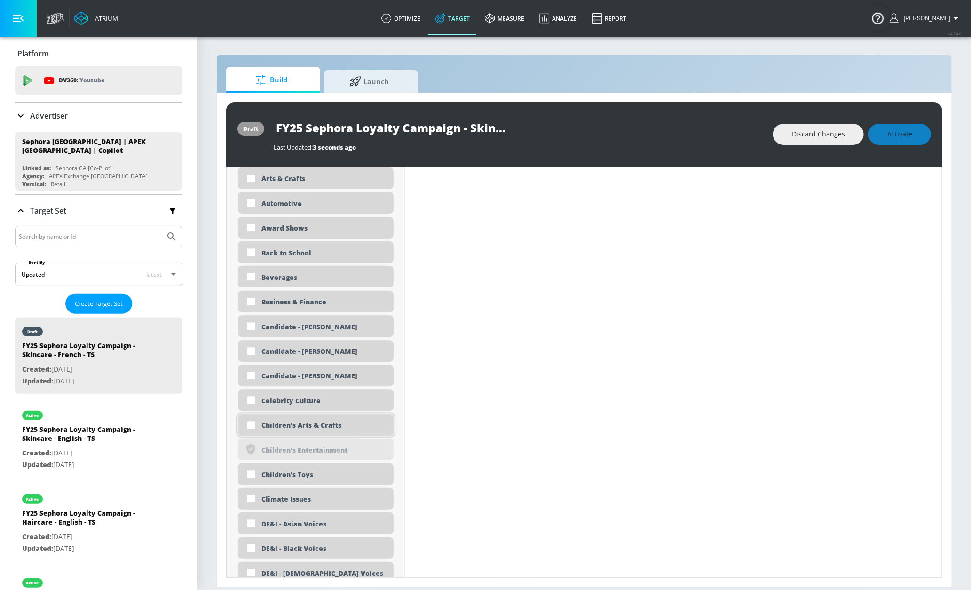
click at [307, 426] on div "Children's Arts & Crafts" at bounding box center [323, 424] width 125 height 9
checkbox input "true"
click at [294, 477] on div "Children's Toys" at bounding box center [323, 474] width 125 height 9
checkbox input "true"
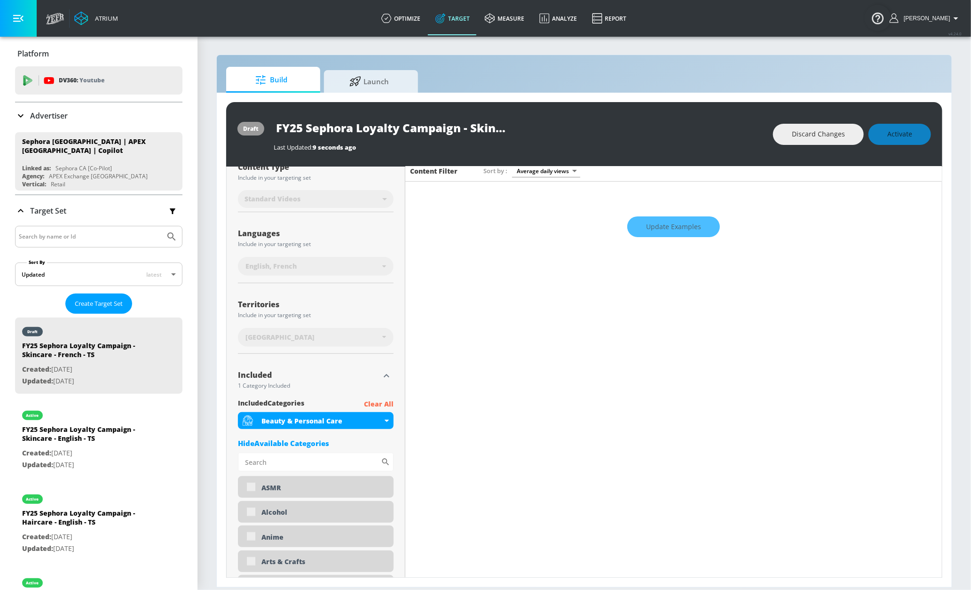
scroll to position [0, 0]
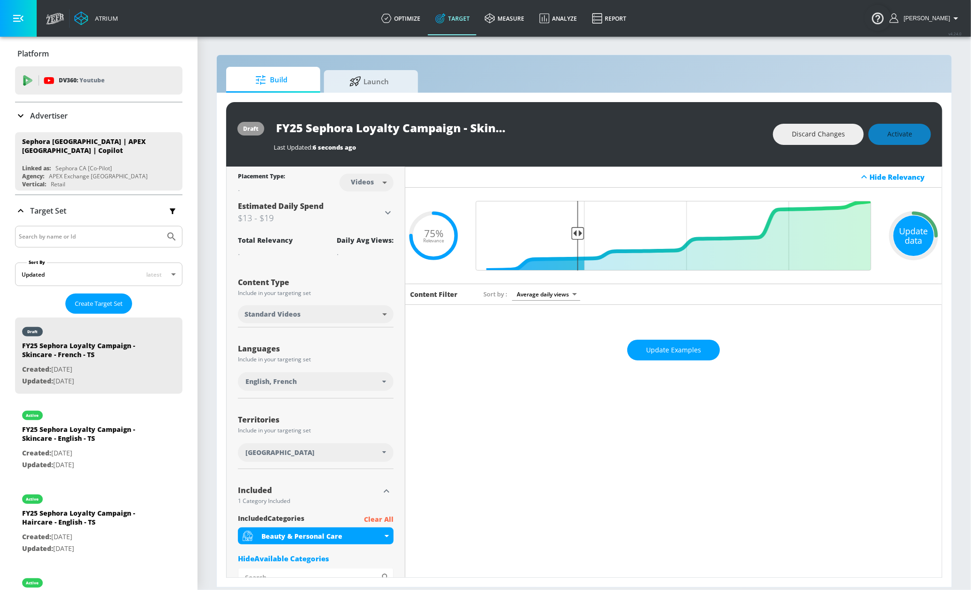
click at [906, 235] on div "Update data" at bounding box center [913, 235] width 40 height 40
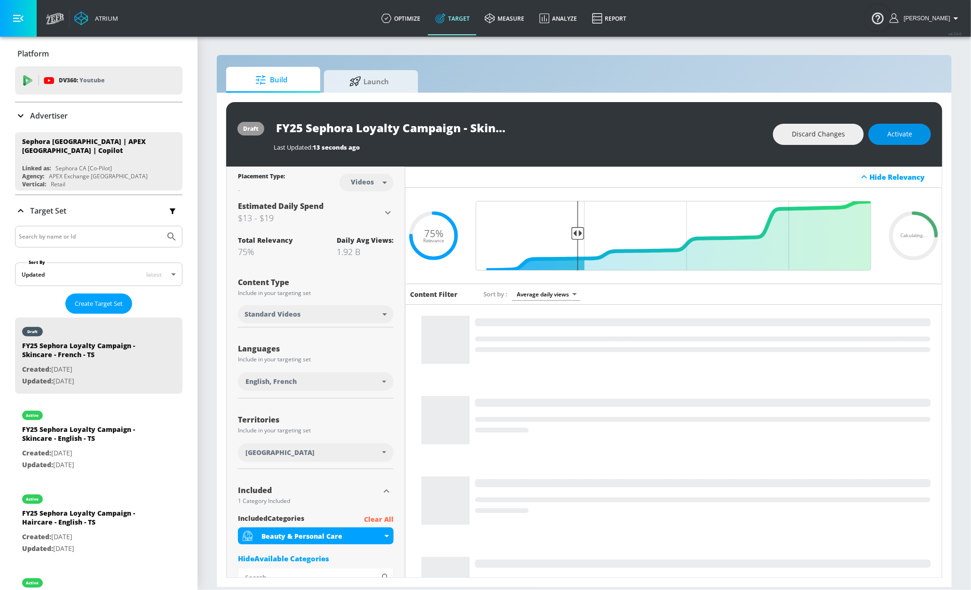
click at [897, 135] on span "Activate" at bounding box center [899, 134] width 25 height 12
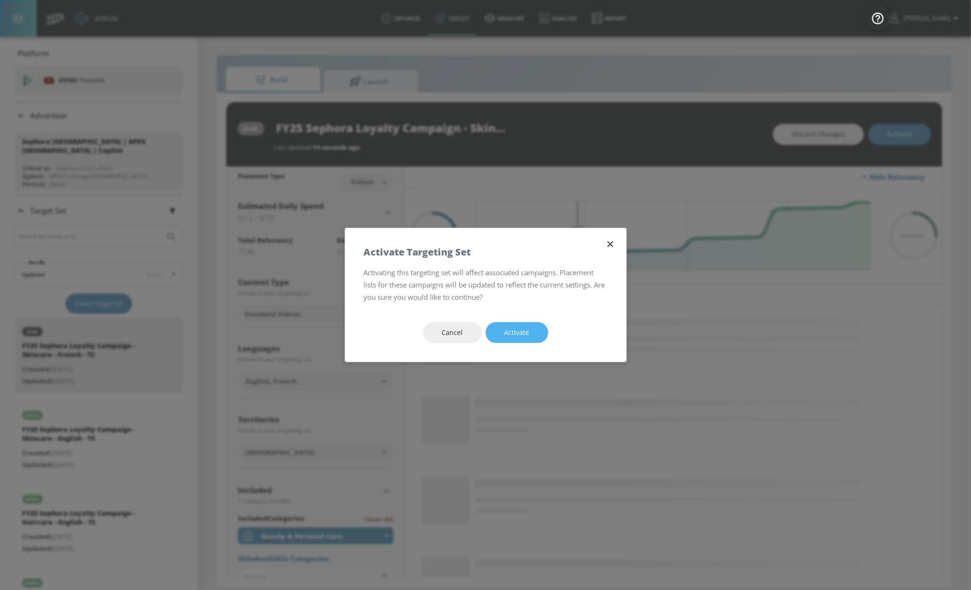
click at [534, 338] on button "Activate" at bounding box center [517, 332] width 63 height 21
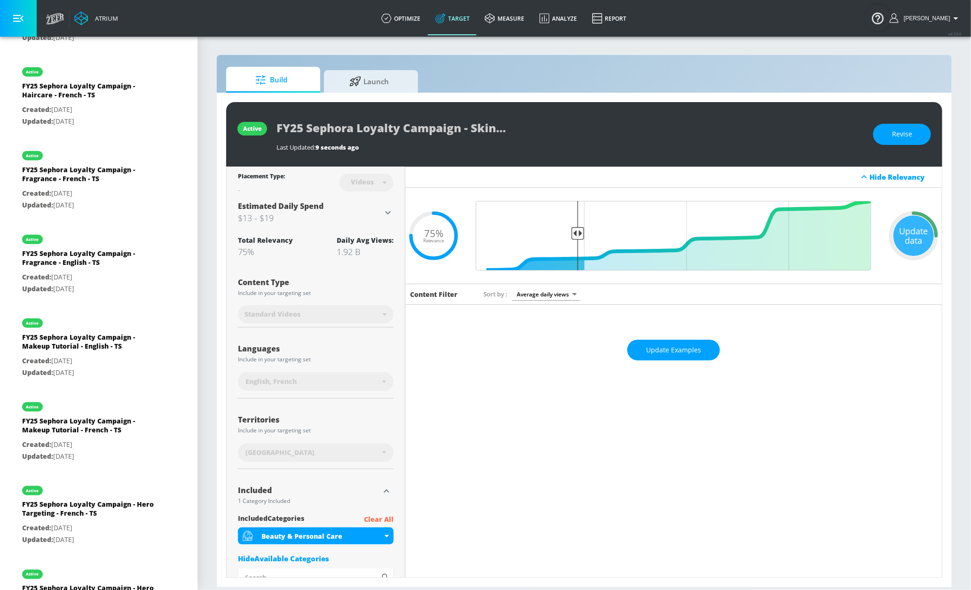
scroll to position [515, 0]
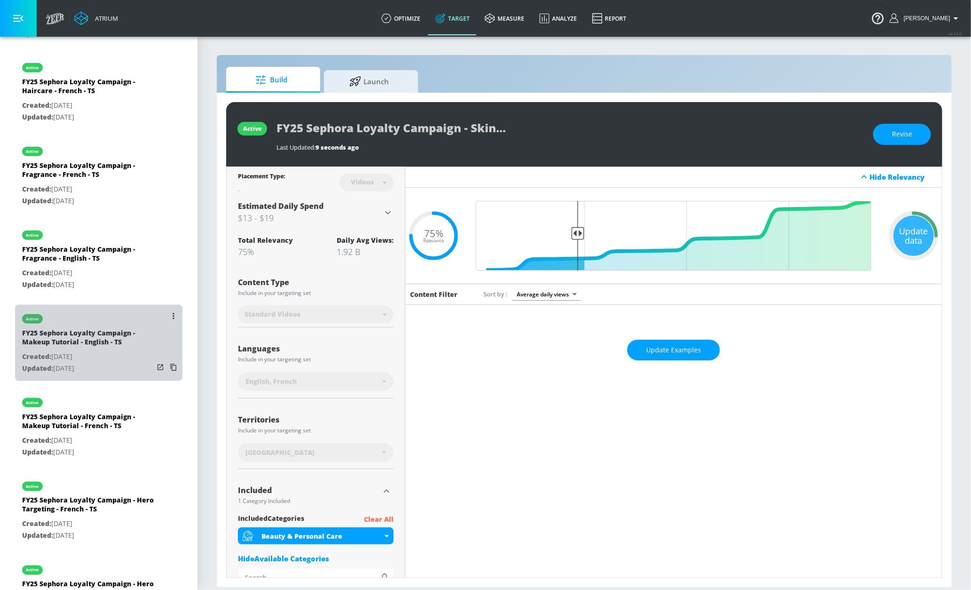
click at [98, 356] on p "Created: Jul. 01, 2025" at bounding box center [88, 357] width 132 height 12
type input "FY25 Sephora Loyalty Campaign - Makeup Tutorial - English - TS"
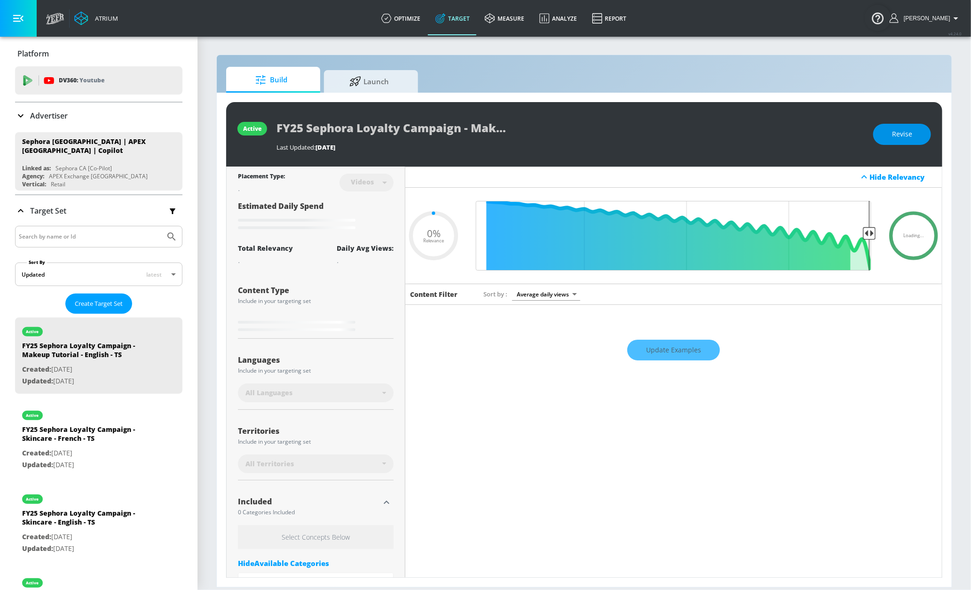
click at [905, 133] on span "Revise" at bounding box center [902, 134] width 20 height 12
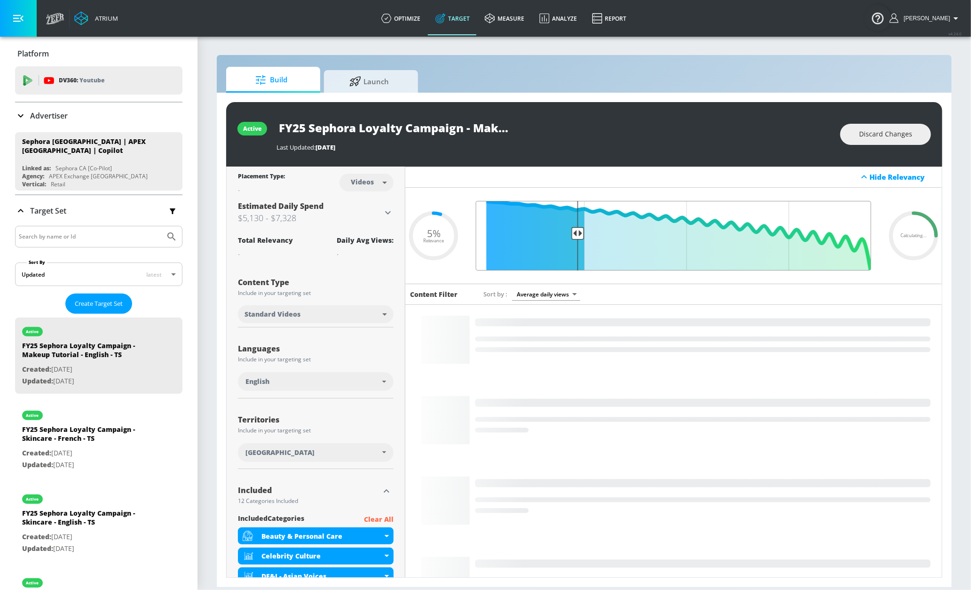
drag, startPoint x: 860, startPoint y: 233, endPoint x: 571, endPoint y: 221, distance: 288.9
type input "0.75"
click at [571, 221] on input "Final Threshold" at bounding box center [673, 236] width 405 height 70
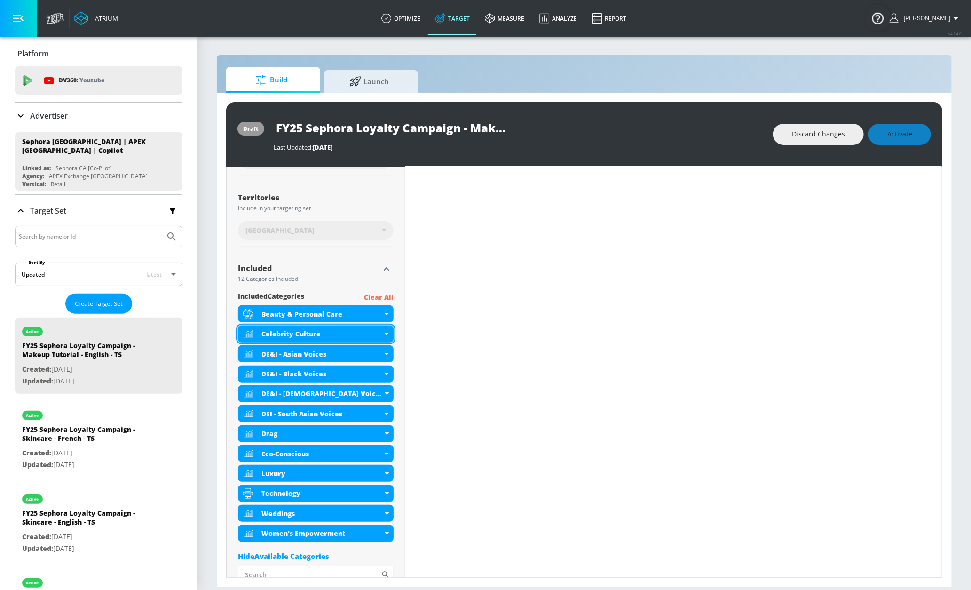
scroll to position [230, 0]
click at [373, 300] on p "Clear All" at bounding box center [379, 297] width 30 height 12
click at [374, 297] on p "Clear All" at bounding box center [379, 297] width 30 height 12
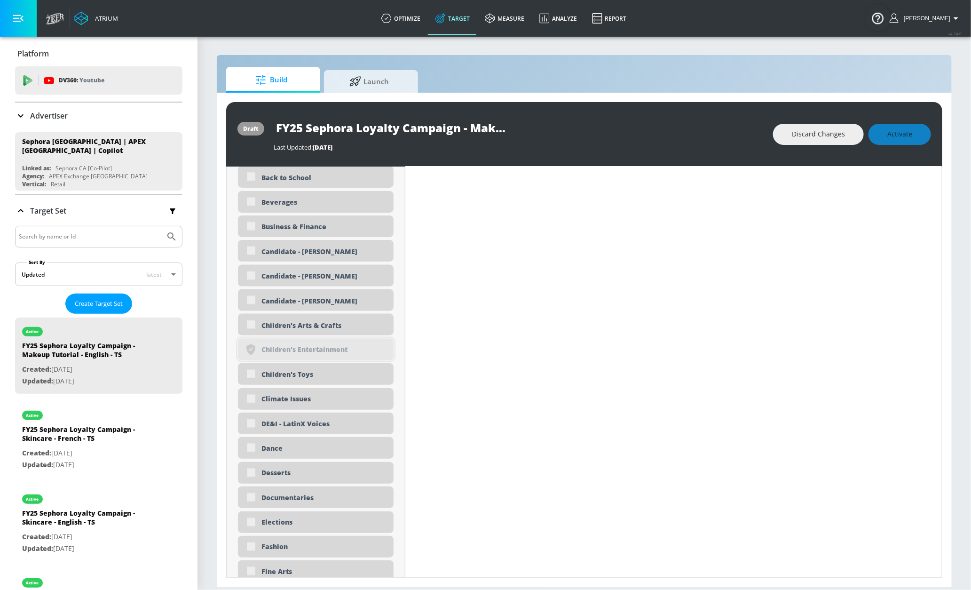
scroll to position [801, 0]
click at [315, 327] on div "Children's Arts & Crafts" at bounding box center [323, 324] width 125 height 9
click at [271, 377] on div "Children's Toys" at bounding box center [323, 373] width 125 height 9
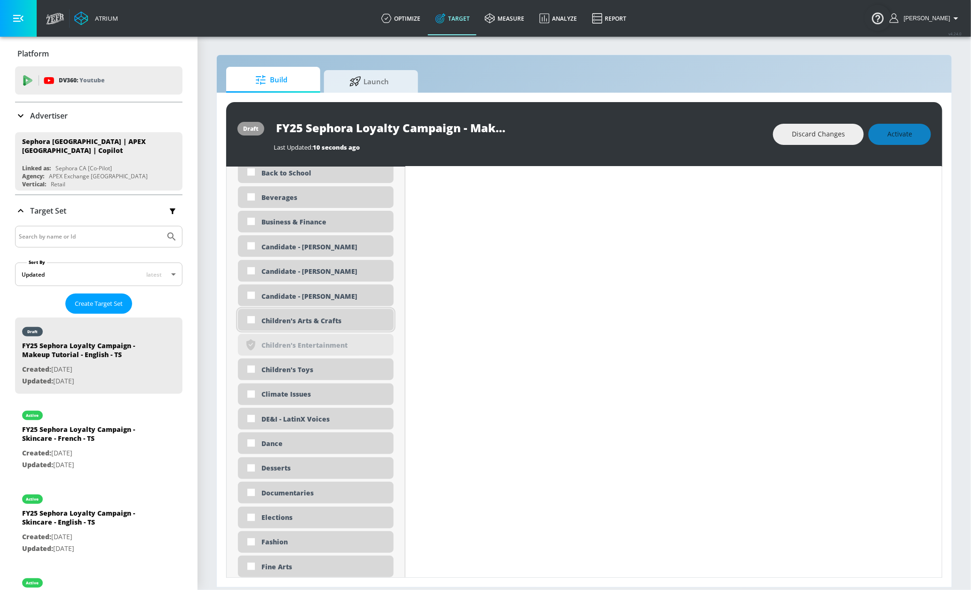
scroll to position [806, 0]
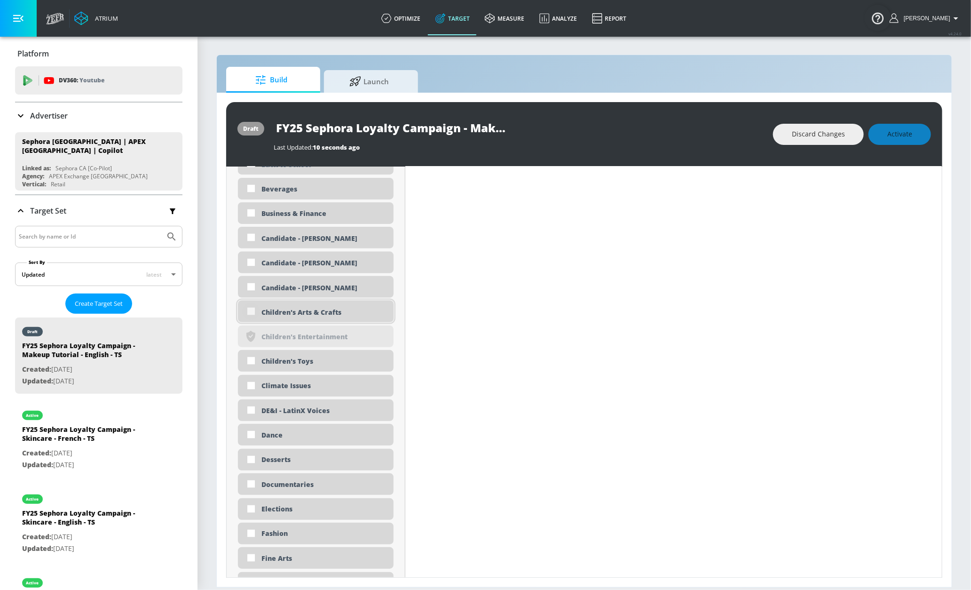
click at [252, 315] on input "checkbox" at bounding box center [251, 311] width 17 height 17
checkbox input "true"
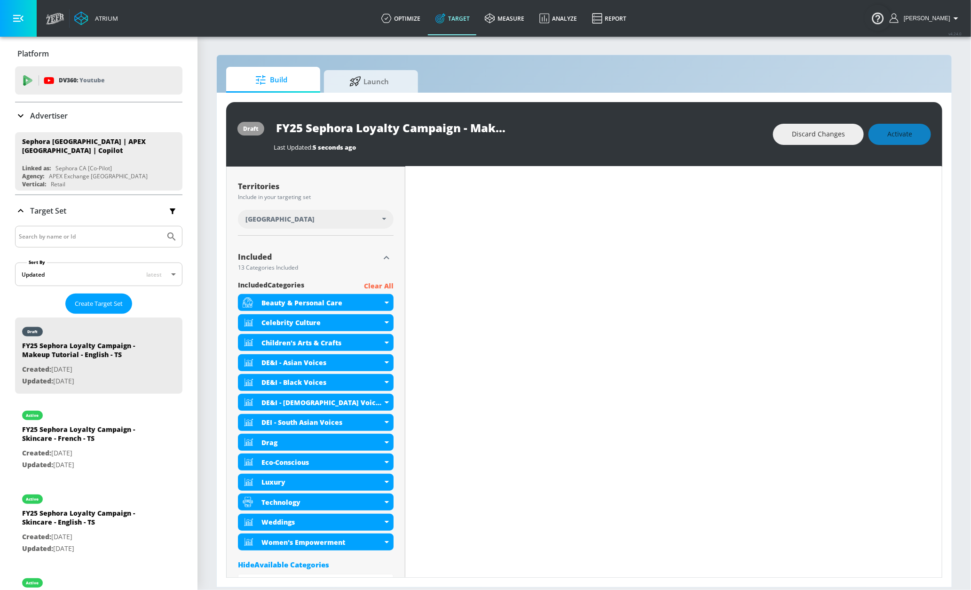
scroll to position [236, 0]
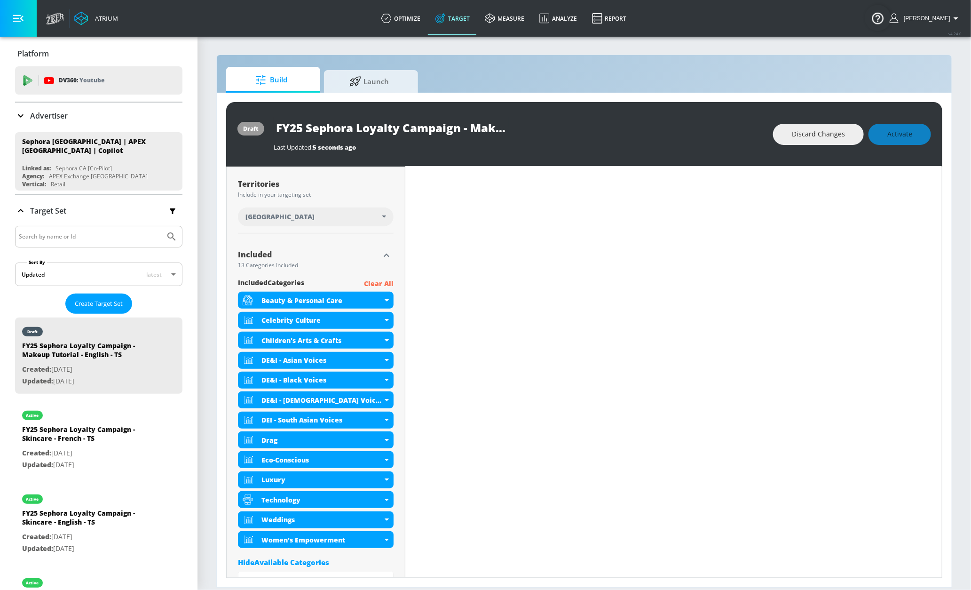
click at [373, 284] on p "Clear All" at bounding box center [379, 284] width 30 height 12
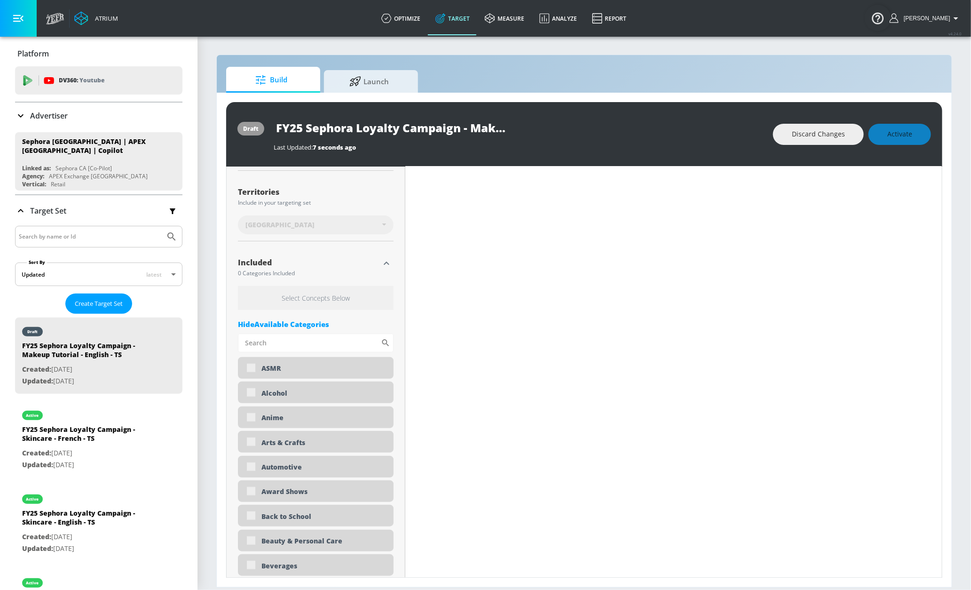
scroll to position [243, 0]
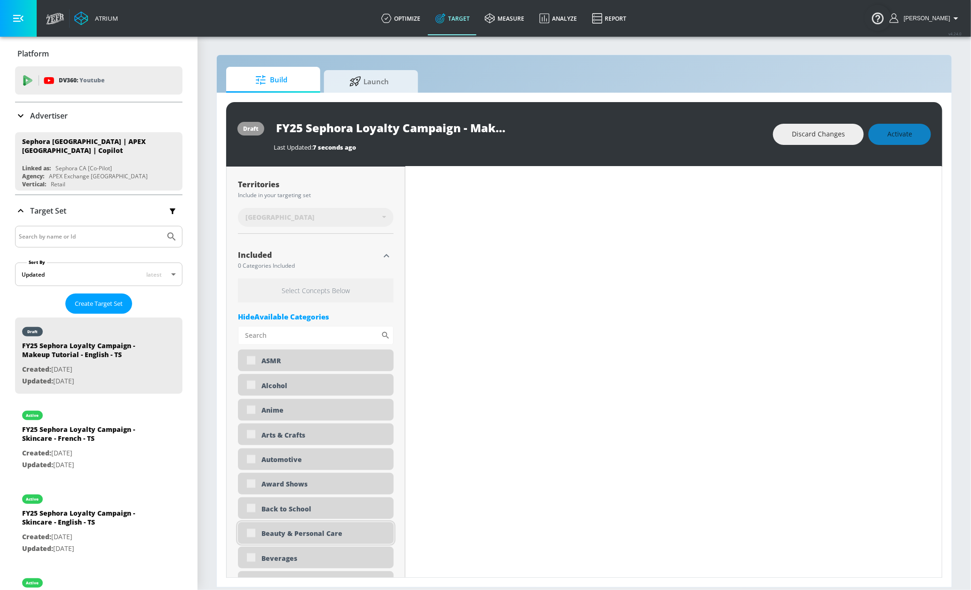
click at [280, 537] on div "Beauty & Personal Care" at bounding box center [323, 533] width 125 height 9
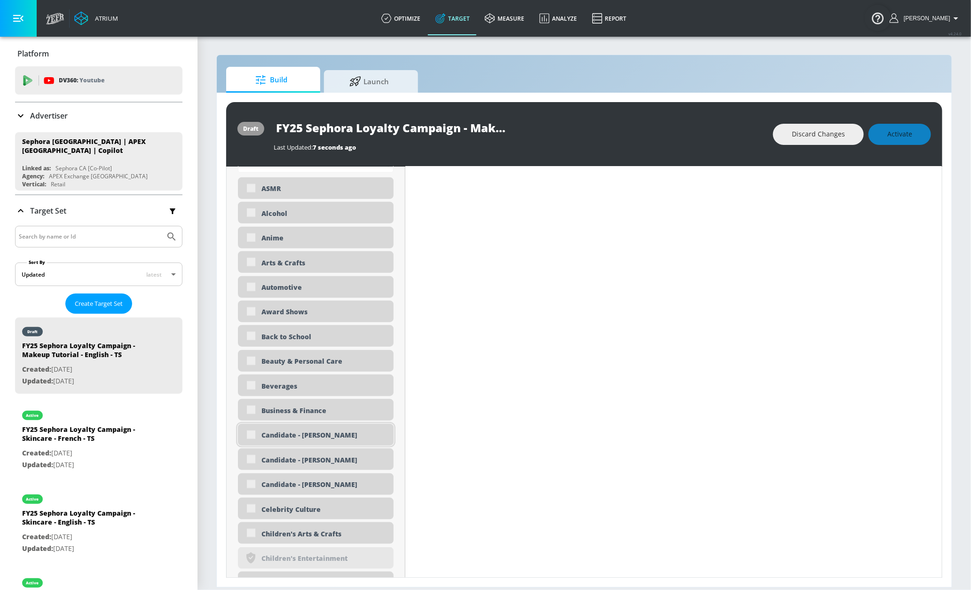
scroll to position [418, 0]
click at [254, 362] on div "Beauty & Personal Care" at bounding box center [316, 358] width 156 height 22
click at [295, 361] on div "Beauty & Personal Care" at bounding box center [323, 358] width 125 height 9
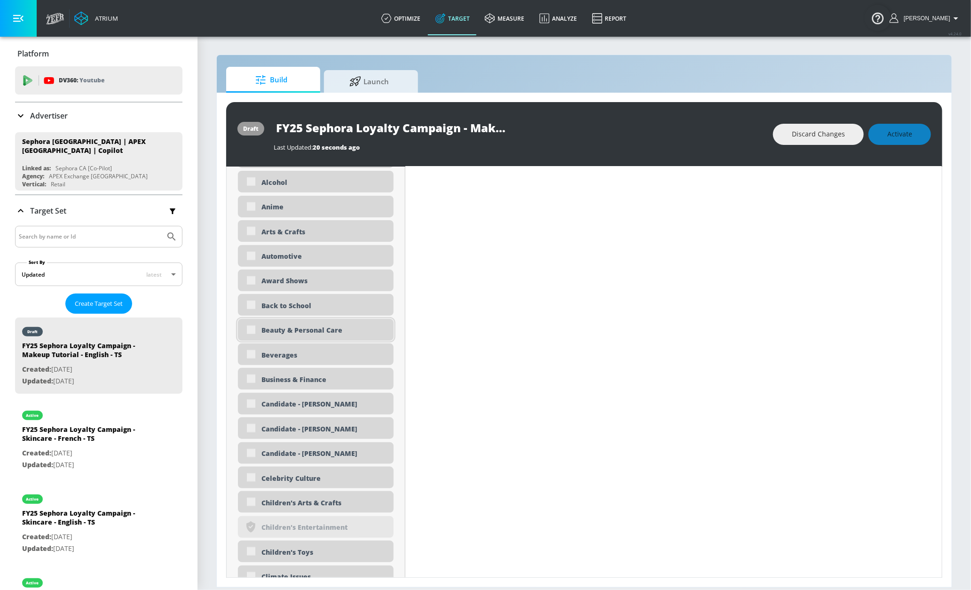
scroll to position [448, 0]
drag, startPoint x: 280, startPoint y: 326, endPoint x: 273, endPoint y: 327, distance: 7.6
click at [280, 326] on div "Beauty & Personal Care" at bounding box center [323, 328] width 125 height 9
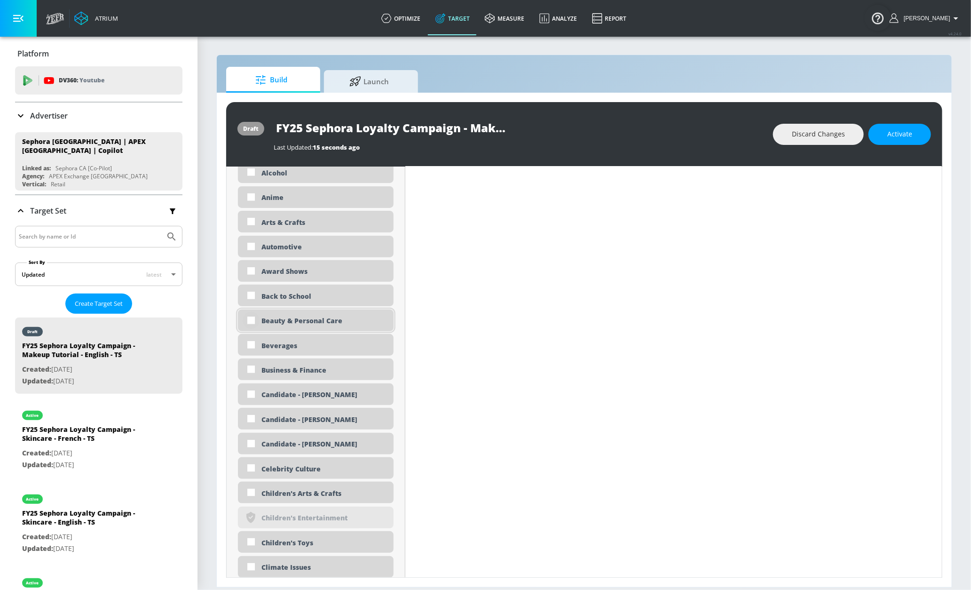
scroll to position [440, 0]
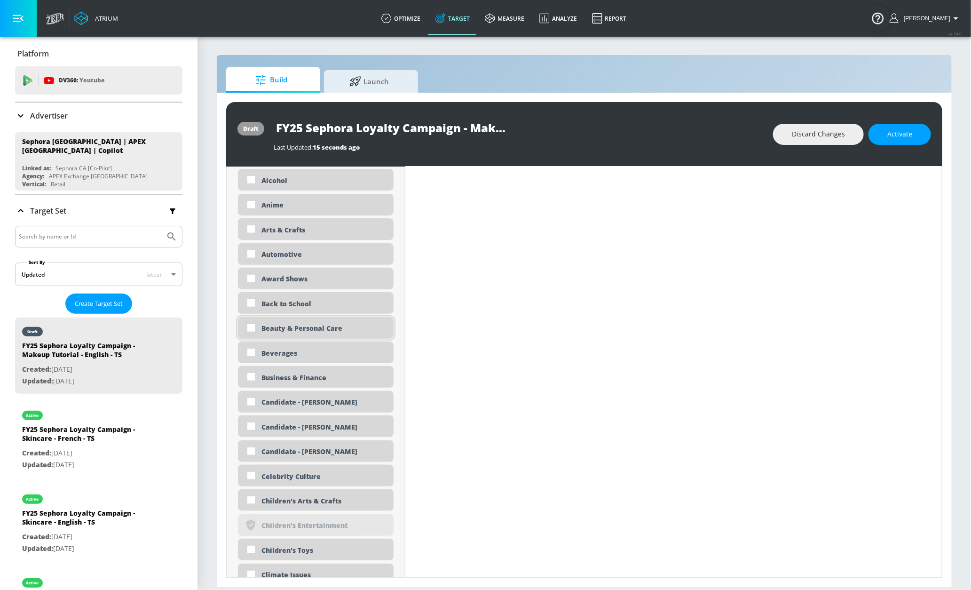
click at [252, 330] on input "checkbox" at bounding box center [251, 327] width 17 height 17
checkbox input "true"
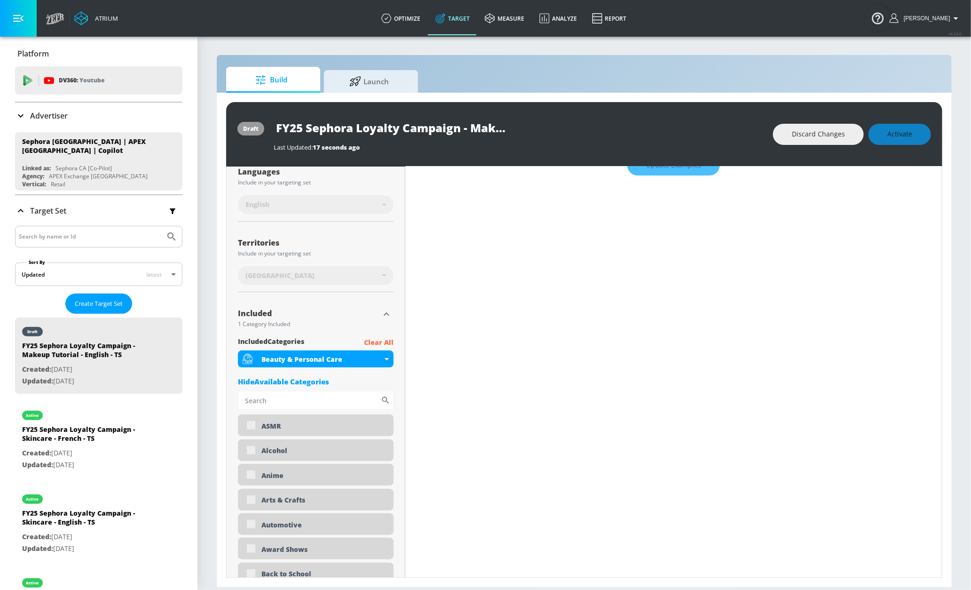
scroll to position [188, 0]
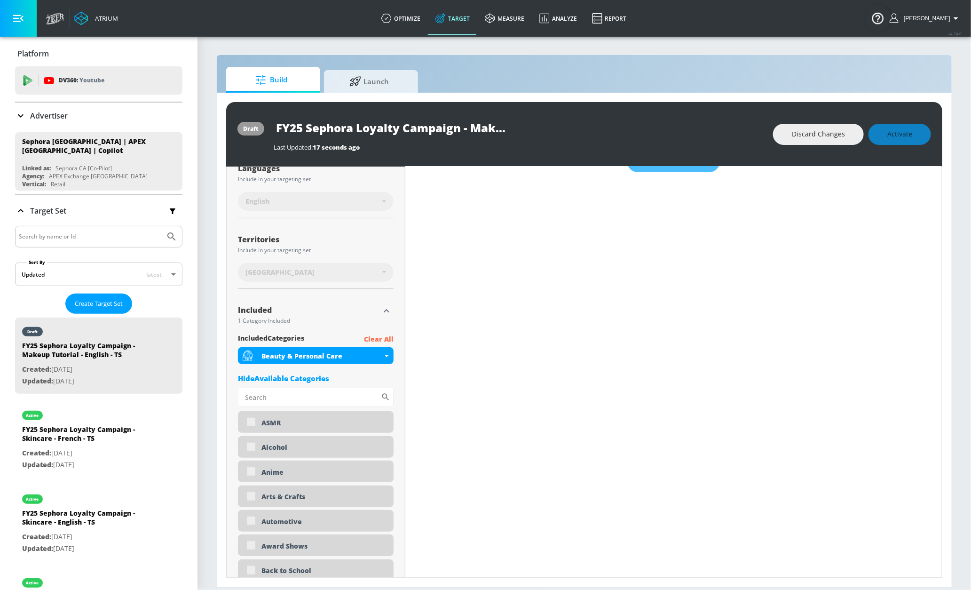
click at [312, 379] on div "Hide Available Categories" at bounding box center [316, 377] width 156 height 9
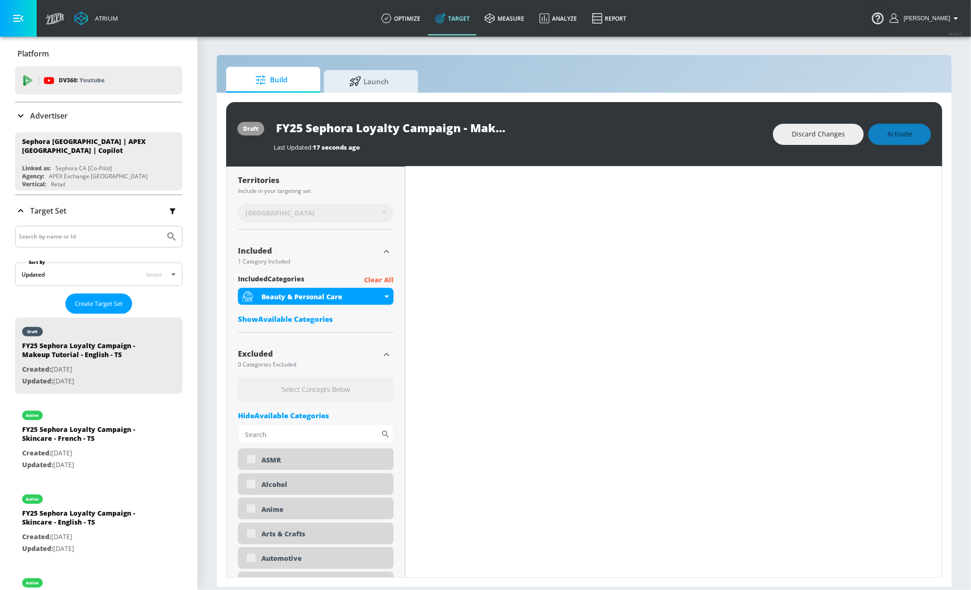
click at [302, 414] on div "Hide Available Categories" at bounding box center [316, 415] width 156 height 9
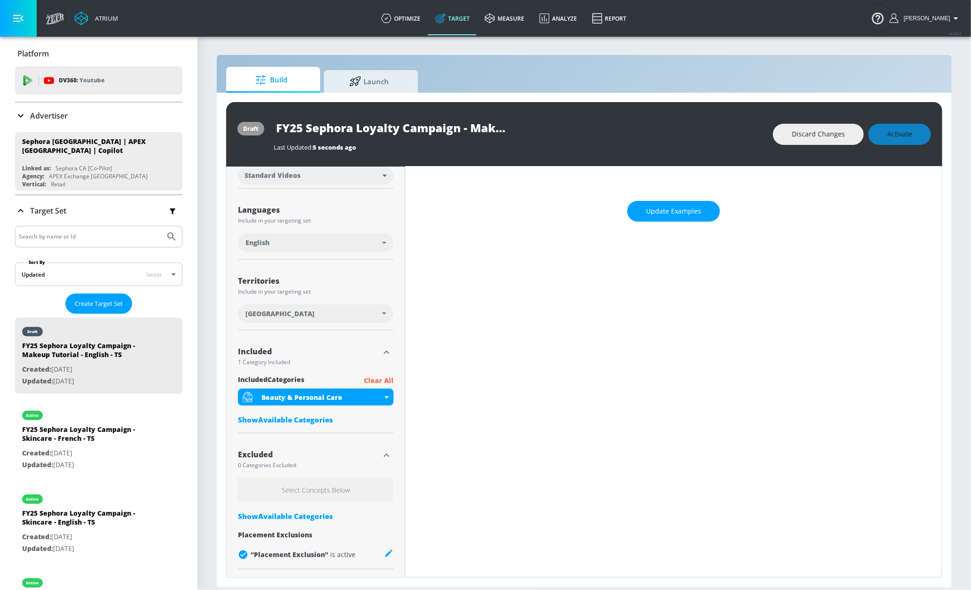
scroll to position [142, 0]
click at [291, 513] on div "Show Available Categories" at bounding box center [316, 515] width 156 height 9
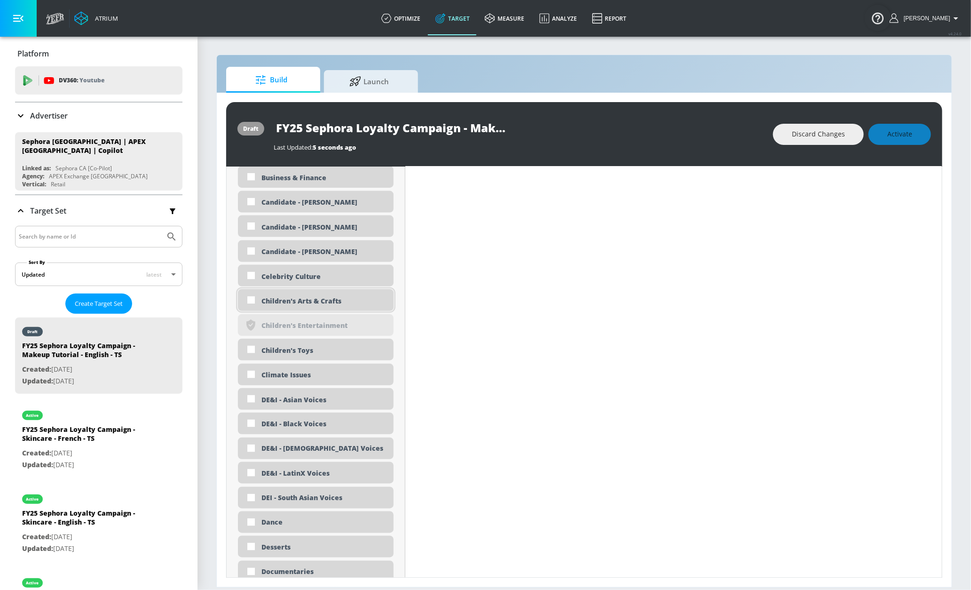
scroll to position [722, 0]
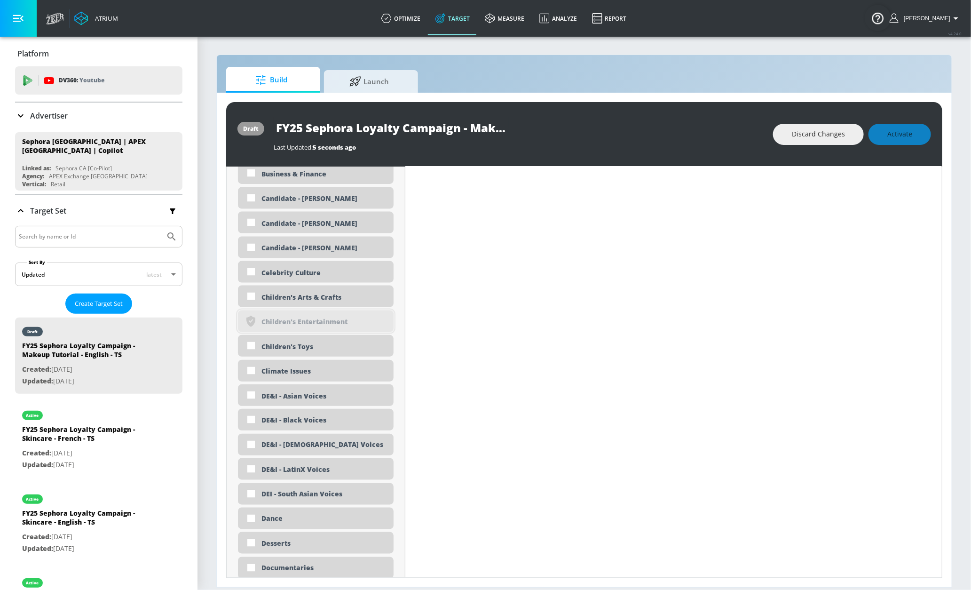
drag, startPoint x: 316, startPoint y: 300, endPoint x: 301, endPoint y: 320, distance: 25.2
click at [315, 300] on div "Children's Arts & Crafts" at bounding box center [323, 296] width 125 height 9
checkbox input "true"
click at [275, 350] on div "Children's Toys" at bounding box center [323, 346] width 125 height 9
checkbox input "true"
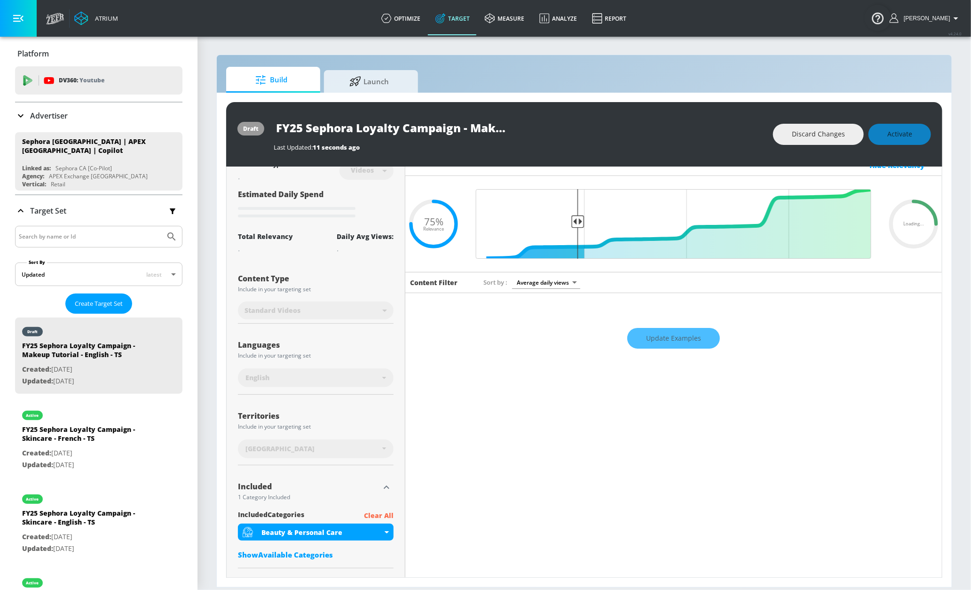
scroll to position [0, 0]
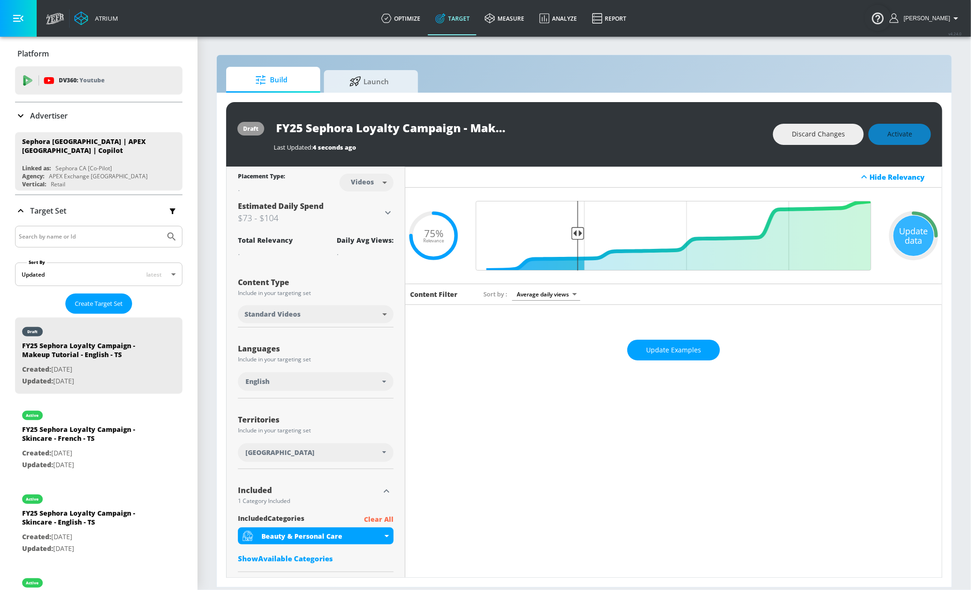
click at [904, 239] on div "Update data" at bounding box center [913, 235] width 40 height 40
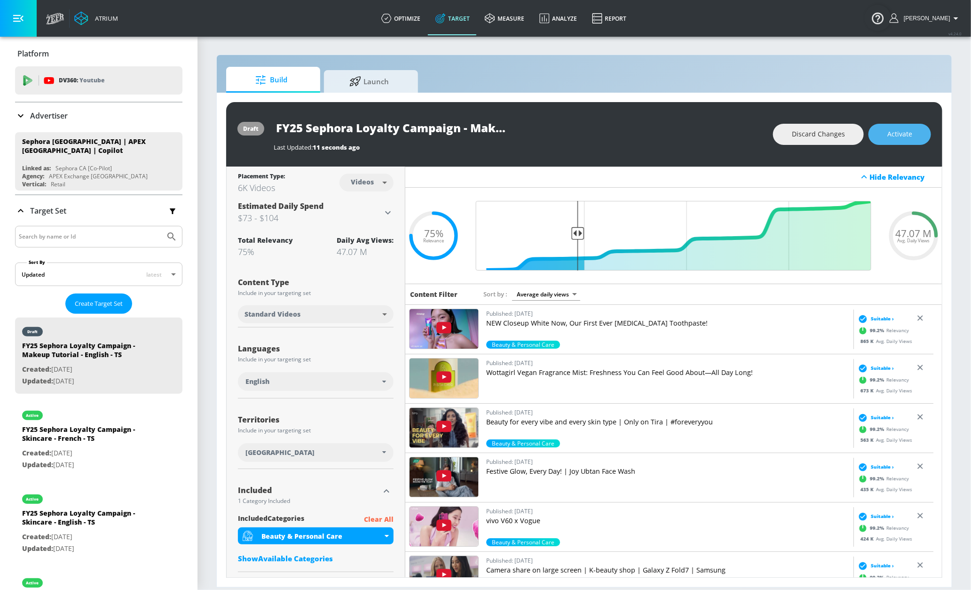
click at [897, 138] on span "Activate" at bounding box center [899, 134] width 25 height 12
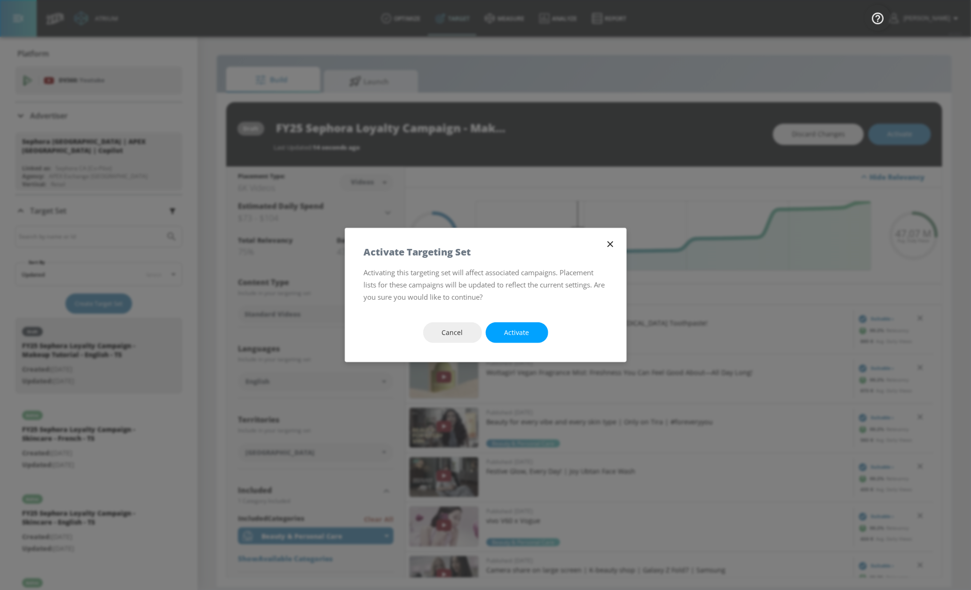
click at [538, 330] on button "Activate" at bounding box center [517, 332] width 63 height 21
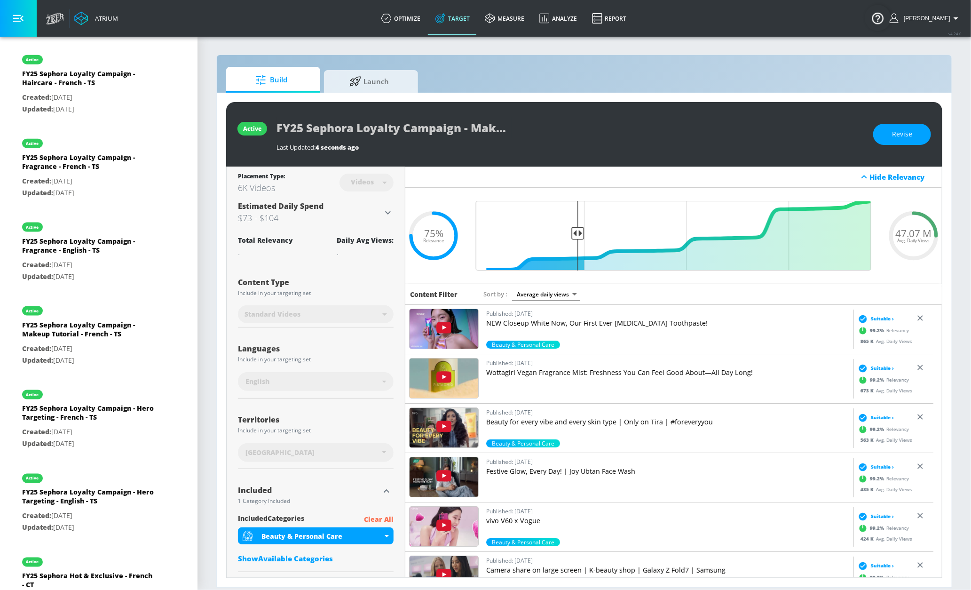
scroll to position [615, 0]
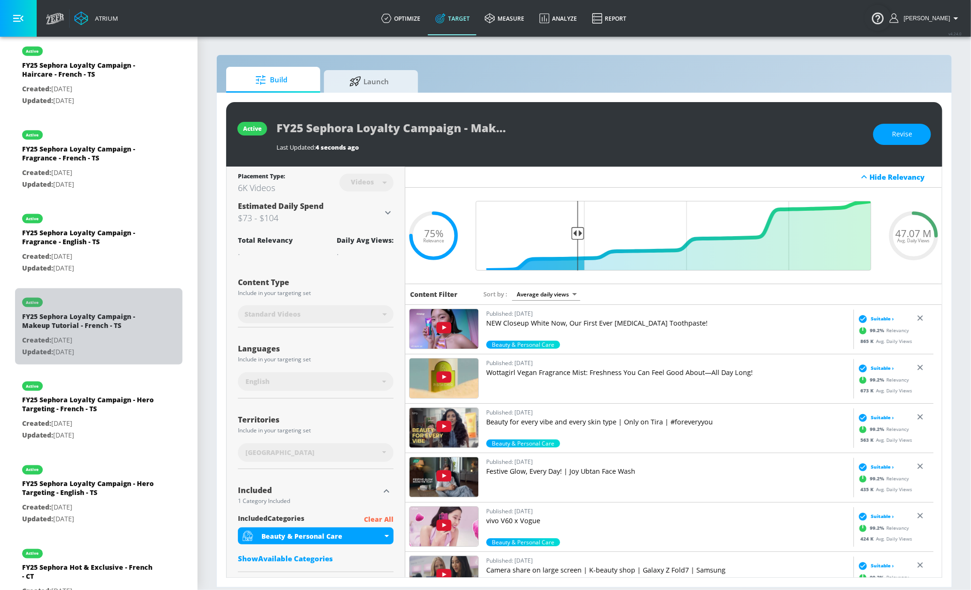
click at [101, 318] on div "FY25 Sephora Loyalty Campaign - Makeup Tutorial - French - TS" at bounding box center [88, 323] width 132 height 23
type input "FY25 Sephora Loyalty Campaign - Makeup Tutorial - French - TS"
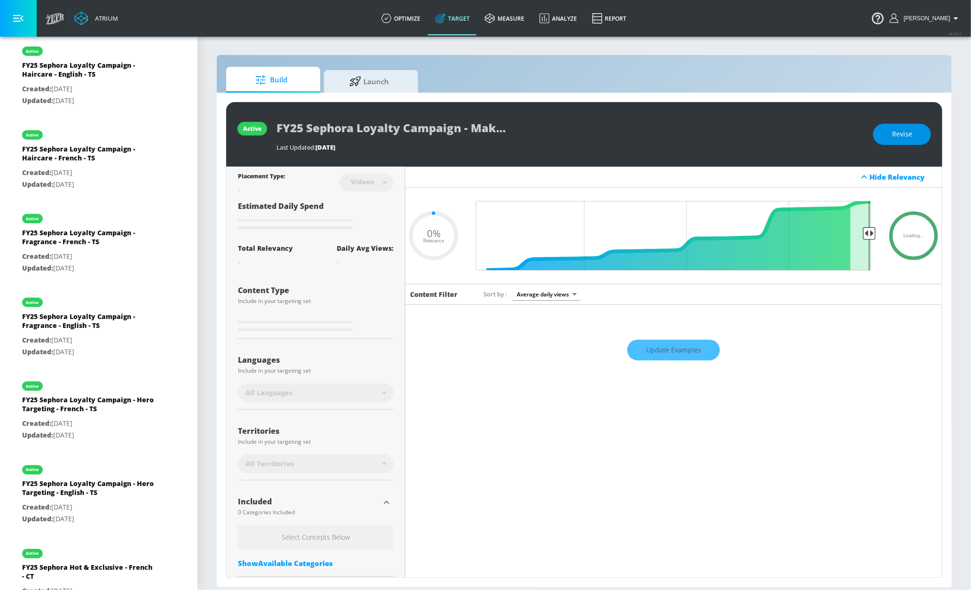
click at [901, 141] on button "Revise" at bounding box center [902, 134] width 58 height 21
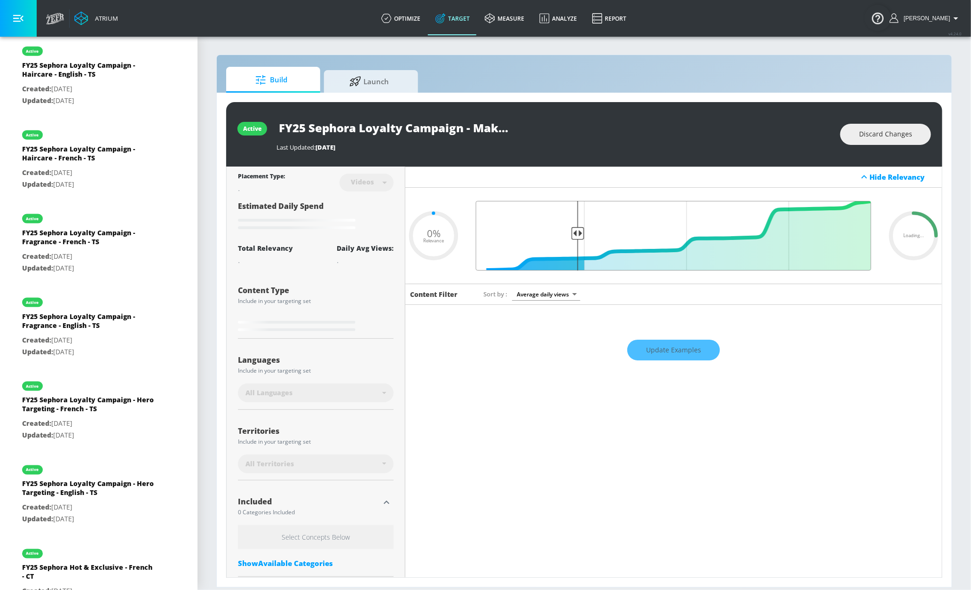
drag, startPoint x: 860, startPoint y: 233, endPoint x: 571, endPoint y: 233, distance: 288.7
click at [571, 233] on input "Final Threshold" at bounding box center [673, 236] width 405 height 70
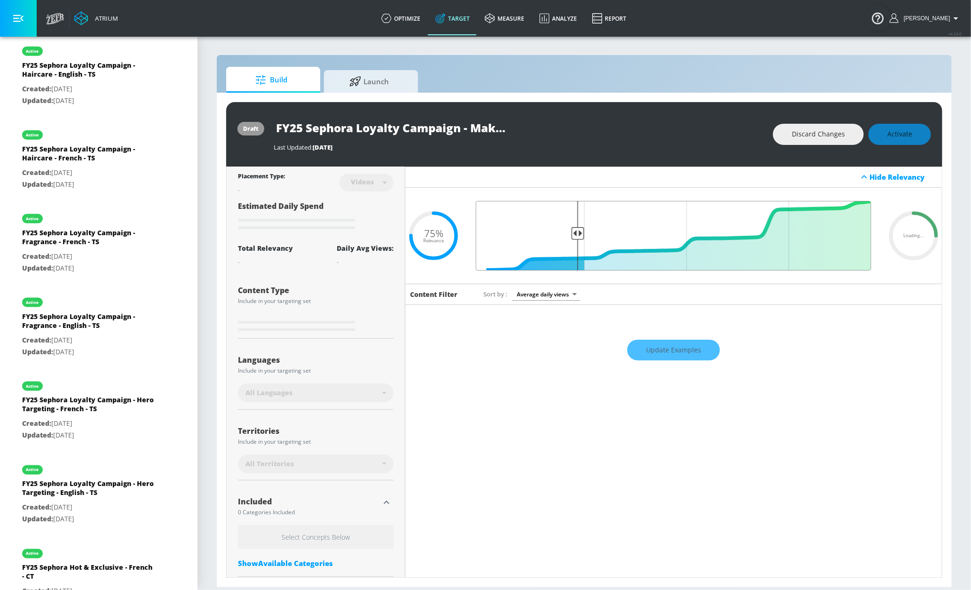
type input "0.07"
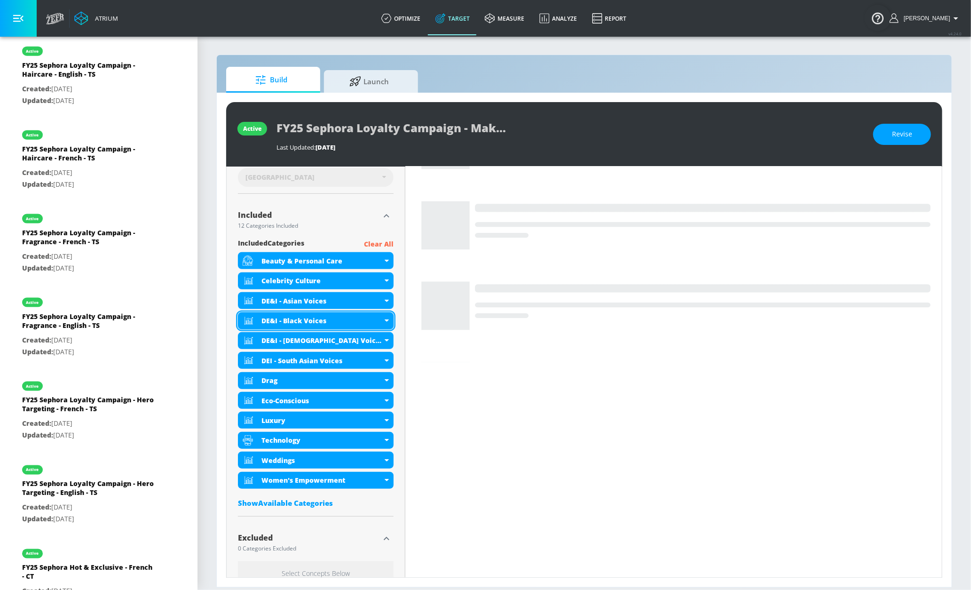
scroll to position [276, 0]
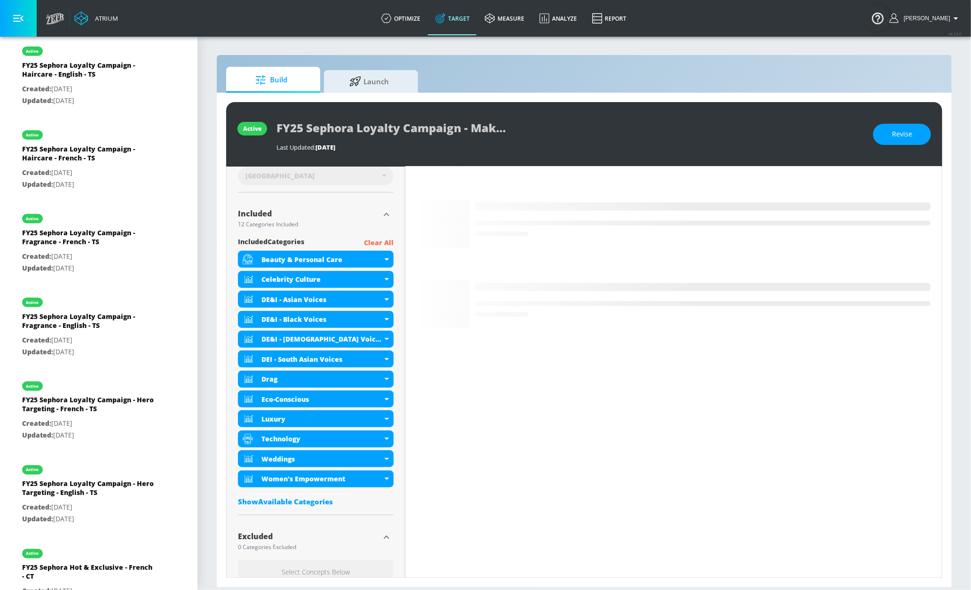
click at [373, 242] on p "Clear All" at bounding box center [379, 243] width 30 height 12
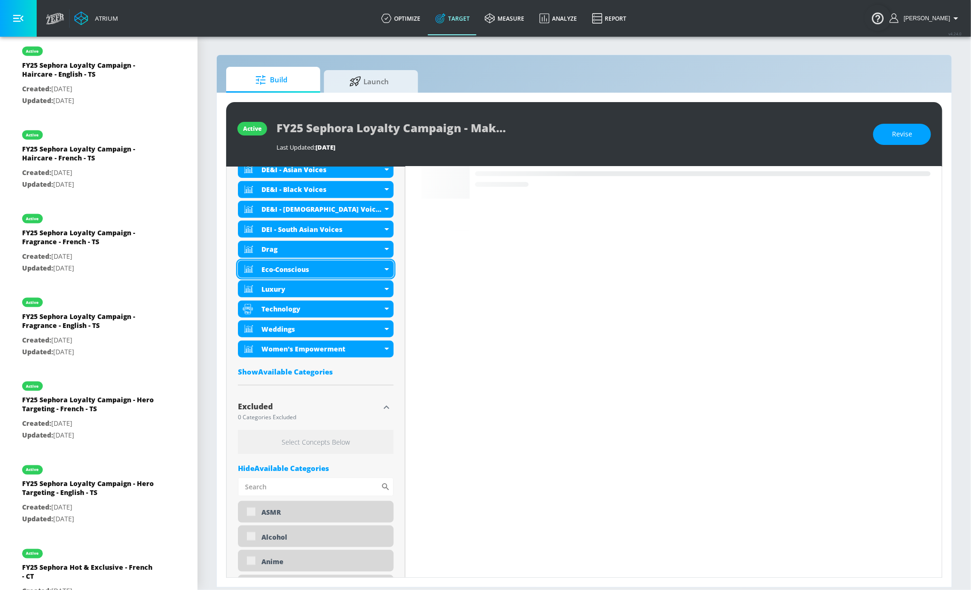
scroll to position [407, 0]
click at [292, 468] on div "Hide Available Categories" at bounding box center [316, 467] width 156 height 9
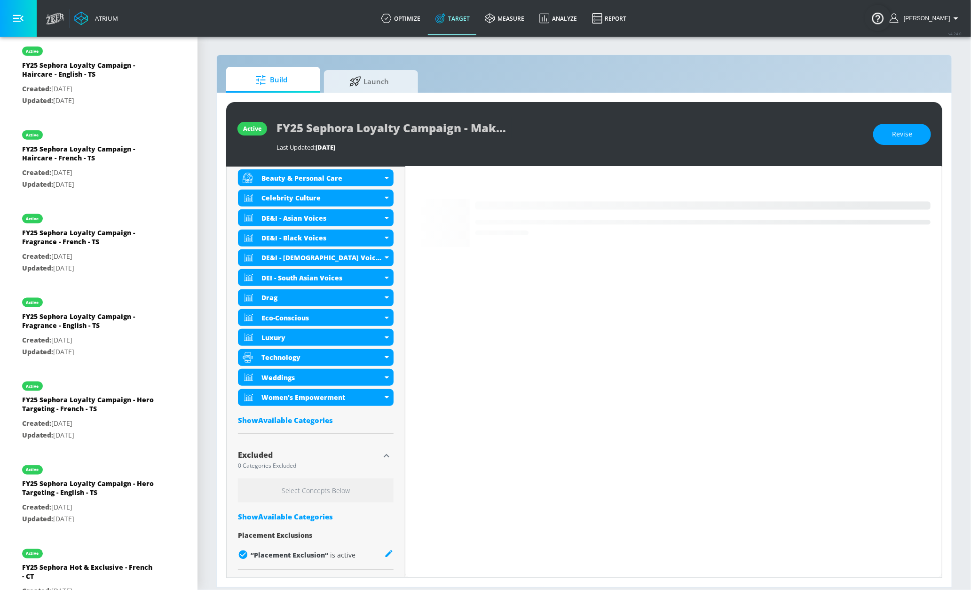
scroll to position [361, 0]
click at [302, 515] on div "Show Available Categories" at bounding box center [316, 516] width 156 height 9
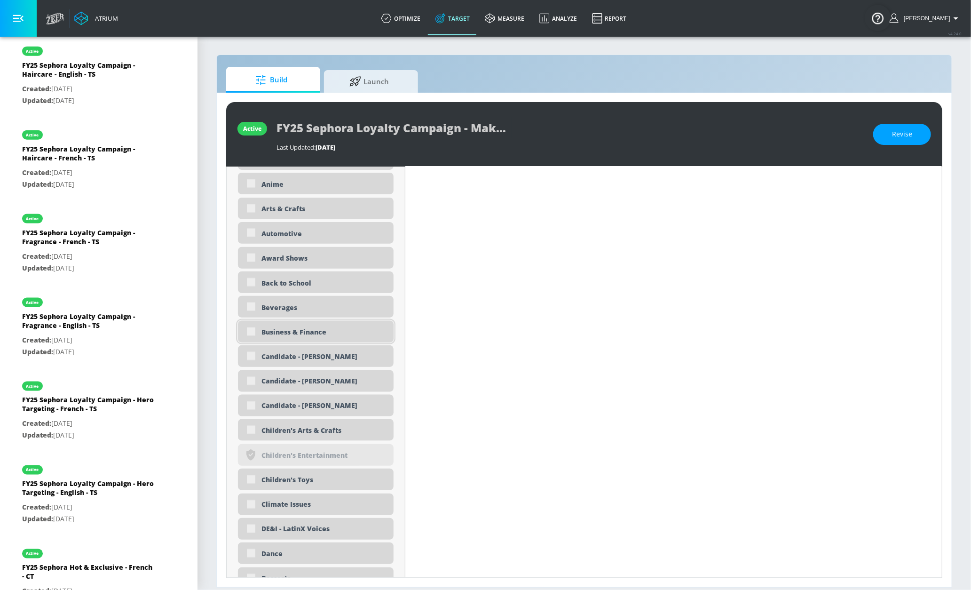
scroll to position [850, 0]
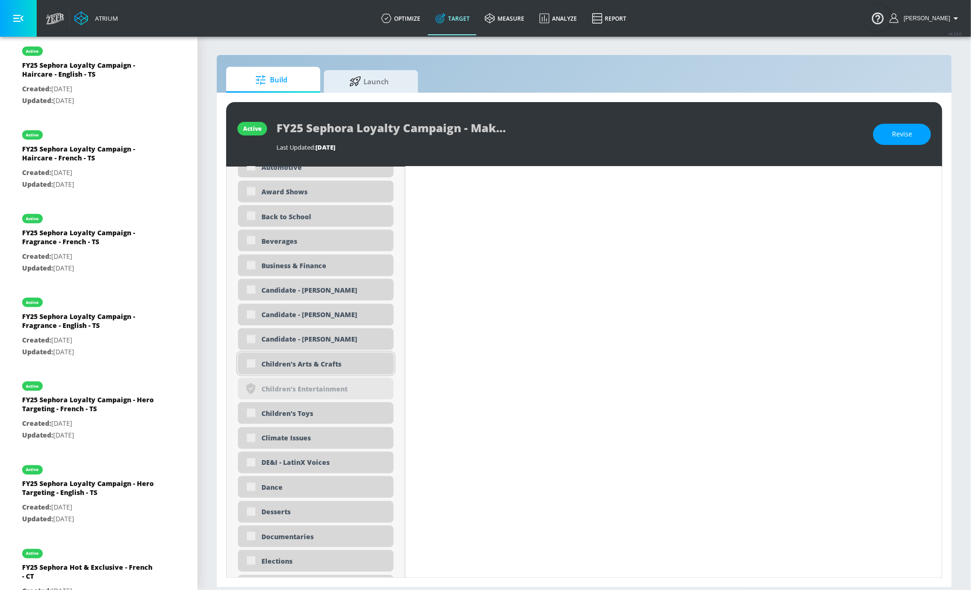
click at [304, 369] on div "Children's Arts & Crafts" at bounding box center [323, 364] width 125 height 9
click at [253, 367] on div "Children's Arts & Crafts" at bounding box center [316, 364] width 156 height 22
click at [252, 367] on div "Children's Arts & Crafts" at bounding box center [316, 364] width 156 height 22
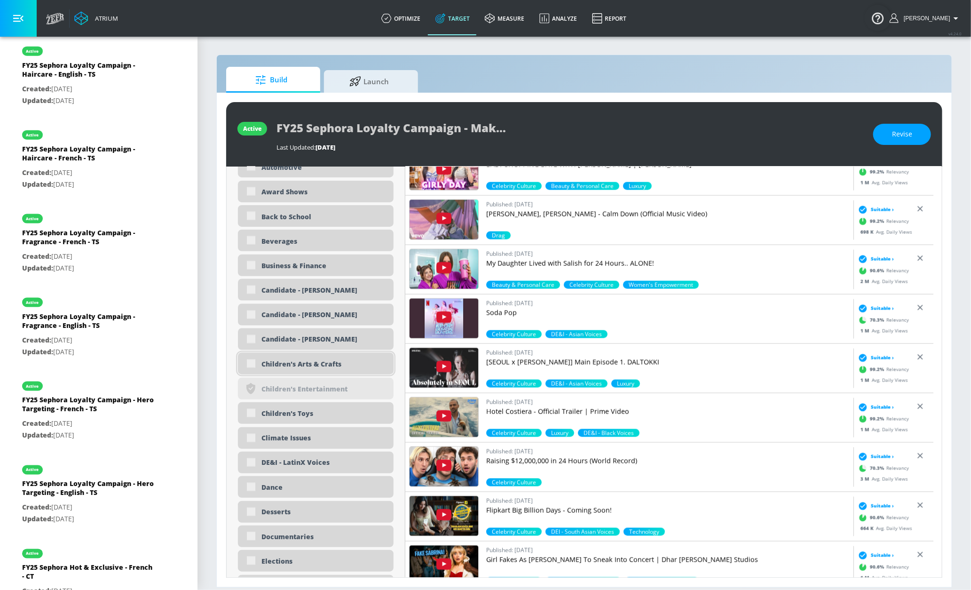
click at [252, 367] on div "Children's Arts & Crafts" at bounding box center [316, 364] width 156 height 22
click at [252, 366] on div "Children's Arts & Crafts" at bounding box center [316, 364] width 156 height 22
click at [910, 131] on span "Revise" at bounding box center [902, 134] width 20 height 12
click at [252, 366] on input "checkbox" at bounding box center [251, 363] width 17 height 17
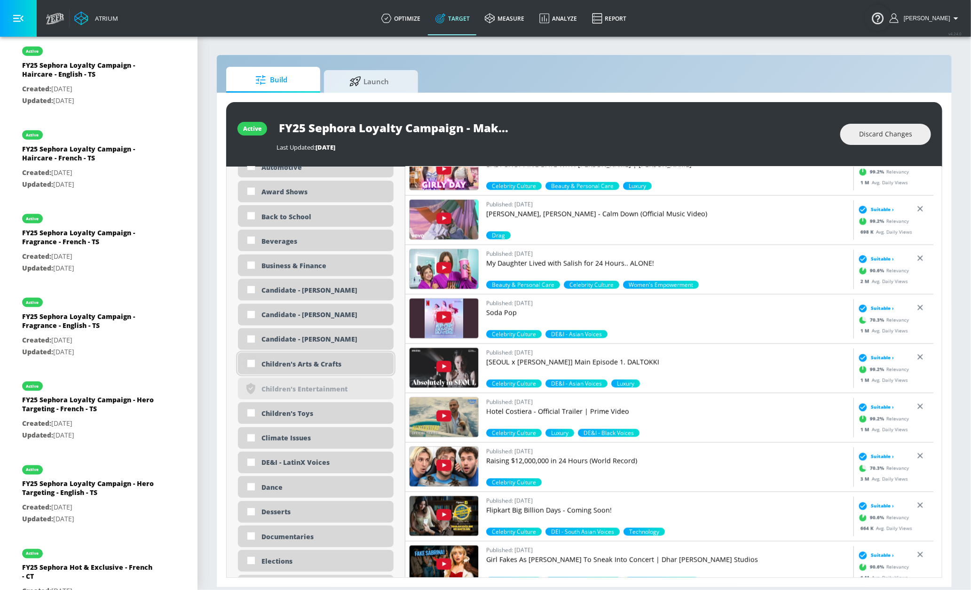
checkbox input "true"
drag, startPoint x: 248, startPoint y: 416, endPoint x: 261, endPoint y: 404, distance: 17.0
click at [248, 414] on input "checkbox" at bounding box center [251, 412] width 17 height 17
checkbox input "true"
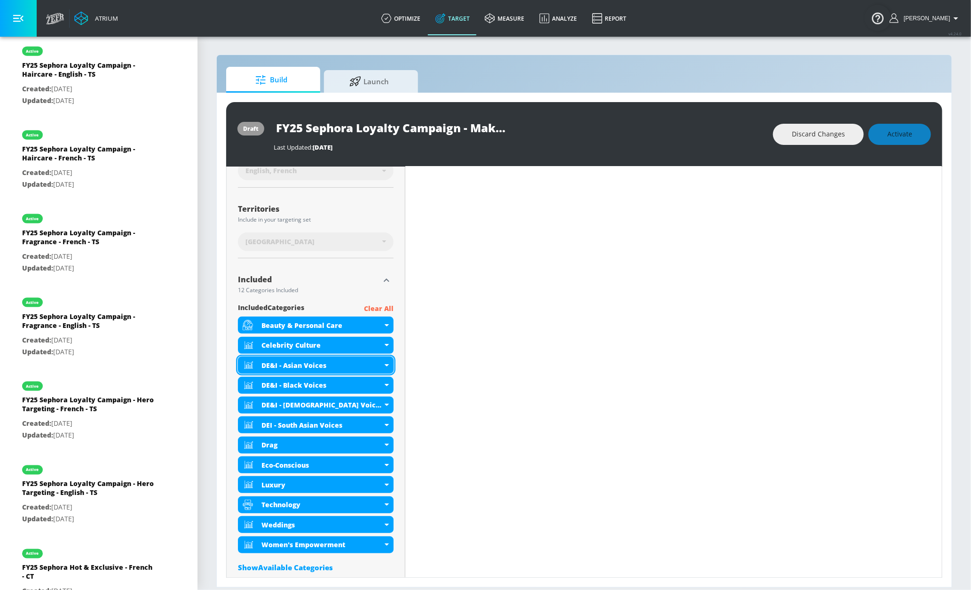
scroll to position [230, 0]
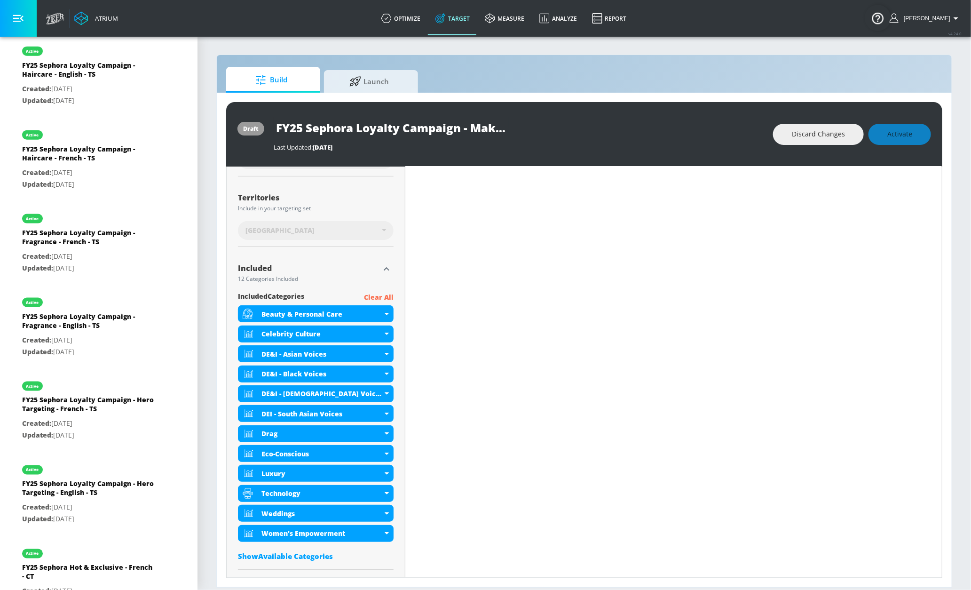
click at [377, 298] on p "Clear All" at bounding box center [379, 298] width 30 height 12
click at [376, 299] on p "Clear All" at bounding box center [379, 298] width 30 height 12
click at [379, 297] on p "Clear All" at bounding box center [379, 298] width 30 height 12
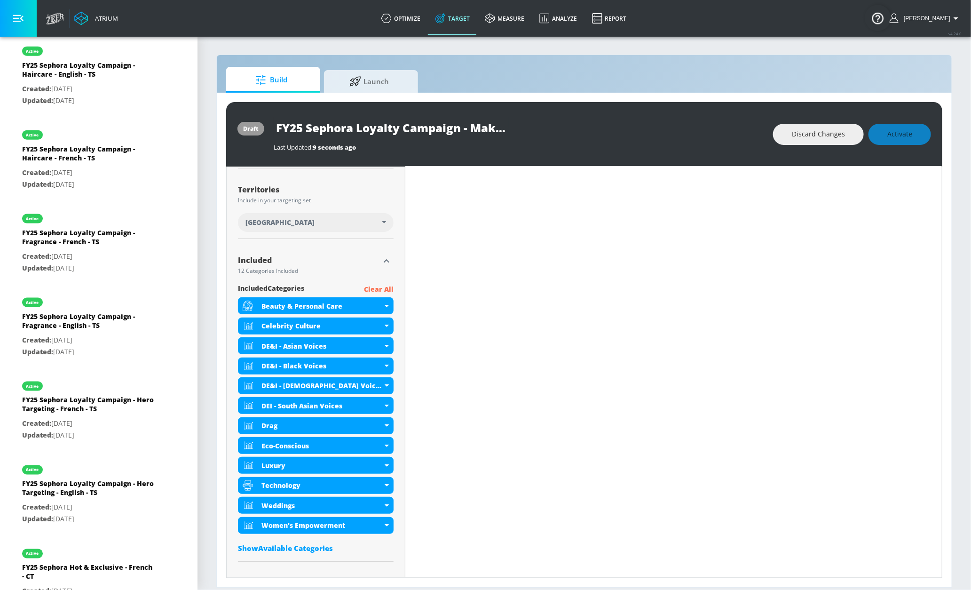
scroll to position [222, 0]
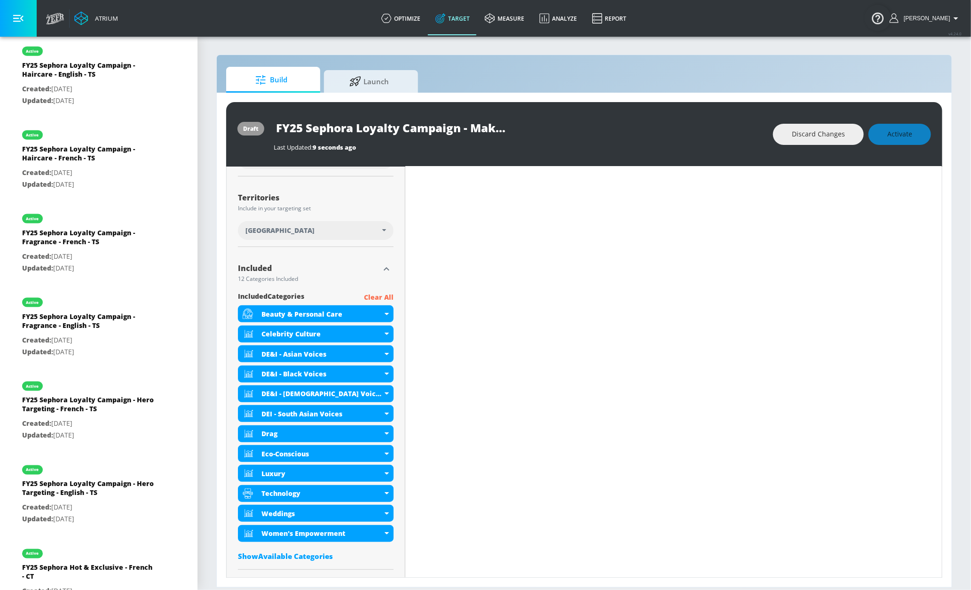
drag, startPoint x: 309, startPoint y: 272, endPoint x: 316, endPoint y: 272, distance: 7.1
click at [309, 272] on div "Included" at bounding box center [309, 268] width 142 height 8
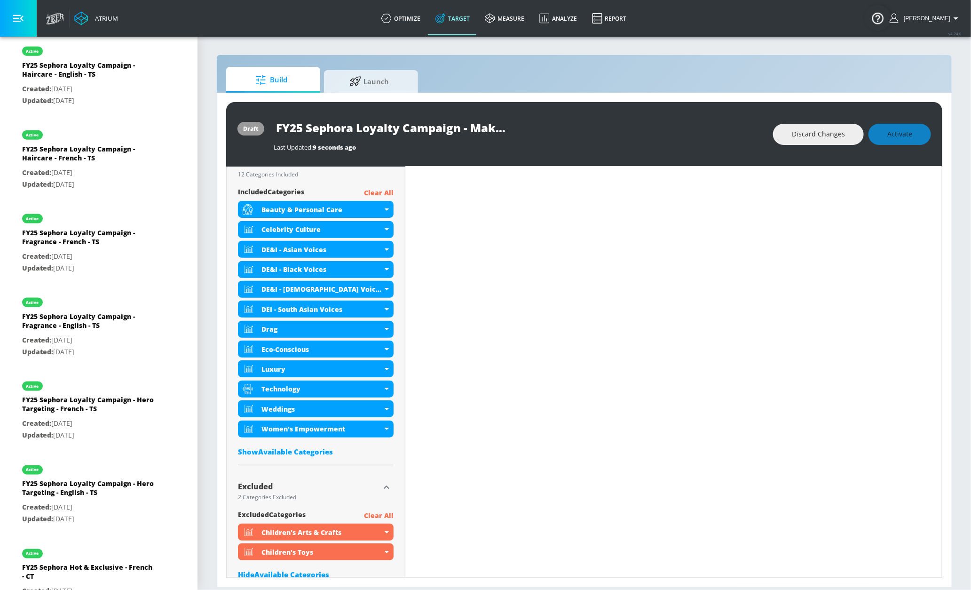
scroll to position [300, 0]
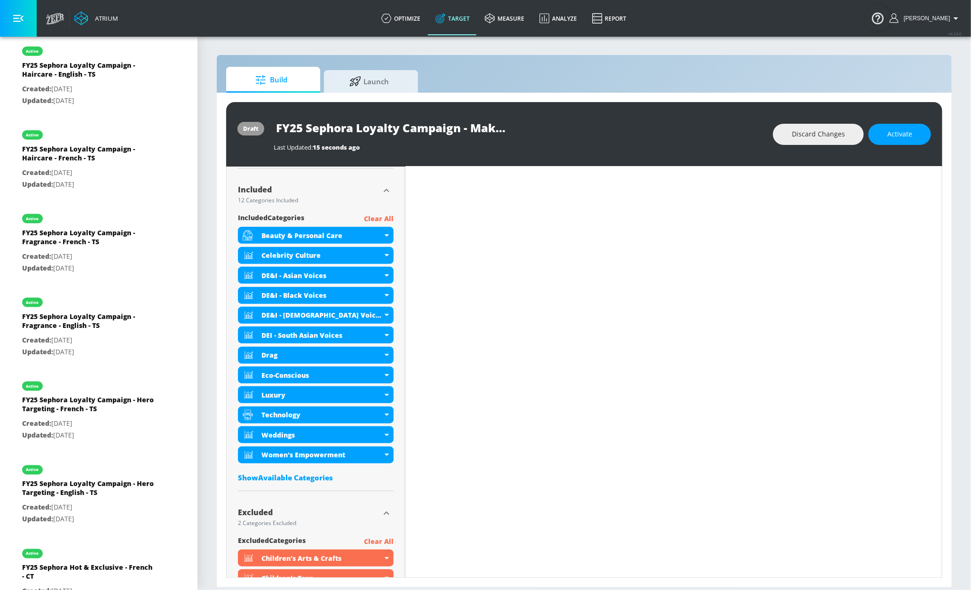
click at [385, 220] on p "Clear All" at bounding box center [379, 219] width 30 height 12
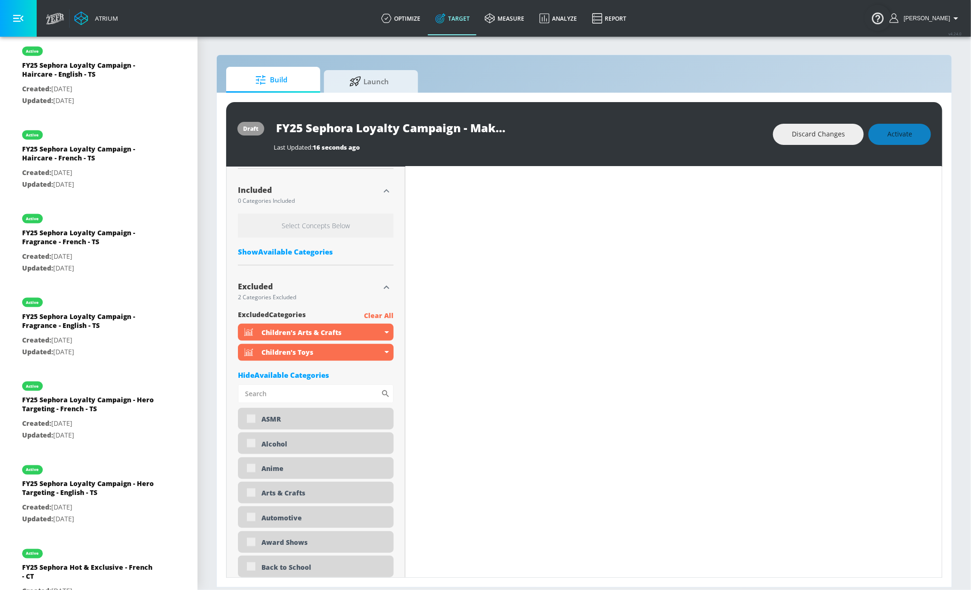
click at [308, 247] on div "Select Concepts Below Show Available Categories" at bounding box center [316, 236] width 156 height 47
click at [309, 253] on div "Show Available Categories" at bounding box center [316, 251] width 156 height 9
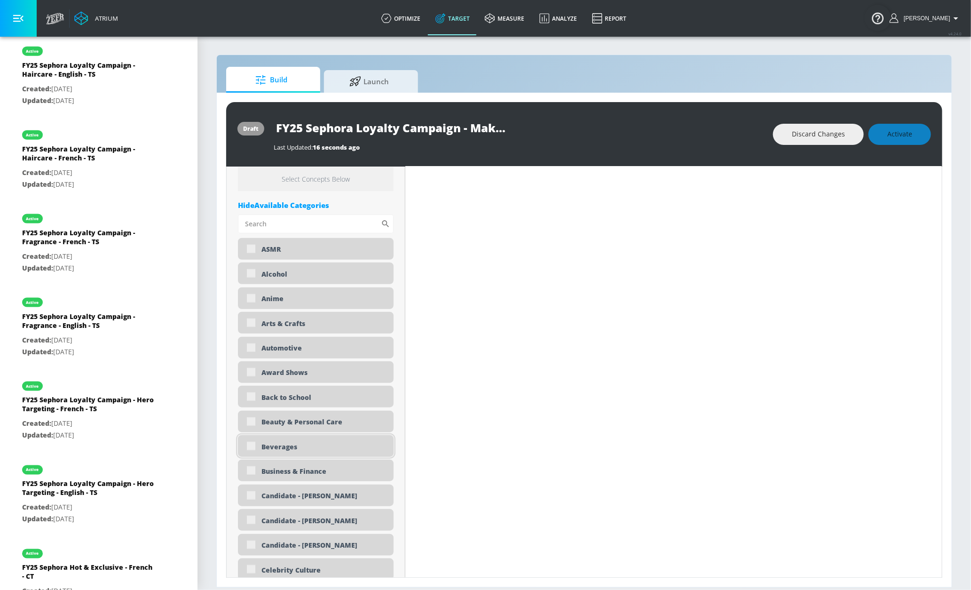
scroll to position [356, 0]
click at [252, 422] on div "Beauty & Personal Care" at bounding box center [316, 420] width 156 height 22
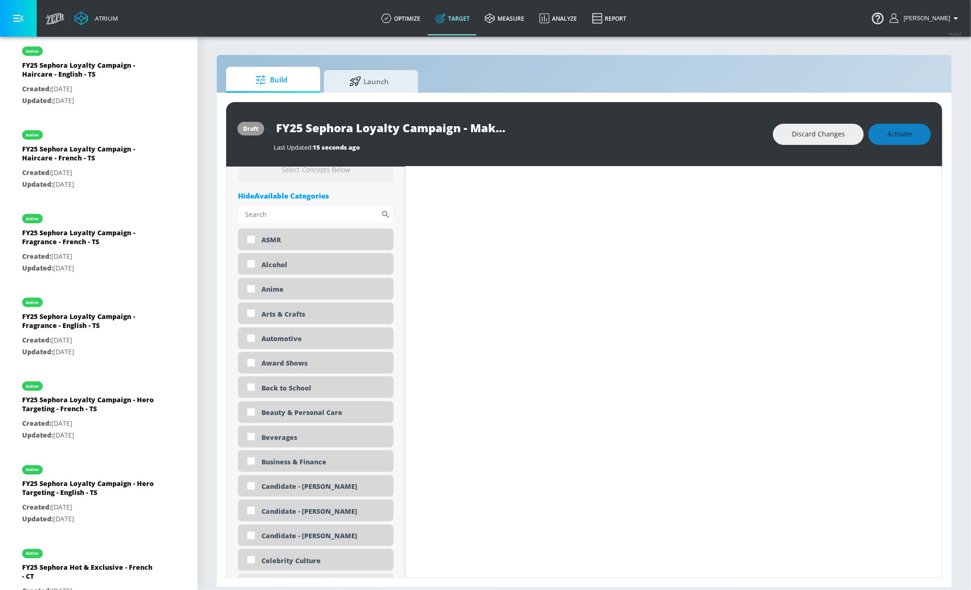
scroll to position [348, 0]
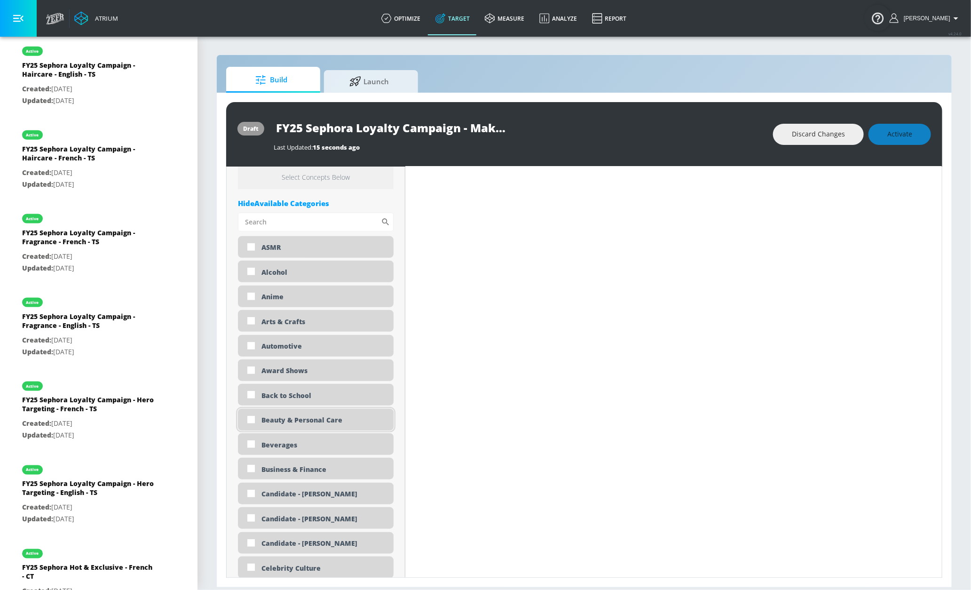
click at [284, 424] on div "Beauty & Personal Care" at bounding box center [323, 419] width 125 height 9
checkbox input "true"
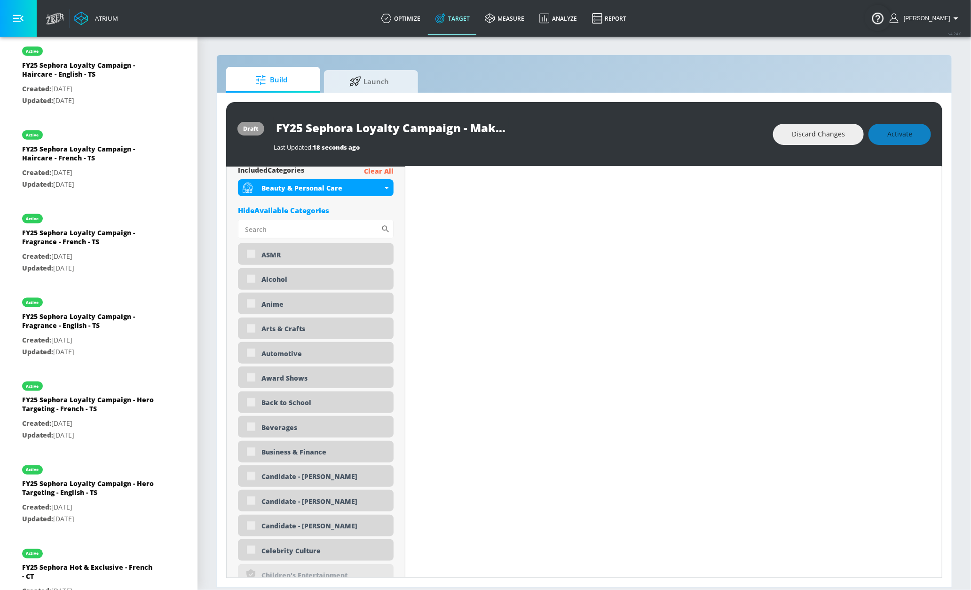
scroll to position [0, 0]
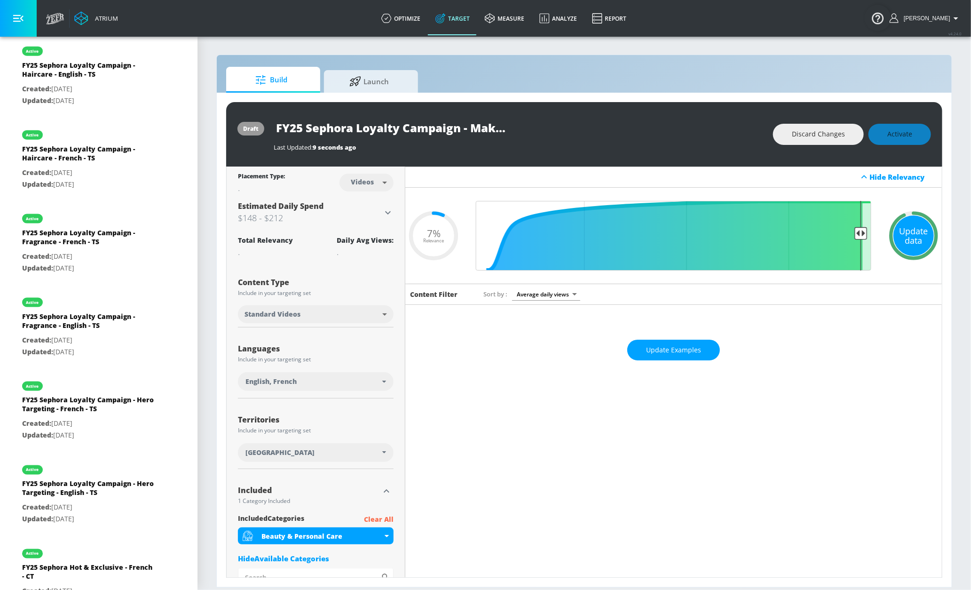
click at [902, 229] on div "Update data" at bounding box center [913, 235] width 40 height 40
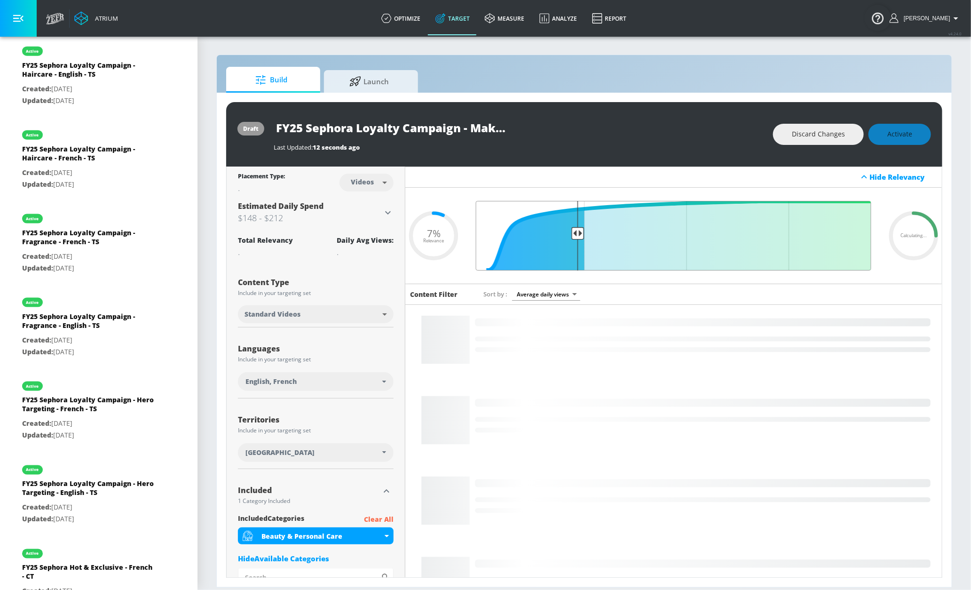
type input "0.75"
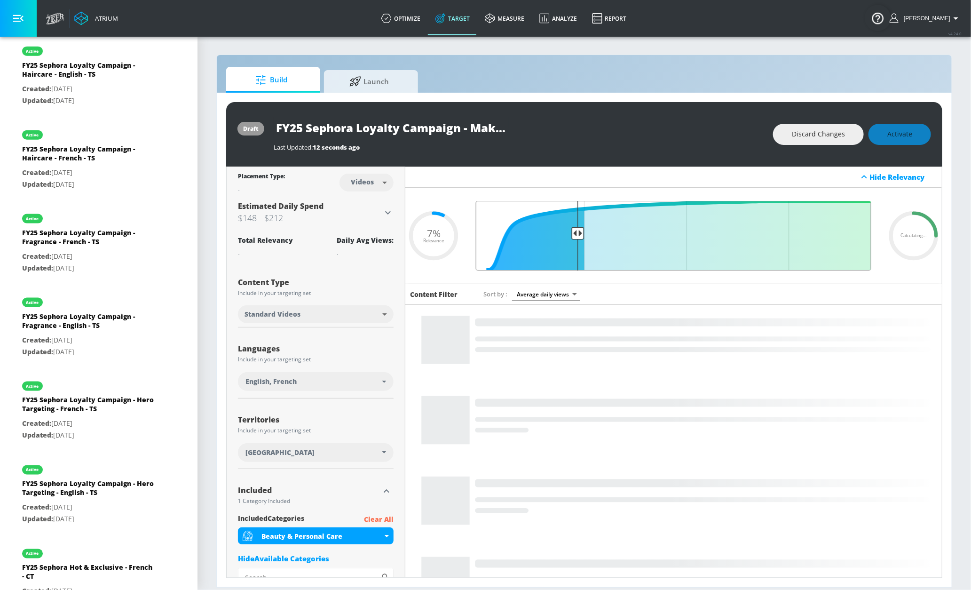
drag, startPoint x: 850, startPoint y: 236, endPoint x: 571, endPoint y: 235, distance: 278.8
click at [571, 235] on input "Final Threshold" at bounding box center [673, 236] width 405 height 70
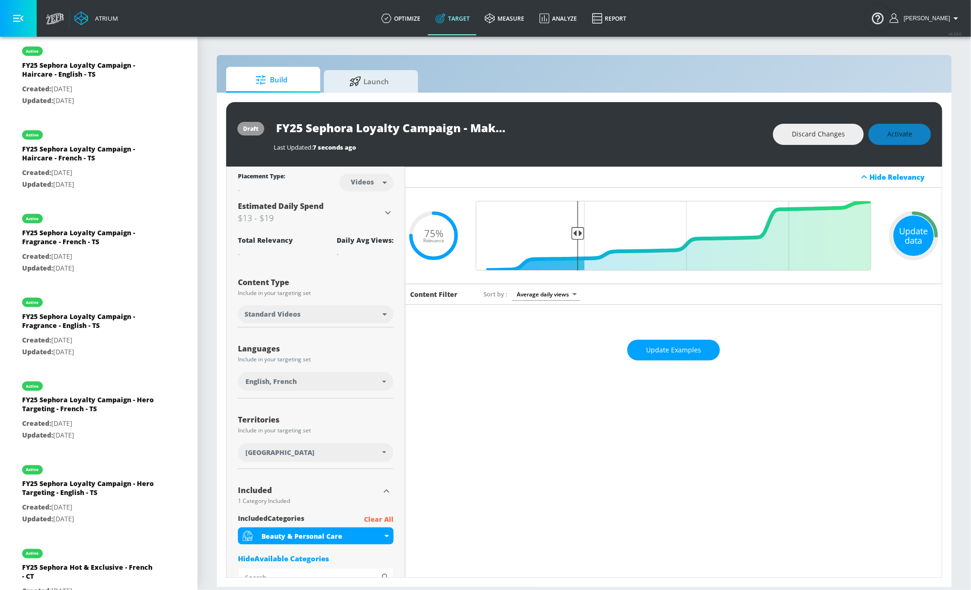
click at [905, 230] on div "Update data" at bounding box center [913, 235] width 40 height 40
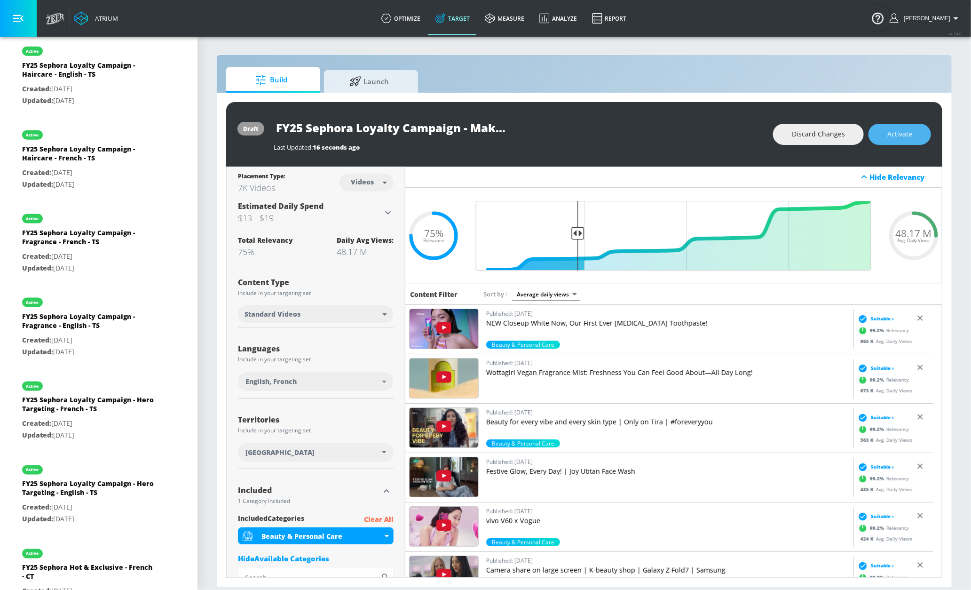
click at [912, 136] on button "Activate" at bounding box center [900, 134] width 63 height 21
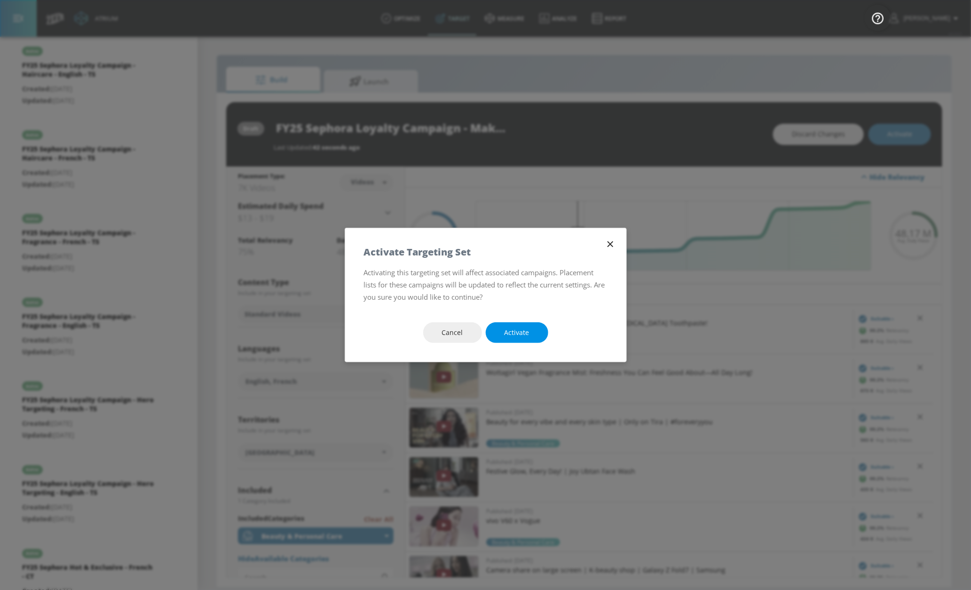
click at [520, 327] on span "Activate" at bounding box center [517, 333] width 25 height 12
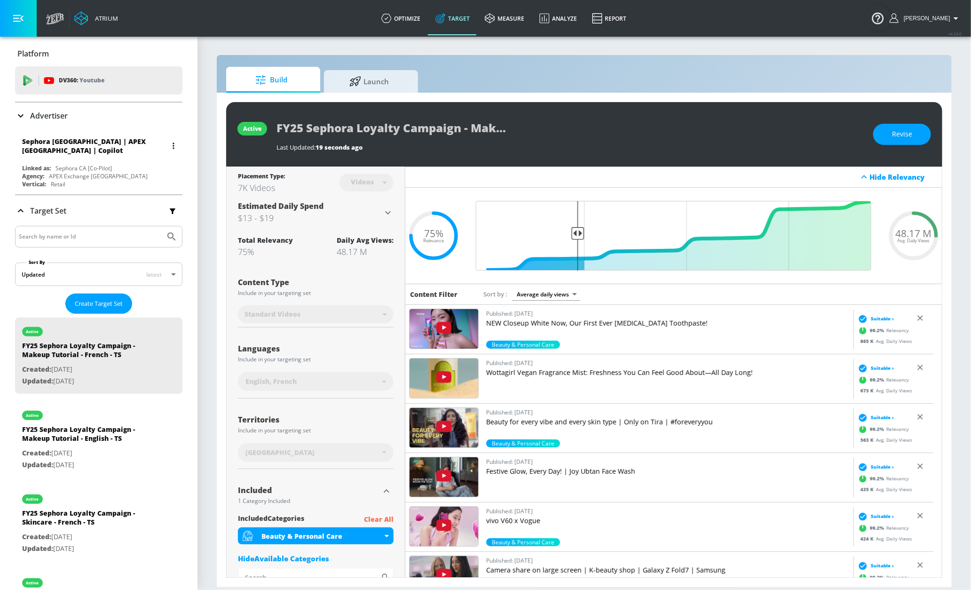
click at [99, 147] on div "Sephora [GEOGRAPHIC_DATA] | APEX [GEOGRAPHIC_DATA] | Copilot" at bounding box center [94, 146] width 145 height 18
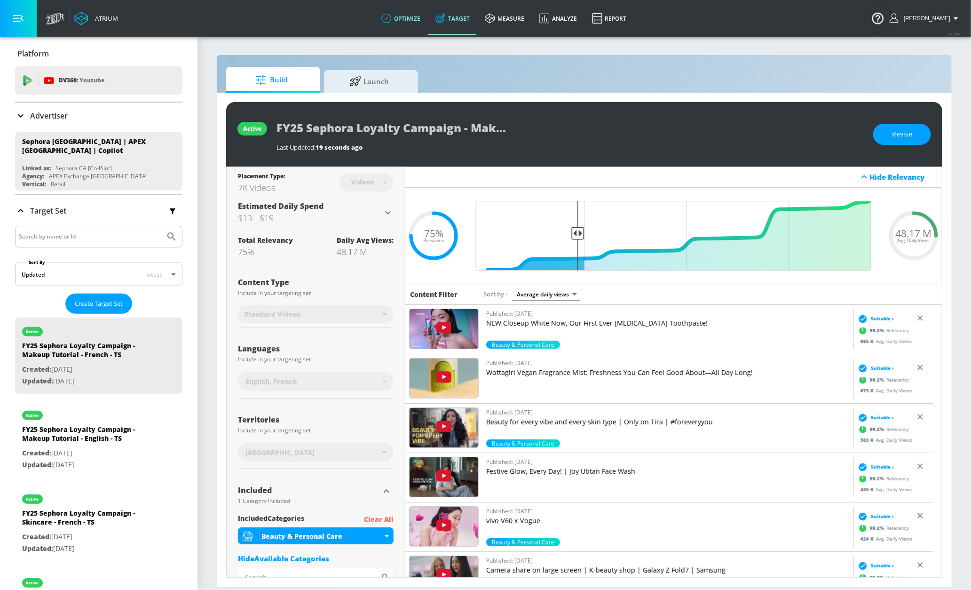
click at [422, 21] on link "optimize" at bounding box center [401, 18] width 54 height 34
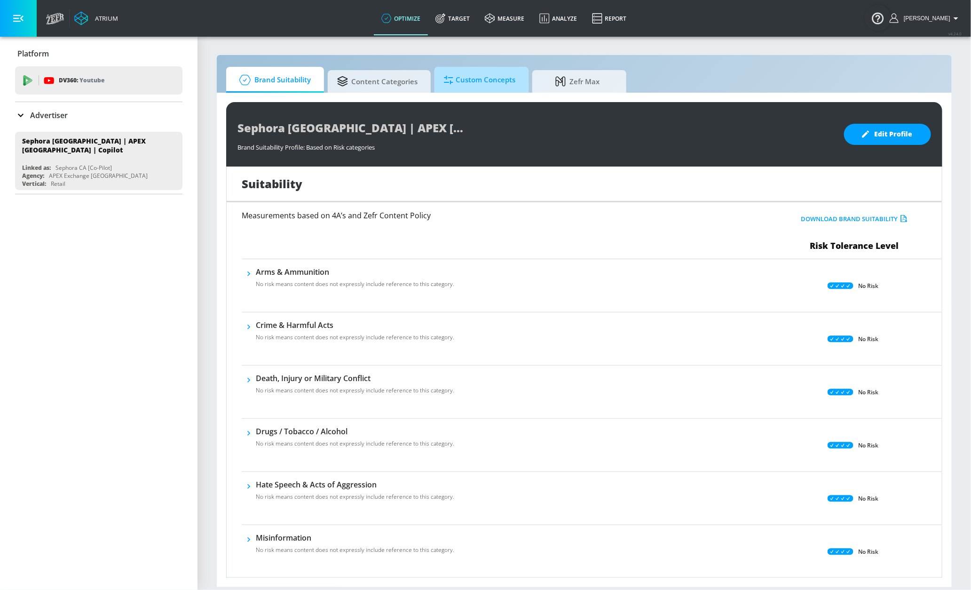
click at [486, 72] on span "Custom Concepts" at bounding box center [479, 80] width 71 height 23
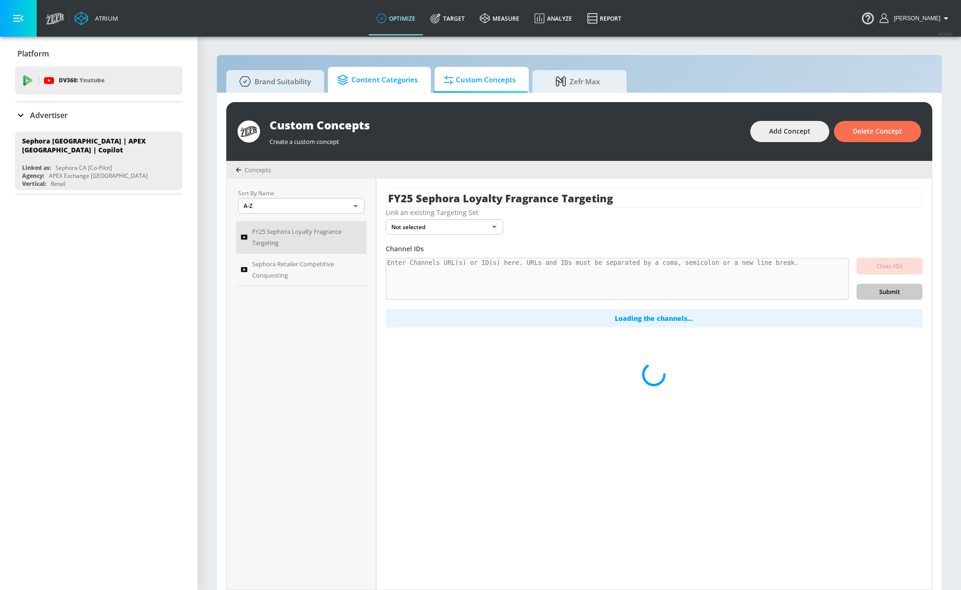
drag, startPoint x: 400, startPoint y: 79, endPoint x: 353, endPoint y: 77, distance: 47.1
click at [400, 79] on span "Content Categories" at bounding box center [377, 80] width 80 height 23
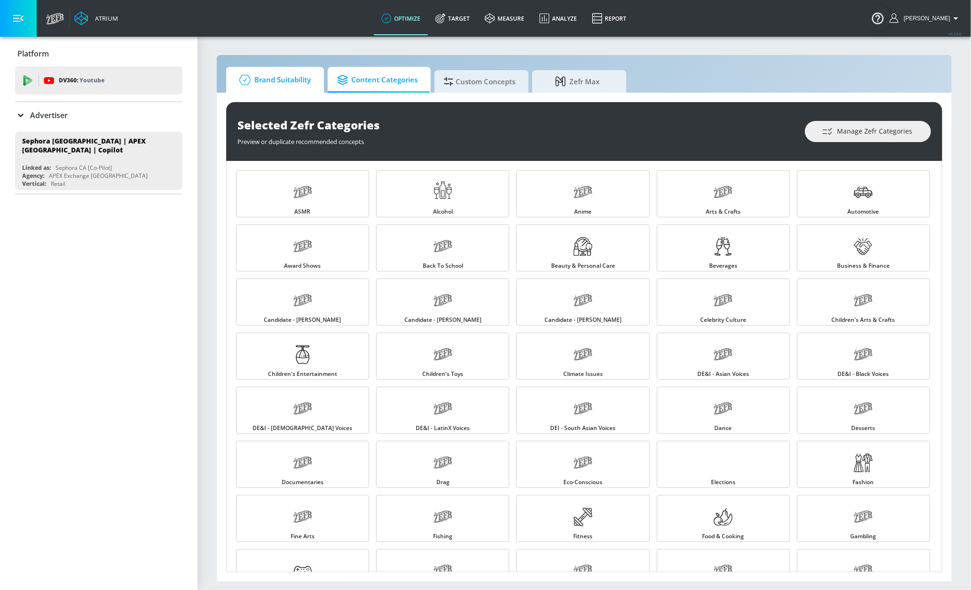
click at [292, 77] on span "Brand Suitability" at bounding box center [273, 80] width 75 height 23
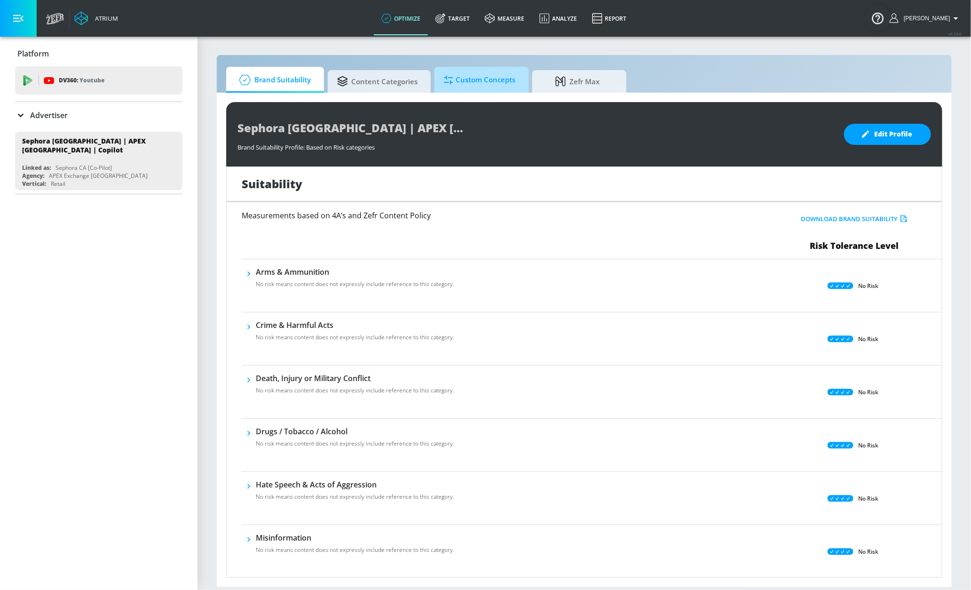
click at [455, 78] on span "Custom Concepts" at bounding box center [479, 80] width 71 height 23
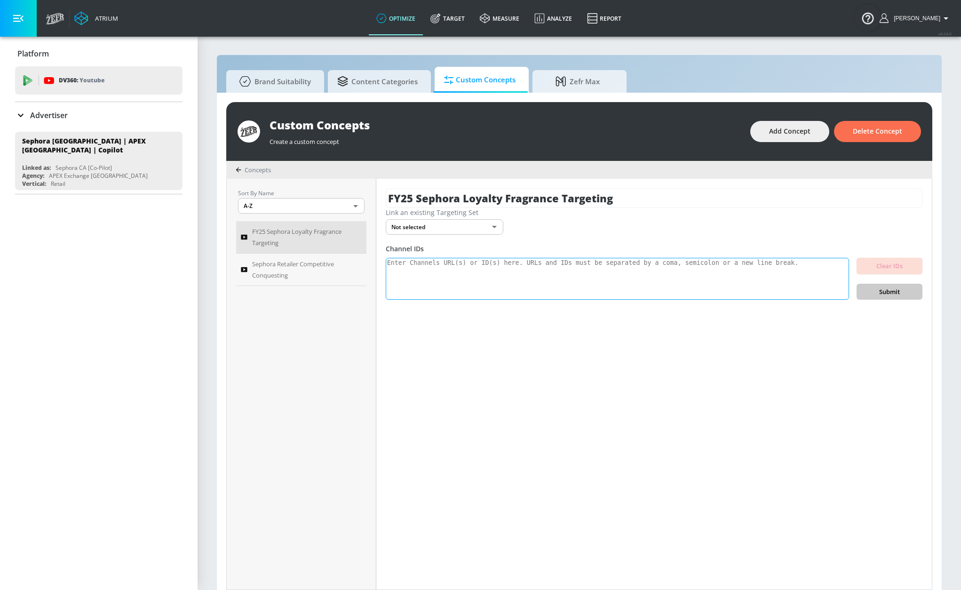
click at [475, 270] on textarea at bounding box center [617, 279] width 463 height 42
paste textarea "https://www.youtube.com/watch?v=KdM_7xMdc1o https://www.youtube.com/watch?v=XqT…"
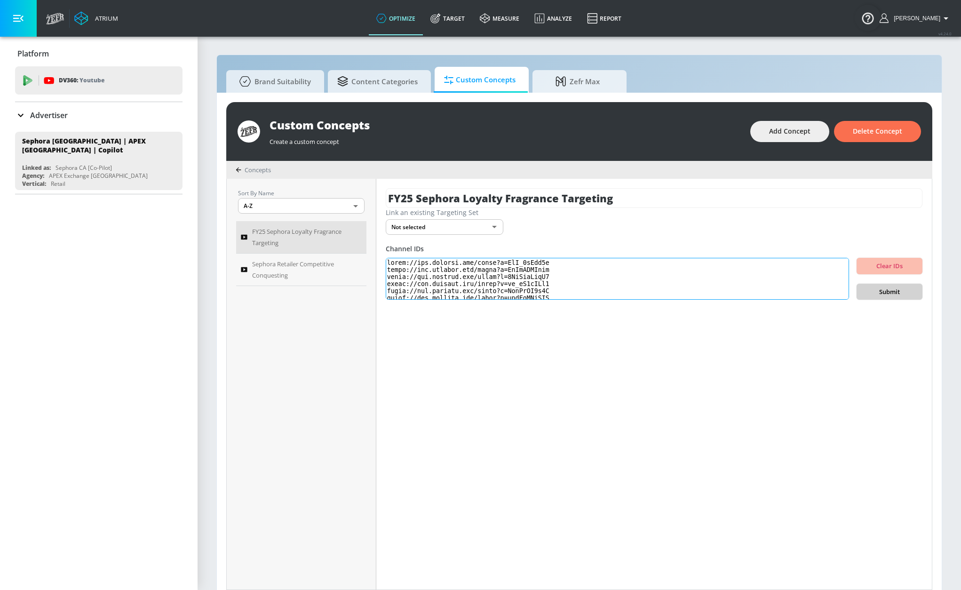
type textarea "https://www.youtube.com/watch?v=KdM_7xMdc1o https://www.youtube.com/watch?v=XqT…"
click at [899, 289] on span "Submit" at bounding box center [889, 291] width 51 height 11
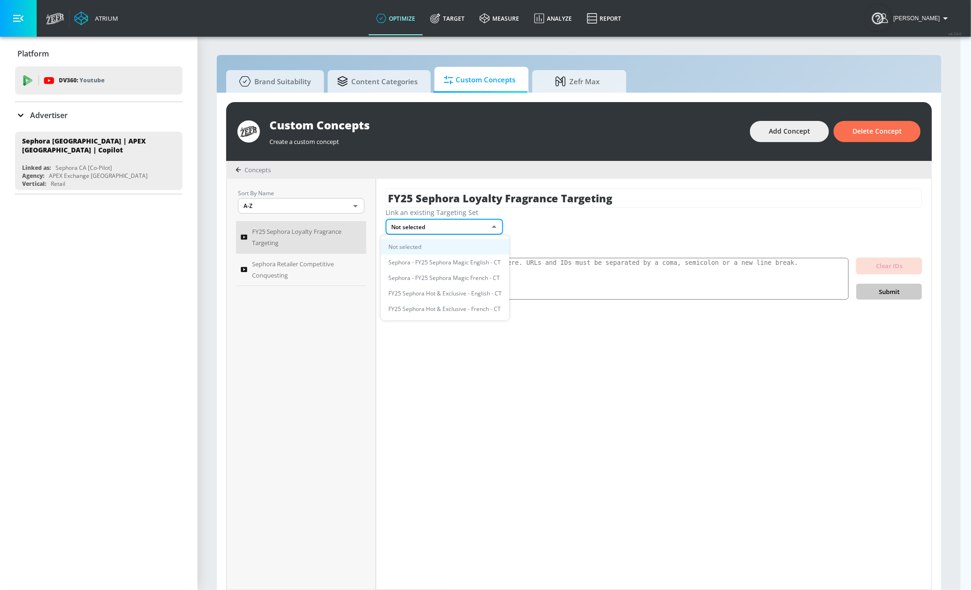
click at [488, 228] on body "Atrium optimize Target measure Analyze Report optimize Target measure Analyze R…" at bounding box center [485, 300] width 971 height 600
click at [481, 261] on li "Sephora - FY25 Sephora Magic English - CT" at bounding box center [445, 262] width 128 height 16
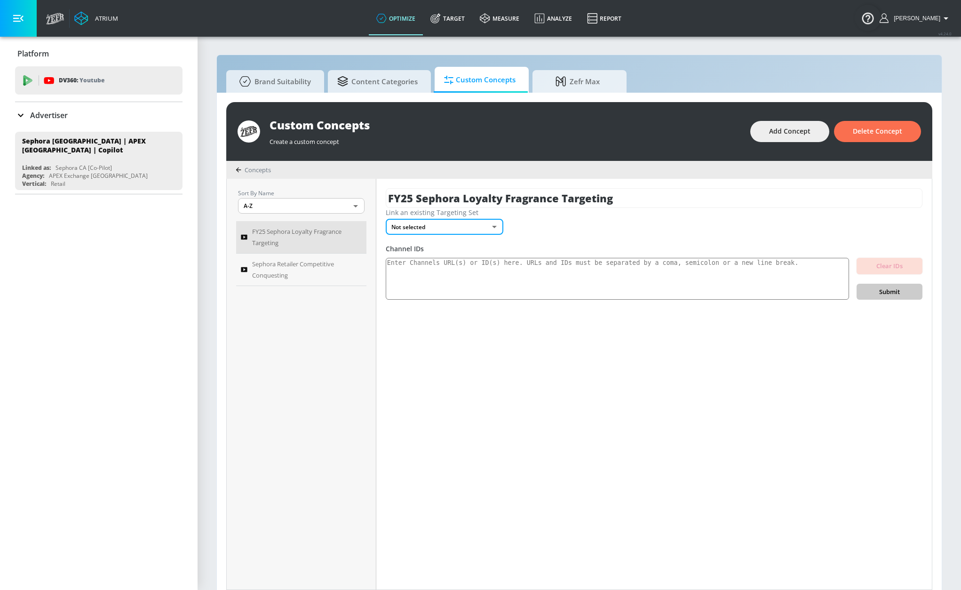
type input "bddbd685-e441-4d32-ad2d-cc219fbef64c"
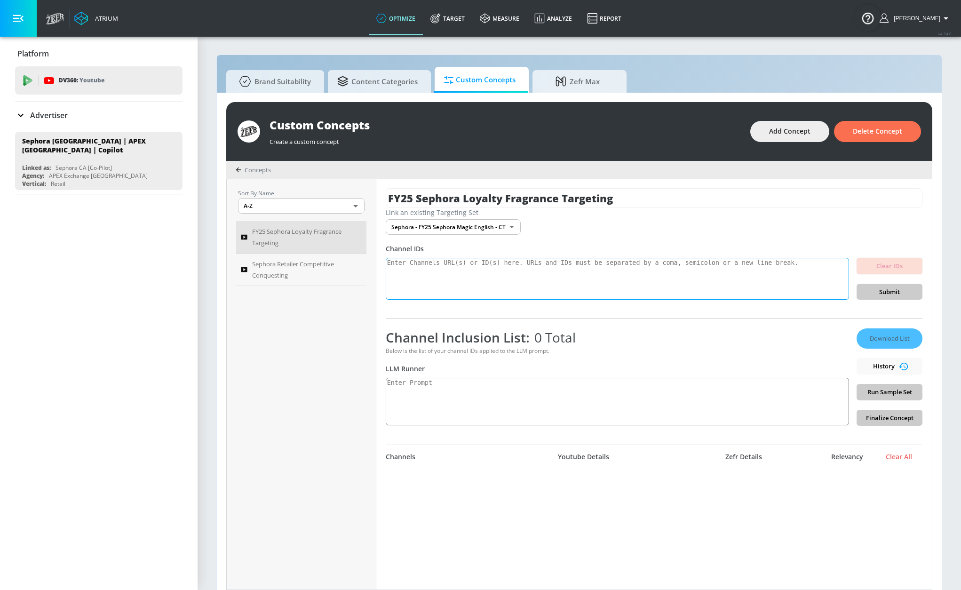
click at [562, 278] on textarea at bounding box center [617, 279] width 463 height 42
paste textarea "https://www.youtube.com/watch?v=KdM_7xMdc1o https://www.youtube.com/watch?v=XqT…"
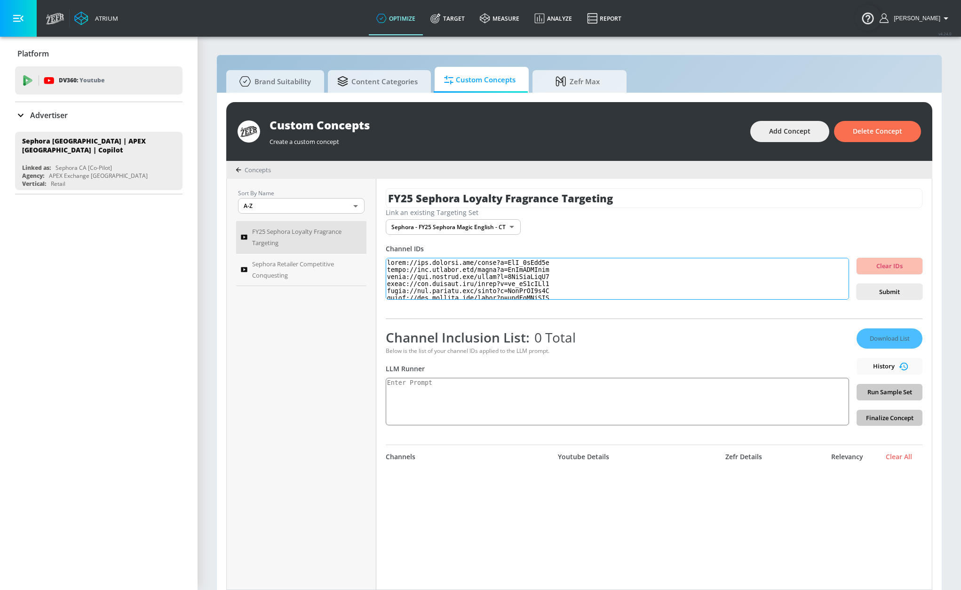
scroll to position [313, 0]
type textarea "https://www.youtube.com/watch?v=KdM_7xMdc1o https://www.youtube.com/watch?v=XqT…"
click at [869, 289] on span "Submit" at bounding box center [889, 291] width 51 height 11
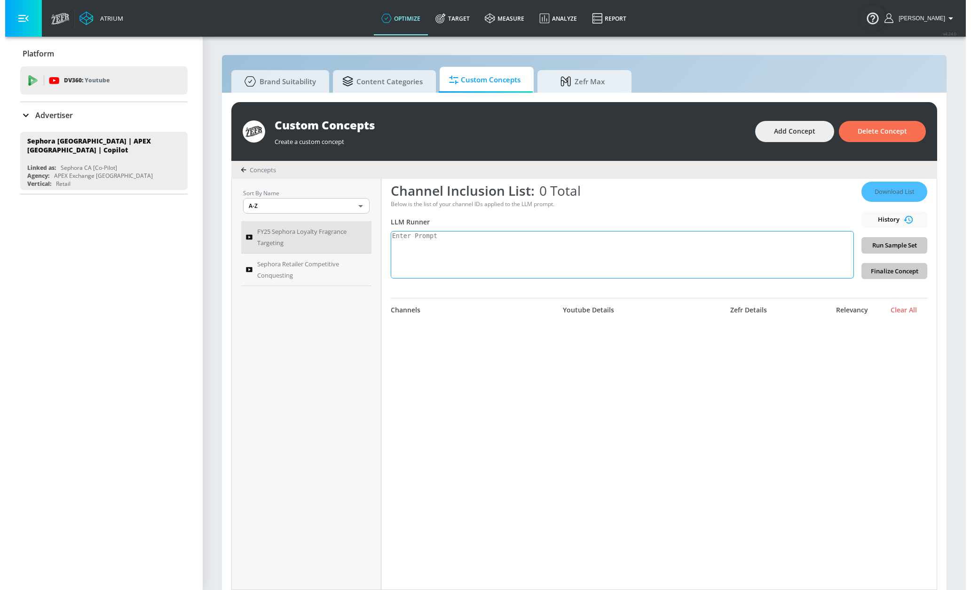
scroll to position [0, 0]
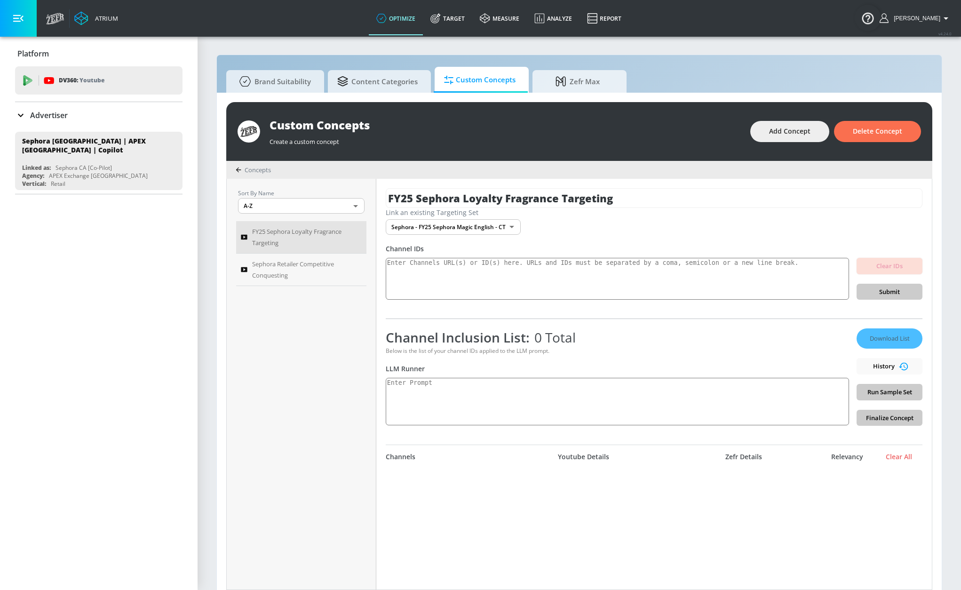
click at [873, 364] on div "Download List History Run Sample Set Finalize Concept" at bounding box center [889, 376] width 66 height 97
click at [892, 366] on div "Download List History Run Sample Set Finalize Concept" at bounding box center [889, 376] width 66 height 97
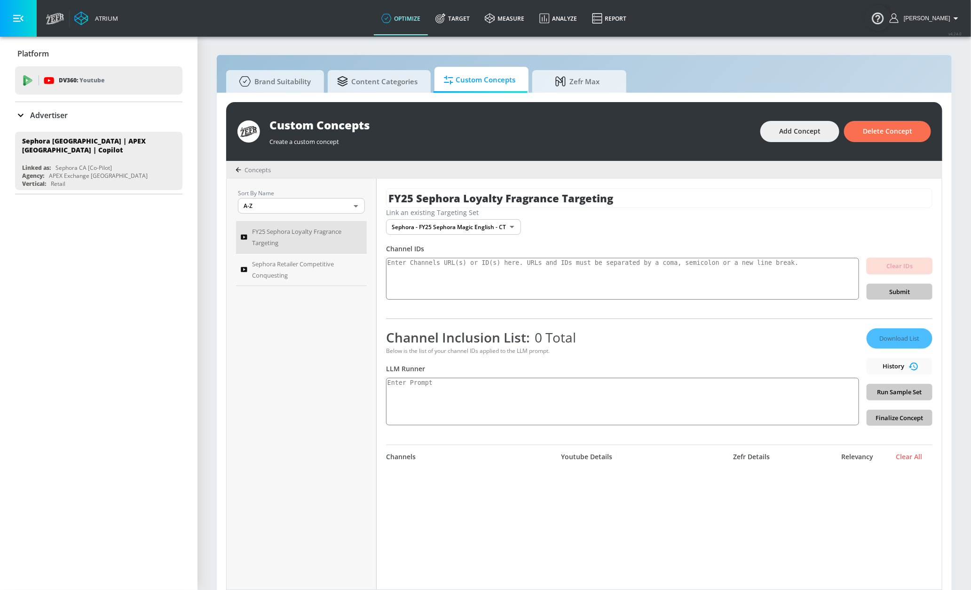
click at [499, 230] on body "Atrium optimize Target measure Analyze Report optimize Target measure Analyze R…" at bounding box center [485, 300] width 971 height 600
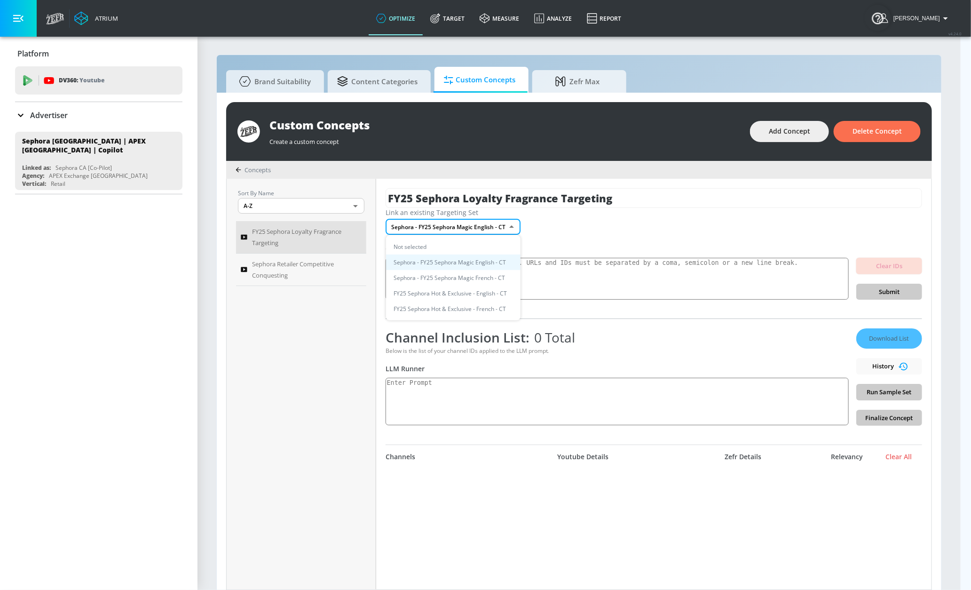
click at [482, 243] on li "Not selected" at bounding box center [453, 247] width 134 height 16
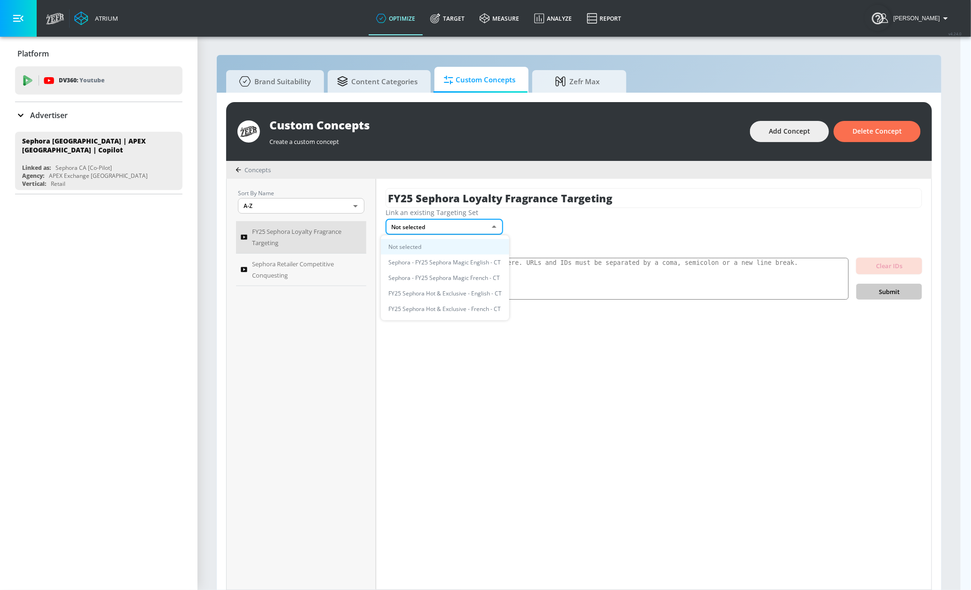
click at [481, 226] on body "Atrium optimize Target measure Analyze Report optimize Target measure Analyze R…" at bounding box center [485, 300] width 971 height 600
click at [477, 290] on li "FY25 Sephora Hot & Exclusive - English - CT" at bounding box center [445, 293] width 128 height 16
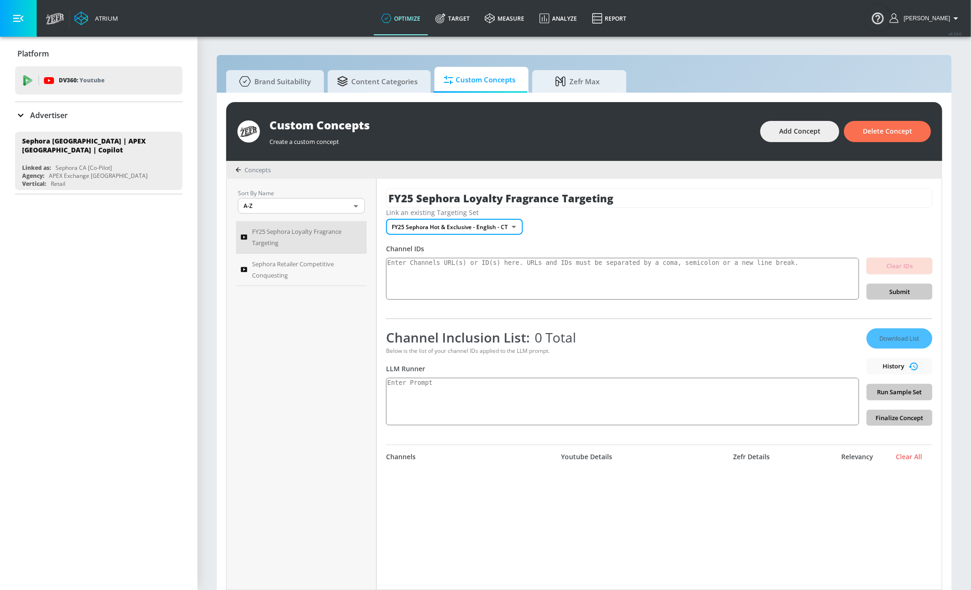
click at [421, 227] on body "Atrium optimize Target measure Analyze Report optimize Target measure Analyze R…" at bounding box center [485, 300] width 971 height 600
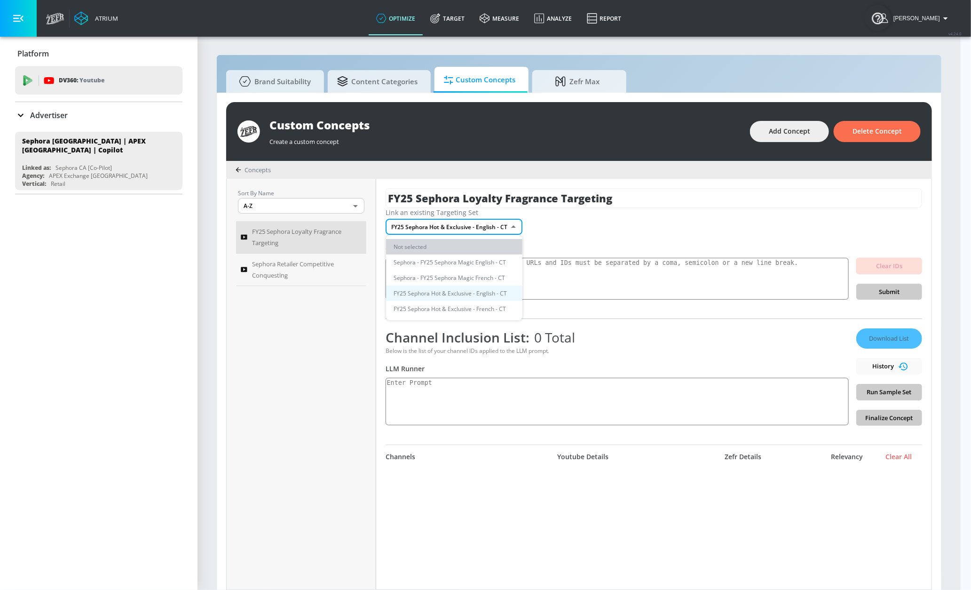
click at [421, 241] on li "Not selected" at bounding box center [454, 247] width 136 height 16
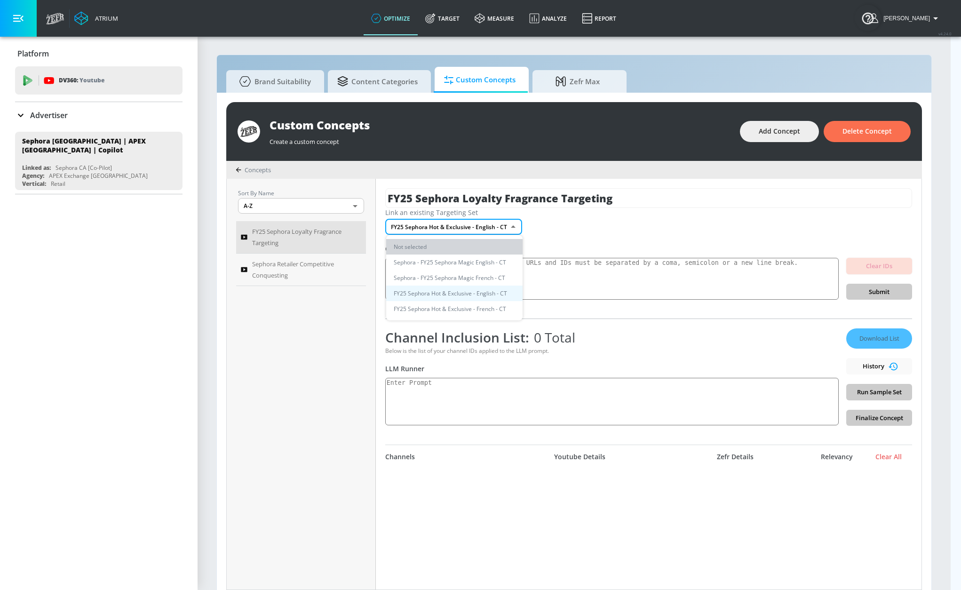
type input "none"
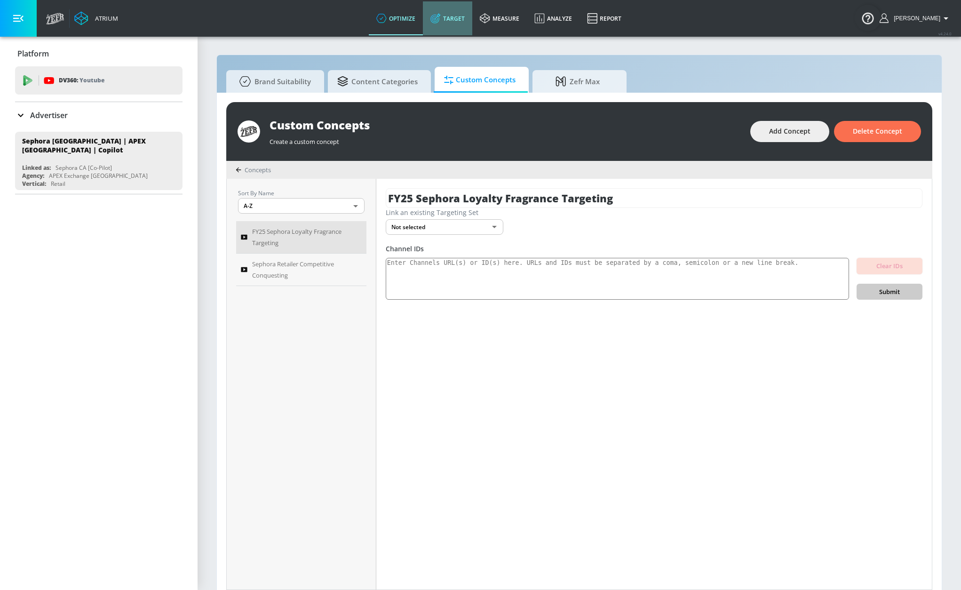
click at [469, 8] on link "Target" at bounding box center [447, 18] width 49 height 34
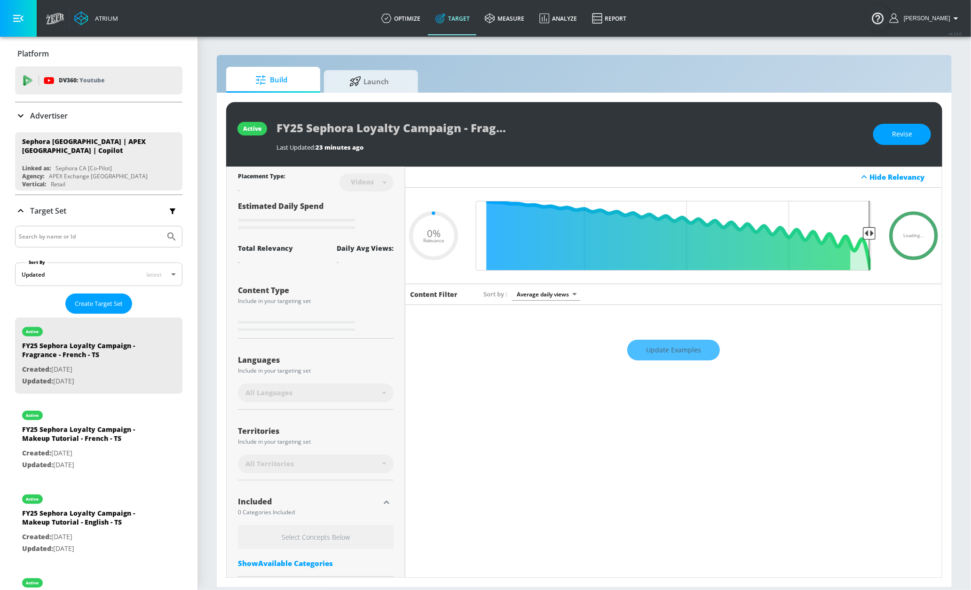
type input "0.05"
click at [518, 21] on link "measure" at bounding box center [504, 18] width 55 height 34
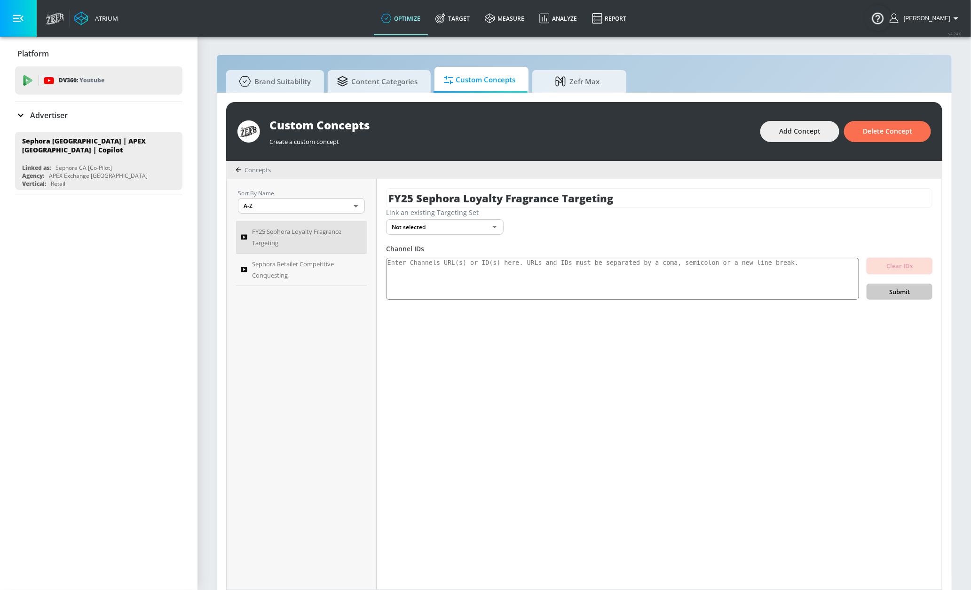
click at [424, 228] on body "Atrium optimize Target measure Analyze Report optimize Target measure Analyze R…" at bounding box center [485, 300] width 971 height 600
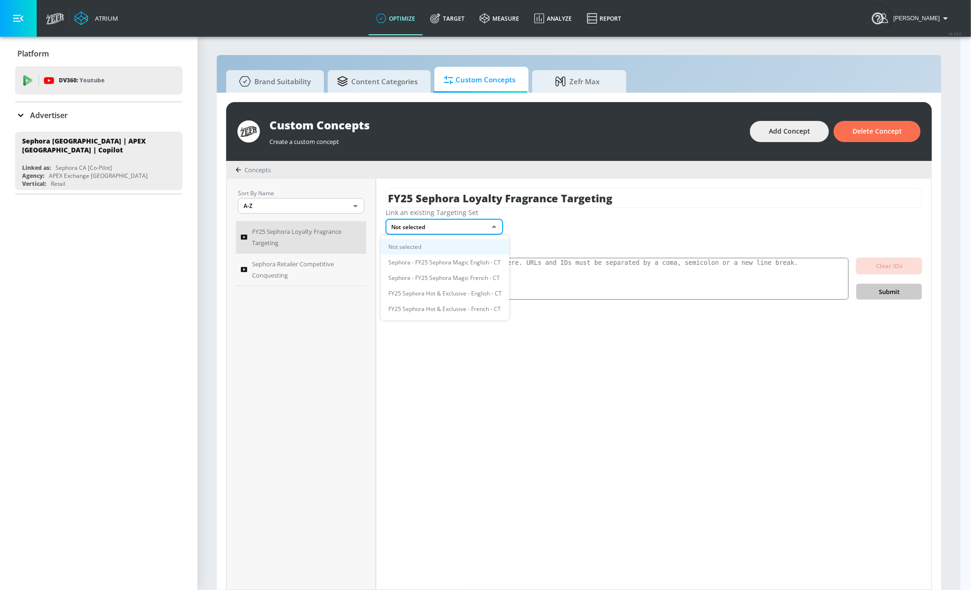
click at [291, 271] on div at bounding box center [485, 295] width 971 height 590
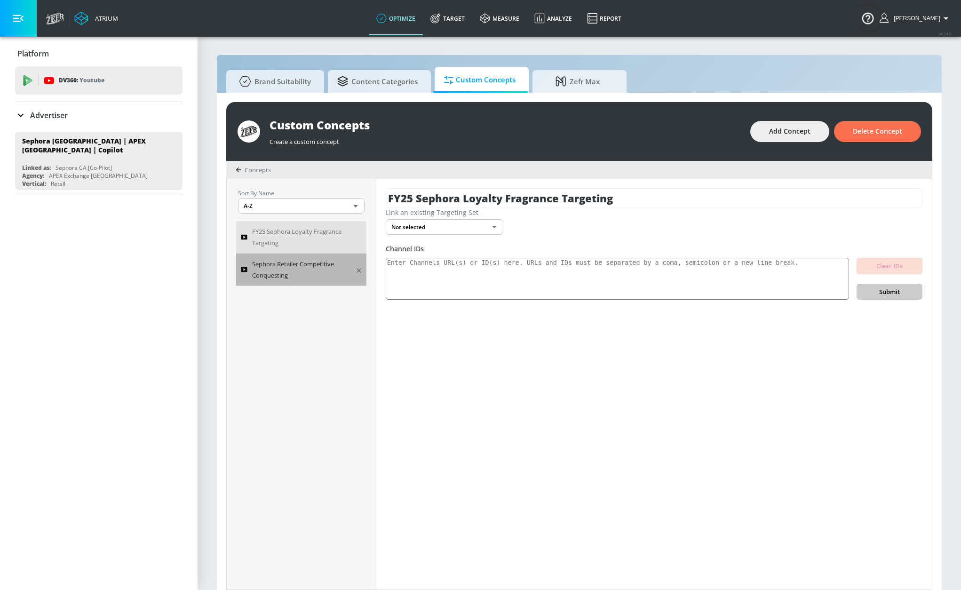
click at [290, 269] on span "Sephora Retailer Competitive Conquesting" at bounding box center [300, 269] width 97 height 23
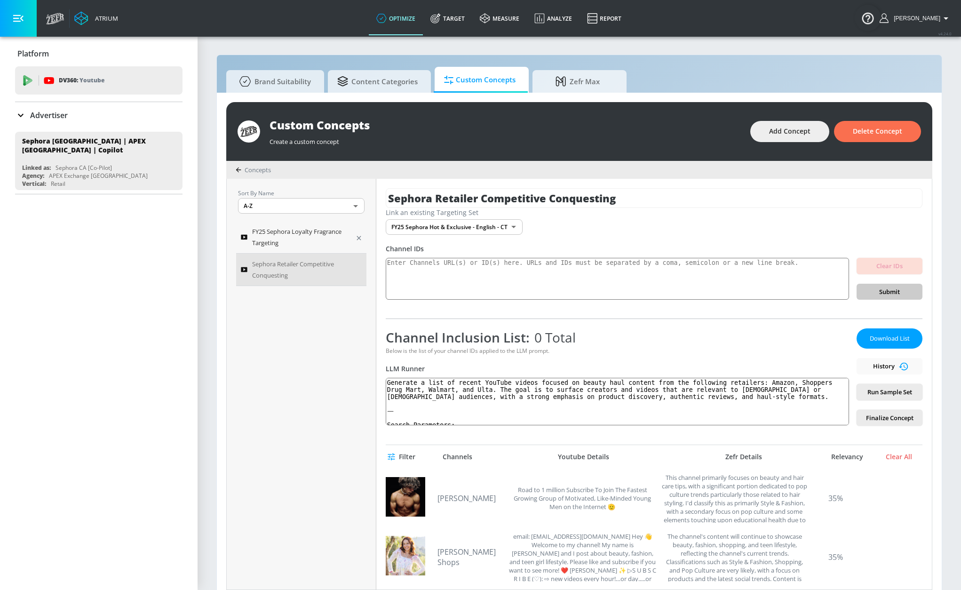
click at [299, 232] on span "FY25 Sephora Loyalty Fragrance Targeting" at bounding box center [300, 237] width 97 height 23
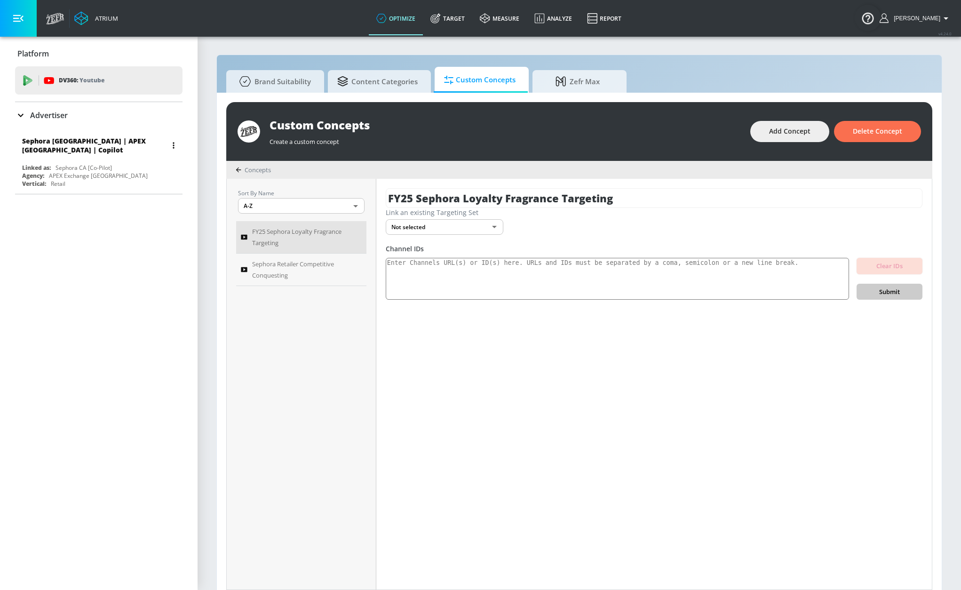
click at [143, 156] on div "Sephora [GEOGRAPHIC_DATA] | APEX [GEOGRAPHIC_DATA] | Copilot Linked as: Sephora…" at bounding box center [98, 161] width 167 height 58
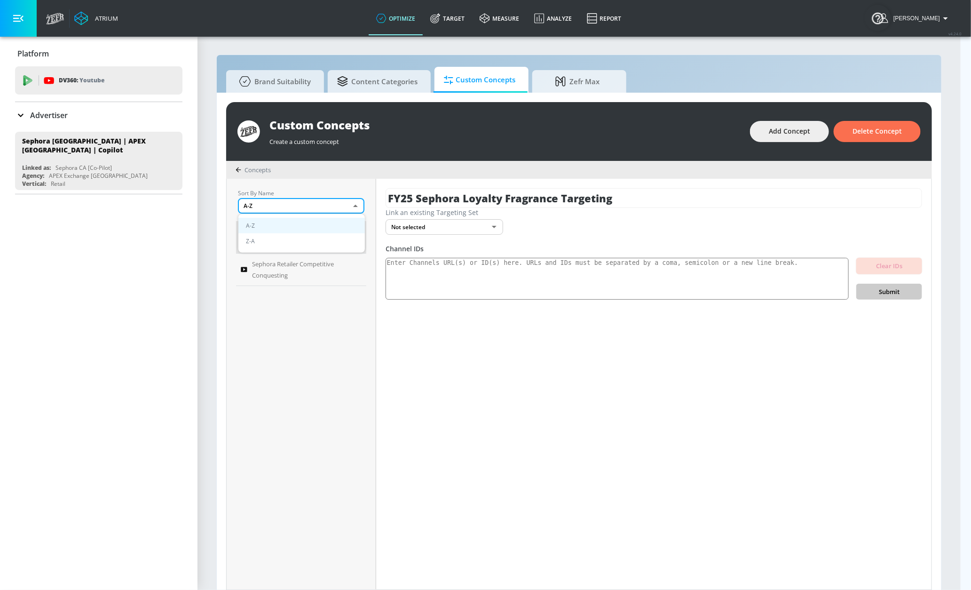
click at [324, 209] on body "Atrium optimize Target measure Analyze Report optimize Target measure Analyze R…" at bounding box center [485, 300] width 971 height 600
click at [246, 168] on div at bounding box center [485, 295] width 971 height 590
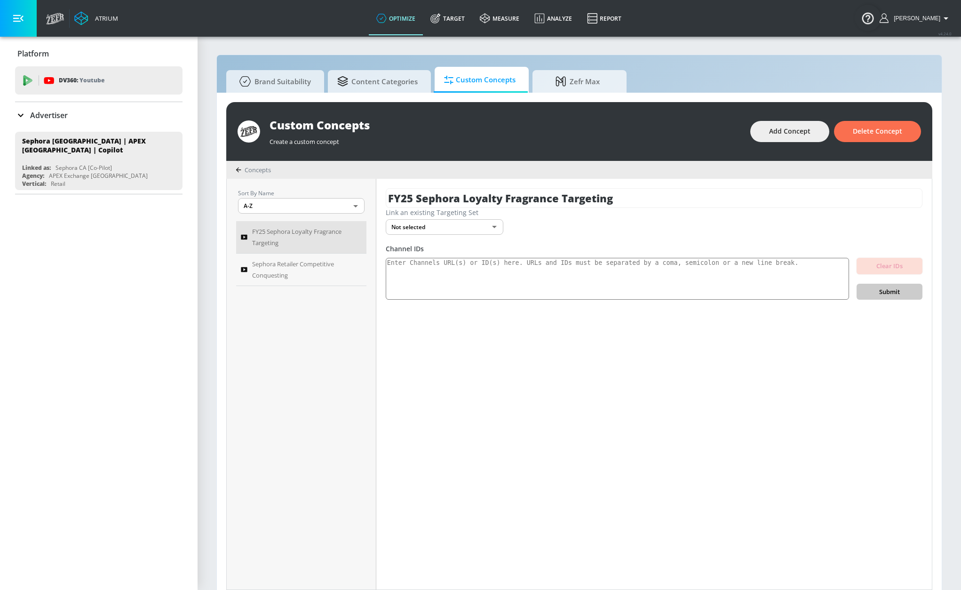
click at [236, 170] on icon at bounding box center [239, 170] width 6 height 6
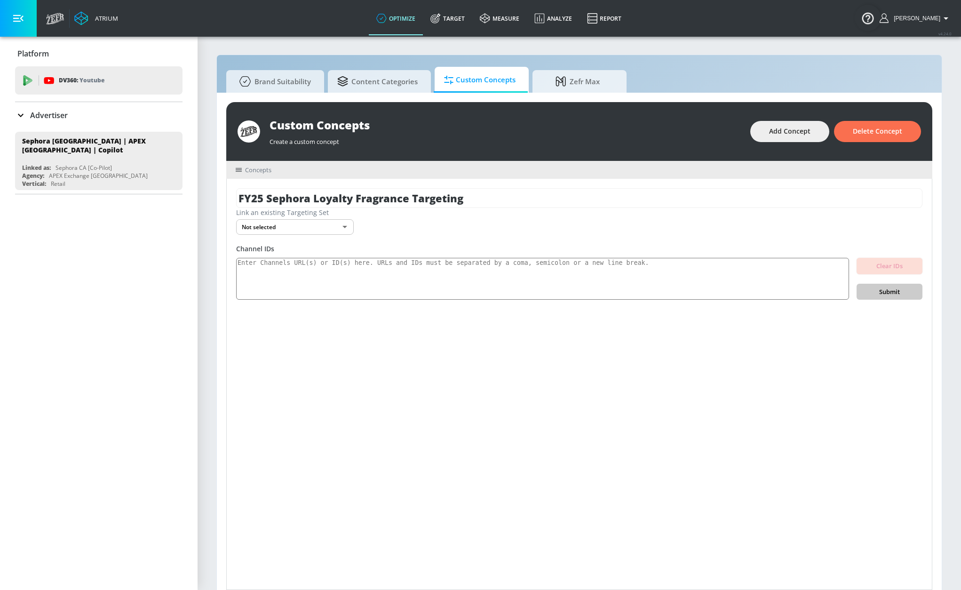
click at [237, 170] on icon at bounding box center [239, 170] width 6 height 4
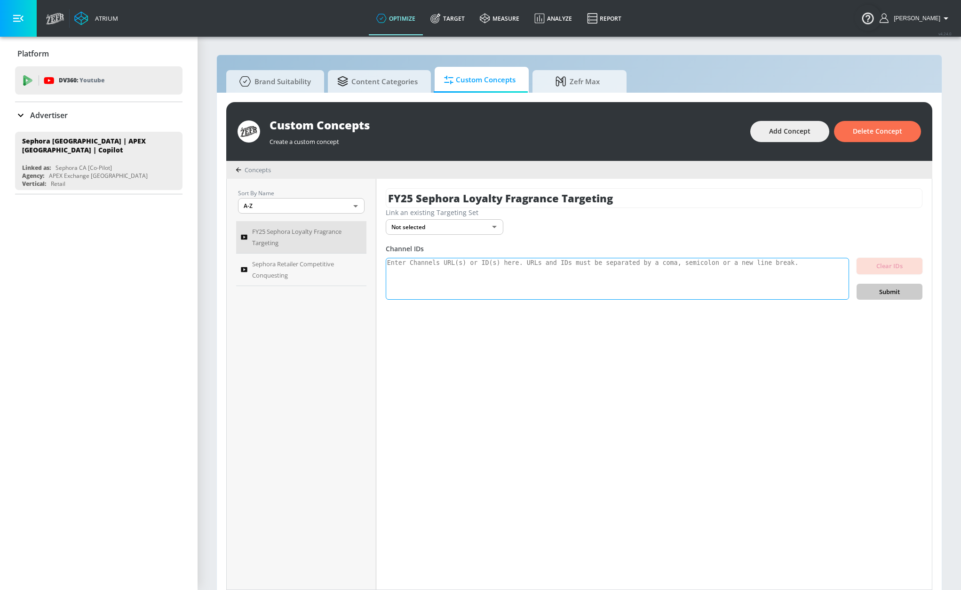
click at [571, 274] on textarea at bounding box center [617, 279] width 463 height 42
paste textarea "[URL][DOMAIN_NAME] [URL][DOMAIN_NAME] [URL][DOMAIN_NAME] [URL][DOMAIN_NAME] [UR…"
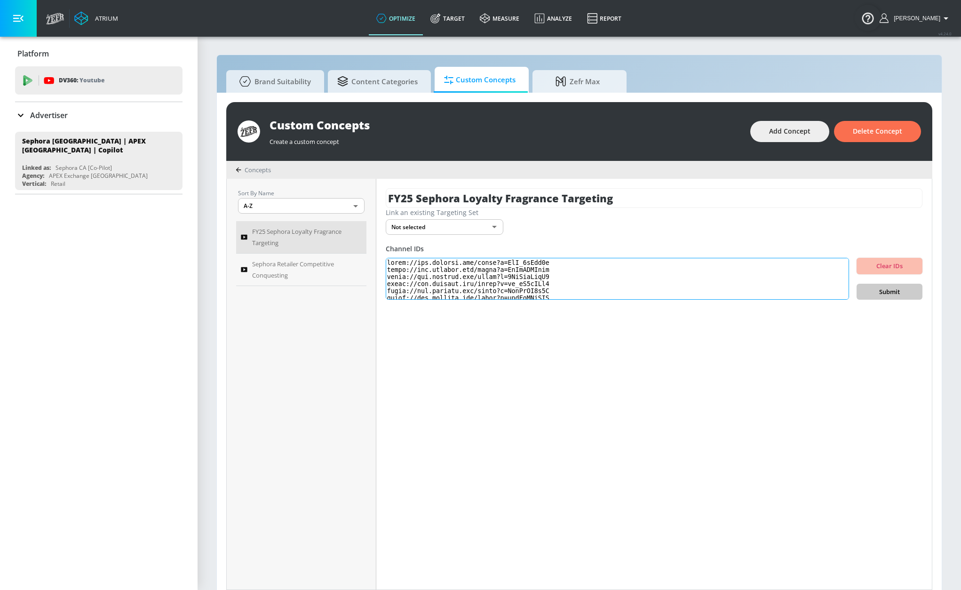
scroll to position [313, 0]
type textarea "[URL][DOMAIN_NAME] [URL][DOMAIN_NAME] [URL][DOMAIN_NAME] [URL][DOMAIN_NAME] [UR…"
click at [881, 288] on span "Submit" at bounding box center [889, 291] width 51 height 11
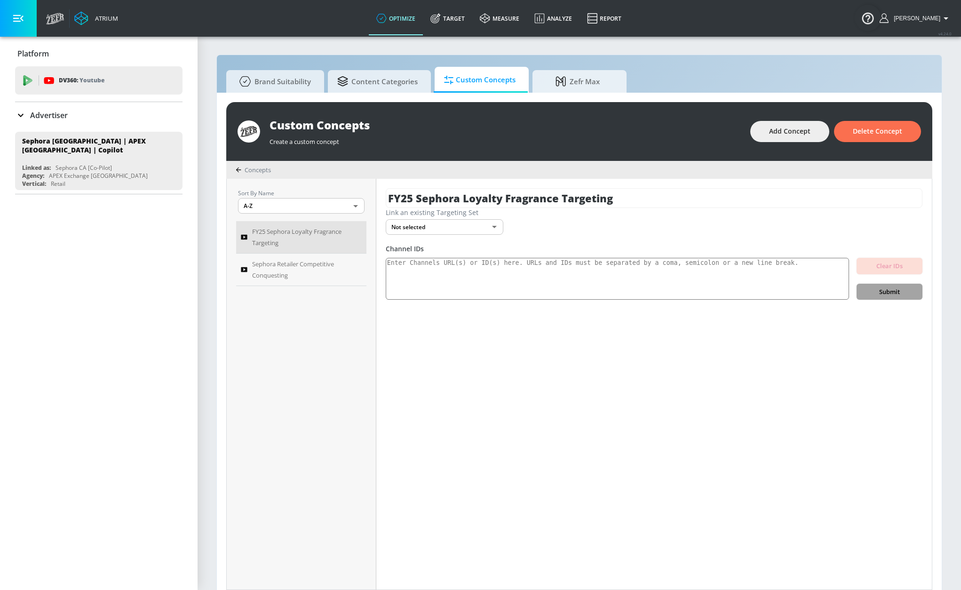
scroll to position [0, 0]
click at [18, 115] on icon at bounding box center [20, 115] width 11 height 11
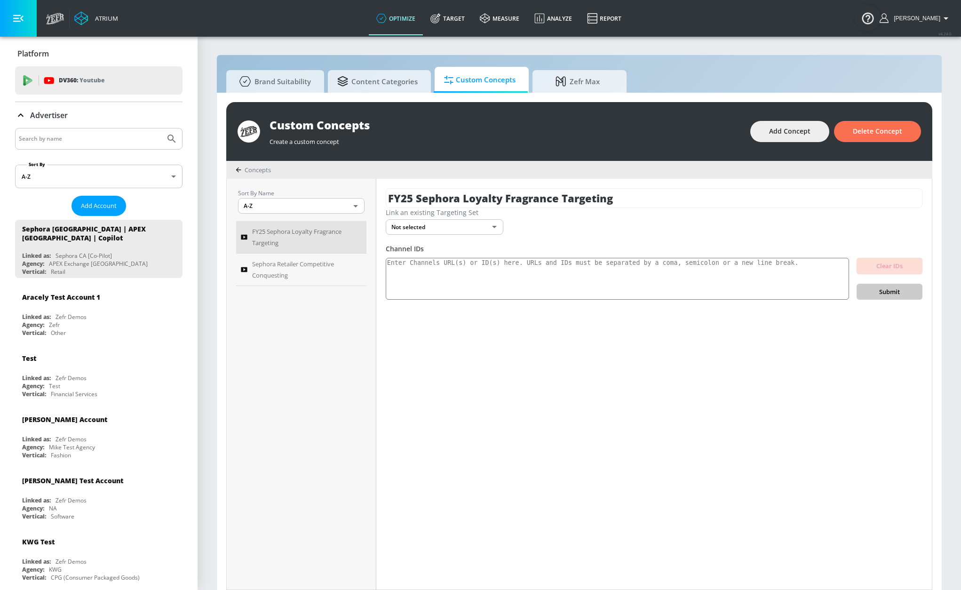
click at [75, 134] on input "Search by name" at bounding box center [90, 139] width 142 height 12
type input "[PERSON_NAME]"
click at [161, 128] on button "Submit Search" at bounding box center [171, 138] width 21 height 21
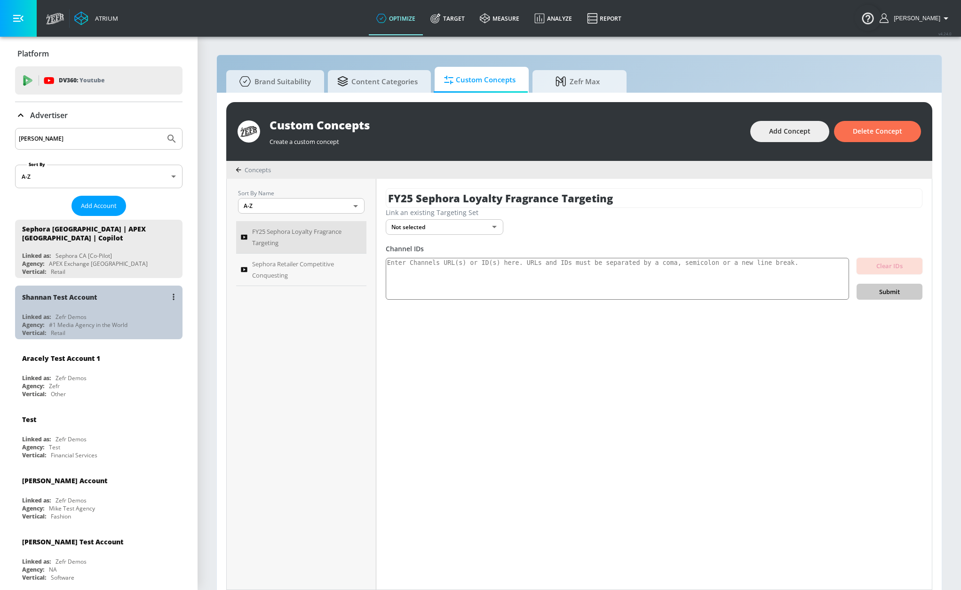
click at [104, 308] on div "Shannan Test Account" at bounding box center [101, 296] width 158 height 23
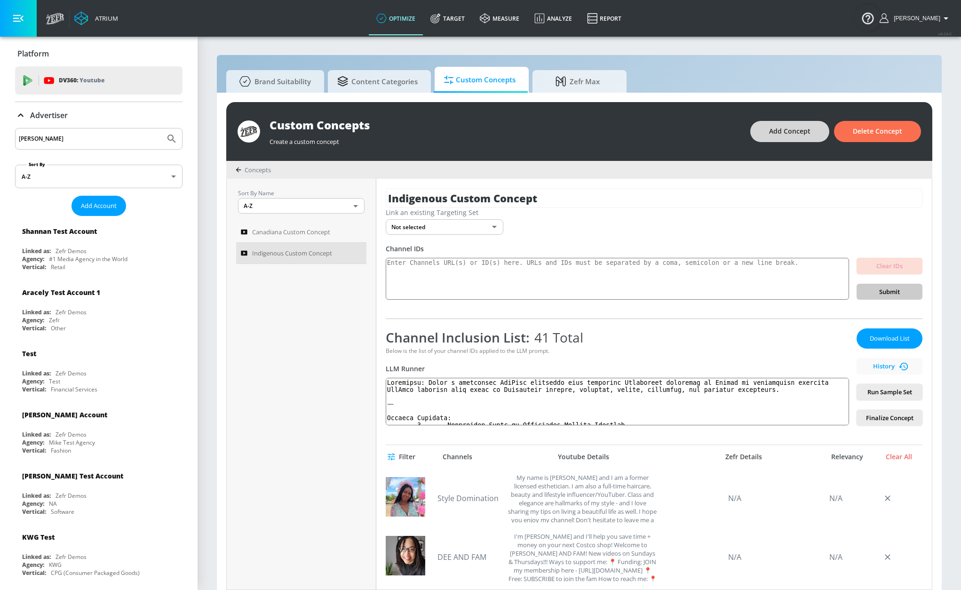
click at [757, 132] on button "Add Concept" at bounding box center [789, 131] width 79 height 21
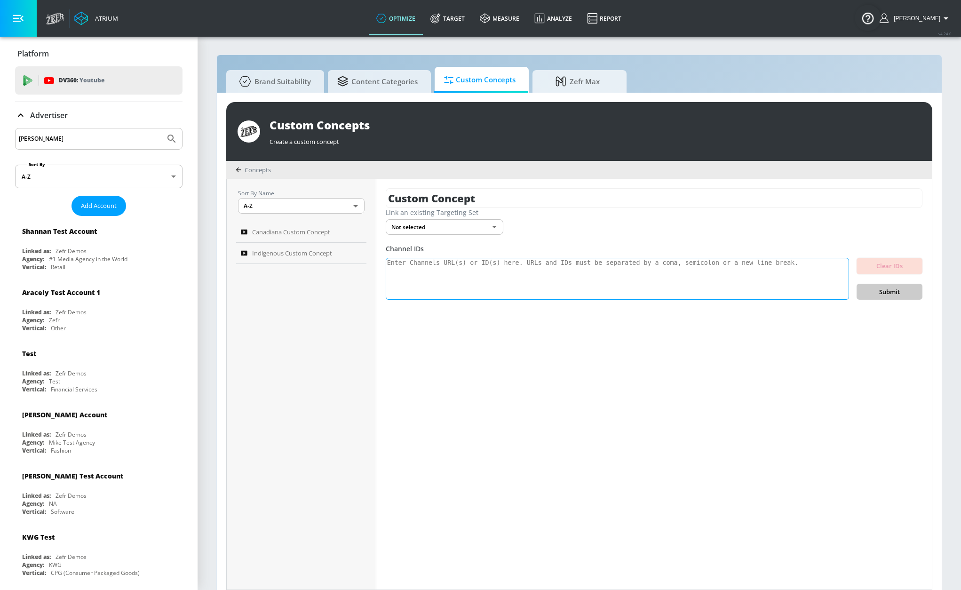
click at [579, 273] on textarea at bounding box center [617, 279] width 463 height 42
paste textarea "[URL][DOMAIN_NAME] [URL][DOMAIN_NAME] [URL][DOMAIN_NAME] [URL][DOMAIN_NAME] [UR…"
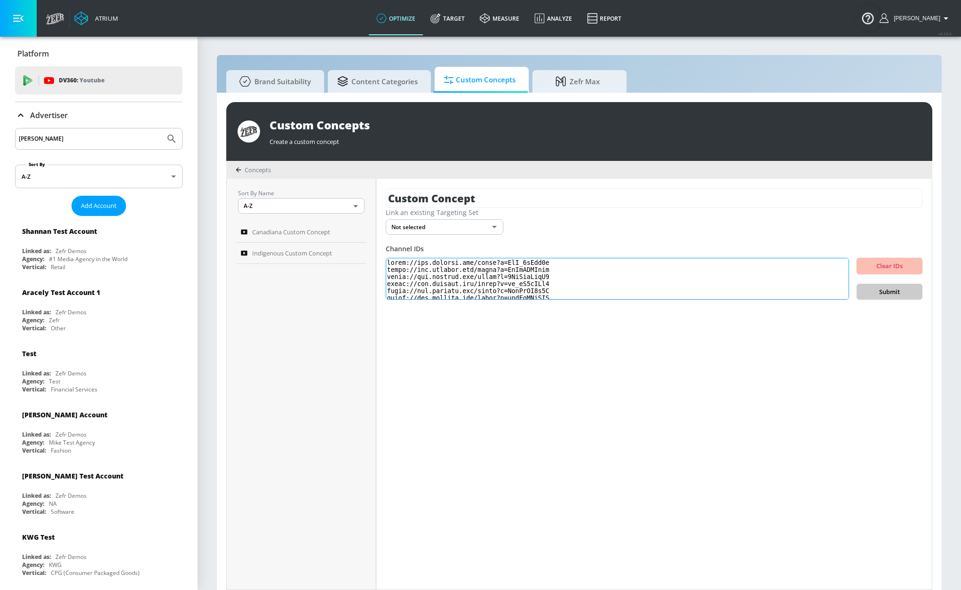
scroll to position [313, 0]
type textarea "[URL][DOMAIN_NAME] [URL][DOMAIN_NAME] [URL][DOMAIN_NAME] [URL][DOMAIN_NAME] [UR…"
click at [893, 292] on span "Submit" at bounding box center [889, 291] width 51 height 11
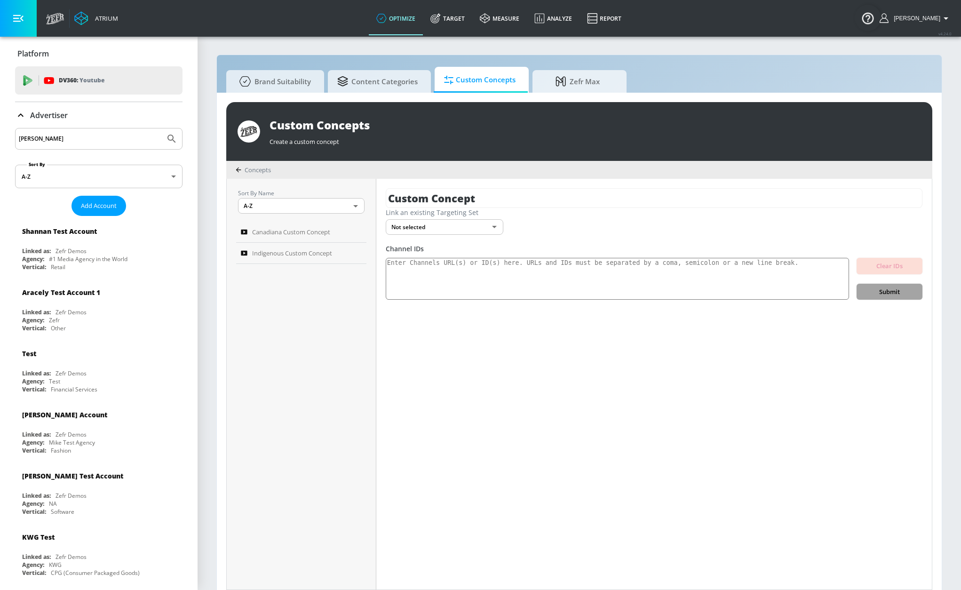
scroll to position [0, 0]
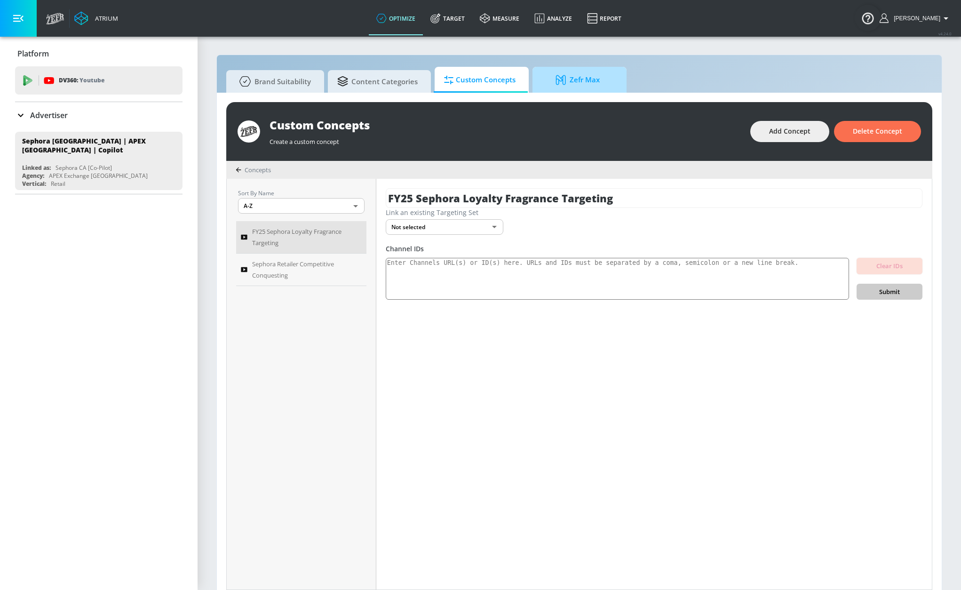
click at [560, 85] on span "Zefr Max" at bounding box center [577, 80] width 71 height 23
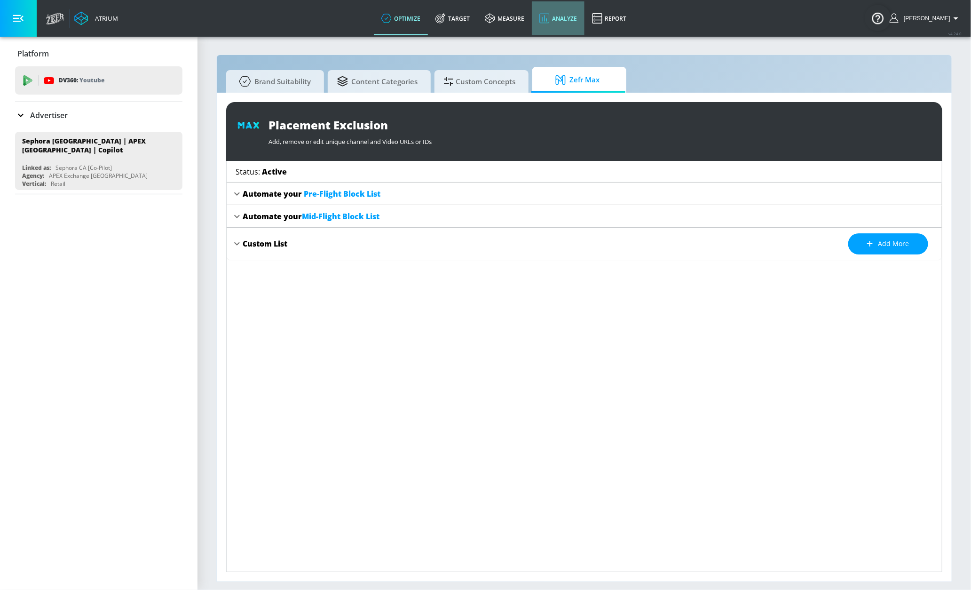
drag, startPoint x: 564, startPoint y: 16, endPoint x: 580, endPoint y: 16, distance: 16.0
click at [564, 16] on link "Analyze" at bounding box center [558, 18] width 53 height 34
click at [296, 79] on span "Brand Suitability" at bounding box center [273, 80] width 75 height 23
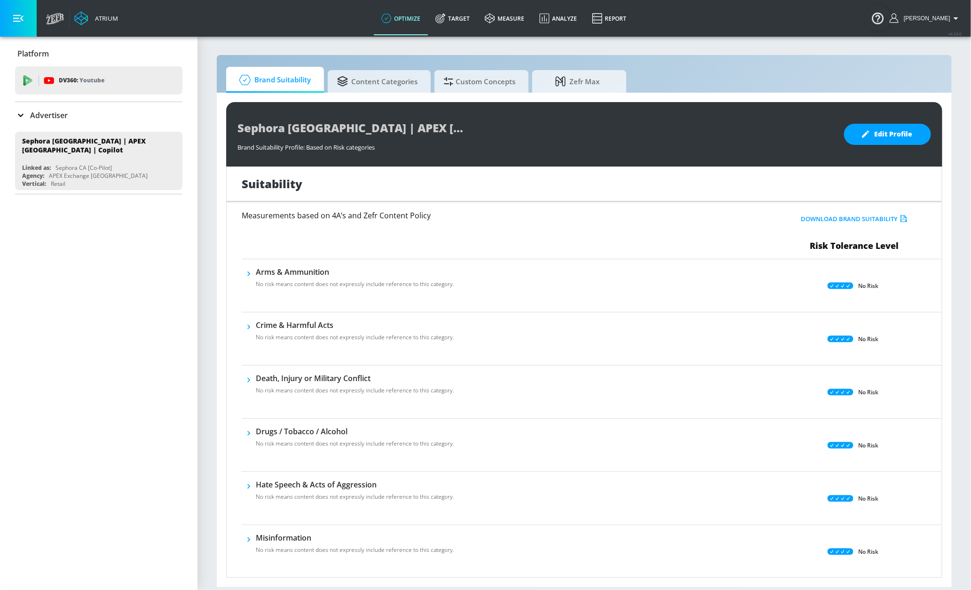
click at [87, 51] on div "Platform" at bounding box center [98, 53] width 167 height 10
click at [21, 110] on icon at bounding box center [20, 115] width 11 height 11
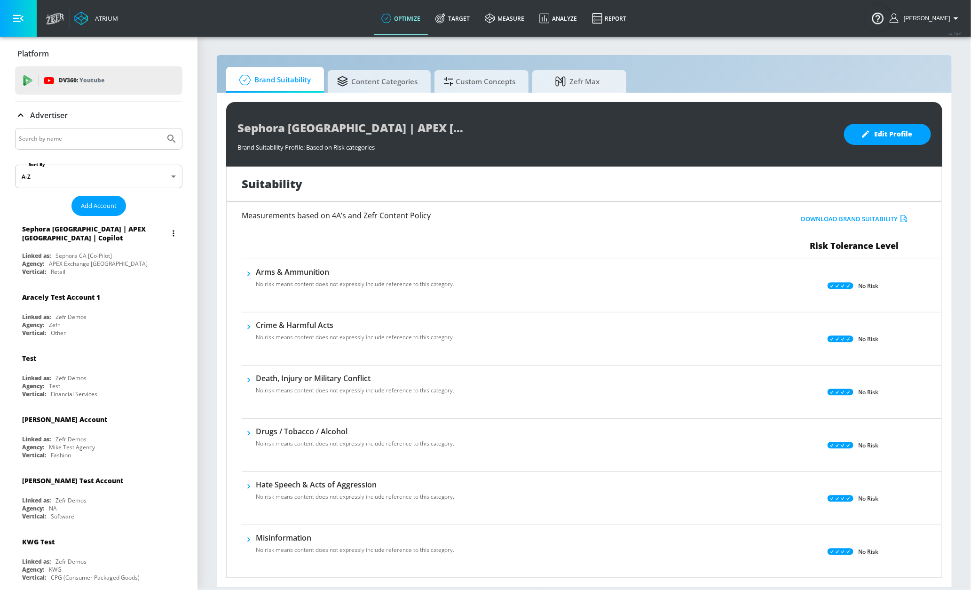
click at [167, 229] on button "list of Advertiser" at bounding box center [173, 233] width 13 height 13
click at [145, 223] on div at bounding box center [485, 295] width 971 height 590
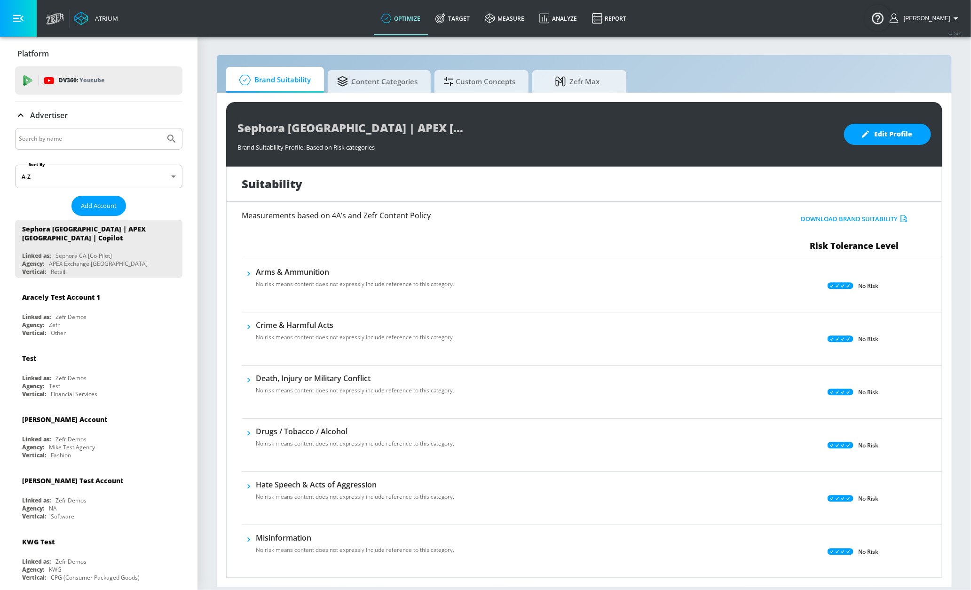
click at [145, 223] on div "Sephora [GEOGRAPHIC_DATA] | APEX [GEOGRAPHIC_DATA] | Copilot" at bounding box center [101, 233] width 158 height 27
click at [173, 233] on icon "list of Advertiser" at bounding box center [174, 233] width 2 height 7
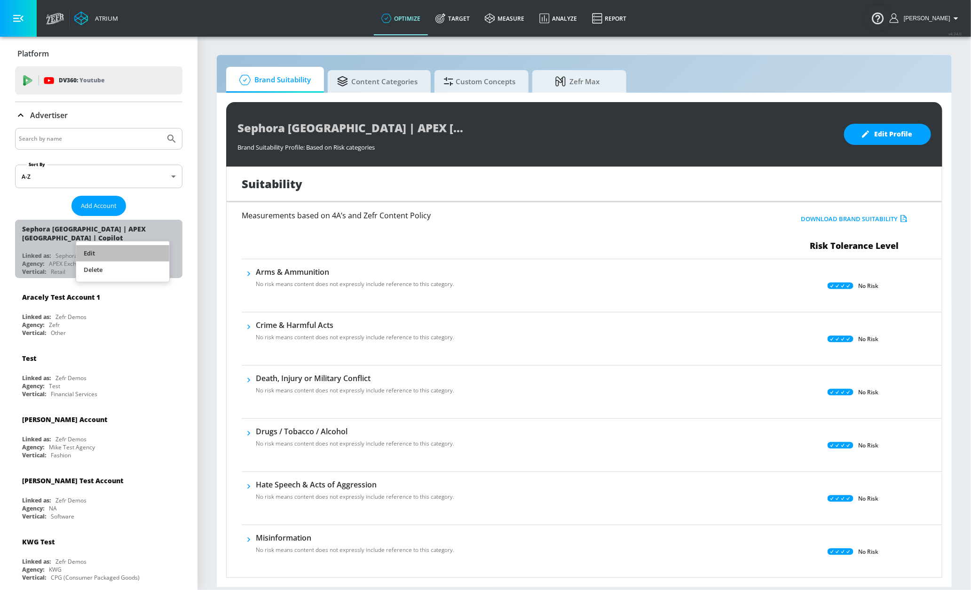
click at [141, 251] on li "Edit" at bounding box center [122, 253] width 93 height 16
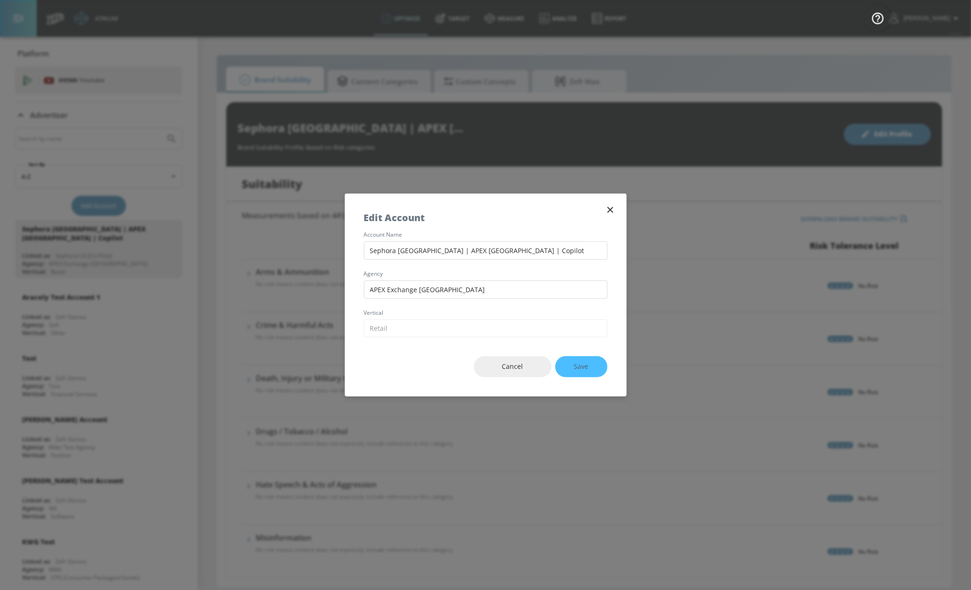
click at [576, 369] on div "Cancel Save" at bounding box center [485, 366] width 281 height 59
drag, startPoint x: 580, startPoint y: 361, endPoint x: 541, endPoint y: 366, distance: 39.4
click at [580, 361] on div "Cancel Save" at bounding box center [485, 366] width 281 height 59
click at [529, 368] on span "Cancel" at bounding box center [513, 367] width 40 height 12
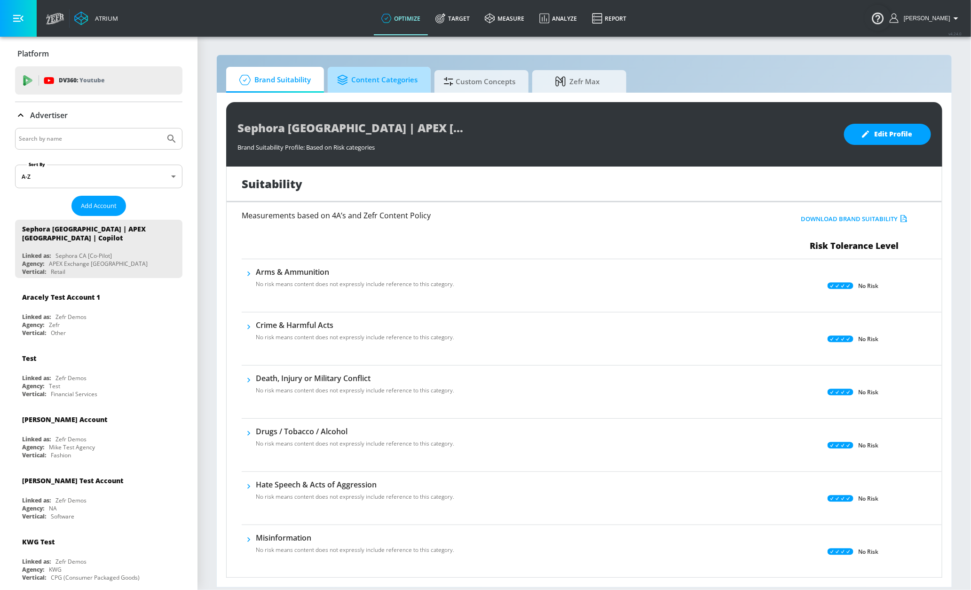
click at [353, 91] on link "Content Categories" at bounding box center [379, 80] width 103 height 26
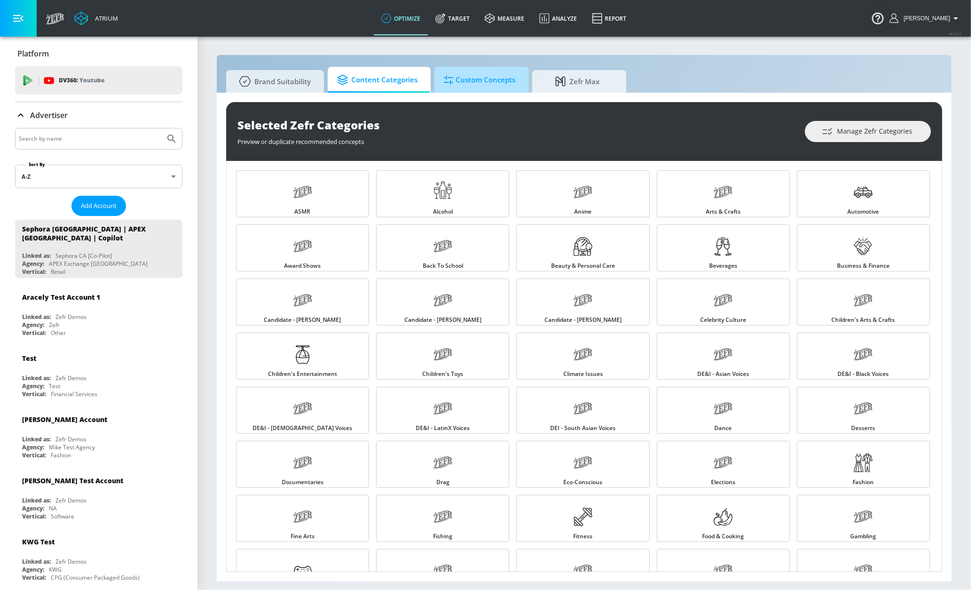
click at [461, 86] on span "Custom Concepts" at bounding box center [479, 80] width 71 height 23
